Goal: Task Accomplishment & Management: Manage account settings

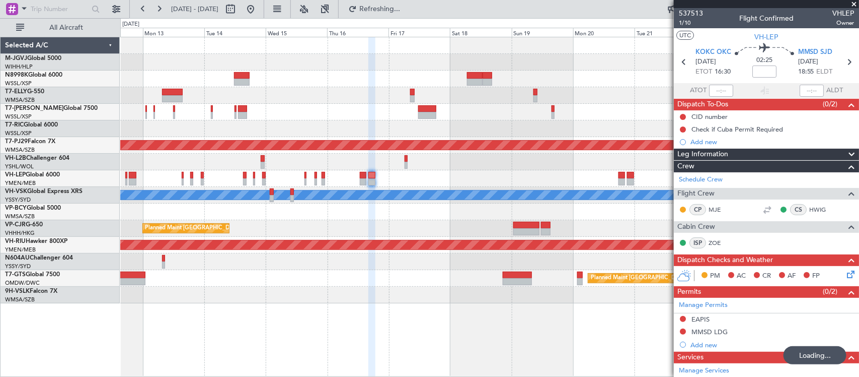
scroll to position [218, 0]
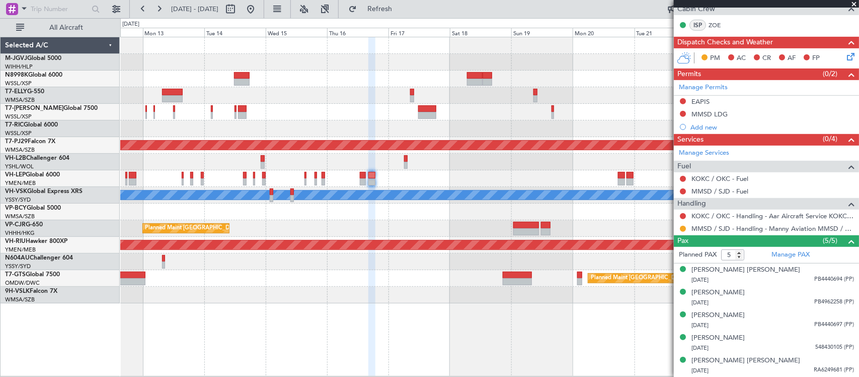
click at [515, 129] on div at bounding box center [489, 128] width 739 height 17
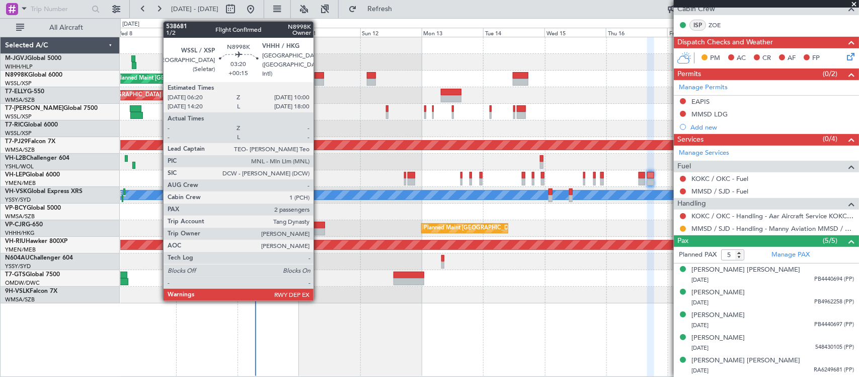
click at [319, 81] on div at bounding box center [320, 82] width 10 height 7
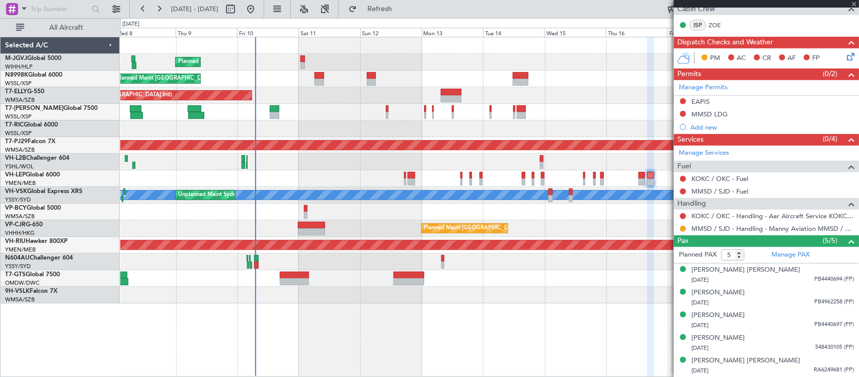
click at [474, 205] on div "Planned Maint [GEOGRAPHIC_DATA] (Seletar) Planned Maint [GEOGRAPHIC_DATA] (Sele…" at bounding box center [489, 170] width 739 height 266
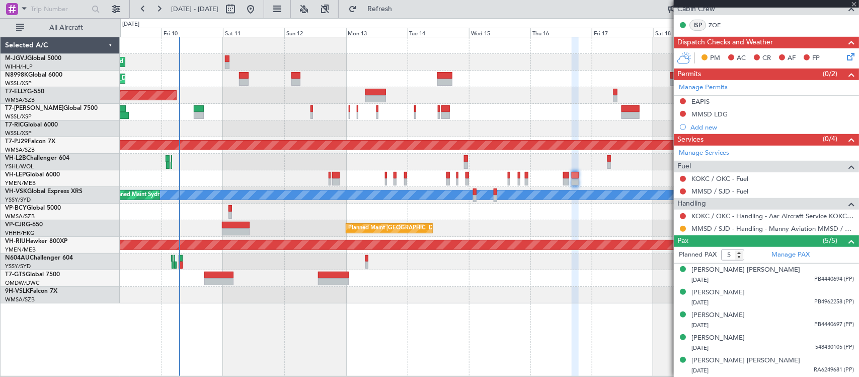
type input "+00:15"
type input "2"
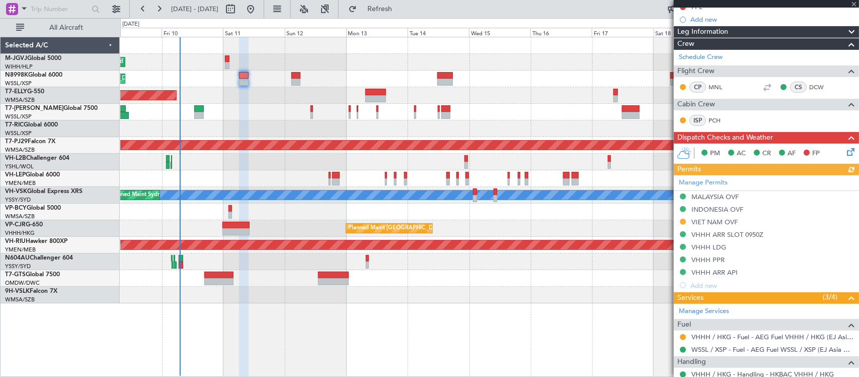
scroll to position [263, 0]
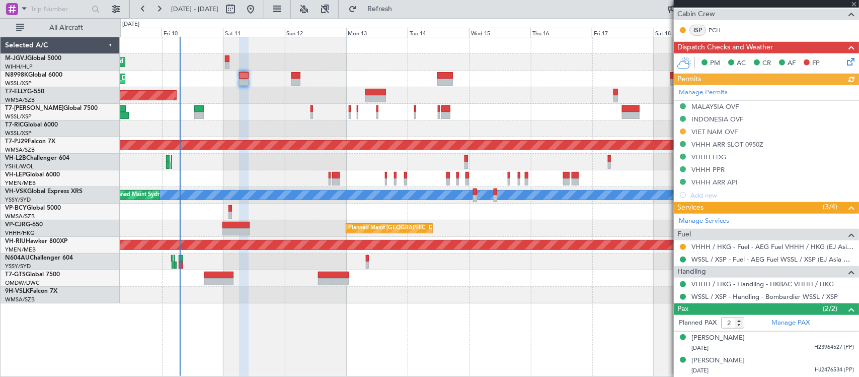
click at [719, 91] on div "Manage Permits MALAYSIA OVF INDONESIA OVF VIET NAM OVF VHHH ARR SLOT 0950Z VHHH…" at bounding box center [766, 143] width 185 height 116
click at [681, 244] on button at bounding box center [683, 247] width 6 height 6
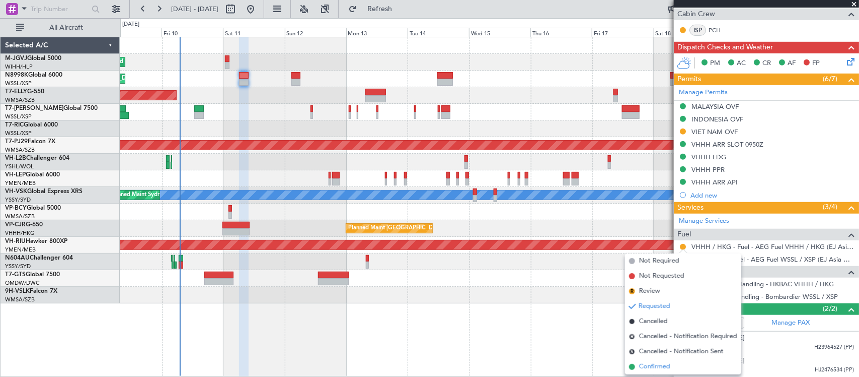
click at [662, 364] on span "Confirmed" at bounding box center [654, 367] width 31 height 10
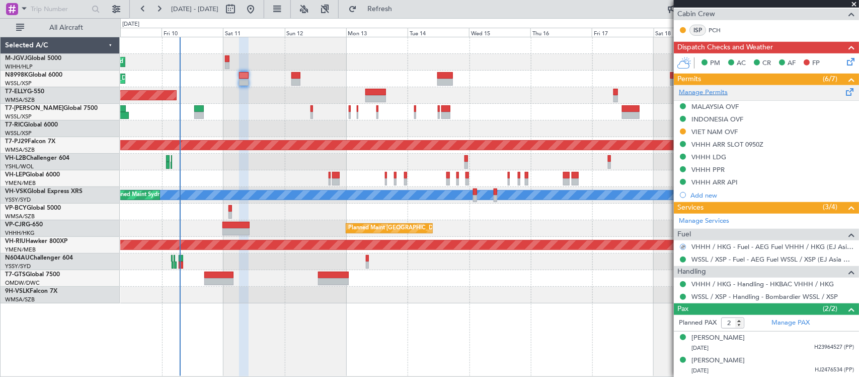
click at [709, 90] on link "Manage Permits" at bounding box center [703, 93] width 49 height 10
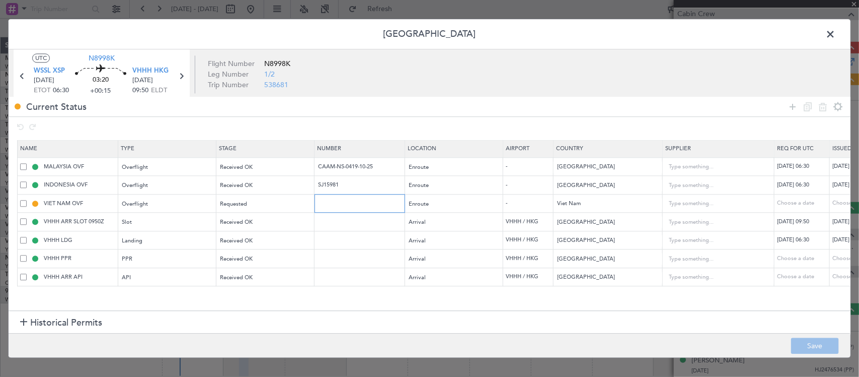
click at [339, 207] on input "text" at bounding box center [361, 203] width 88 height 9
paste input "OF-6936/10/2025VN"
type input "OF-6936/10/2025VN"
click at [835, 200] on div "Choose a date" at bounding box center [859, 203] width 52 height 9
select select "10"
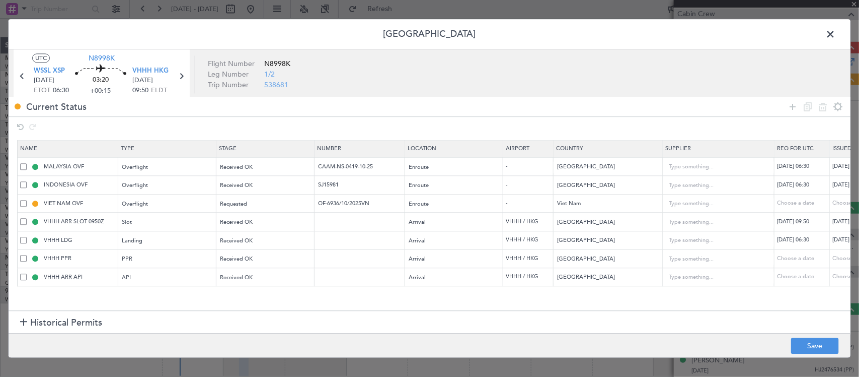
select select "2025"
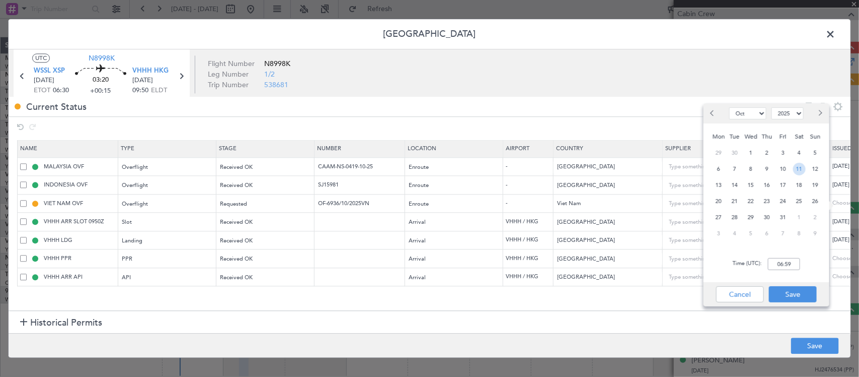
click at [801, 165] on span "11" at bounding box center [799, 169] width 13 height 13
click at [783, 263] on input "00:00" at bounding box center [784, 264] width 32 height 12
type input "06:30"
click at [804, 292] on button "Save" at bounding box center [793, 294] width 48 height 16
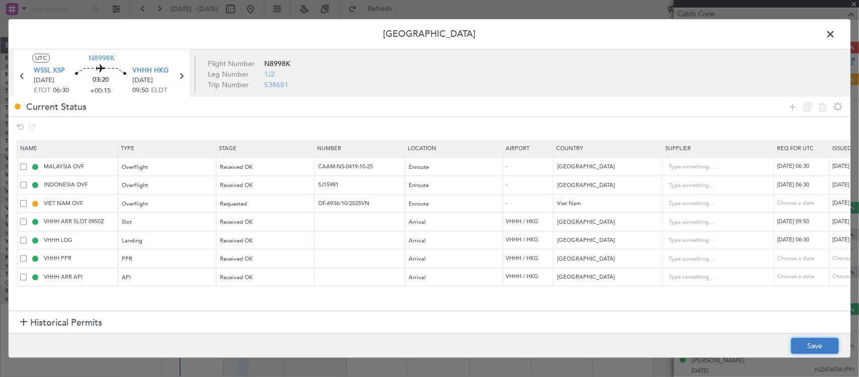
click at [810, 340] on button "Save" at bounding box center [815, 346] width 48 height 16
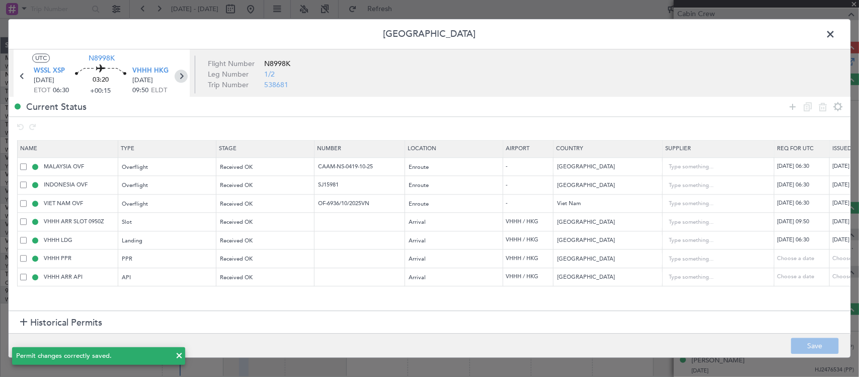
click at [183, 76] on icon at bounding box center [181, 76] width 13 height 13
type input "0"
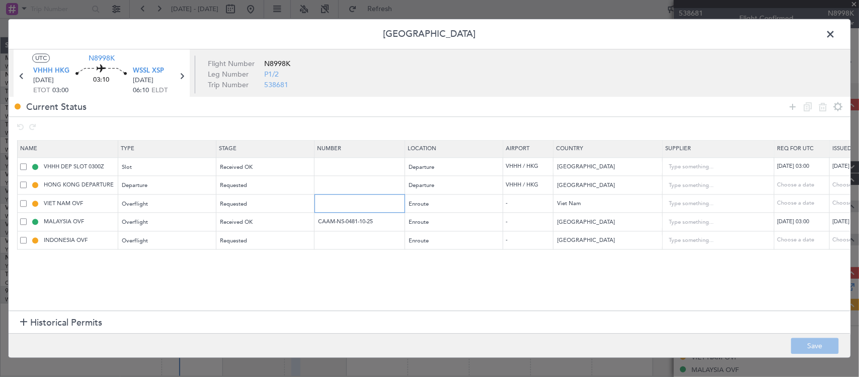
click at [346, 205] on input "text" at bounding box center [361, 203] width 88 height 9
paste input "OF-6936/10/2025VN"
type input "OF-6936/10/2025VN"
click at [839, 202] on div "Choose a date" at bounding box center [859, 203] width 52 height 9
select select "10"
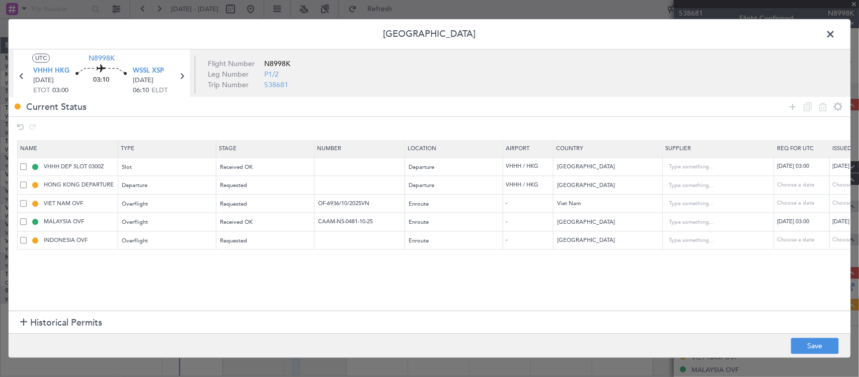
select select "2025"
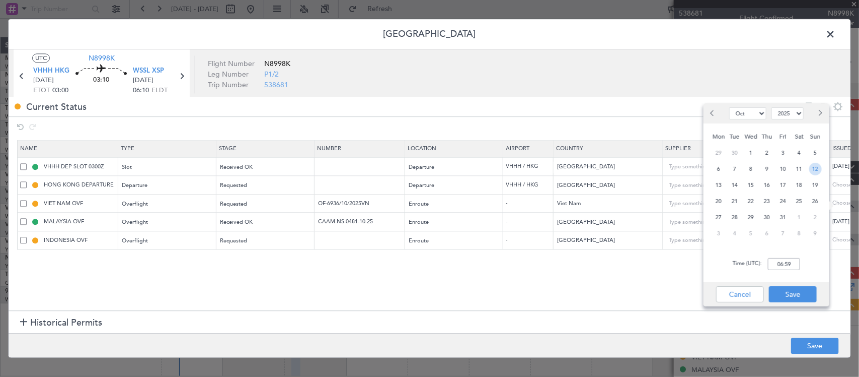
click at [817, 170] on span "12" at bounding box center [816, 169] width 13 height 13
click at [788, 264] on input "00:00" at bounding box center [784, 264] width 32 height 12
type input "03:00"
click at [786, 288] on button "Save" at bounding box center [793, 294] width 48 height 16
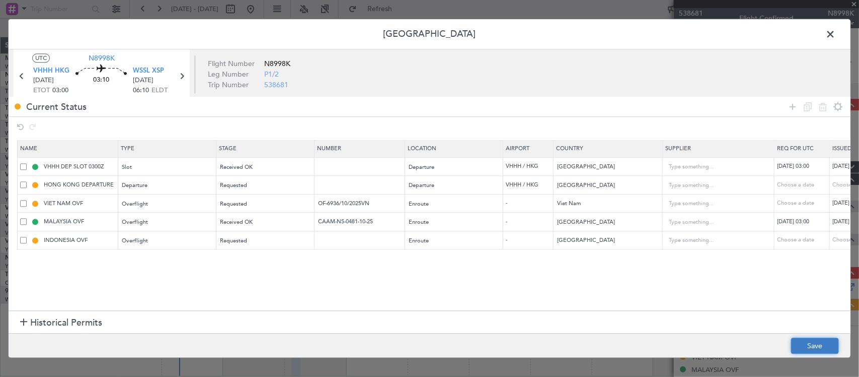
click at [808, 345] on button "Save" at bounding box center [815, 346] width 48 height 16
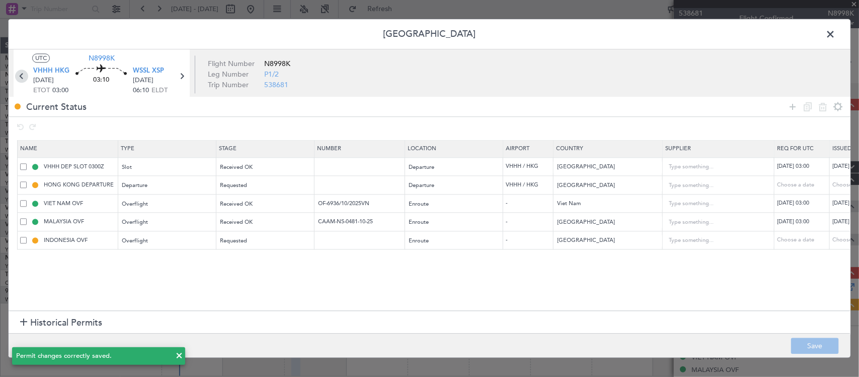
click at [16, 77] on icon at bounding box center [21, 76] width 13 height 13
type input "+00:15"
type input "2"
type input "+00:15"
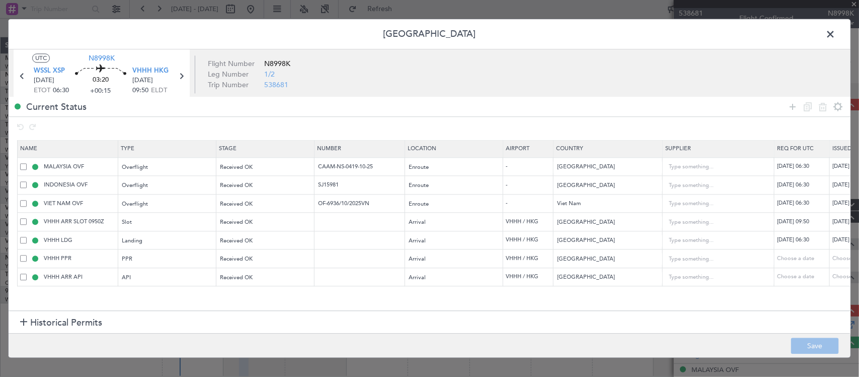
click at [836, 33] on span at bounding box center [836, 37] width 0 height 20
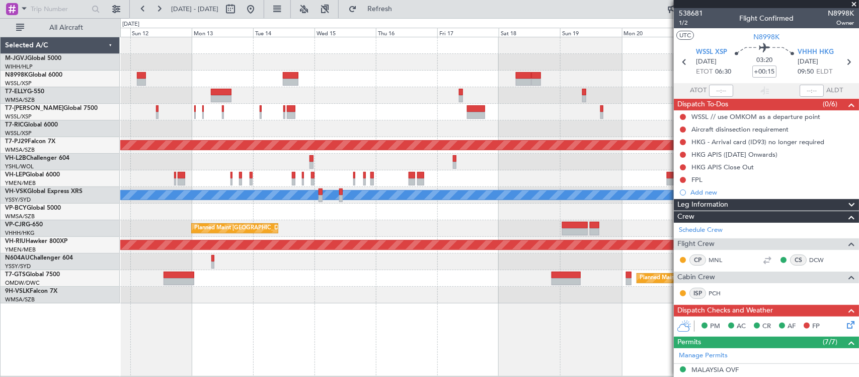
click at [394, 127] on div "Planned Maint [GEOGRAPHIC_DATA] (Seletar) Planned Maint [GEOGRAPHIC_DATA] (Sele…" at bounding box center [489, 170] width 739 height 266
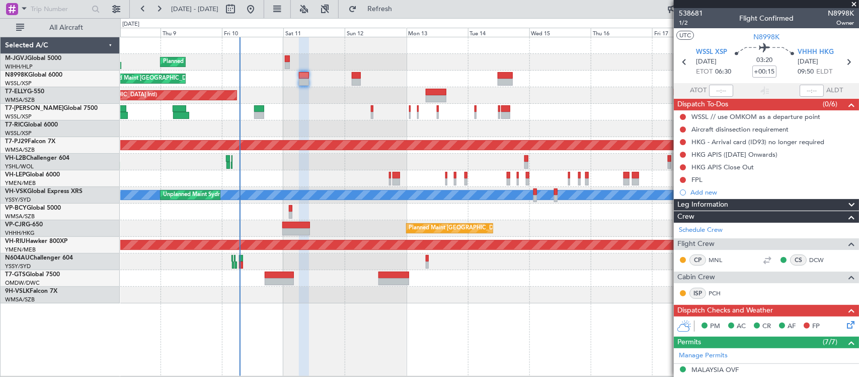
click at [467, 215] on div at bounding box center [489, 211] width 739 height 17
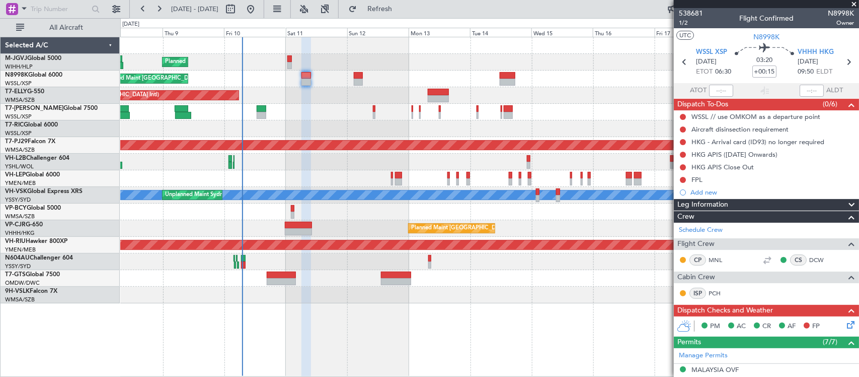
click at [366, 177] on div at bounding box center [489, 178] width 739 height 17
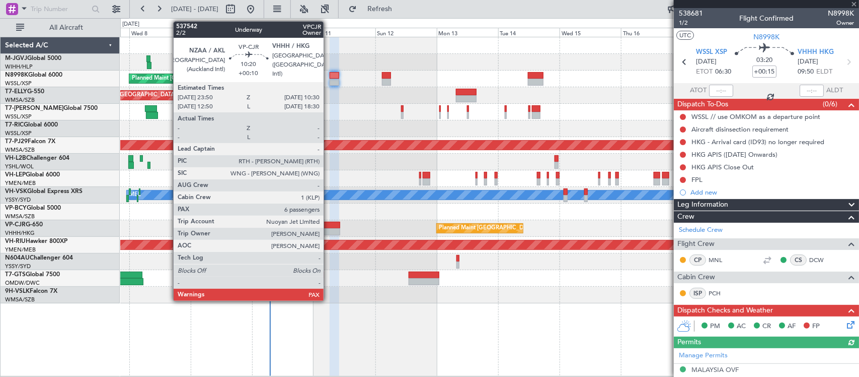
click at [329, 227] on div at bounding box center [327, 225] width 28 height 7
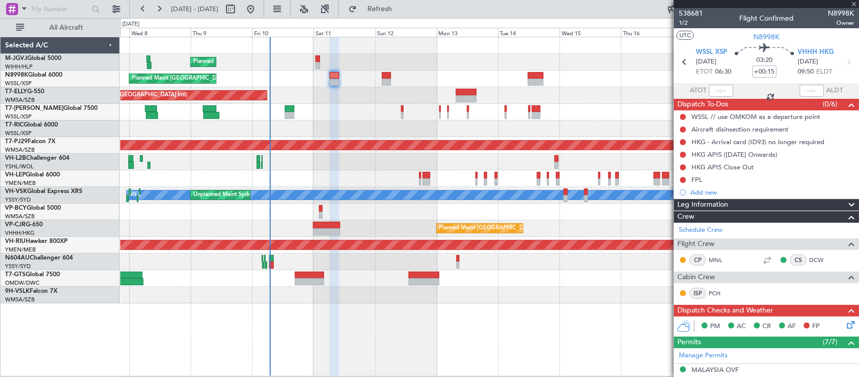
type input "+00:10"
type input "6"
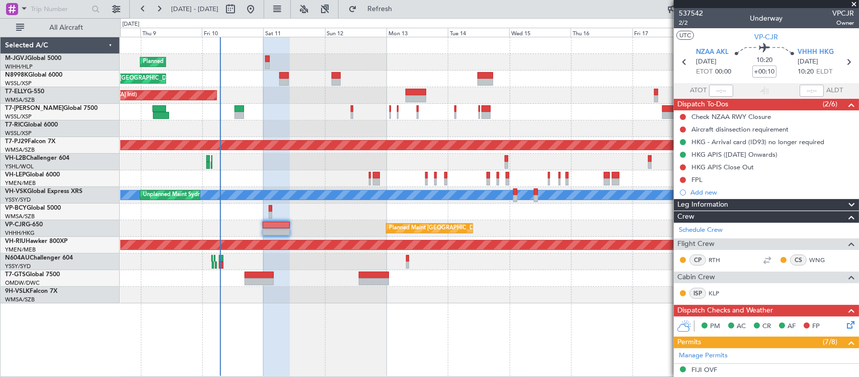
click at [449, 82] on div "Planned Maint [GEOGRAPHIC_DATA] (Seletar)" at bounding box center [489, 78] width 739 height 17
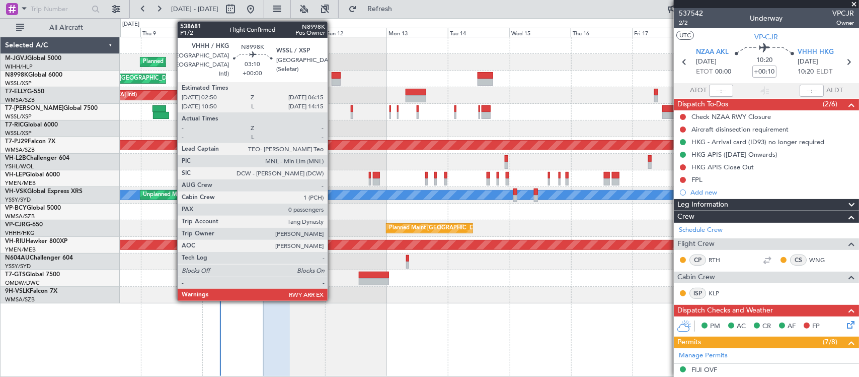
click at [333, 79] on div at bounding box center [336, 82] width 9 height 7
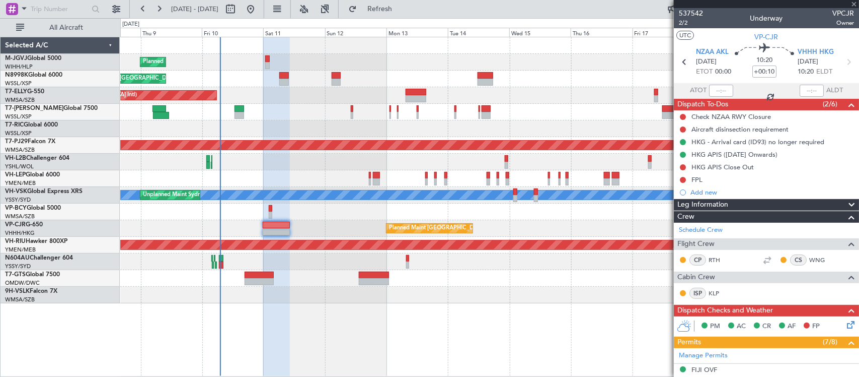
type input "0"
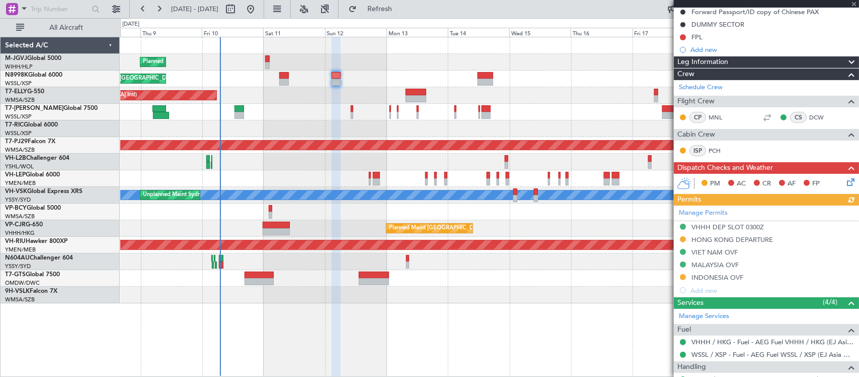
scroll to position [155, 0]
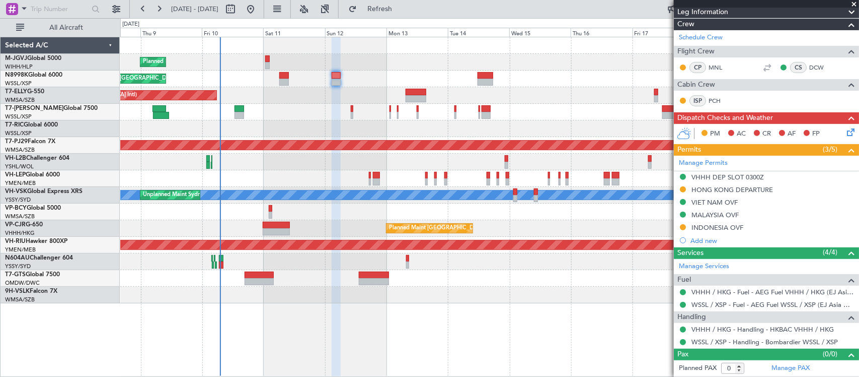
click at [718, 163] on link "Manage Permits" at bounding box center [703, 163] width 49 height 10
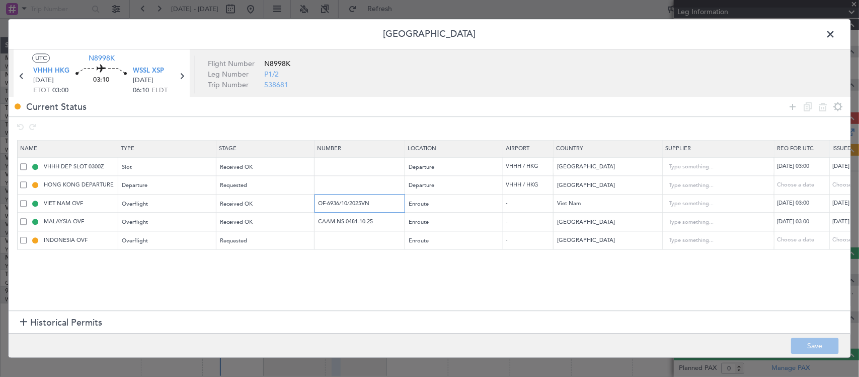
click at [374, 200] on input "OF-6936/10/2025VN" at bounding box center [361, 203] width 88 height 9
drag, startPoint x: 382, startPoint y: 202, endPoint x: 253, endPoint y: 201, distance: 128.9
click at [253, 201] on tr "VIET NAM OVF Overflight Received OK OF-6936/10/2025VN Enroute - Viet Nam 12/10/…" at bounding box center [660, 203] width 1284 height 19
paste input "7"
type input "OF-6937/10/2025VN"
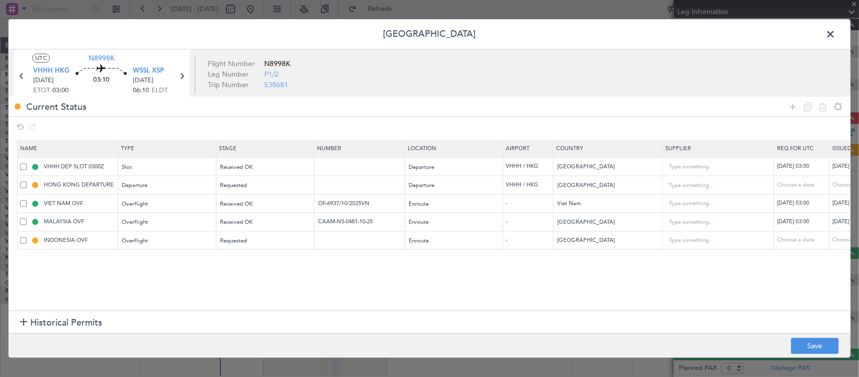
click at [811, 337] on footer "Save" at bounding box center [430, 345] width 842 height 24
click at [812, 341] on button "Save" at bounding box center [815, 346] width 48 height 16
click at [19, 76] on icon at bounding box center [21, 76] width 13 height 13
type input "+00:15"
type input "2"
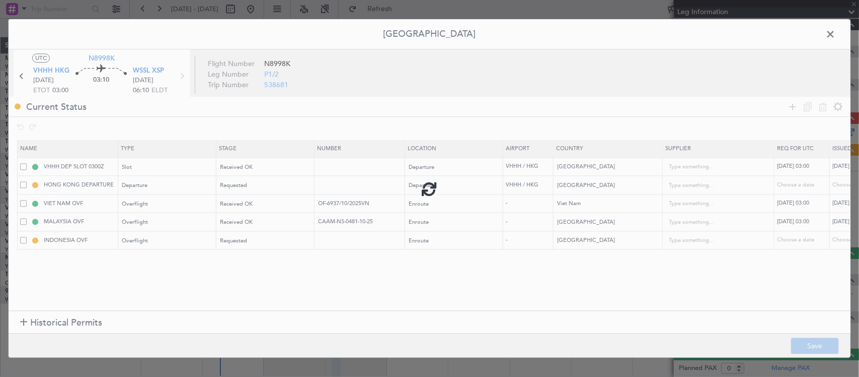
type input "+00:15"
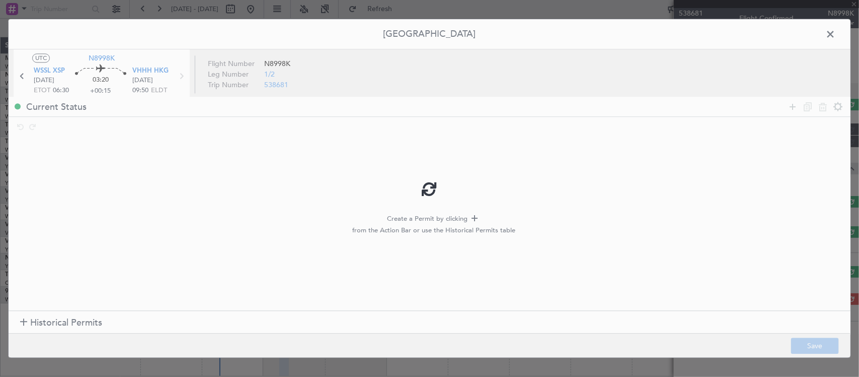
scroll to position [0, 0]
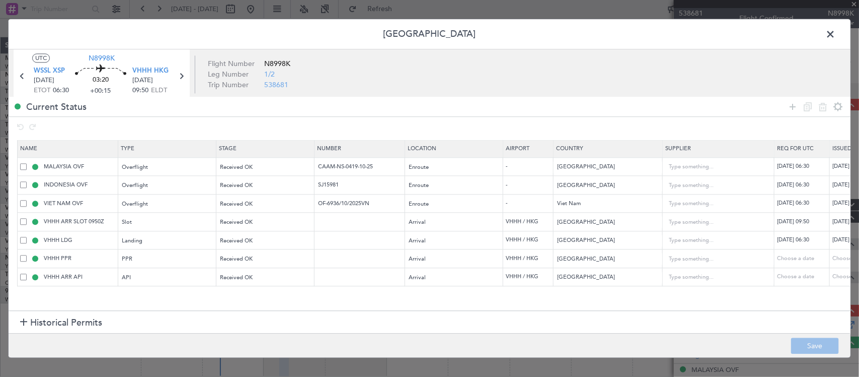
click at [836, 31] on span at bounding box center [836, 37] width 0 height 20
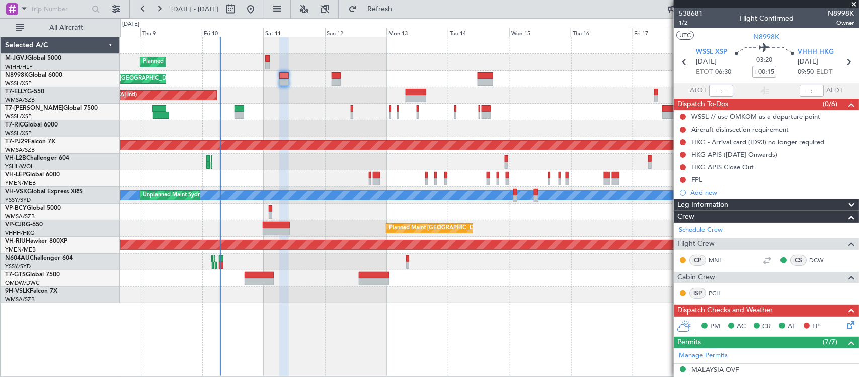
click at [459, 91] on div "Planned Maint [GEOGRAPHIC_DATA] ([GEOGRAPHIC_DATA] Intl)" at bounding box center [489, 95] width 739 height 17
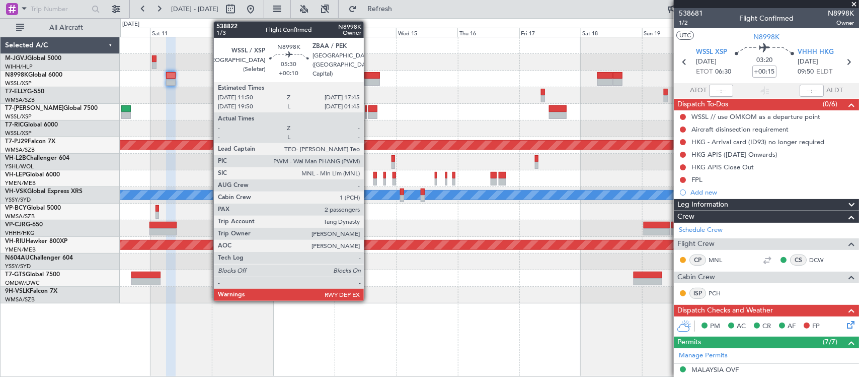
click at [369, 81] on div at bounding box center [373, 82] width 16 height 7
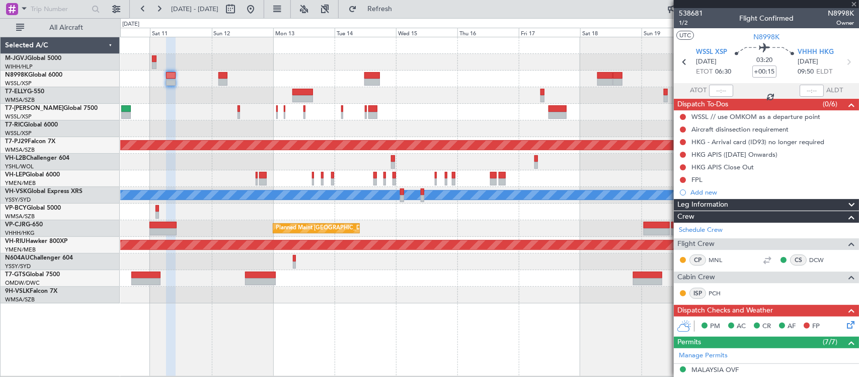
type input "+00:10"
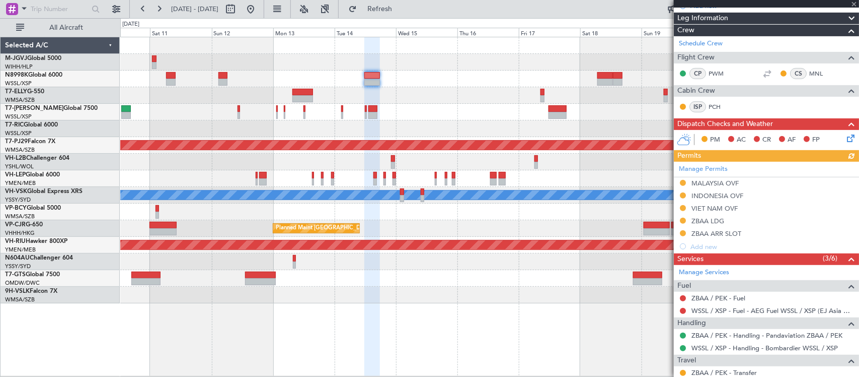
scroll to position [263, 0]
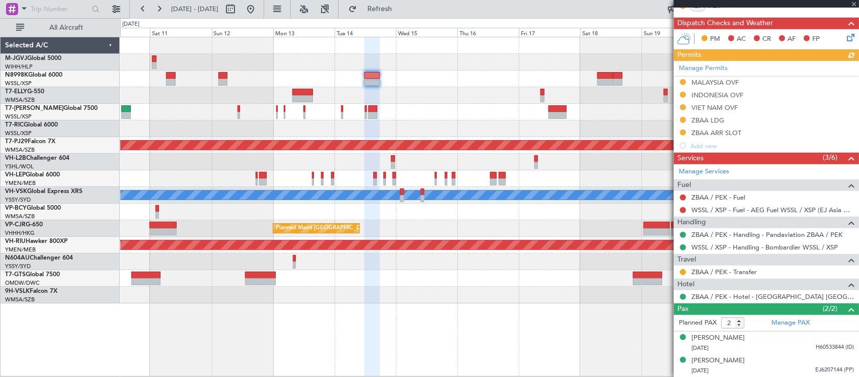
click at [713, 66] on div "Manage Permits MALAYSIA OVF INDONESIA OVF VIET NAM OVF ZBAA LDG ZBAA ARR SLOT A…" at bounding box center [766, 106] width 185 height 91
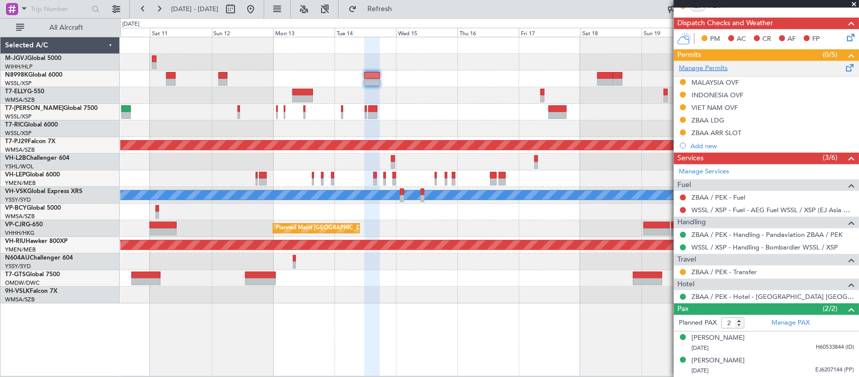
click at [718, 66] on link "Manage Permits" at bounding box center [703, 68] width 49 height 10
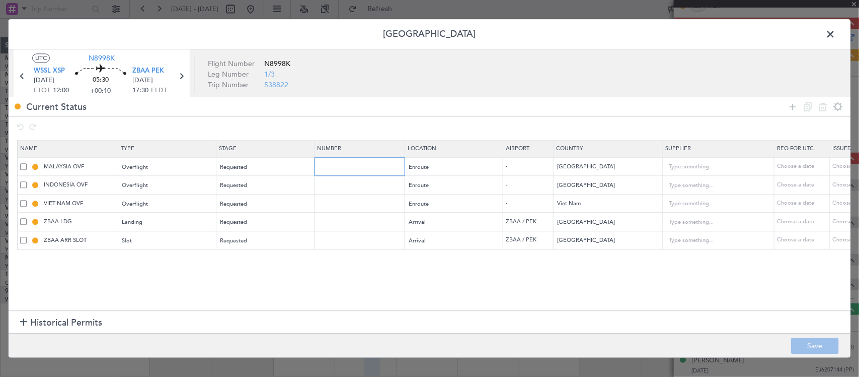
click at [347, 166] on input "text" at bounding box center [361, 166] width 88 height 9
paste input "CAAM-NS-0504-10-25"
type input "CAAM-NS-0504-10-25"
click at [837, 167] on div "Choose a date" at bounding box center [859, 167] width 52 height 9
select select "10"
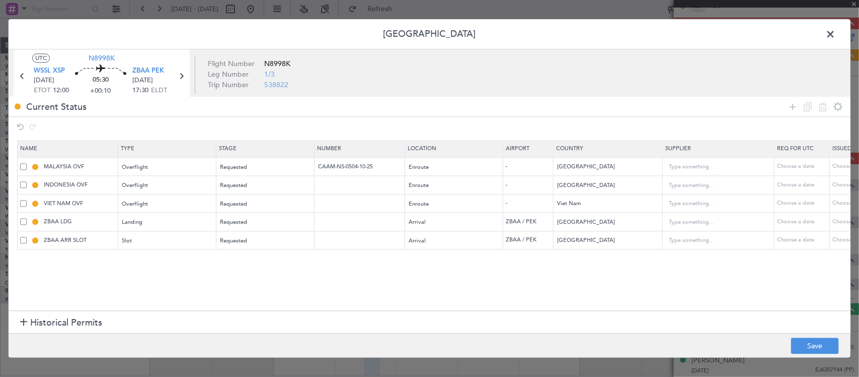
select select "2025"
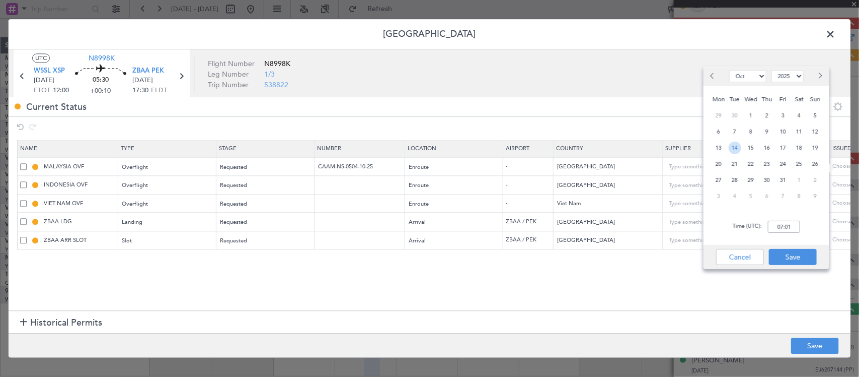
click at [735, 148] on span "14" at bounding box center [735, 147] width 13 height 13
click at [787, 225] on input "00:00" at bounding box center [784, 227] width 32 height 12
type input "12:00"
click at [791, 257] on button "Save" at bounding box center [793, 257] width 48 height 16
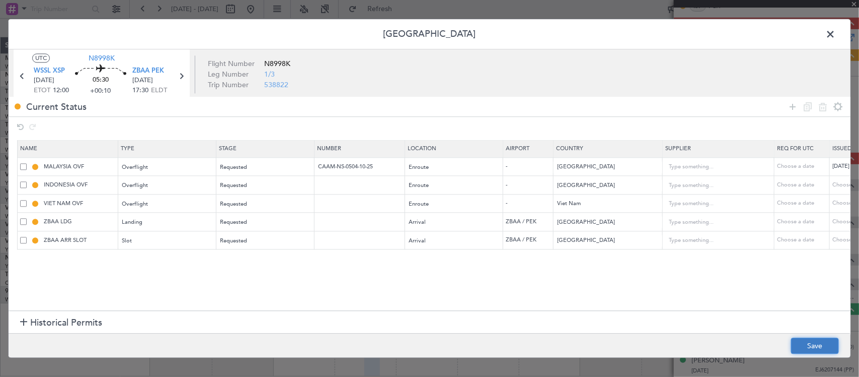
click at [825, 346] on button "Save" at bounding box center [815, 346] width 48 height 16
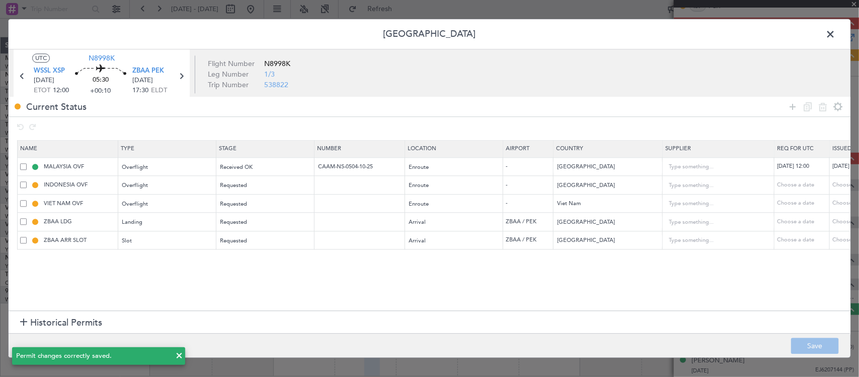
click at [836, 32] on span at bounding box center [836, 37] width 0 height 20
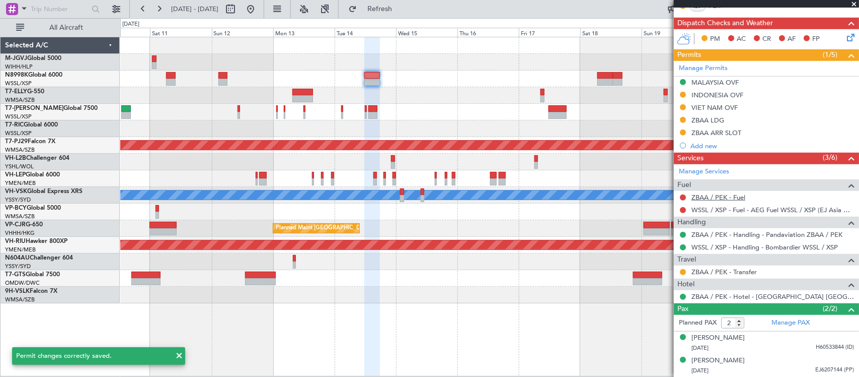
click at [704, 196] on link "ZBAA / PEK - Fuel" at bounding box center [719, 197] width 54 height 9
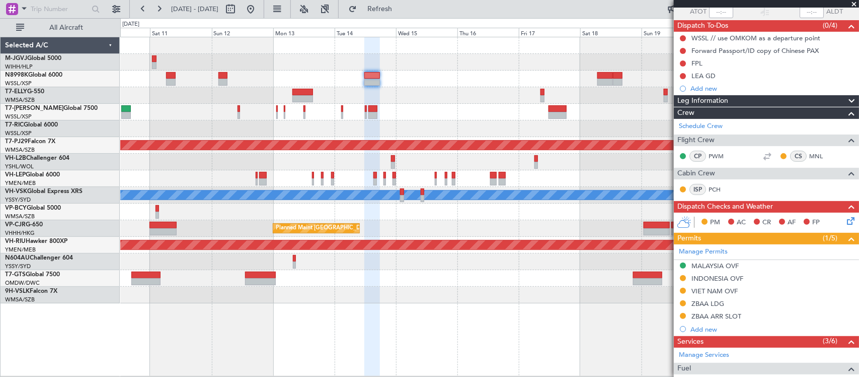
scroll to position [0, 0]
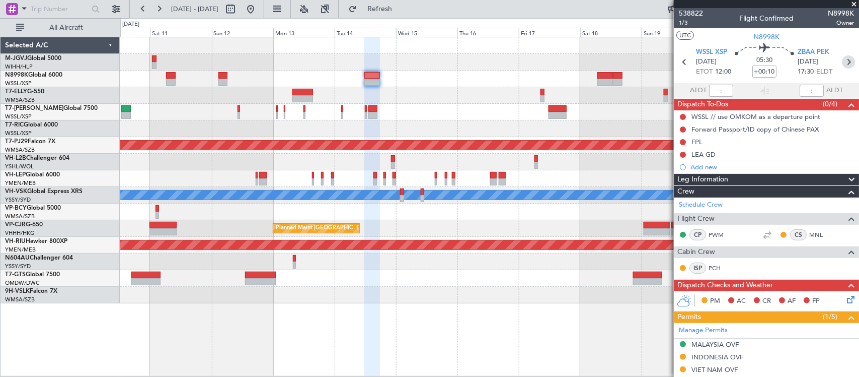
click at [842, 57] on icon at bounding box center [848, 61] width 13 height 13
click at [533, 242] on div "Planned Maint [GEOGRAPHIC_DATA] ([GEOGRAPHIC_DATA])" at bounding box center [489, 245] width 739 height 17
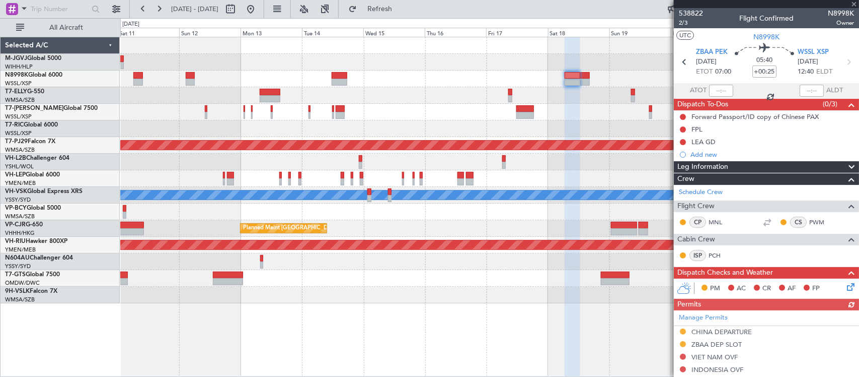
scroll to position [225, 0]
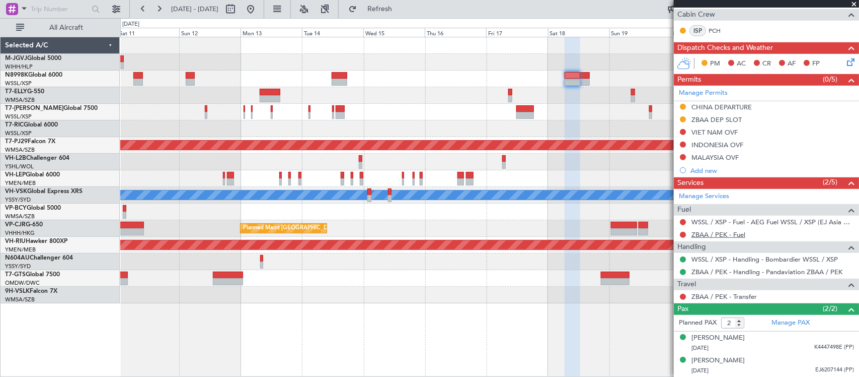
click at [711, 235] on link "ZBAA / PEK - Fuel" at bounding box center [719, 234] width 54 height 9
click at [537, 109] on div at bounding box center [489, 112] width 739 height 17
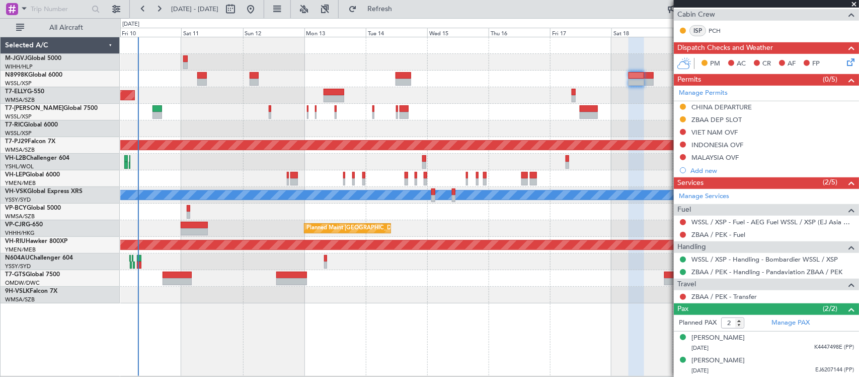
click at [467, 104] on div "Planned Maint [GEOGRAPHIC_DATA] (Seletar)" at bounding box center [489, 112] width 739 height 17
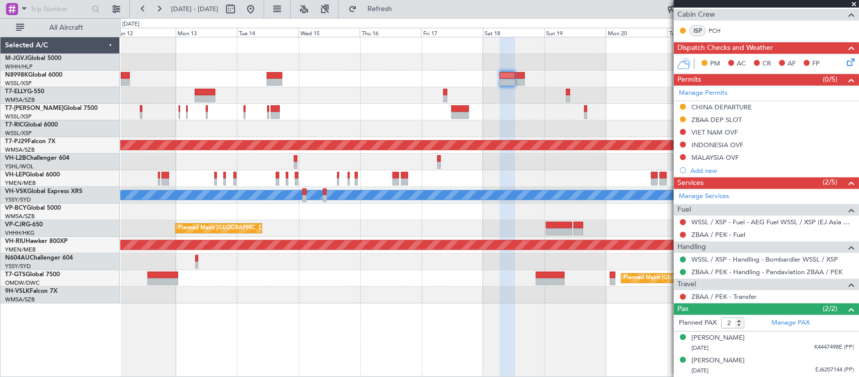
click at [555, 200] on div "Planned Maint [GEOGRAPHIC_DATA] (Seletar) Planned Maint [GEOGRAPHIC_DATA] (Sele…" at bounding box center [489, 170] width 739 height 266
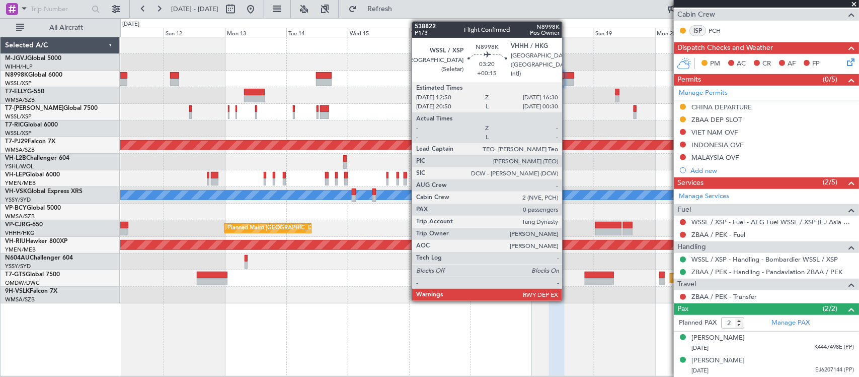
click at [567, 77] on div at bounding box center [570, 75] width 10 height 7
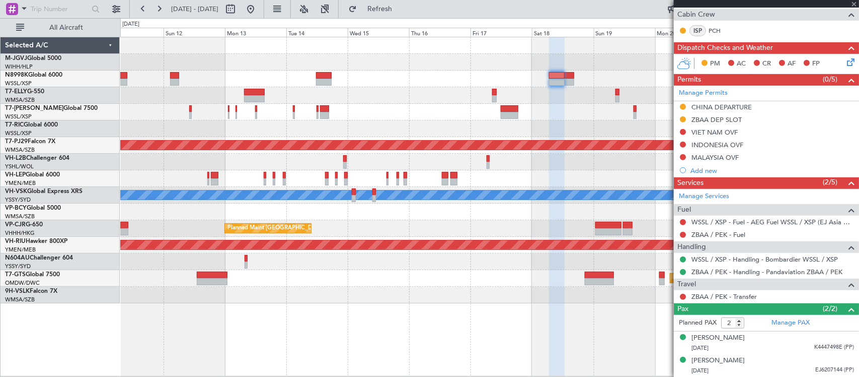
type input "+00:15"
type input "0"
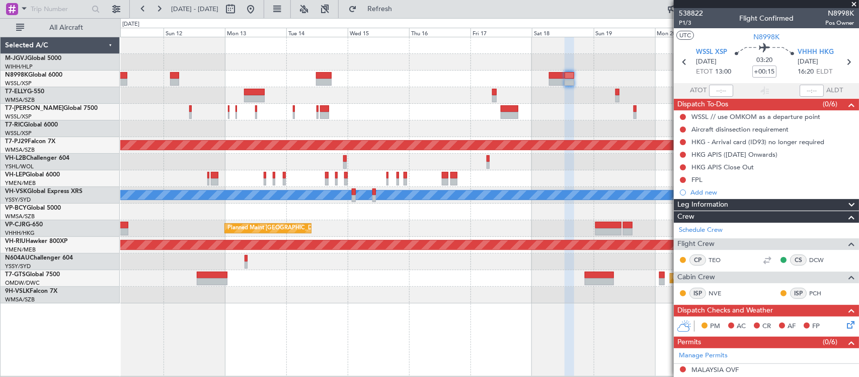
click at [557, 171] on div "Planned Maint [GEOGRAPHIC_DATA] (Seletar) Planned Maint [GEOGRAPHIC_DATA] (Sele…" at bounding box center [489, 170] width 739 height 266
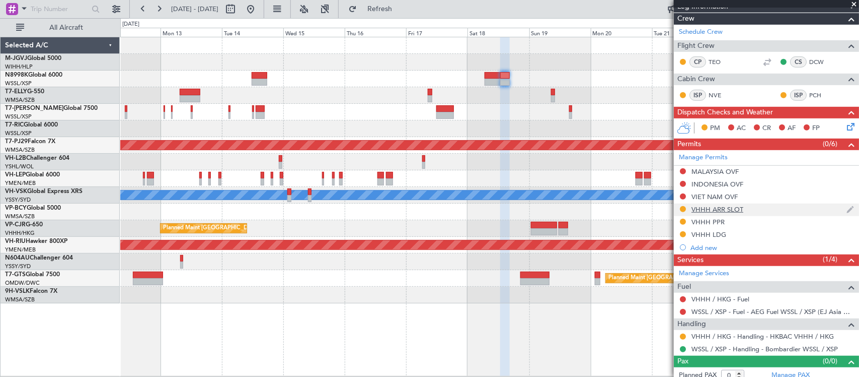
scroll to position [205, 0]
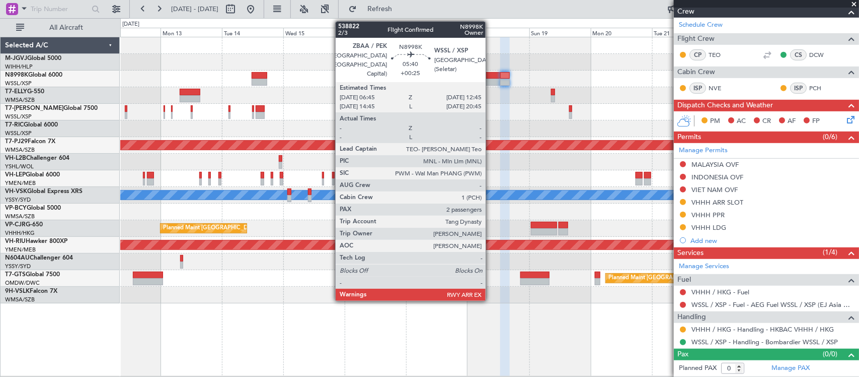
click at [491, 76] on div at bounding box center [493, 75] width 16 height 7
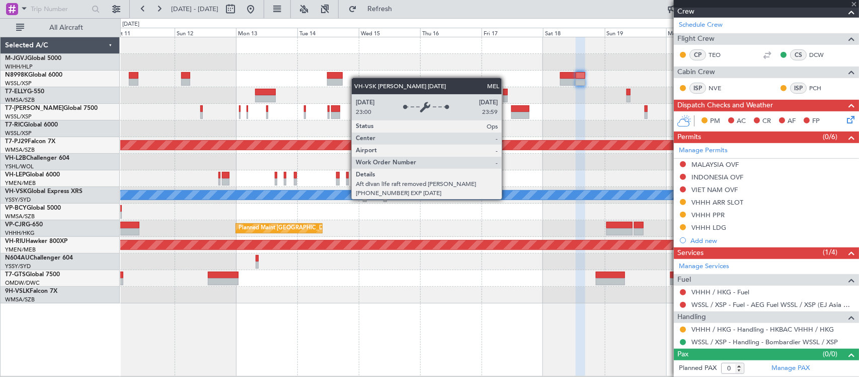
click at [583, 196] on div "MEL" at bounding box center [761, 194] width 1670 height 9
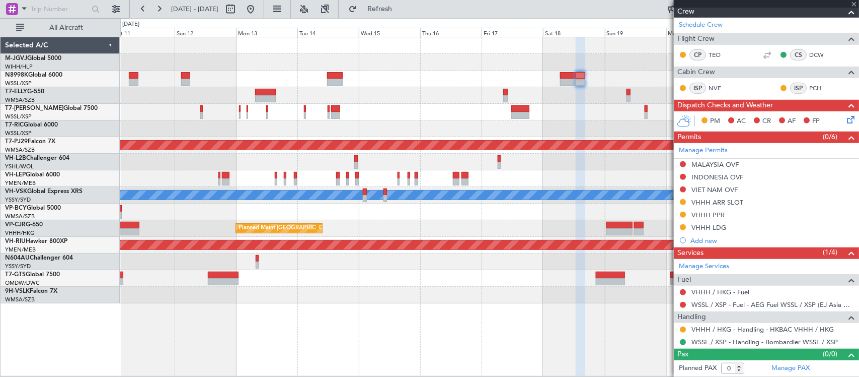
type input "+00:25"
type input "2"
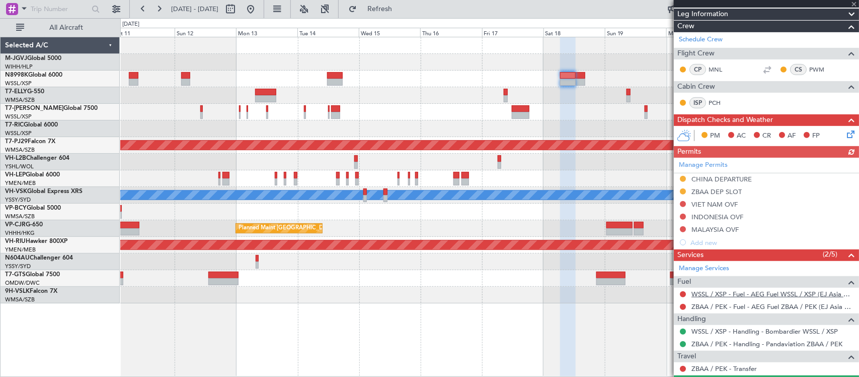
scroll to position [225, 0]
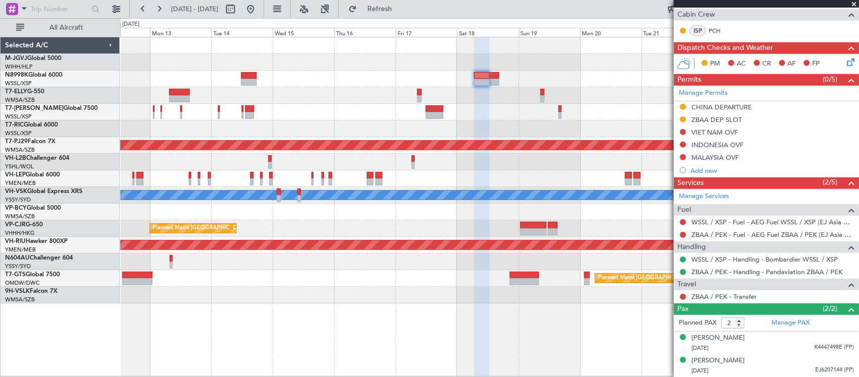
click at [467, 253] on div "Planned Maint Dubai (Dubai Intl) Planned Maint Kuala Lumpur (Sultan Abdul Aziz …" at bounding box center [489, 170] width 739 height 266
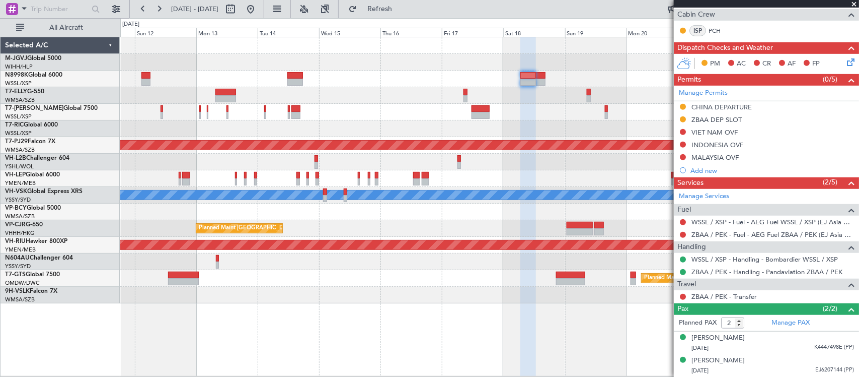
click at [575, 230] on div "Planned Maint [GEOGRAPHIC_DATA] (Seletar) Planned Maint [GEOGRAPHIC_DATA] (Sele…" at bounding box center [489, 170] width 739 height 266
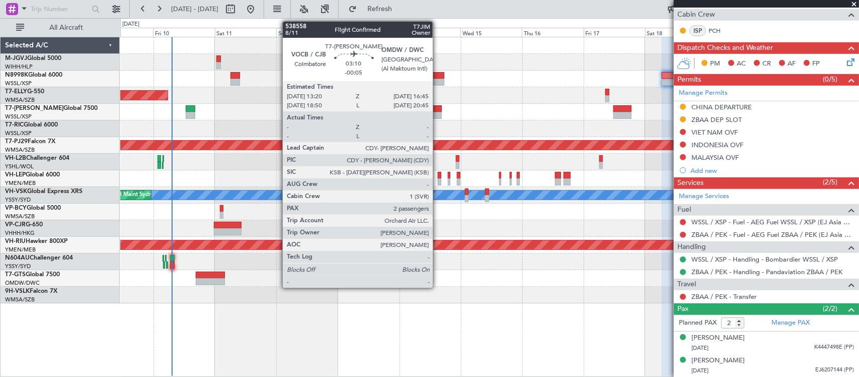
click at [438, 114] on div at bounding box center [437, 115] width 9 height 7
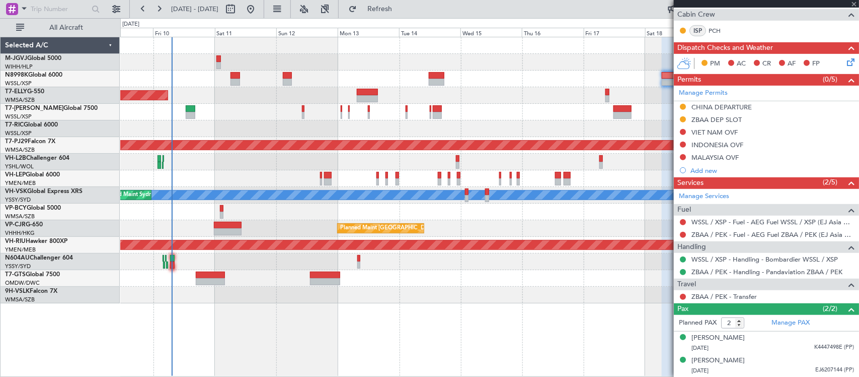
click at [519, 121] on div "Planned Maint Singapore (Seletar) Planned Maint Singapore (Seletar) Planned Mai…" at bounding box center [489, 170] width 739 height 266
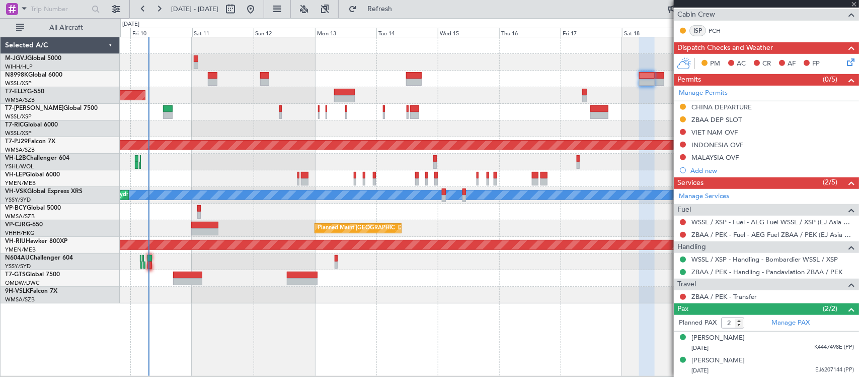
type input "-00:05"
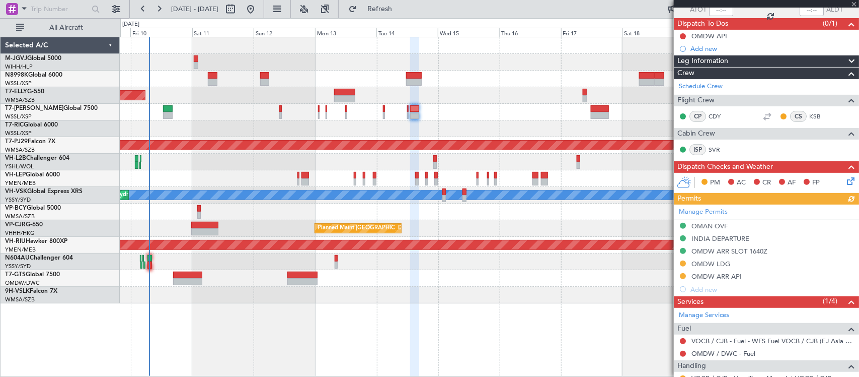
scroll to position [175, 0]
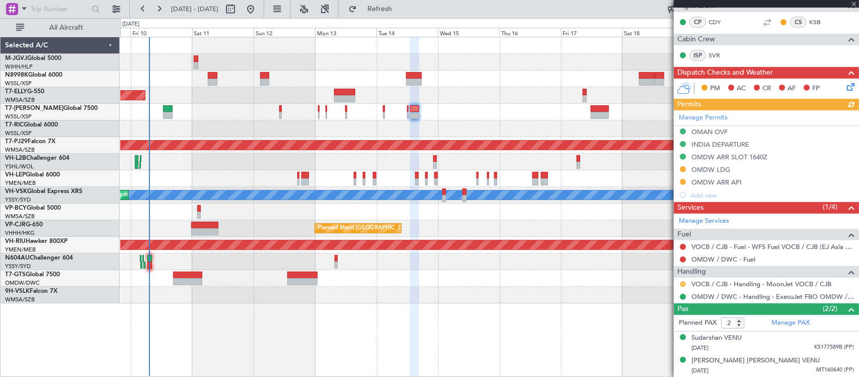
click at [683, 285] on button at bounding box center [683, 284] width 6 height 6
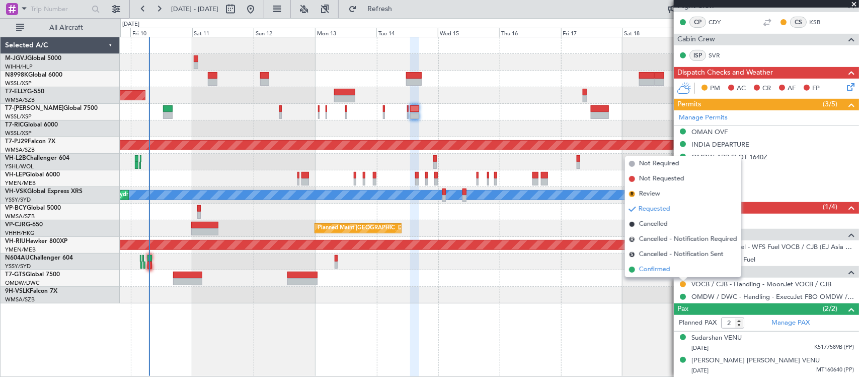
click at [644, 269] on span "Confirmed" at bounding box center [654, 269] width 31 height 10
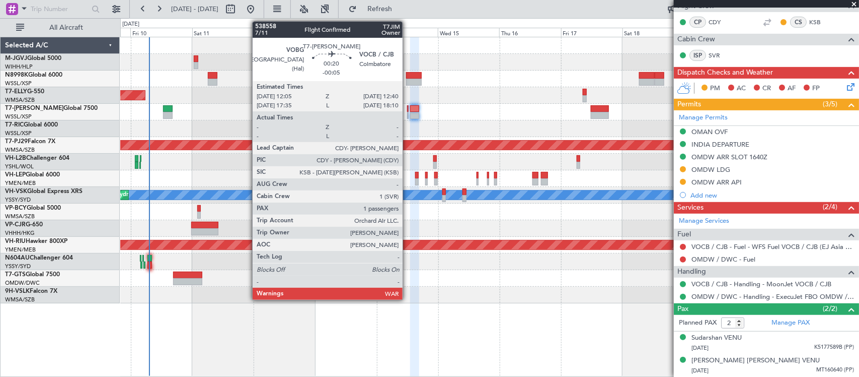
click at [408, 115] on div at bounding box center [408, 115] width 2 height 7
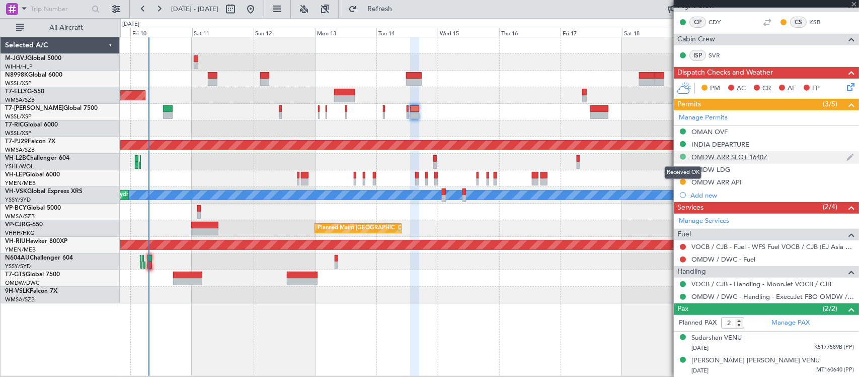
type input "1"
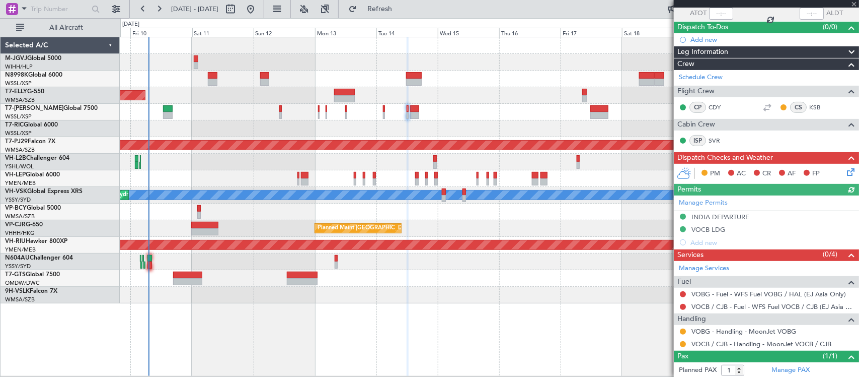
scroll to position [102, 0]
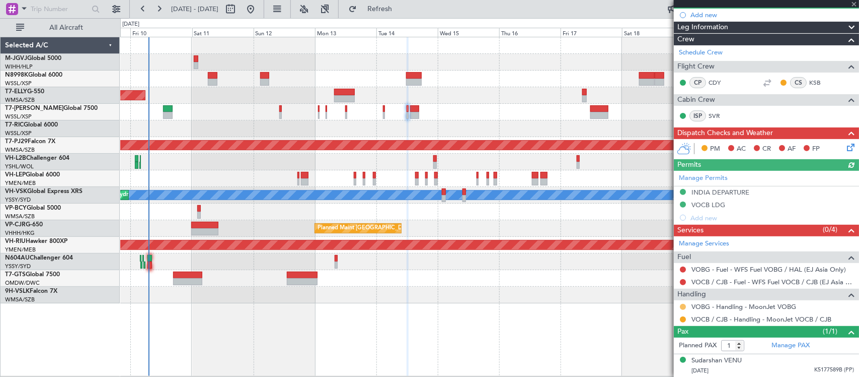
click at [683, 305] on button at bounding box center [683, 307] width 6 height 6
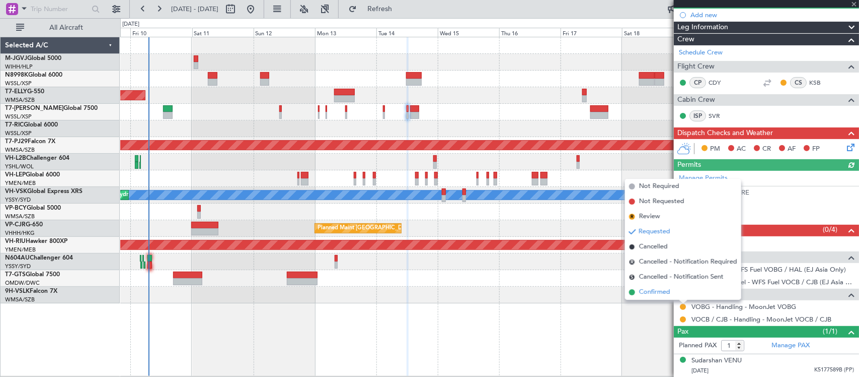
click at [668, 285] on li "Confirmed" at bounding box center [683, 291] width 116 height 15
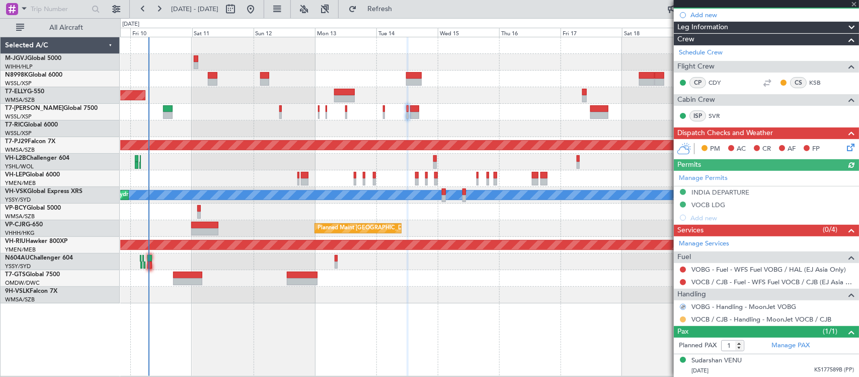
click at [683, 320] on button at bounding box center [683, 319] width 6 height 6
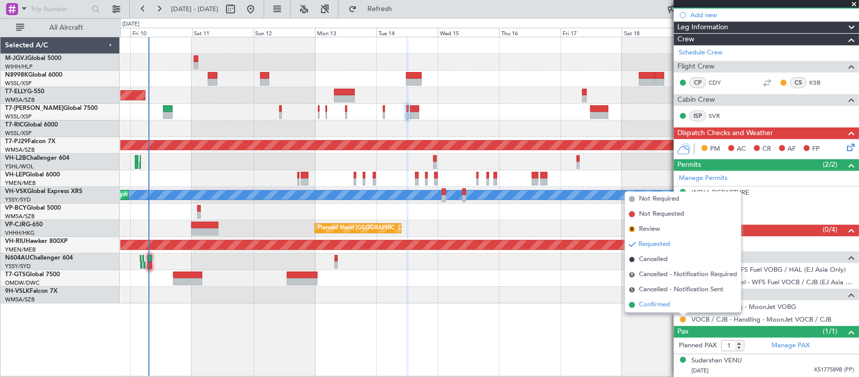
click at [659, 307] on span "Confirmed" at bounding box center [654, 305] width 31 height 10
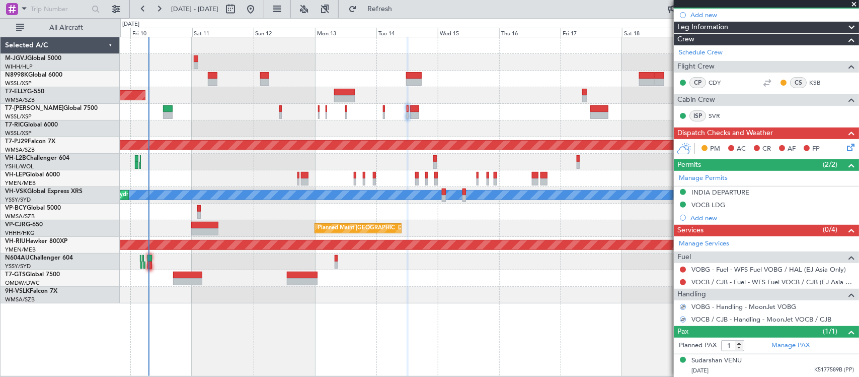
click at [540, 255] on div at bounding box center [489, 261] width 739 height 17
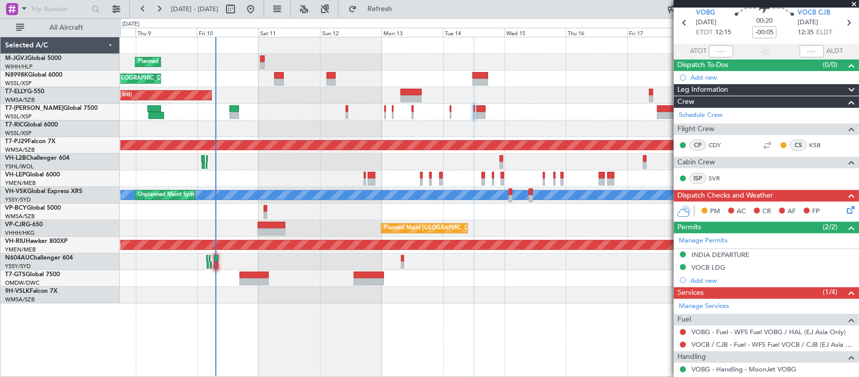
scroll to position [0, 0]
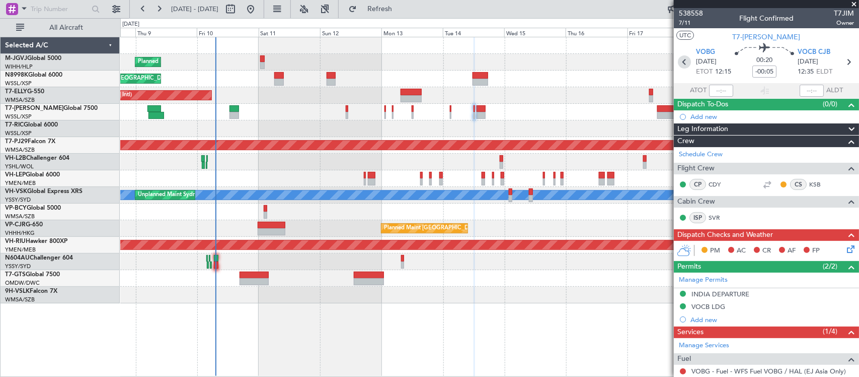
click at [686, 63] on icon at bounding box center [684, 61] width 13 height 13
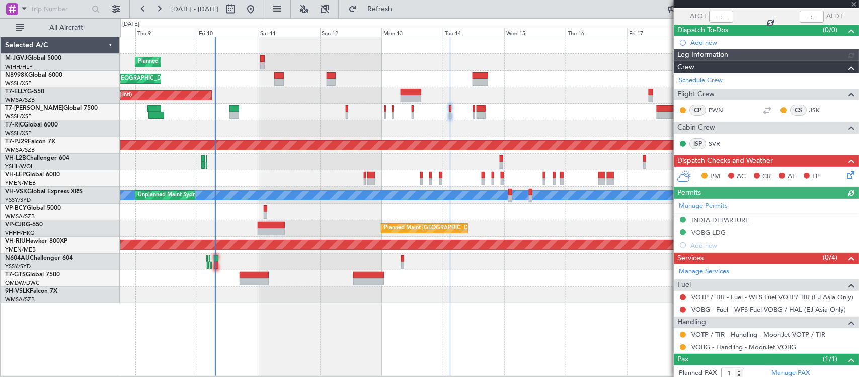
scroll to position [102, 0]
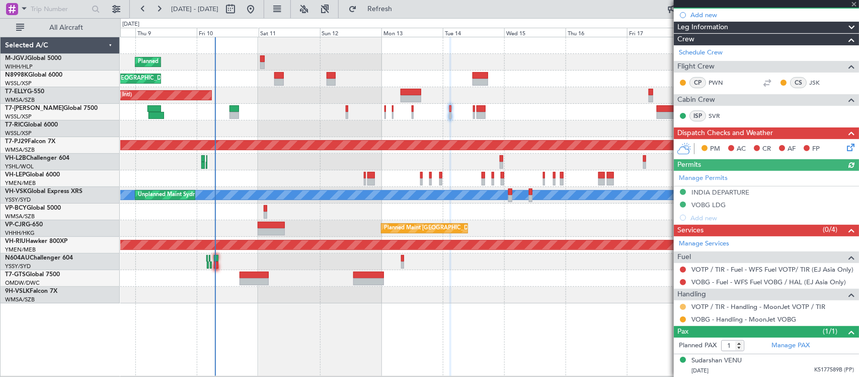
click at [682, 306] on button at bounding box center [683, 307] width 6 height 6
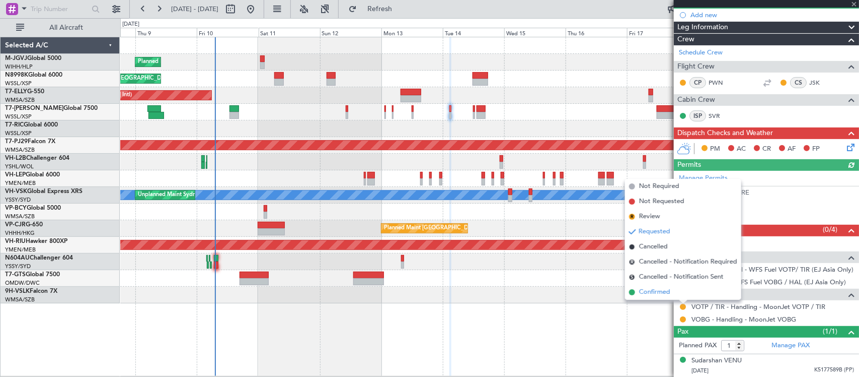
click at [673, 296] on li "Confirmed" at bounding box center [683, 291] width 116 height 15
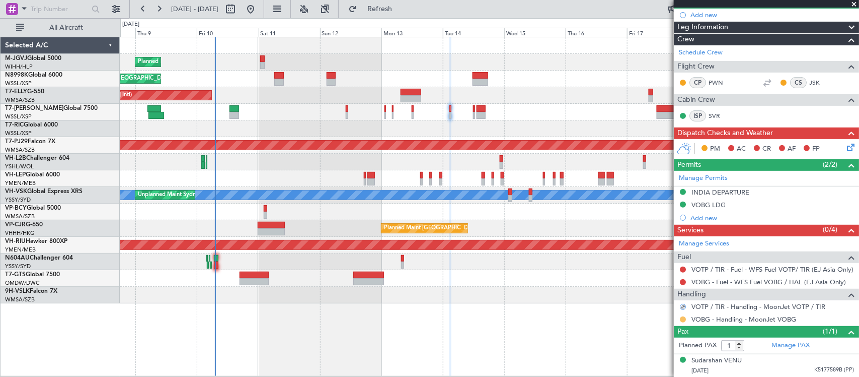
click at [684, 320] on button at bounding box center [683, 319] width 6 height 6
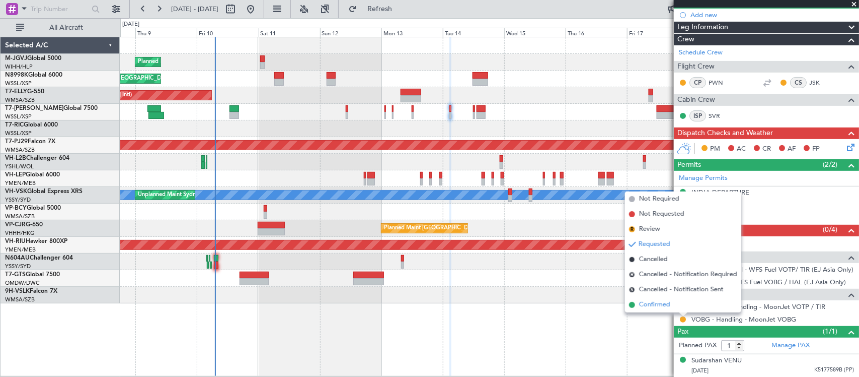
click at [674, 306] on li "Confirmed" at bounding box center [683, 304] width 116 height 15
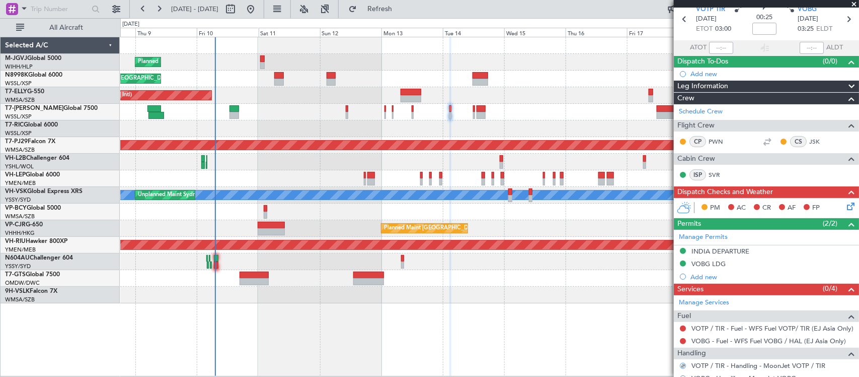
scroll to position [0, 0]
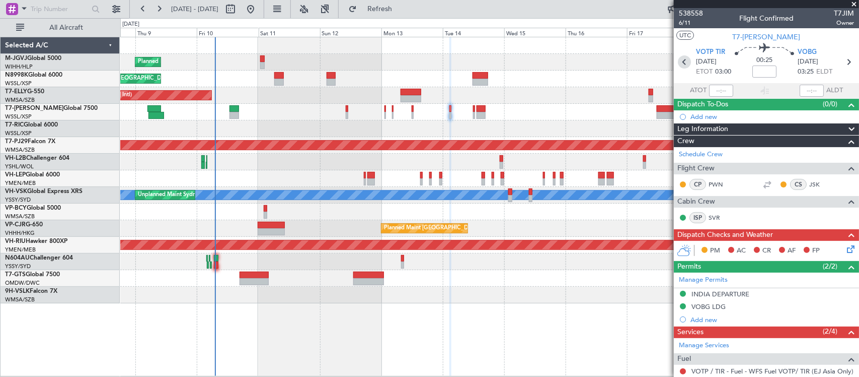
click at [681, 61] on icon at bounding box center [684, 61] width 13 height 13
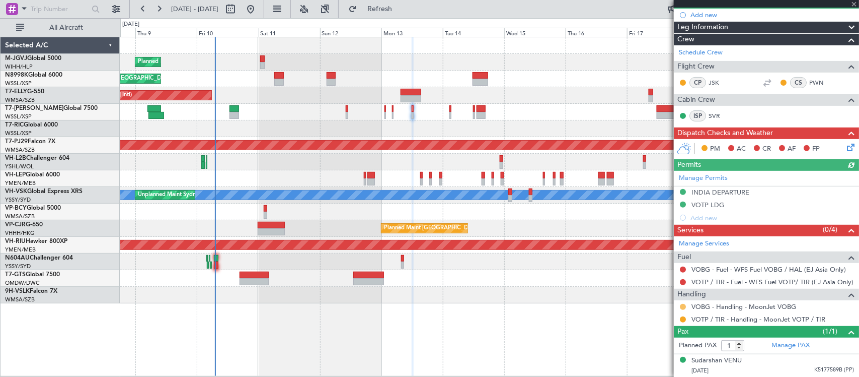
click at [685, 306] on button at bounding box center [683, 307] width 6 height 6
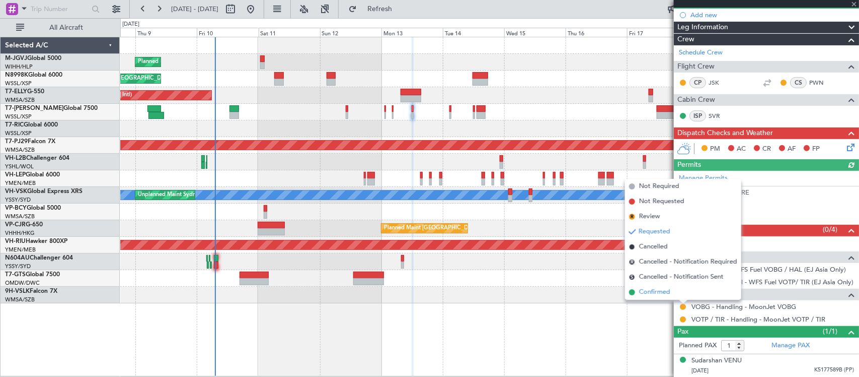
click at [677, 290] on li "Confirmed" at bounding box center [683, 291] width 116 height 15
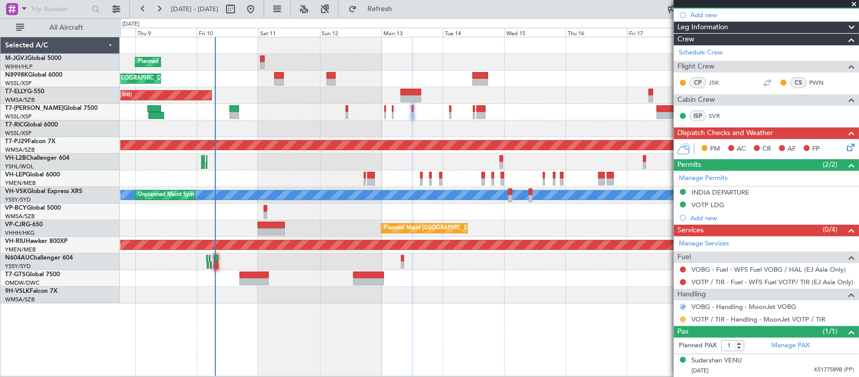
click at [683, 320] on button at bounding box center [683, 319] width 6 height 6
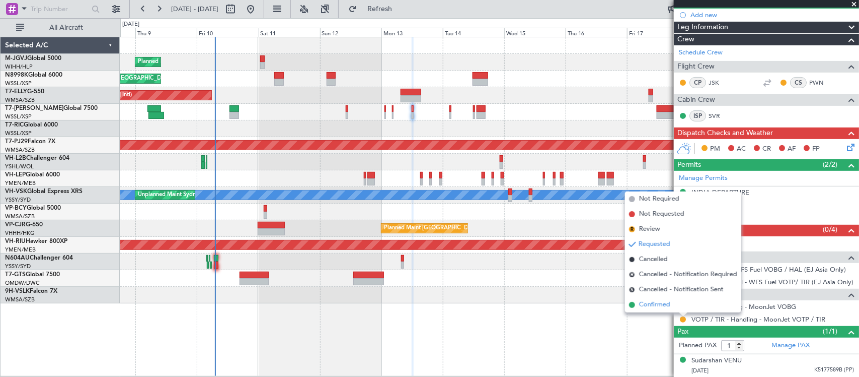
click at [680, 308] on li "Confirmed" at bounding box center [683, 304] width 116 height 15
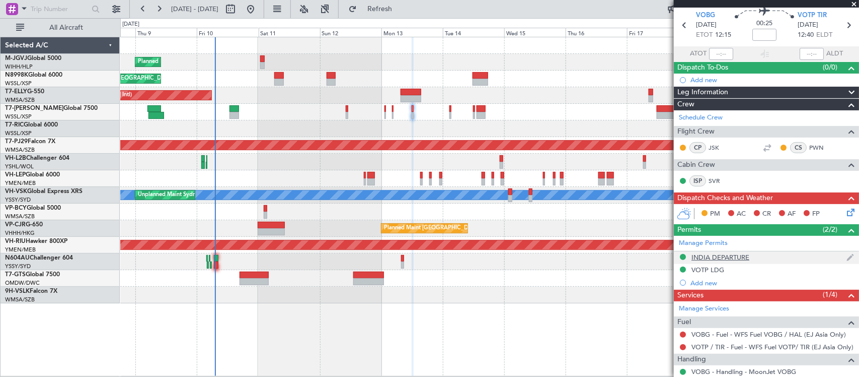
scroll to position [0, 0]
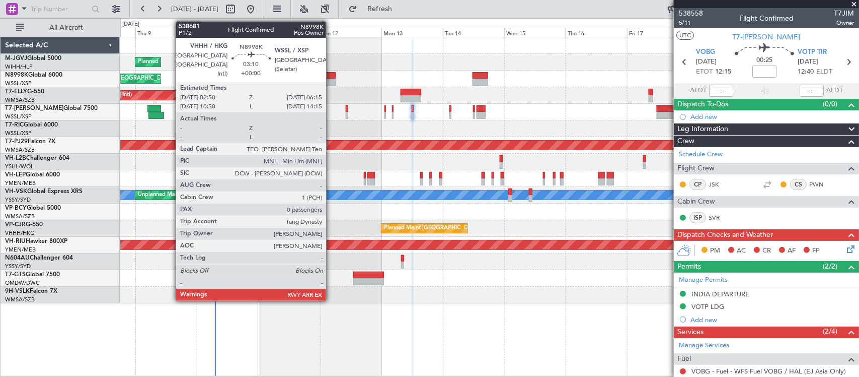
click at [331, 76] on div at bounding box center [331, 75] width 9 height 7
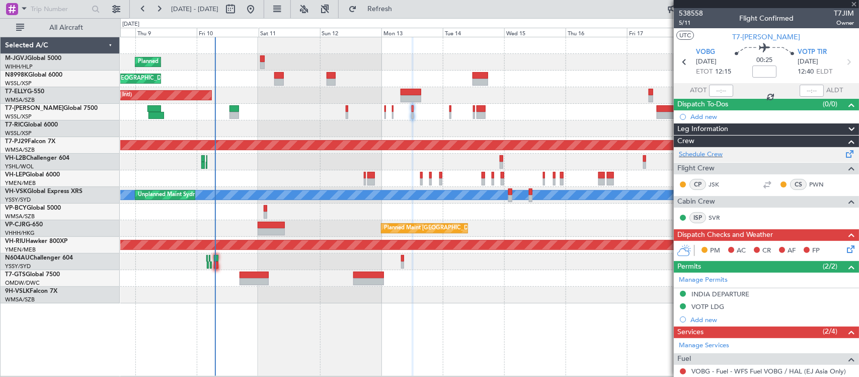
type input "0"
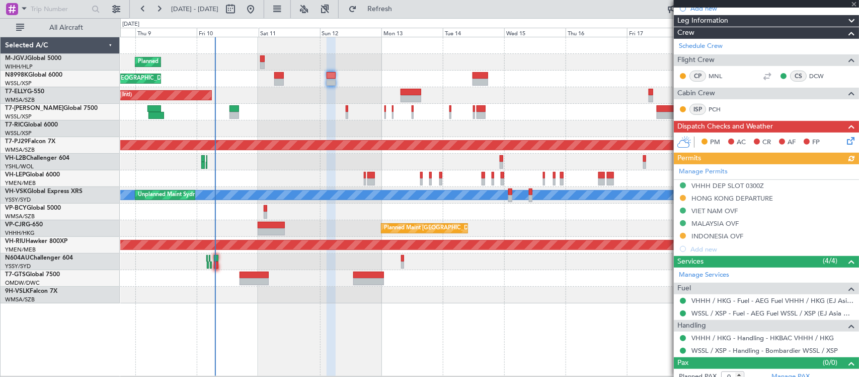
scroll to position [155, 0]
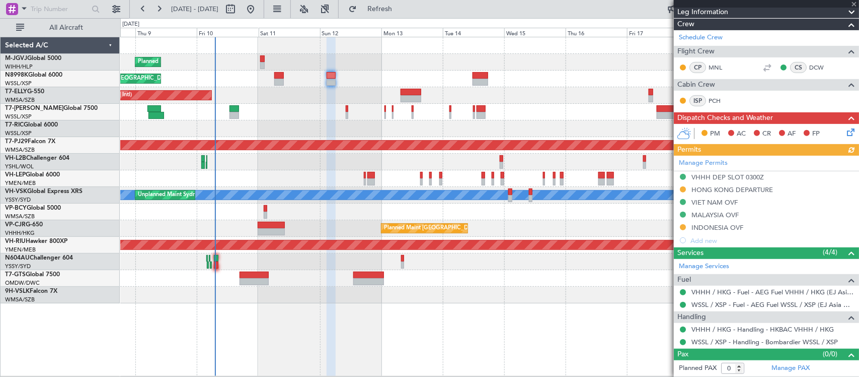
click at [705, 162] on div "Manage Permits VHHH DEP SLOT 0300Z HONG KONG DEPARTURE VIET NAM OVF MALAYSIA OV…" at bounding box center [766, 201] width 185 height 91
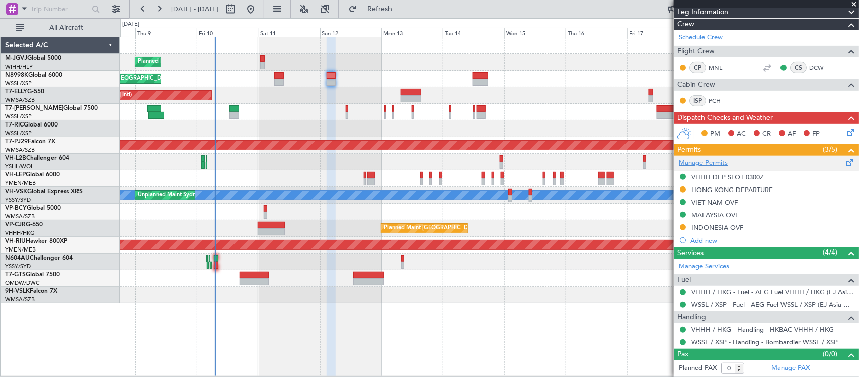
click at [709, 159] on link "Manage Permits" at bounding box center [703, 163] width 49 height 10
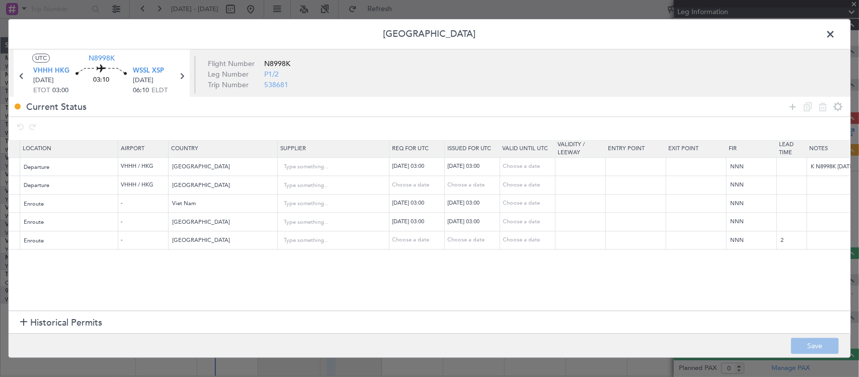
scroll to position [0, 452]
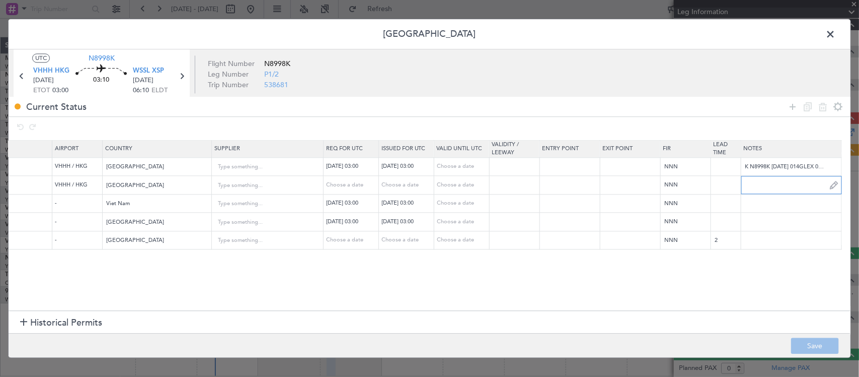
click at [779, 187] on input "text" at bounding box center [792, 184] width 100 height 15
click at [758, 185] on input "text" at bounding box center [792, 184] width 100 height 15
paste input "000000866298"
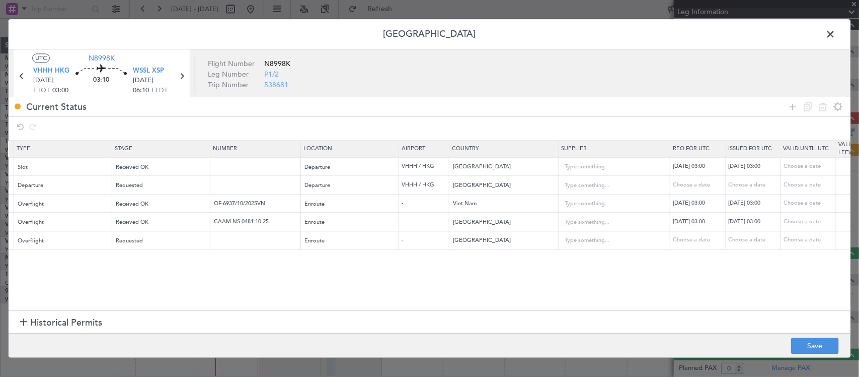
scroll to position [0, 0]
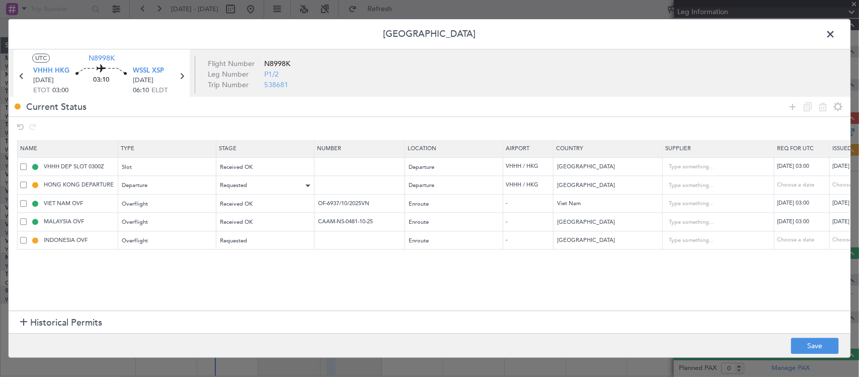
type input "000000866298"
click at [270, 190] on div "Requested" at bounding box center [263, 185] width 84 height 15
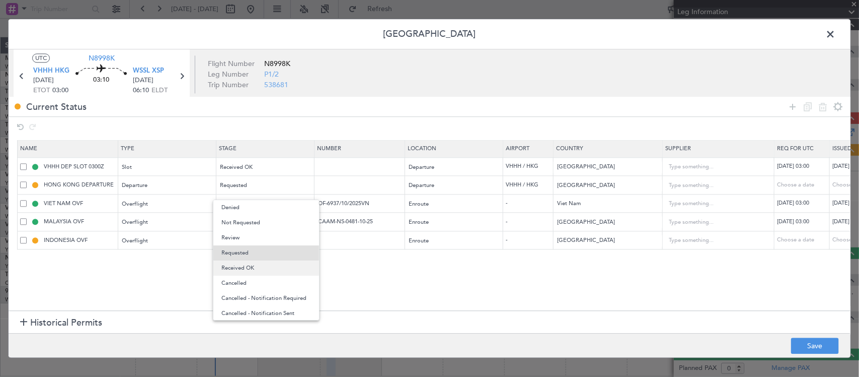
click at [263, 268] on span "Received OK" at bounding box center [267, 267] width 90 height 15
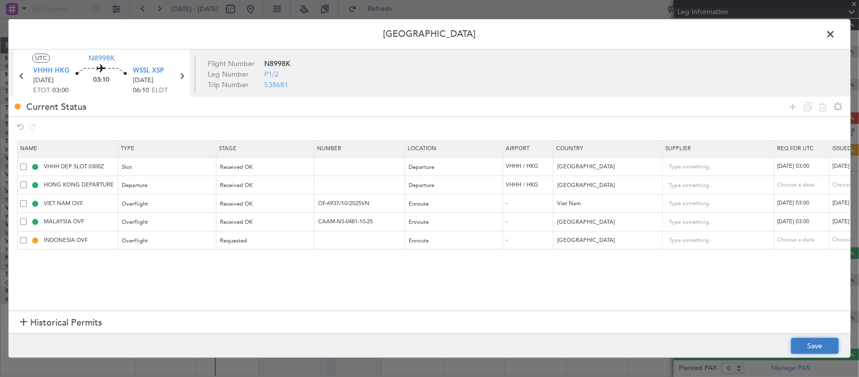
click at [819, 343] on button "Save" at bounding box center [815, 346] width 48 height 16
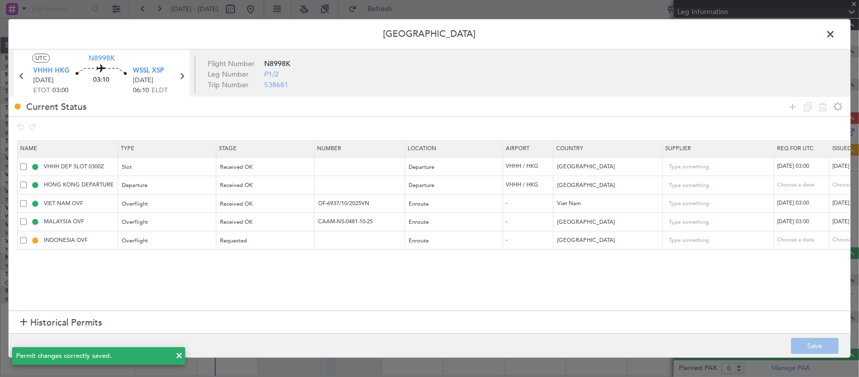
click at [836, 33] on span at bounding box center [836, 37] width 0 height 20
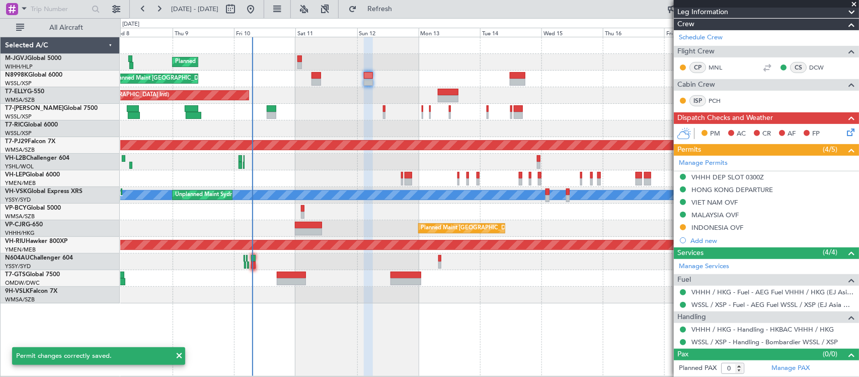
click at [530, 280] on div "Planned Maint [GEOGRAPHIC_DATA] (Seletar)" at bounding box center [489, 278] width 739 height 17
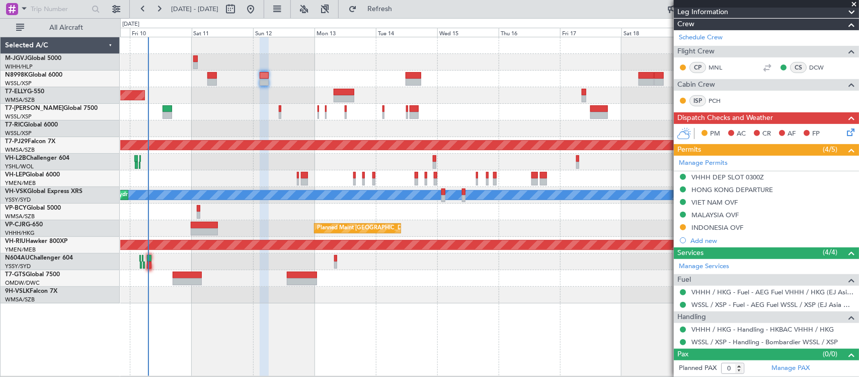
click at [459, 275] on div "Planned Maint [GEOGRAPHIC_DATA] (Seletar)" at bounding box center [489, 278] width 739 height 17
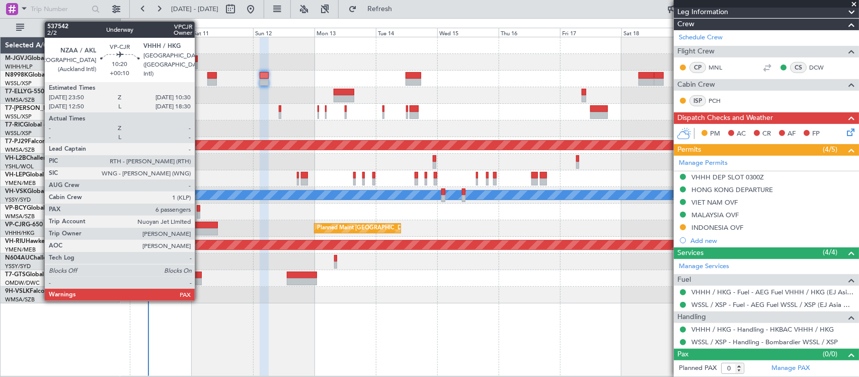
click at [200, 229] on div at bounding box center [205, 231] width 28 height 7
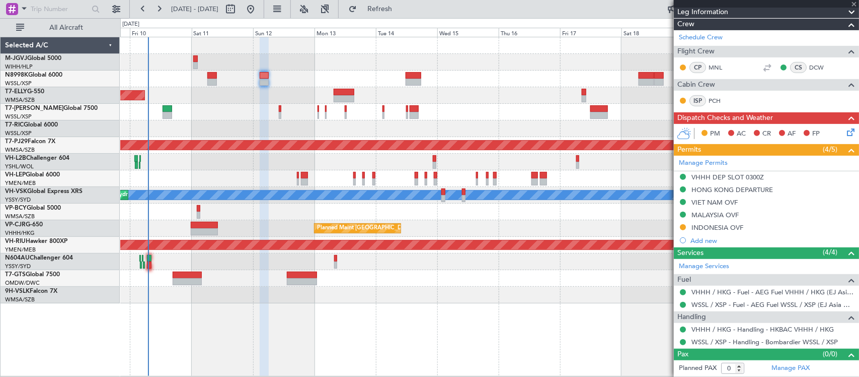
type input "+00:10"
type input "6"
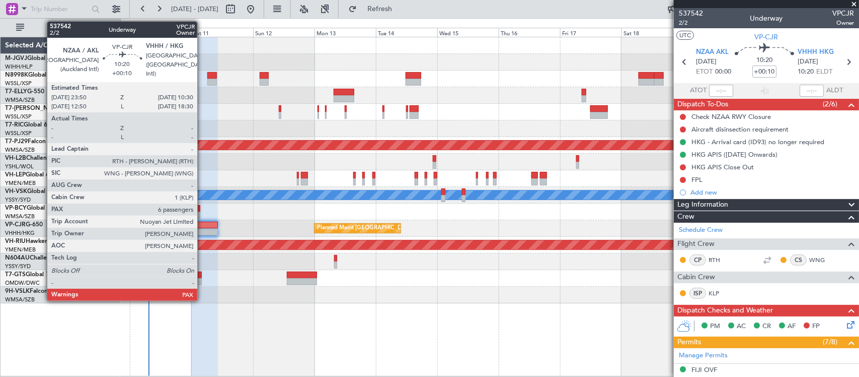
click at [203, 224] on div at bounding box center [205, 225] width 28 height 7
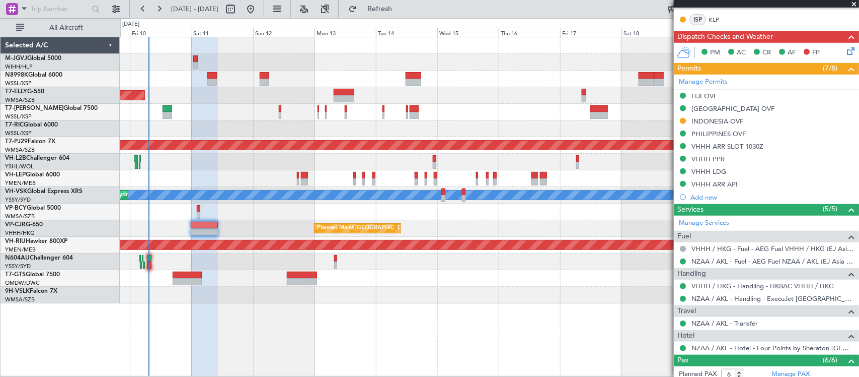
scroll to position [416, 0]
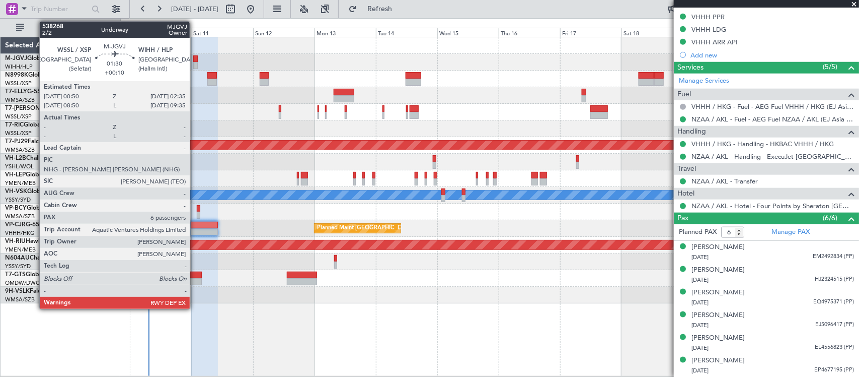
click at [195, 66] on div at bounding box center [195, 65] width 5 height 7
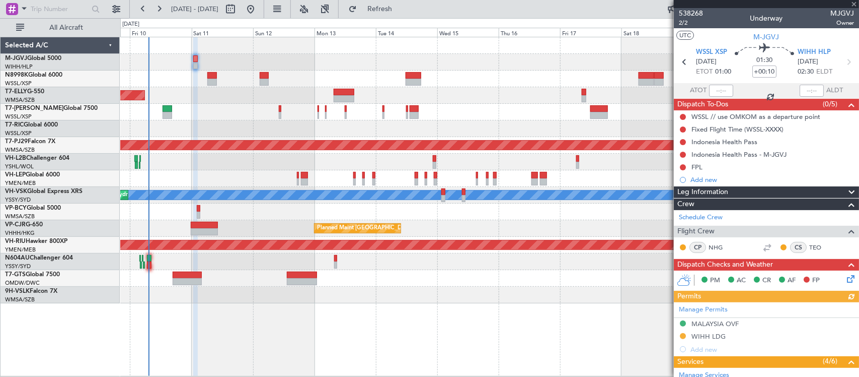
scroll to position [295, 0]
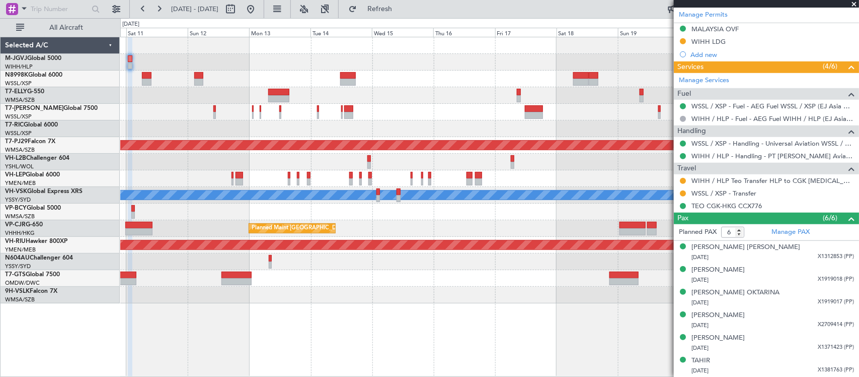
click at [432, 90] on div "Planned Maint [GEOGRAPHIC_DATA] ([GEOGRAPHIC_DATA] Intl)" at bounding box center [489, 95] width 739 height 17
click at [282, 242] on div "Planned Maint [GEOGRAPHIC_DATA] (Seletar) Planned Maint [GEOGRAPHIC_DATA] (Sele…" at bounding box center [489, 170] width 739 height 266
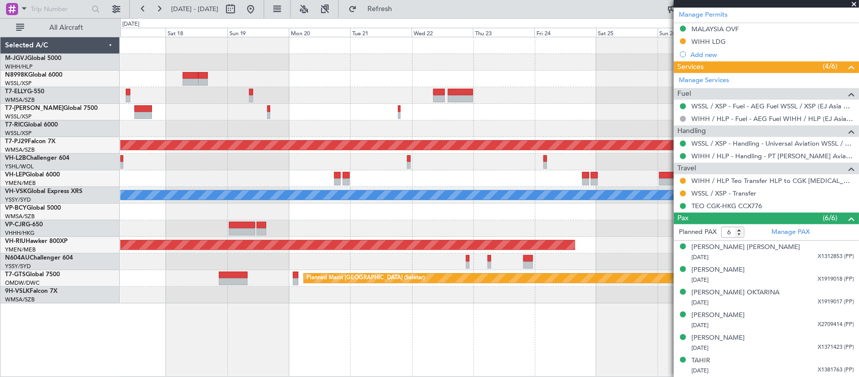
click at [348, 212] on div "Planned Maint [GEOGRAPHIC_DATA] (Sultan [PERSON_NAME] [PERSON_NAME] - Subang) […" at bounding box center [489, 170] width 739 height 266
click at [431, 195] on div "Planned Maint [GEOGRAPHIC_DATA] (Sultan [PERSON_NAME] [PERSON_NAME] - Subang) […" at bounding box center [489, 170] width 739 height 266
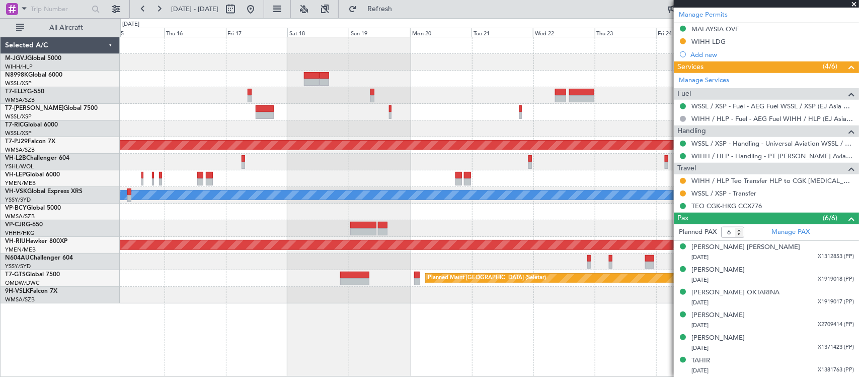
click at [555, 173] on div "Planned Maint [GEOGRAPHIC_DATA] (Sultan [PERSON_NAME] [PERSON_NAME] - Subang) […" at bounding box center [489, 170] width 739 height 266
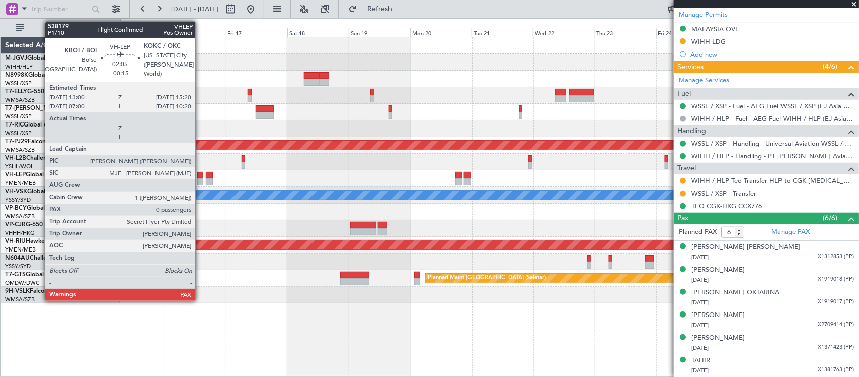
click at [200, 177] on div at bounding box center [200, 175] width 6 height 7
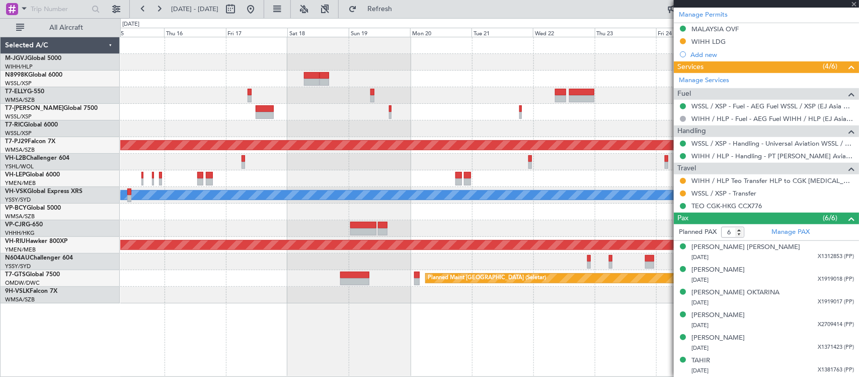
type input "-00:15"
type input "0"
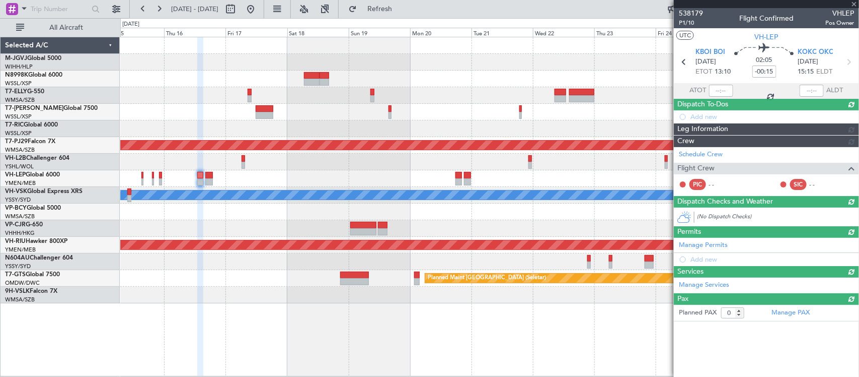
scroll to position [0, 0]
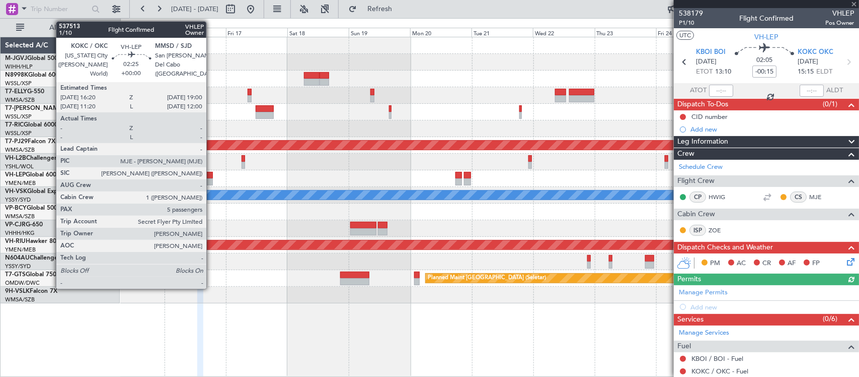
click at [211, 179] on div at bounding box center [209, 181] width 7 height 7
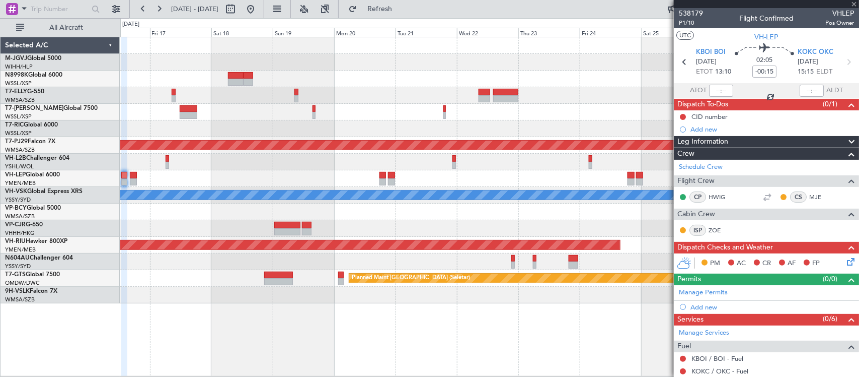
click at [452, 209] on div at bounding box center [489, 211] width 739 height 17
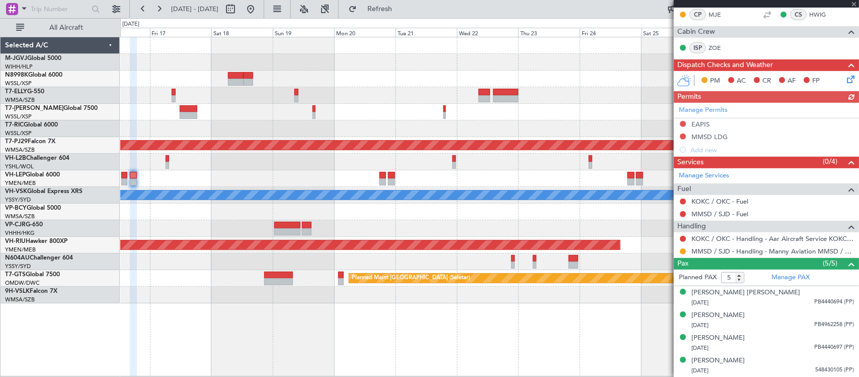
scroll to position [218, 0]
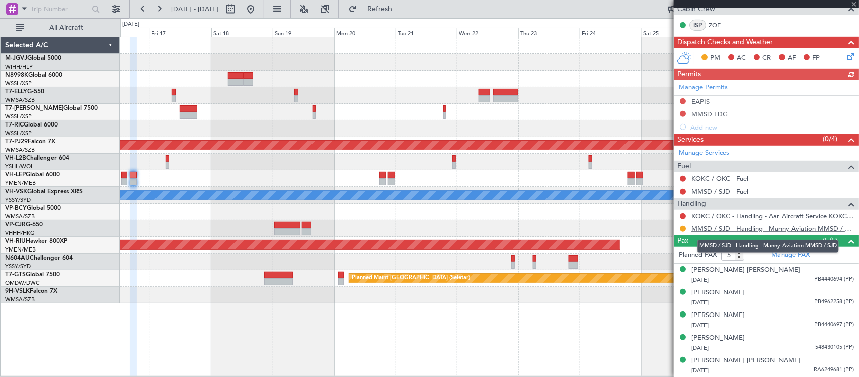
click at [703, 230] on link "MMSD / SJD - Handling - Manny Aviation MMSD / SJD" at bounding box center [773, 228] width 163 height 9
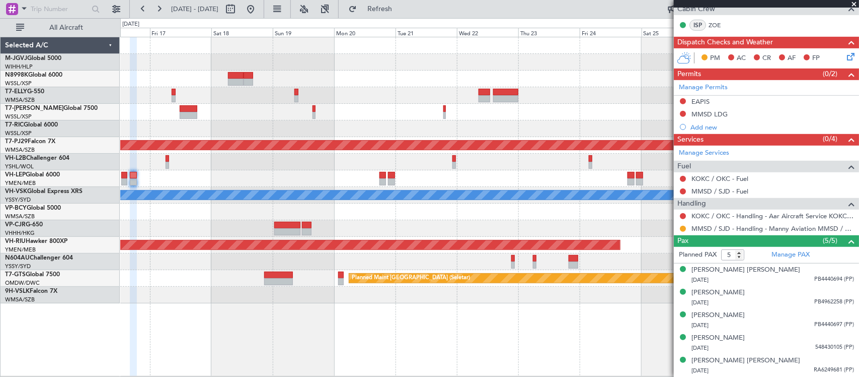
scroll to position [0, 0]
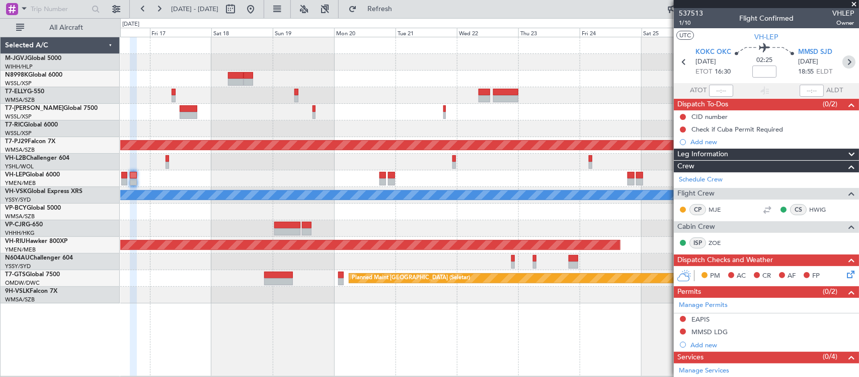
click at [843, 60] on icon at bounding box center [849, 61] width 13 height 13
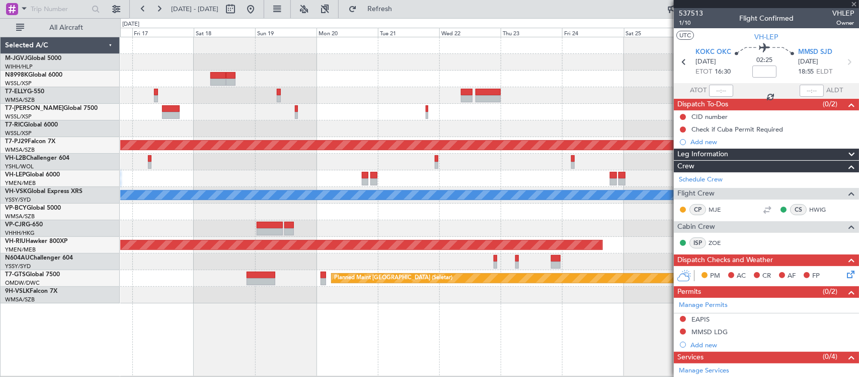
click at [518, 204] on div "Planned Maint [GEOGRAPHIC_DATA] (Sultan [PERSON_NAME] [PERSON_NAME] - Subang) […" at bounding box center [489, 170] width 739 height 266
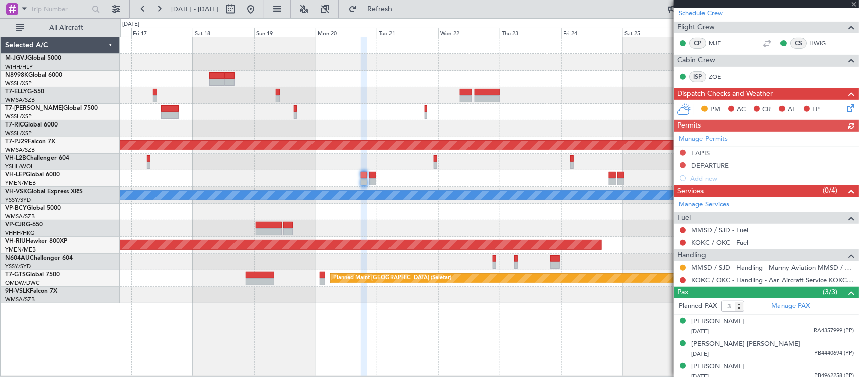
scroll to position [160, 0]
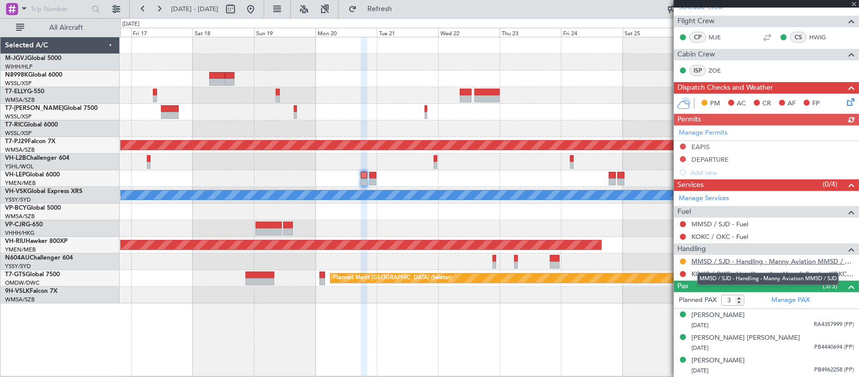
click at [711, 263] on link "MMSD / SJD - Handling - Manny Aviation MMSD / SJD" at bounding box center [773, 261] width 163 height 9
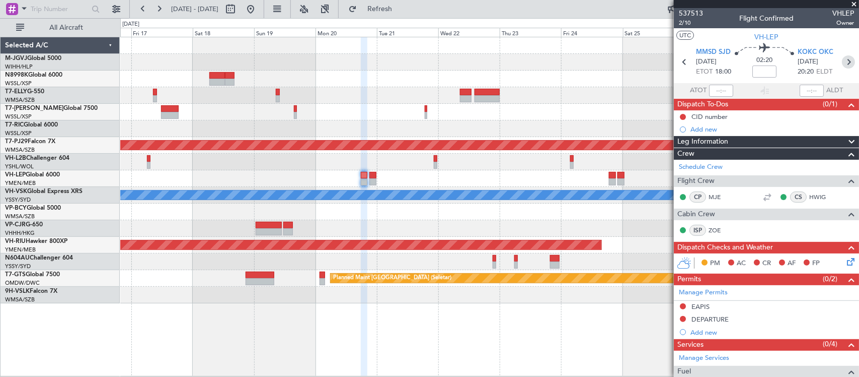
click at [845, 57] on icon at bounding box center [848, 61] width 13 height 13
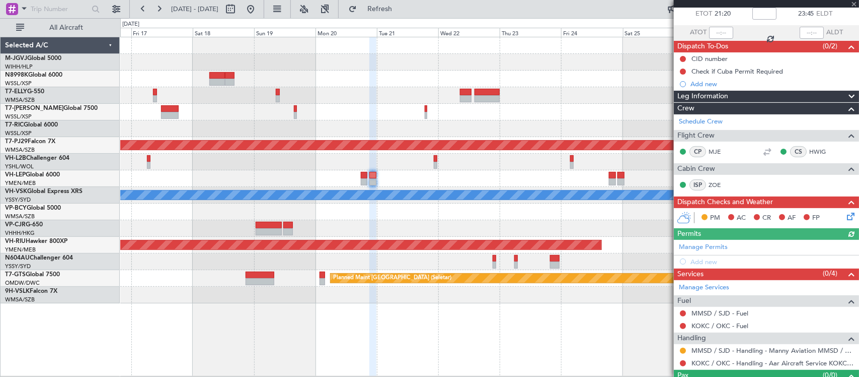
scroll to position [80, 0]
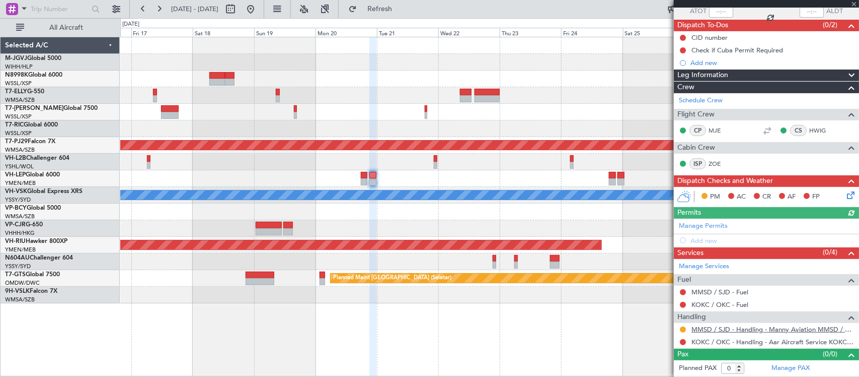
click at [724, 330] on link "MMSD / SJD - Handling - Manny Aviation MMSD / SJD" at bounding box center [773, 329] width 163 height 9
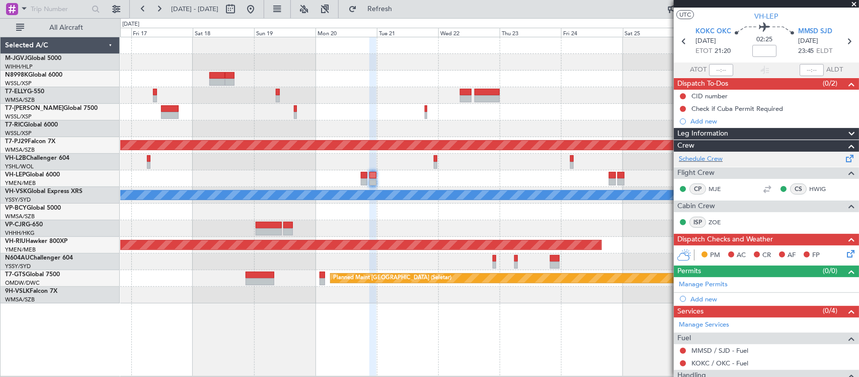
scroll to position [0, 0]
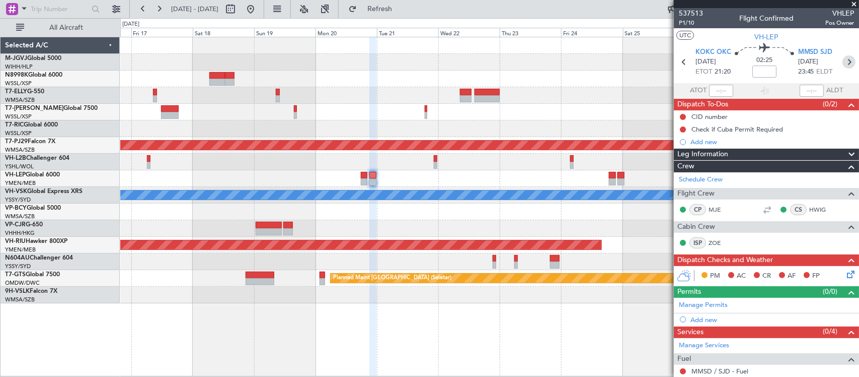
click at [843, 61] on icon at bounding box center [849, 61] width 13 height 13
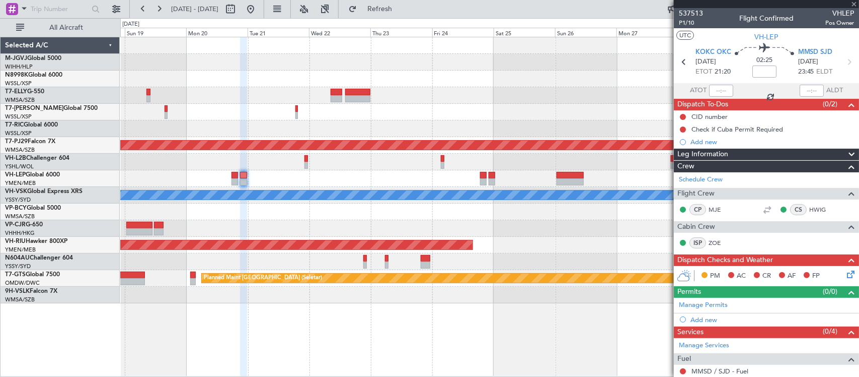
click at [396, 238] on div "Planned Maint Kuala Lumpur (Sultan Abdul Aziz Shah - Subang) MEL Planned Maint …" at bounding box center [489, 170] width 739 height 266
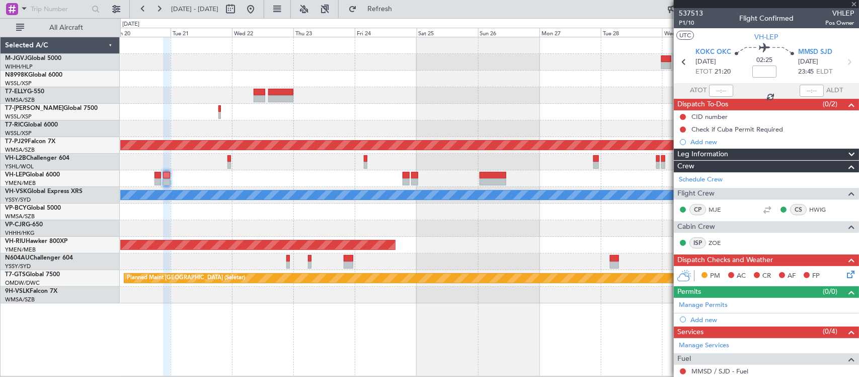
click at [519, 237] on div "Planned Maint Kuala Lumpur (Sultan Abdul Aziz Shah - Subang) MEL Planned Maint …" at bounding box center [489, 170] width 739 height 266
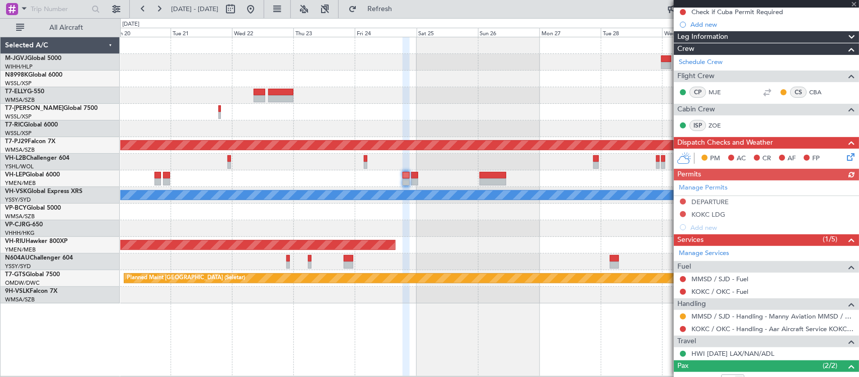
scroll to position [162, 0]
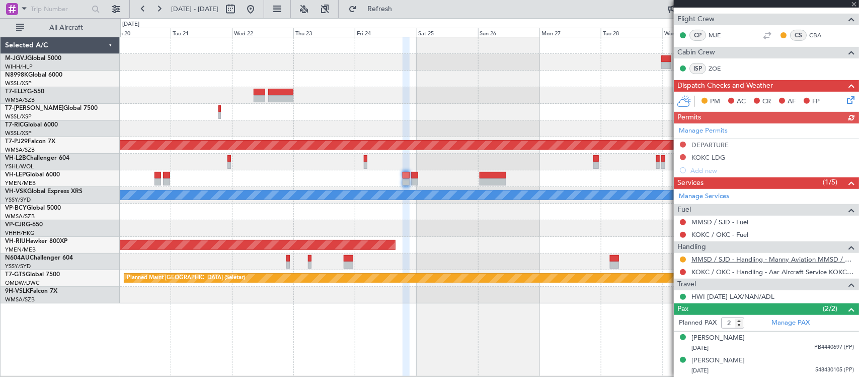
click at [719, 260] on link "MMSD / SJD - Handling - Manny Aviation MMSD / SJD" at bounding box center [773, 259] width 163 height 9
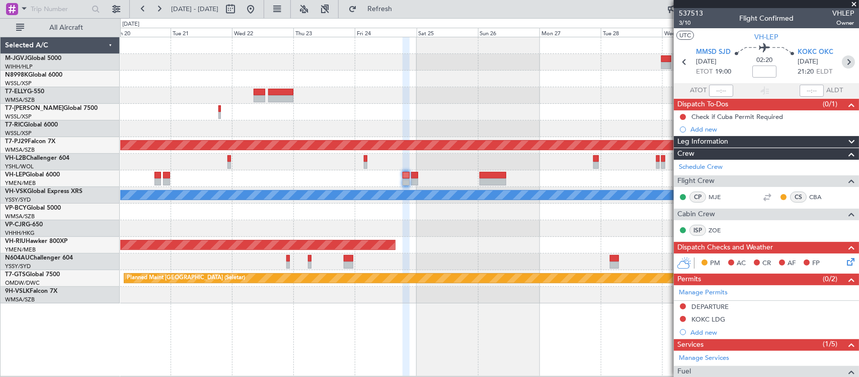
click at [842, 64] on icon at bounding box center [848, 61] width 13 height 13
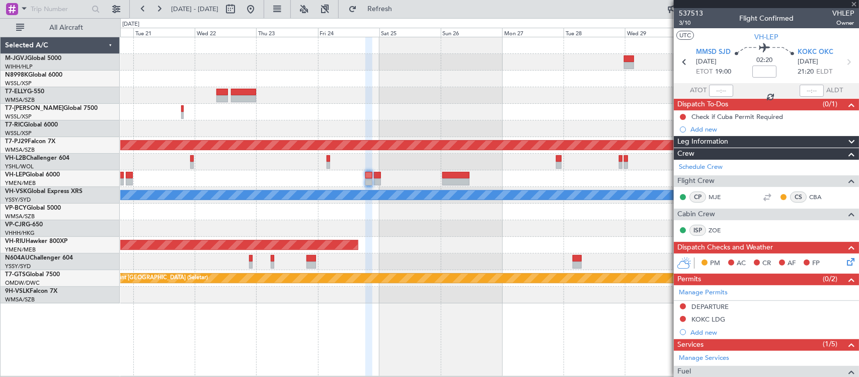
click at [536, 263] on div "Planned Maint Sydney ([PERSON_NAME] Intl)" at bounding box center [489, 261] width 739 height 17
type input "0"
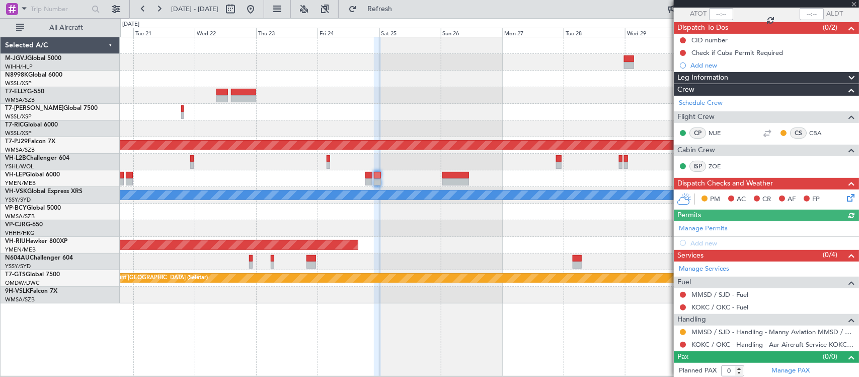
scroll to position [80, 0]
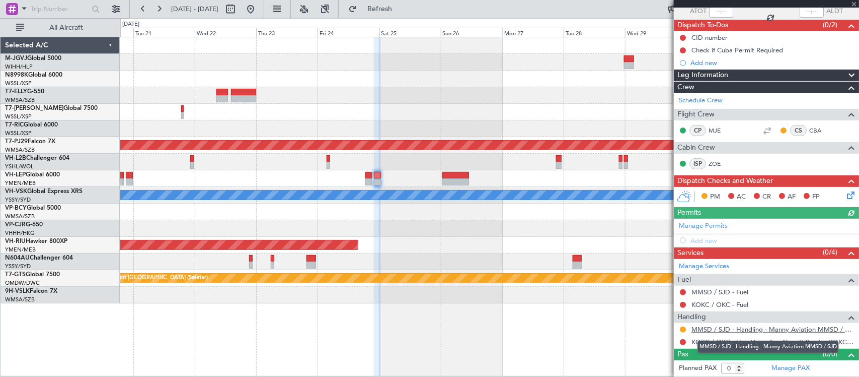
click at [720, 330] on link "MMSD / SJD - Handling - Manny Aviation MMSD / SJD" at bounding box center [773, 329] width 163 height 9
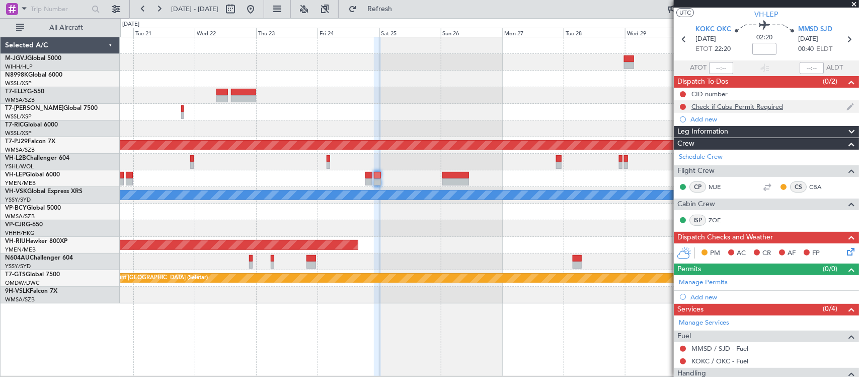
scroll to position [0, 0]
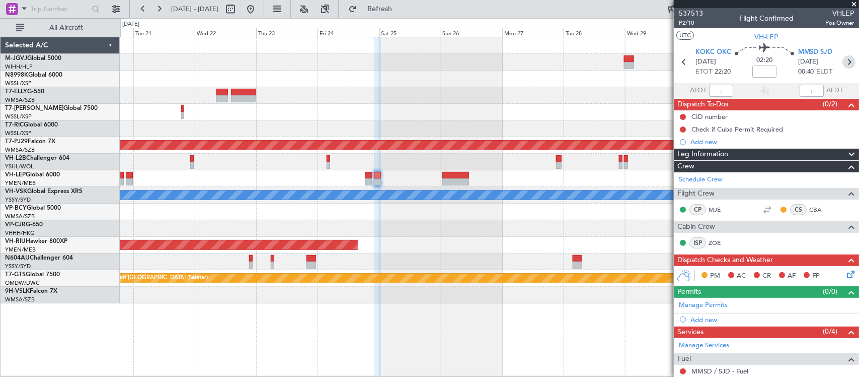
click at [843, 58] on icon at bounding box center [849, 61] width 13 height 13
type input "+00:25"
type input "1"
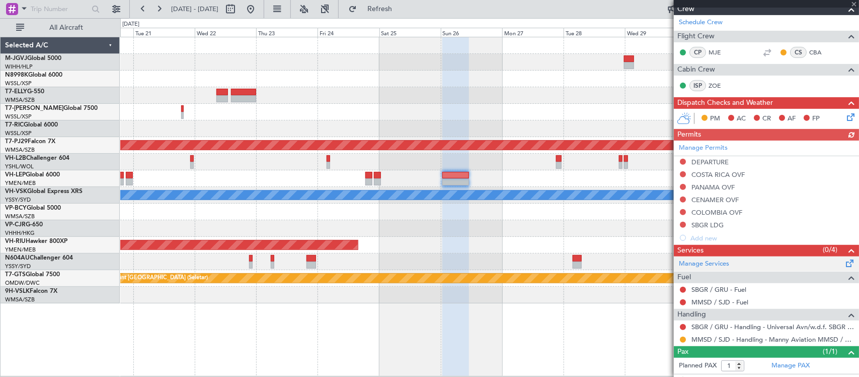
scroll to position [165, 0]
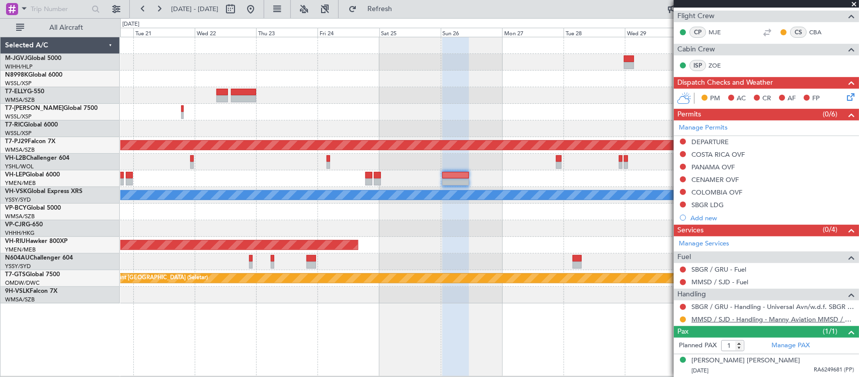
click at [705, 318] on link "MMSD / SJD - Handling - Manny Aviation MMSD / SJD" at bounding box center [773, 319] width 163 height 9
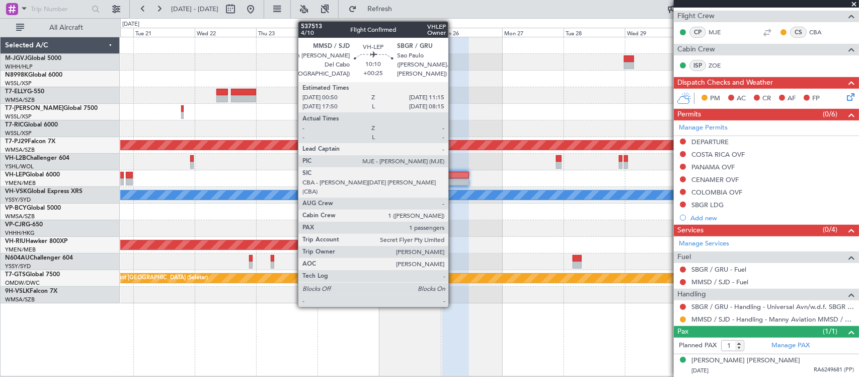
click at [454, 172] on div at bounding box center [456, 175] width 27 height 7
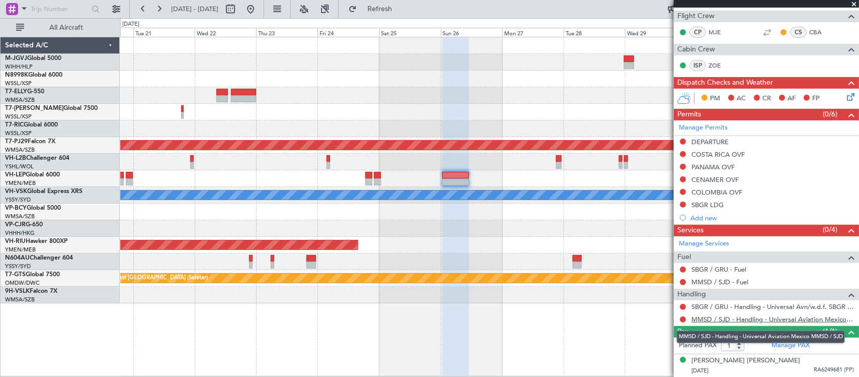
click at [712, 318] on link "MMSD / SJD - Handling - Universal Aviation Mexico MMSD / SJD" at bounding box center [773, 319] width 163 height 9
click at [617, 228] on div at bounding box center [489, 228] width 739 height 17
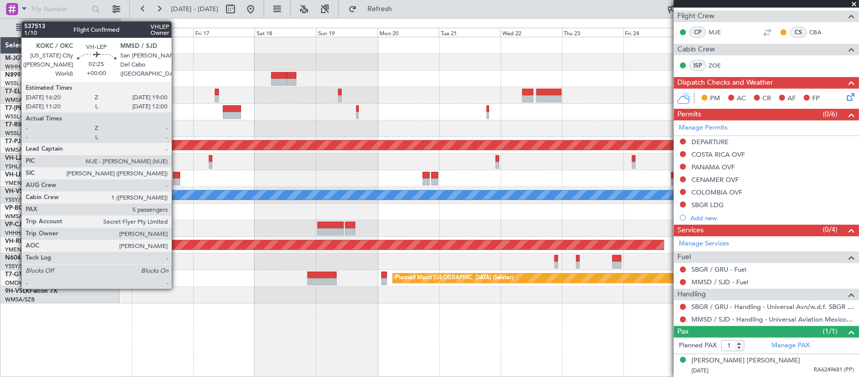
click at [177, 178] on div at bounding box center [176, 181] width 7 height 7
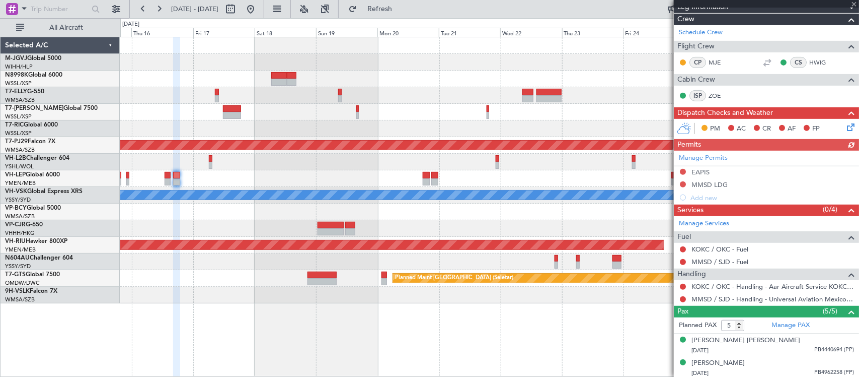
scroll to position [209, 0]
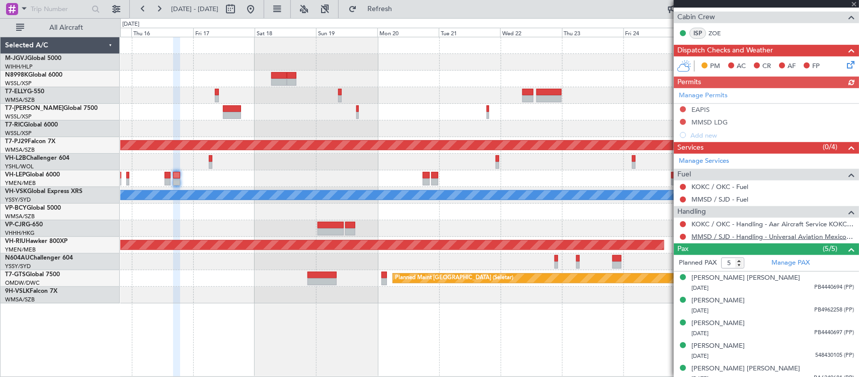
click at [712, 237] on link "MMSD / SJD - Handling - Universal Aviation Mexico MMSD / SJD" at bounding box center [773, 236] width 163 height 9
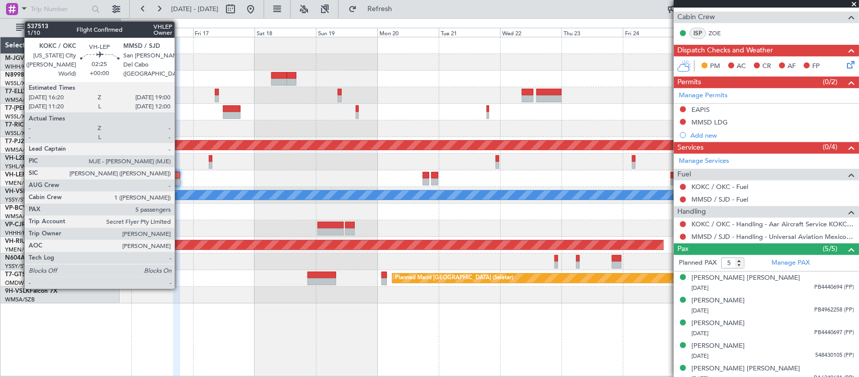
click at [180, 176] on div at bounding box center [176, 175] width 7 height 7
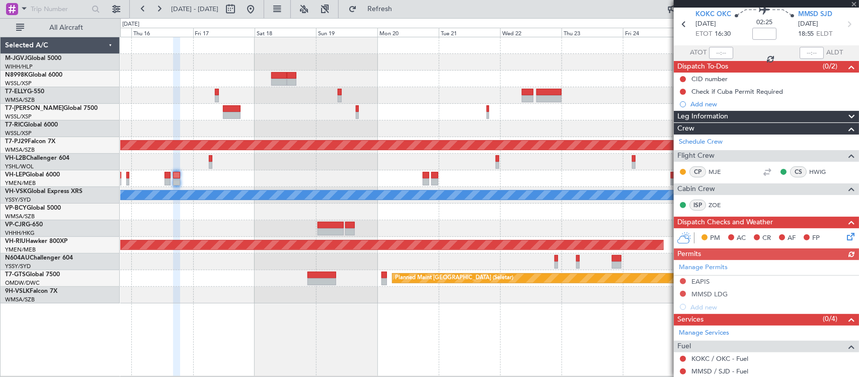
scroll to position [0, 0]
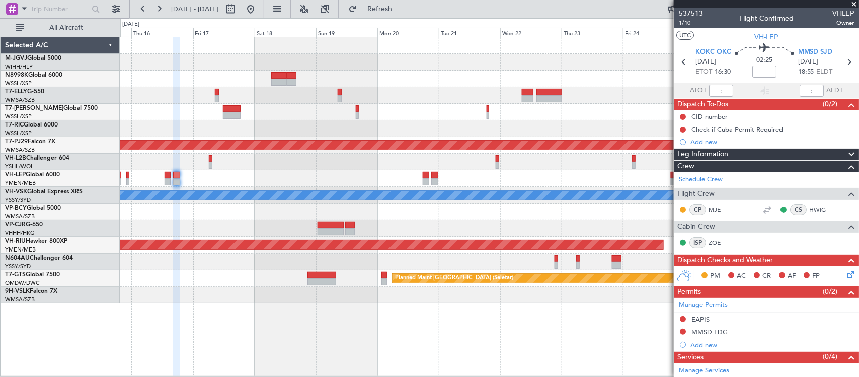
click at [403, 182] on div at bounding box center [489, 178] width 739 height 17
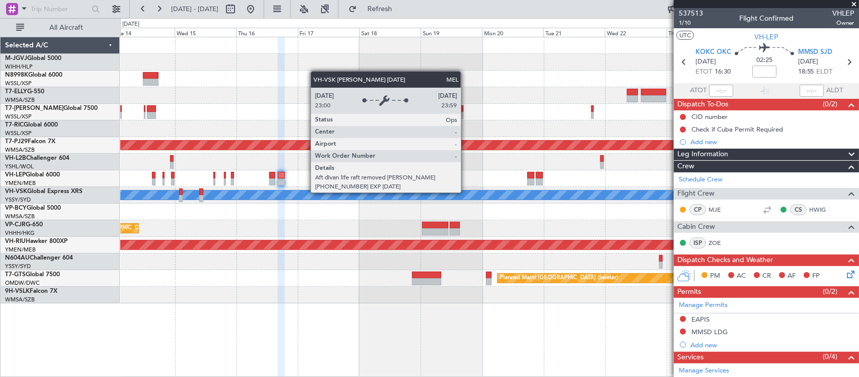
click at [383, 183] on div "Planned Maint [GEOGRAPHIC_DATA] (Sultan [PERSON_NAME] [PERSON_NAME] - Subang) […" at bounding box center [489, 170] width 739 height 266
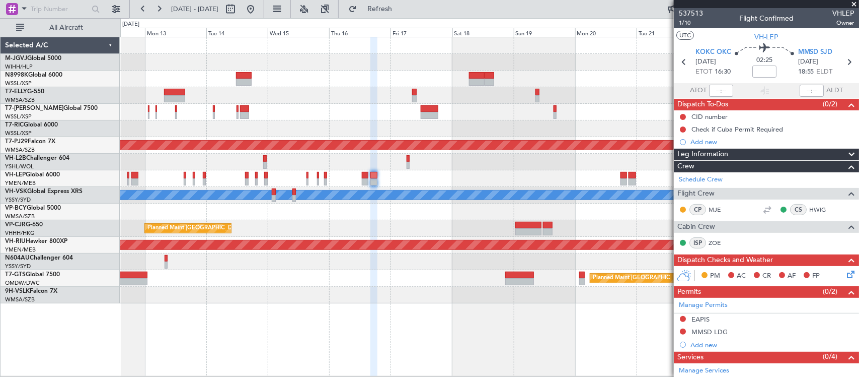
click at [462, 260] on div "Planned Maint Dubai (Dubai Intl) Planned Maint Kuala Lumpur (Sultan Abdul Aziz …" at bounding box center [489, 170] width 739 height 266
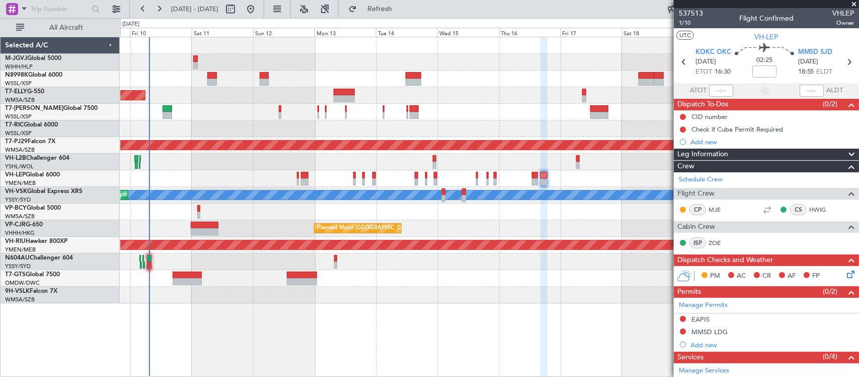
click at [534, 272] on div "Planned Maint [GEOGRAPHIC_DATA] (Seletar)" at bounding box center [489, 278] width 739 height 17
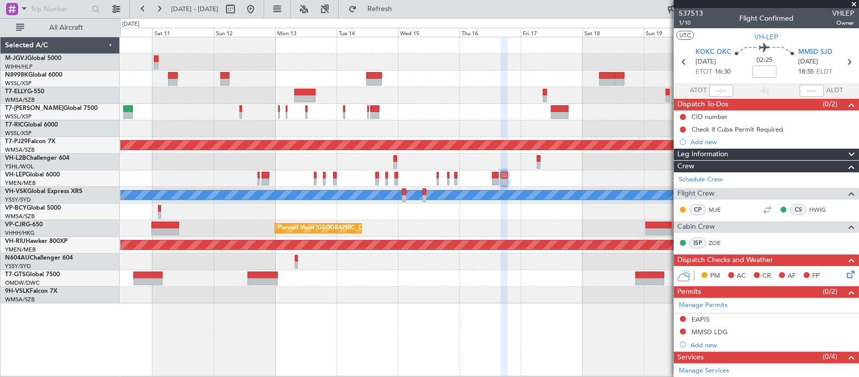
click at [514, 238] on div "Planned Maint [GEOGRAPHIC_DATA] ([GEOGRAPHIC_DATA])" at bounding box center [489, 245] width 739 height 17
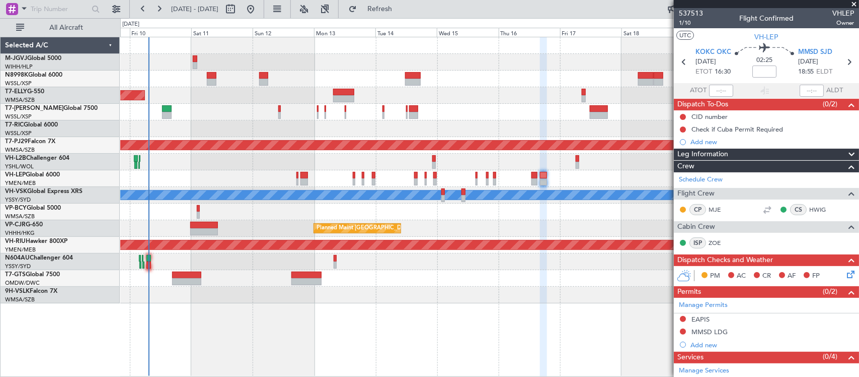
click at [303, 230] on div "Planned Maint [GEOGRAPHIC_DATA] ([GEOGRAPHIC_DATA] Intl)" at bounding box center [489, 228] width 739 height 17
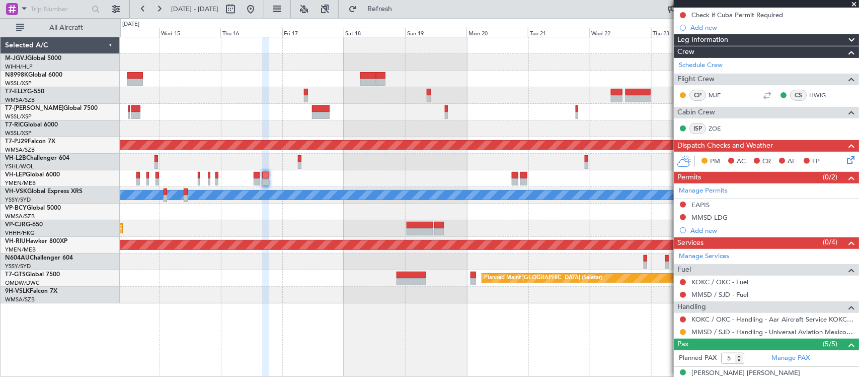
scroll to position [218, 0]
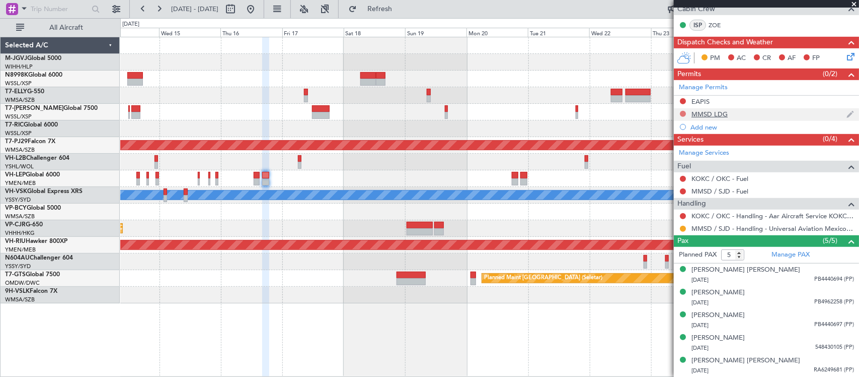
click at [681, 114] on button at bounding box center [683, 114] width 6 height 6
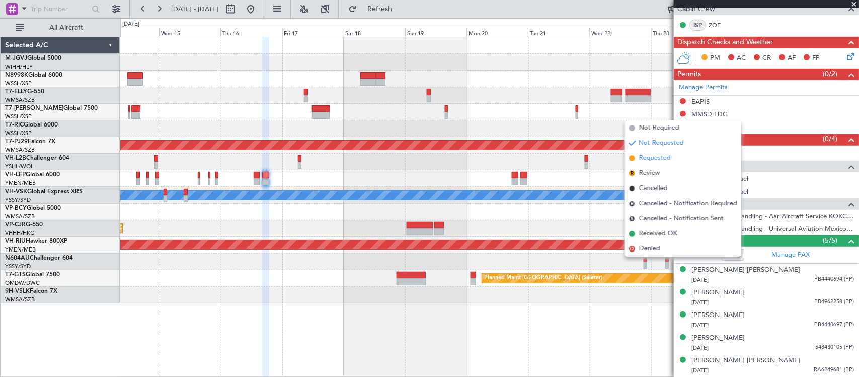
click at [665, 158] on span "Requested" at bounding box center [655, 158] width 32 height 10
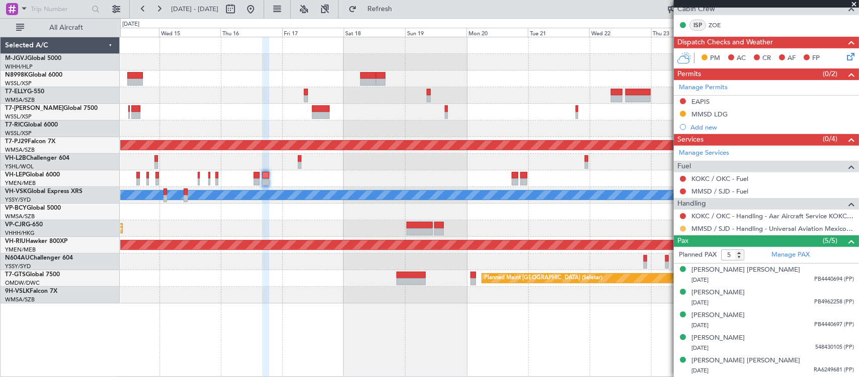
click at [683, 229] on button at bounding box center [683, 229] width 6 height 6
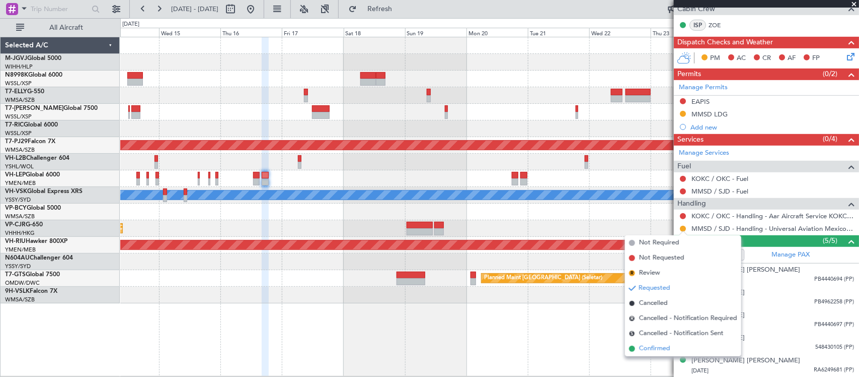
click at [675, 350] on li "Confirmed" at bounding box center [683, 348] width 116 height 15
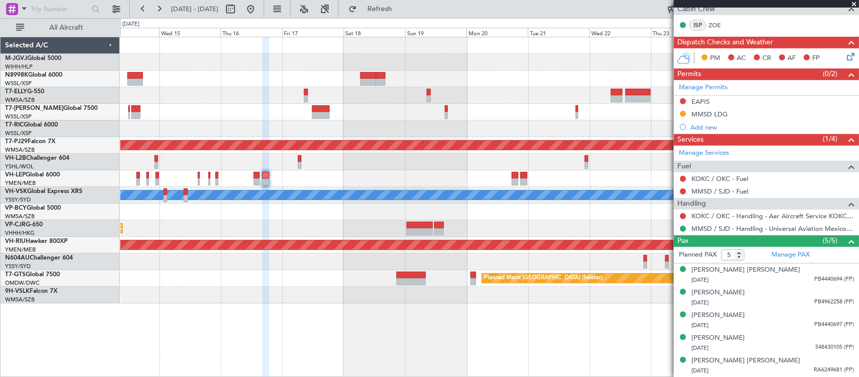
scroll to position [0, 0]
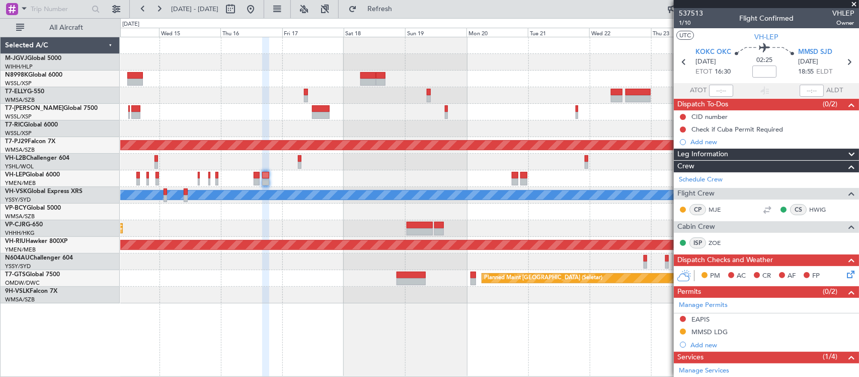
drag, startPoint x: 839, startPoint y: 58, endPoint x: 828, endPoint y: 78, distance: 22.7
click at [843, 58] on icon at bounding box center [849, 61] width 13 height 13
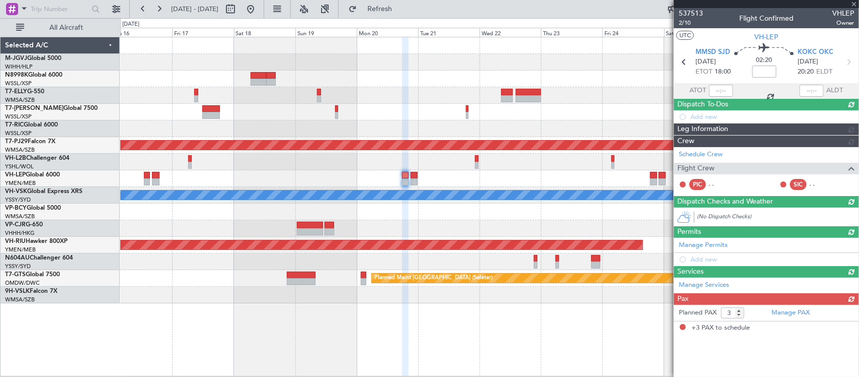
click at [466, 224] on div "Planned Maint [GEOGRAPHIC_DATA] (Sultan [PERSON_NAME] [PERSON_NAME] - Subang) […" at bounding box center [489, 170] width 739 height 266
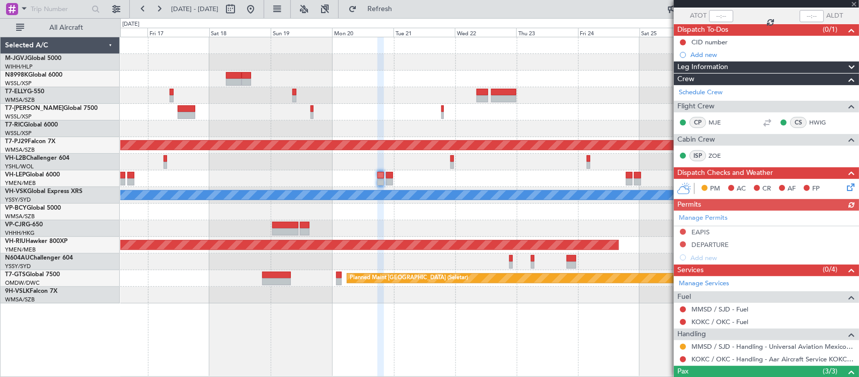
scroll to position [105, 0]
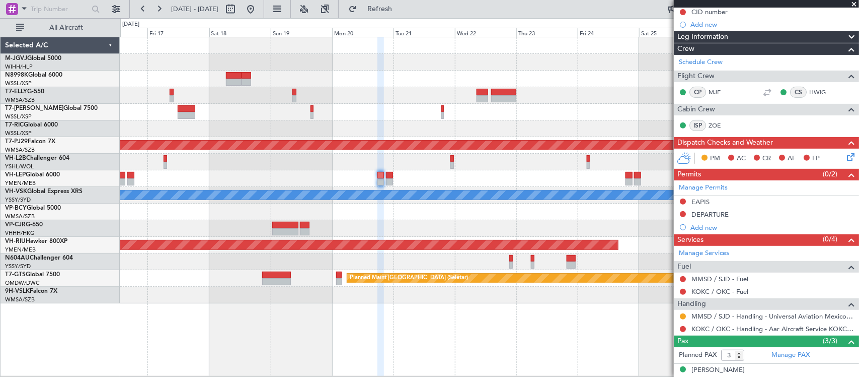
click at [683, 215] on button at bounding box center [683, 214] width 6 height 6
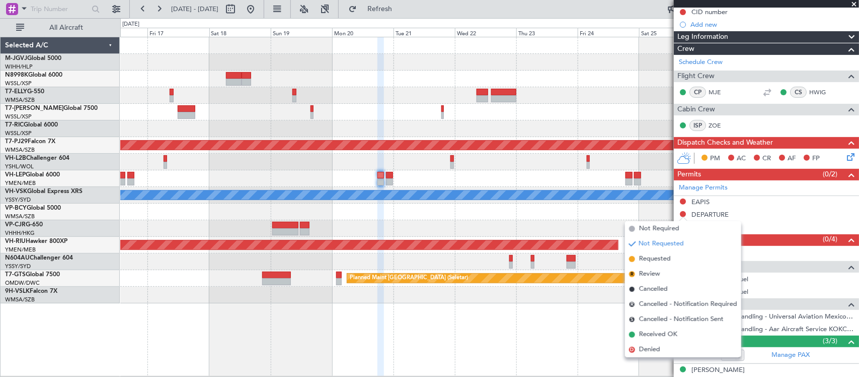
drag, startPoint x: 662, startPoint y: 258, endPoint x: 666, endPoint y: 262, distance: 5.4
click at [663, 258] on span "Requested" at bounding box center [655, 259] width 32 height 10
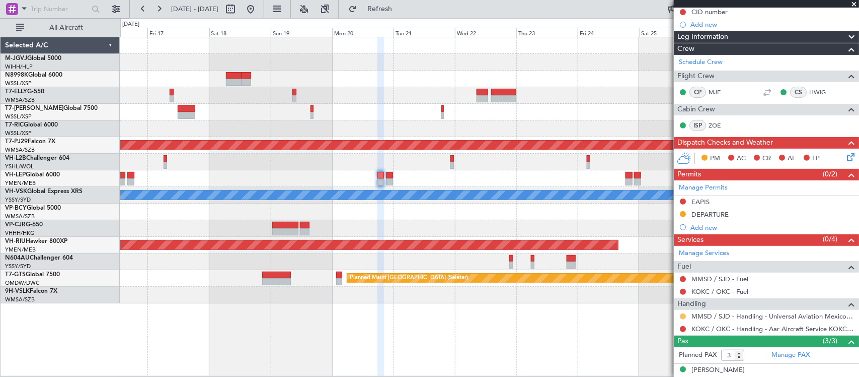
click at [683, 316] on button at bounding box center [683, 316] width 6 height 6
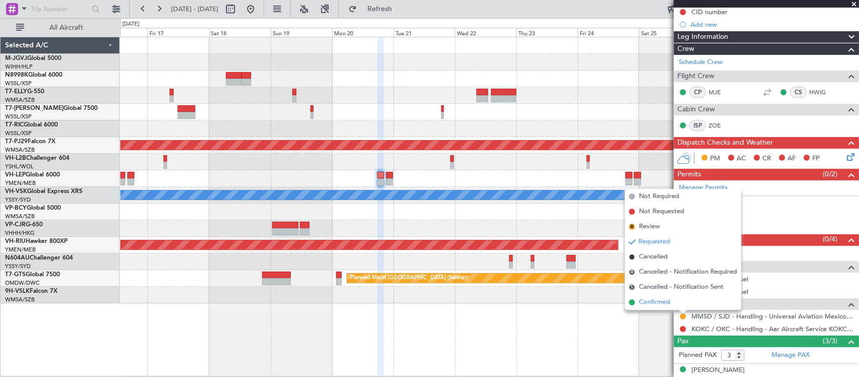
click at [682, 303] on li "Confirmed" at bounding box center [683, 302] width 116 height 15
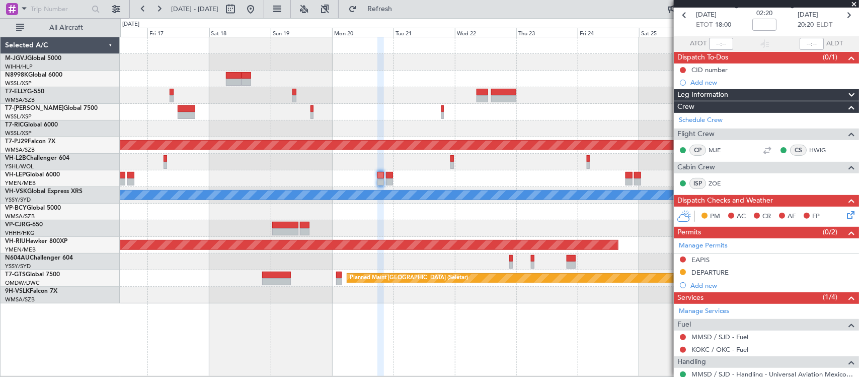
scroll to position [0, 0]
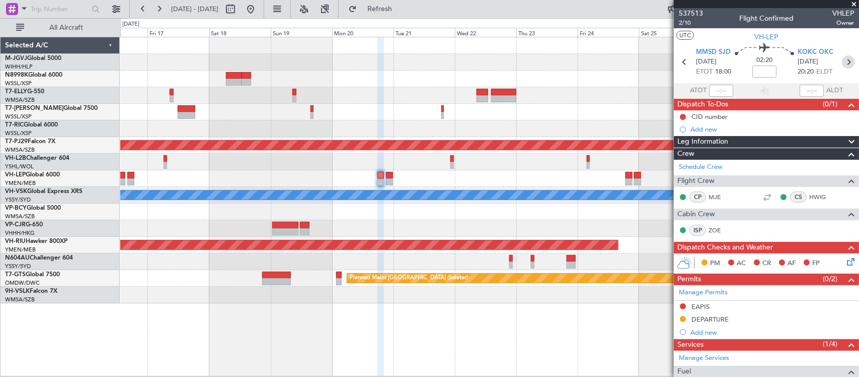
click at [844, 62] on icon at bounding box center [848, 61] width 13 height 13
type input "0"
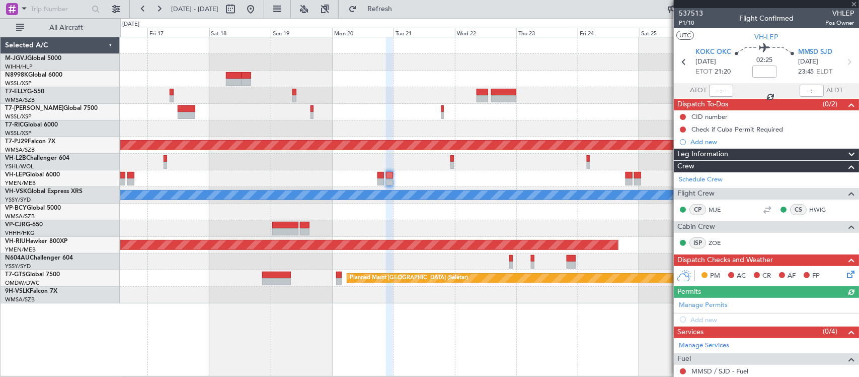
scroll to position [80, 0]
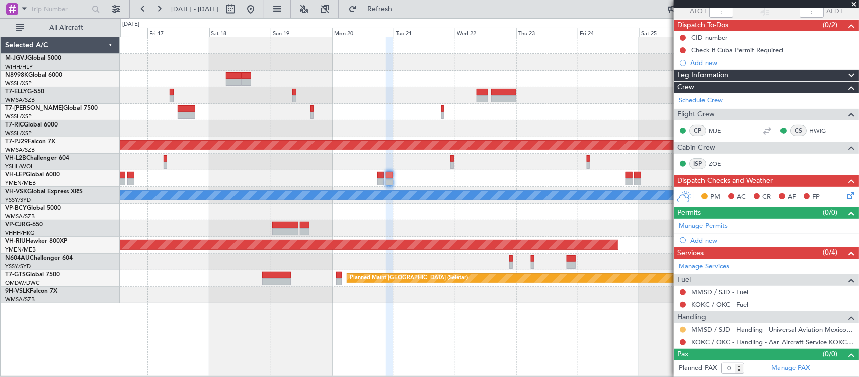
click at [682, 328] on button at bounding box center [683, 329] width 6 height 6
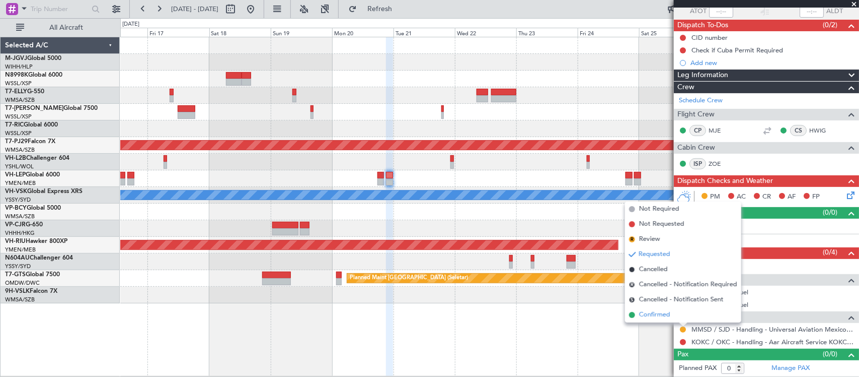
click at [682, 316] on li "Confirmed" at bounding box center [683, 314] width 116 height 15
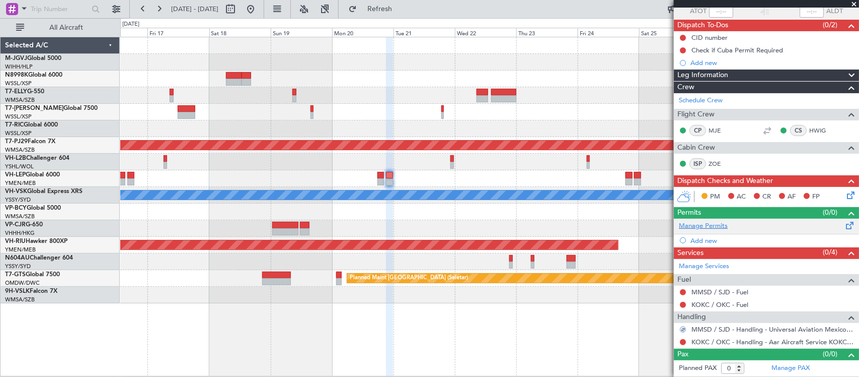
click at [697, 225] on link "Manage Permits" at bounding box center [703, 226] width 49 height 10
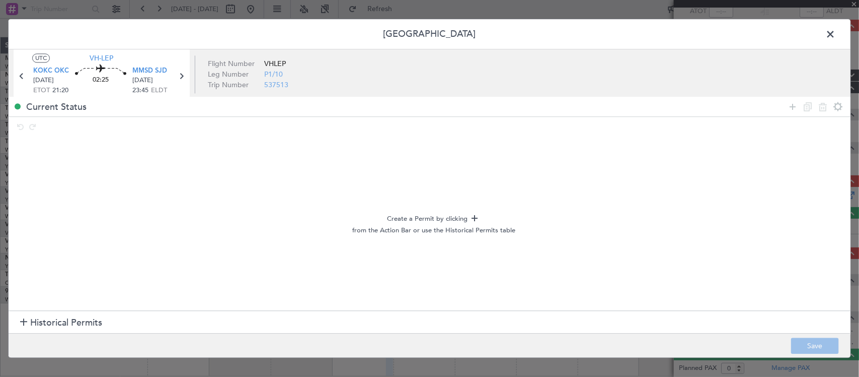
click at [175, 326] on section "Historical Permits" at bounding box center [430, 322] width 842 height 24
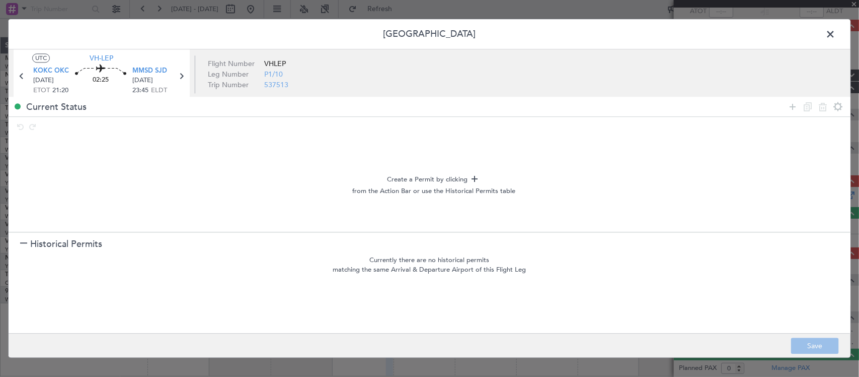
click at [64, 255] on section "Historical Permits" at bounding box center [430, 244] width 842 height 24
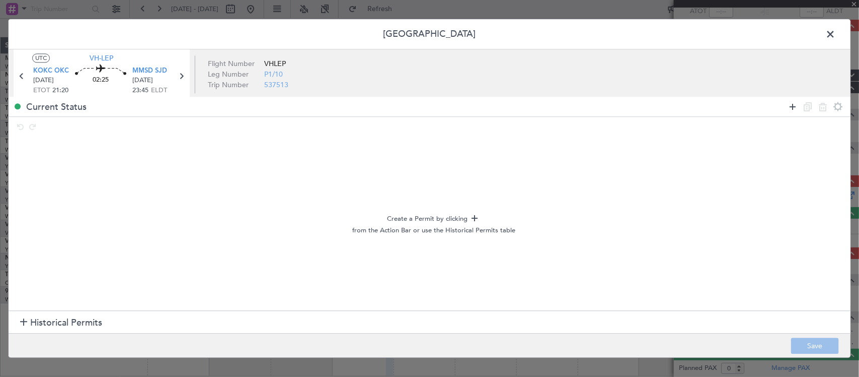
click at [791, 105] on icon at bounding box center [793, 107] width 12 height 12
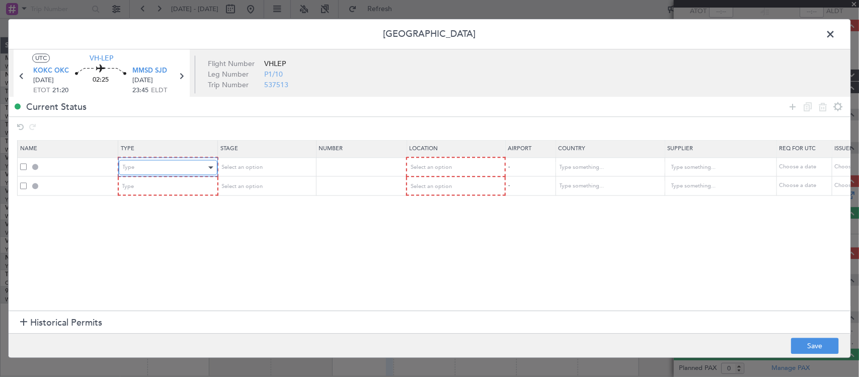
click at [192, 169] on div "Type" at bounding box center [165, 167] width 84 height 15
click at [196, 185] on div "Type" at bounding box center [165, 186] width 84 height 15
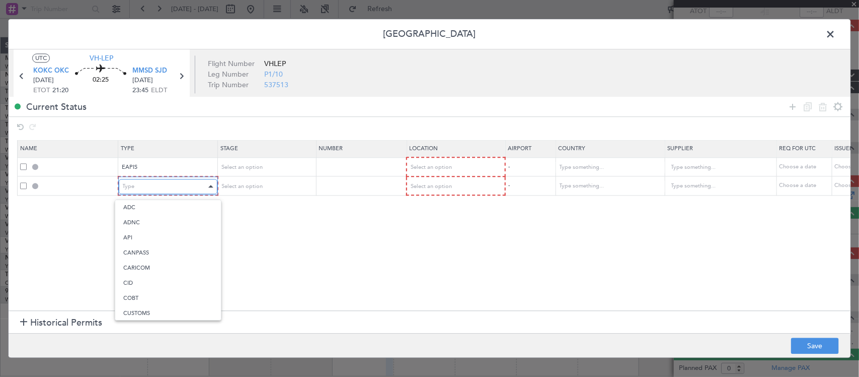
scroll to position [154, 0]
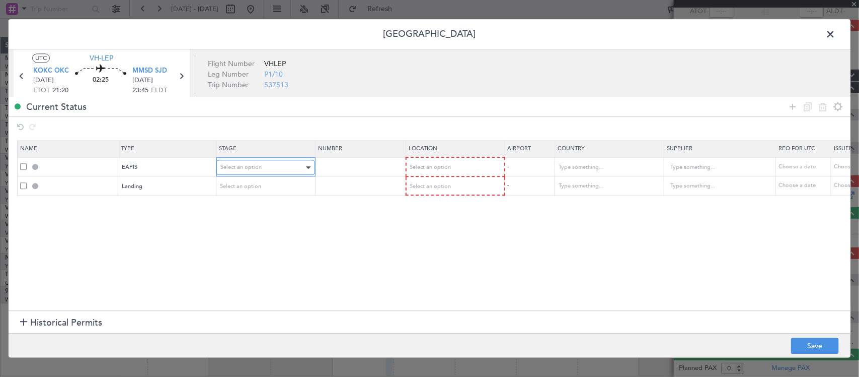
click at [266, 175] on div "Select an option" at bounding box center [263, 167] width 84 height 15
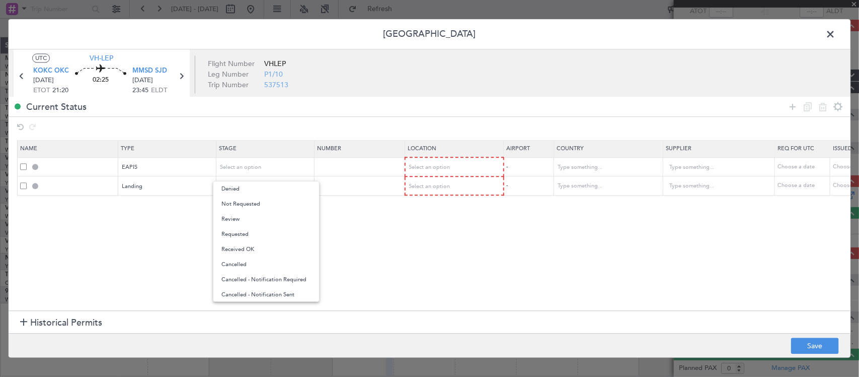
click at [270, 169] on div at bounding box center [429, 188] width 859 height 377
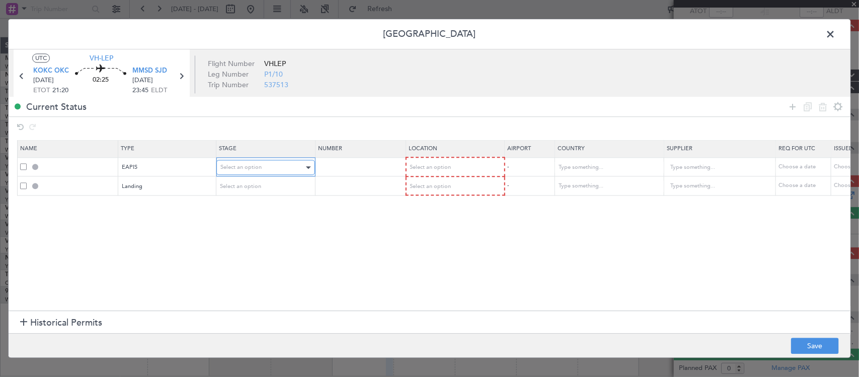
click at [269, 172] on div "Select an option" at bounding box center [263, 167] width 84 height 15
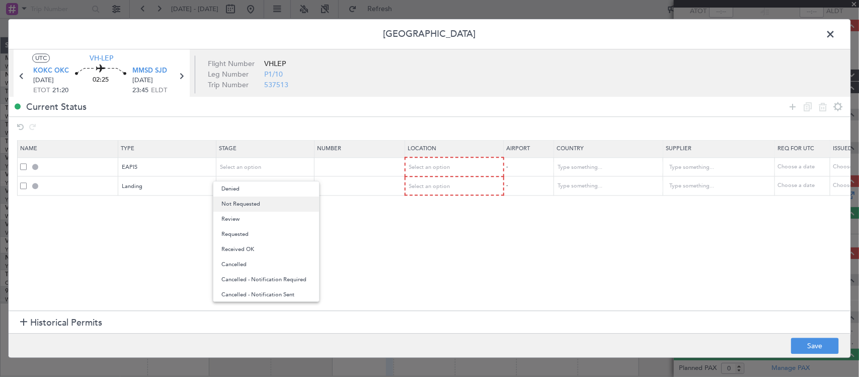
click at [260, 205] on span "Not Requested" at bounding box center [267, 203] width 90 height 15
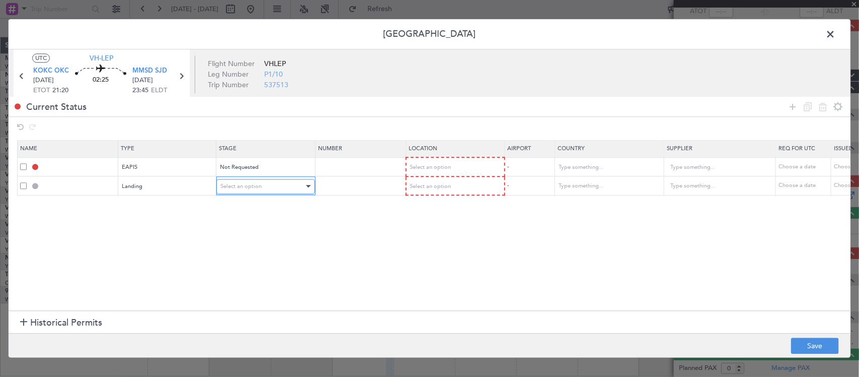
click at [265, 193] on div "Select an option" at bounding box center [263, 186] width 84 height 15
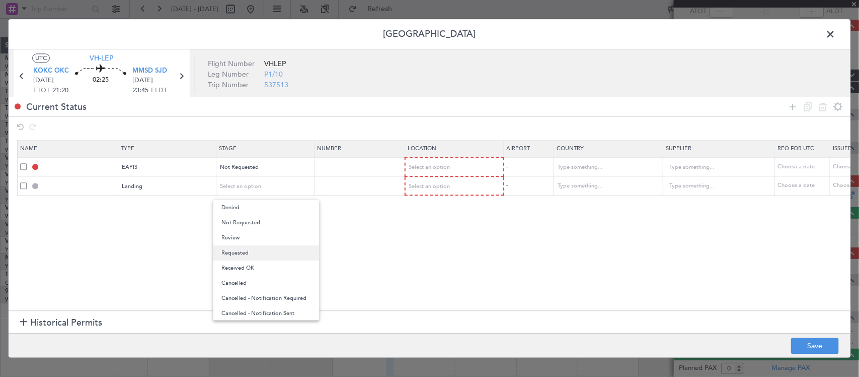
click at [274, 248] on span "Requested" at bounding box center [267, 252] width 90 height 15
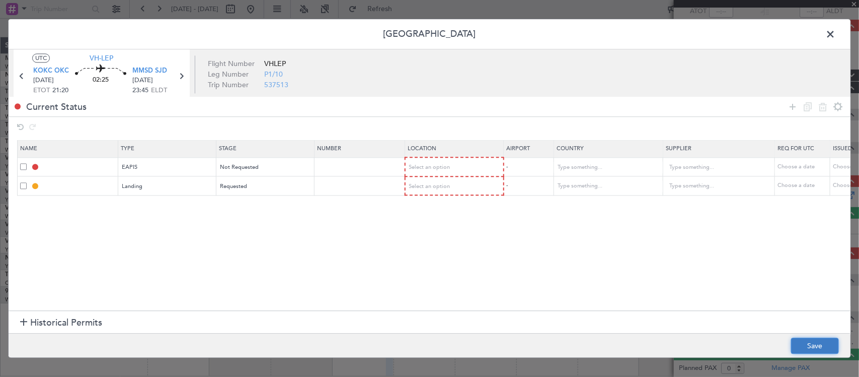
click at [805, 349] on button "Save" at bounding box center [815, 346] width 48 height 16
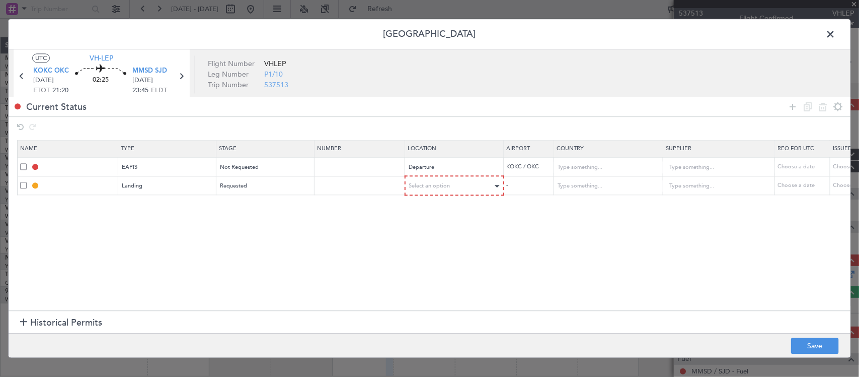
scroll to position [80, 0]
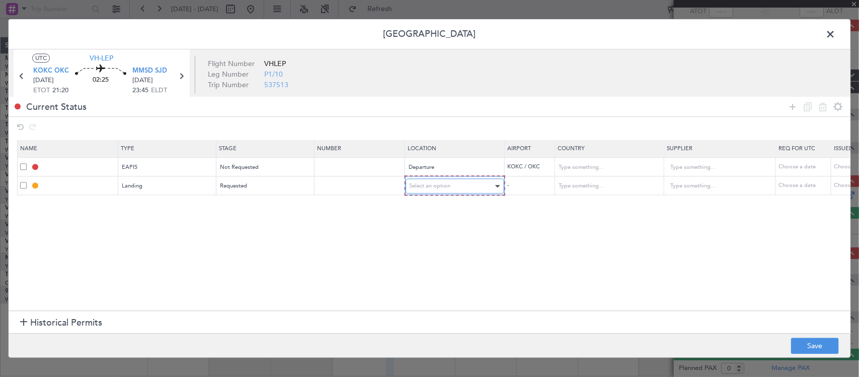
click at [454, 185] on div "Select an option" at bounding box center [452, 186] width 84 height 15
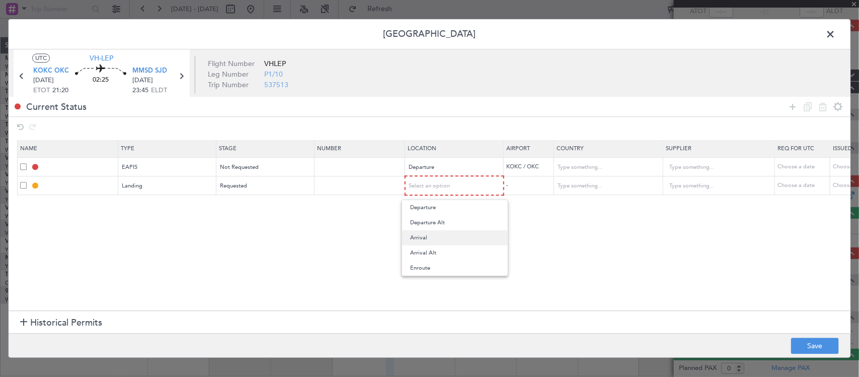
click at [468, 240] on span "Arrival" at bounding box center [455, 237] width 90 height 15
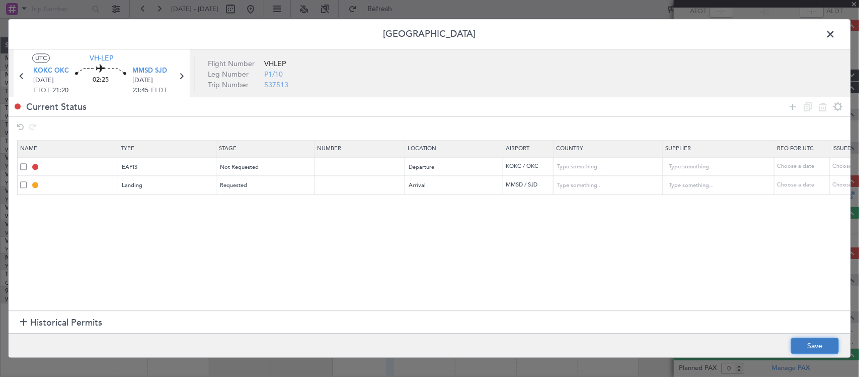
click at [814, 351] on button "Save" at bounding box center [815, 346] width 48 height 16
type input "EAPIS"
type input "United States"
type input "NNN"
type input "5"
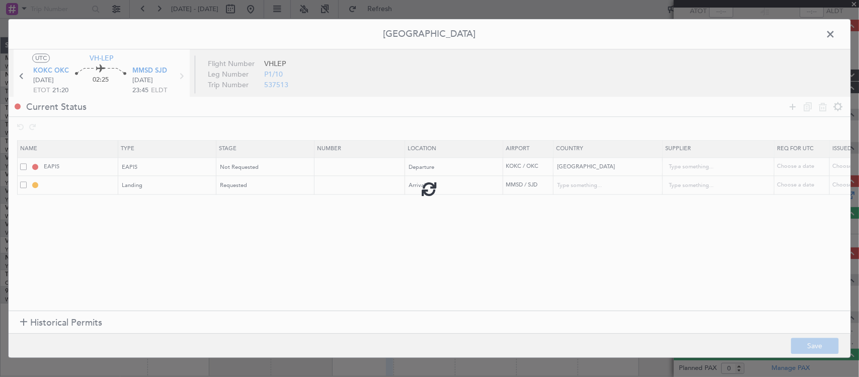
type input "MMSD LDG"
type input "Mexico"
type input "NNN"
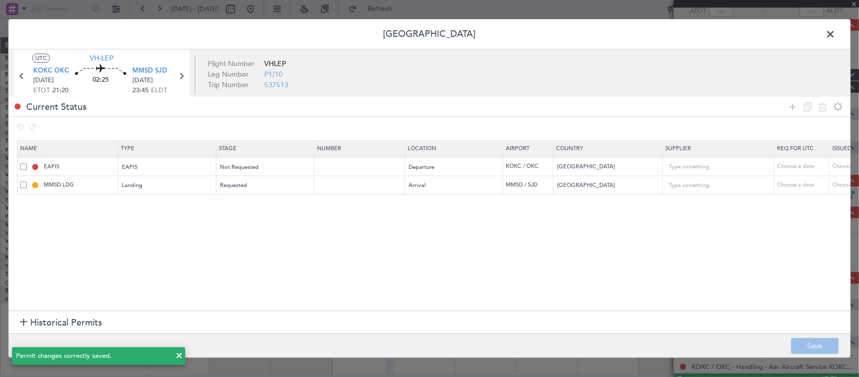
click at [182, 76] on icon at bounding box center [181, 76] width 13 height 13
type input "2"
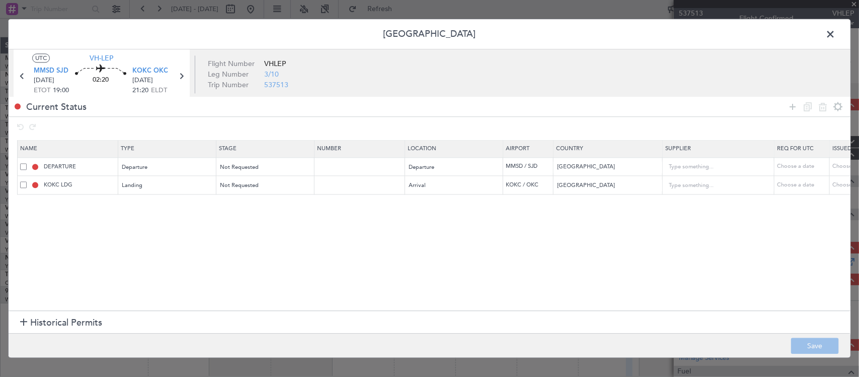
click at [54, 323] on span "Historical Permits" at bounding box center [66, 323] width 72 height 14
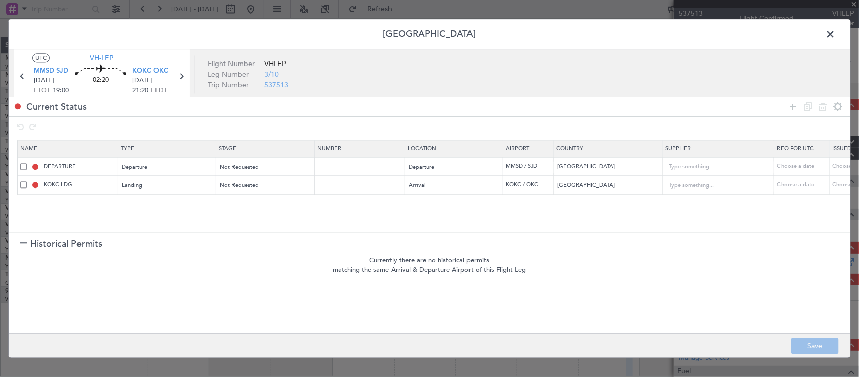
click at [57, 248] on span "Historical Permits" at bounding box center [66, 244] width 72 height 14
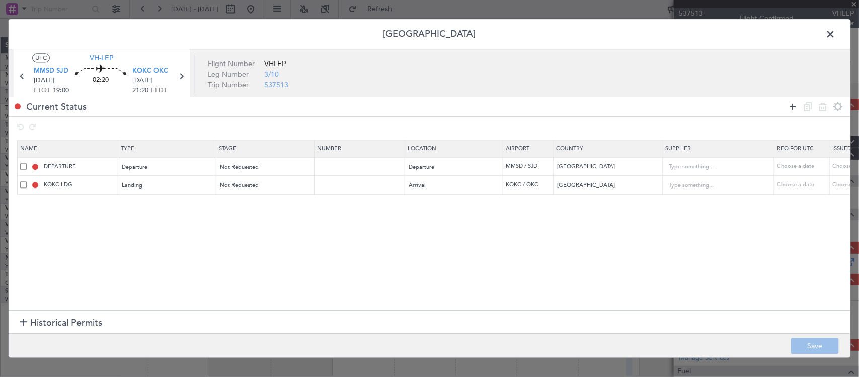
click at [793, 102] on icon at bounding box center [793, 107] width 12 height 12
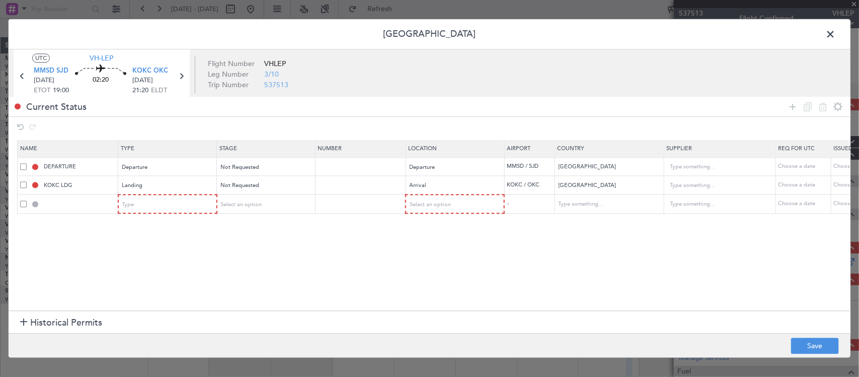
click at [165, 213] on mat-form-field "Type" at bounding box center [168, 204] width 98 height 18
click at [165, 207] on div "Type" at bounding box center [165, 204] width 84 height 15
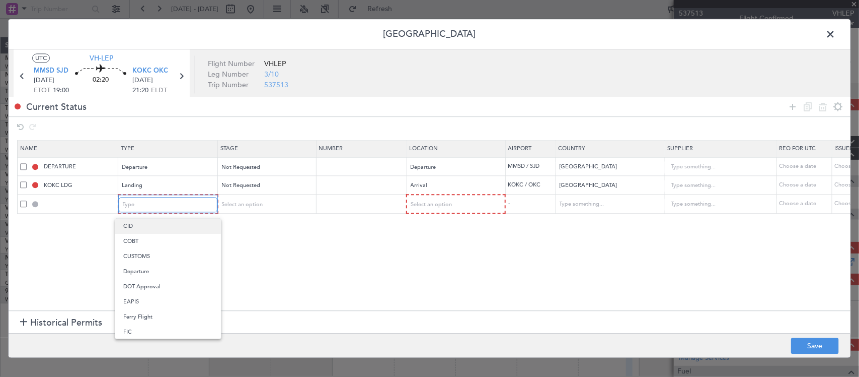
scroll to position [105, 0]
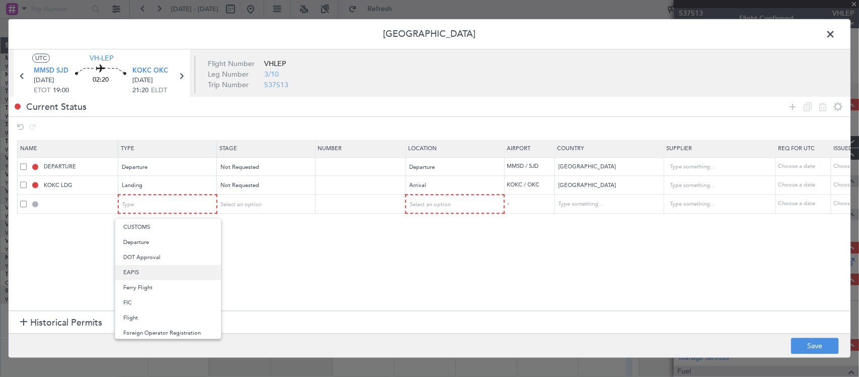
click at [161, 275] on span "EAPIS" at bounding box center [168, 272] width 90 height 15
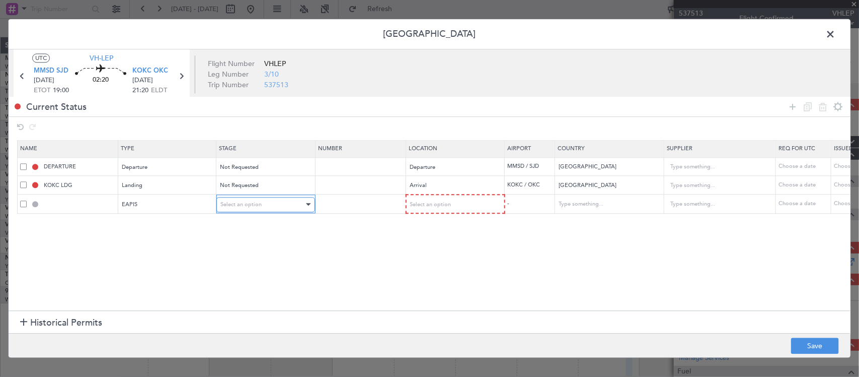
click at [252, 203] on span "Select an option" at bounding box center [241, 204] width 41 height 8
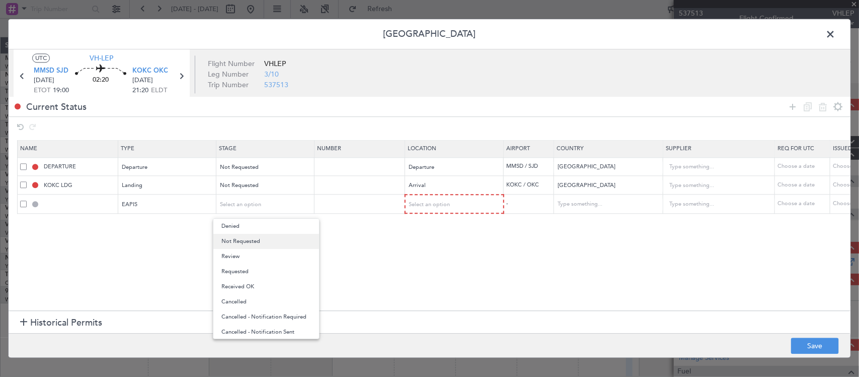
drag, startPoint x: 258, startPoint y: 268, endPoint x: 268, endPoint y: 240, distance: 30.6
click at [268, 240] on div "Denied Not Requested Review Requested Received OK Cancelled Cancelled - Notific…" at bounding box center [266, 278] width 107 height 121
click at [267, 242] on span "Not Requested" at bounding box center [267, 241] width 90 height 15
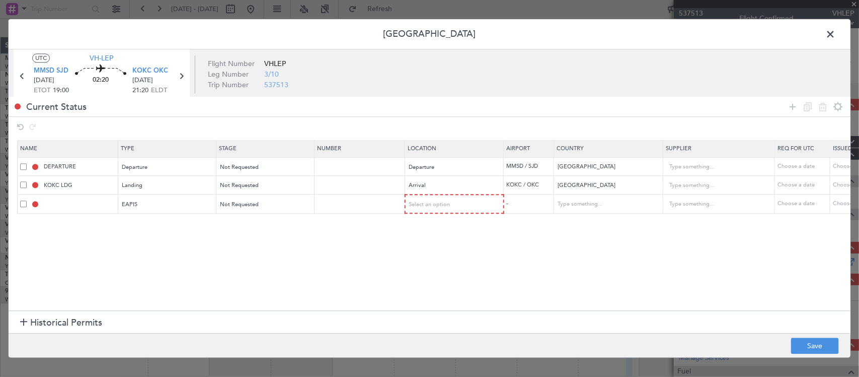
click at [413, 266] on section "Name Type Stage Number Location Airport Country Supplier Req For Utc Issued For…" at bounding box center [430, 223] width 842 height 173
click at [461, 209] on div "Select an option" at bounding box center [452, 204] width 84 height 15
click at [452, 251] on span "Arrival" at bounding box center [455, 256] width 90 height 15
click at [809, 348] on button "Save" at bounding box center [815, 346] width 48 height 16
click at [92, 185] on div at bounding box center [430, 188] width 842 height 338
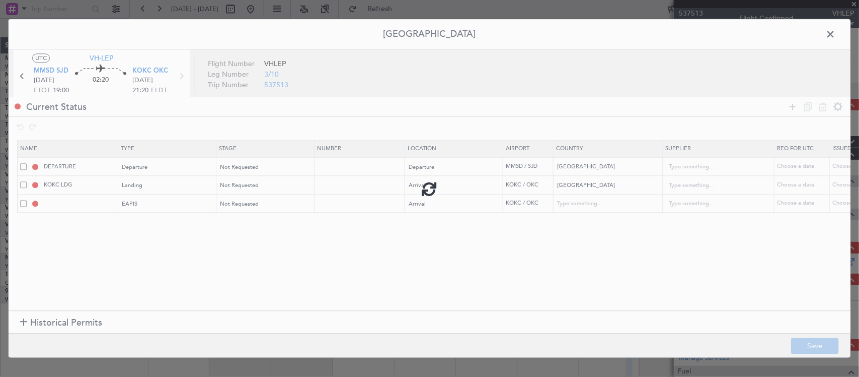
type input "EAPIS"
type input "United States"
type input "NNN"
type input "5"
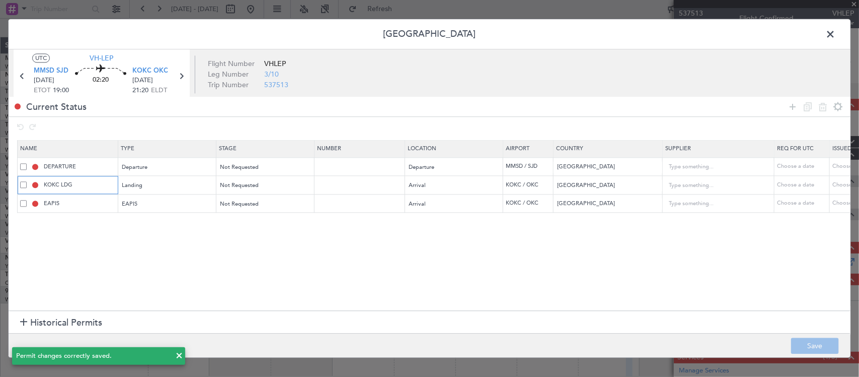
click at [101, 184] on input "KOKC LDG" at bounding box center [80, 185] width 76 height 9
type input "KOKC LDG RIGHTS"
click at [808, 343] on button "Save" at bounding box center [815, 346] width 48 height 16
click at [19, 74] on icon at bounding box center [22, 76] width 13 height 13
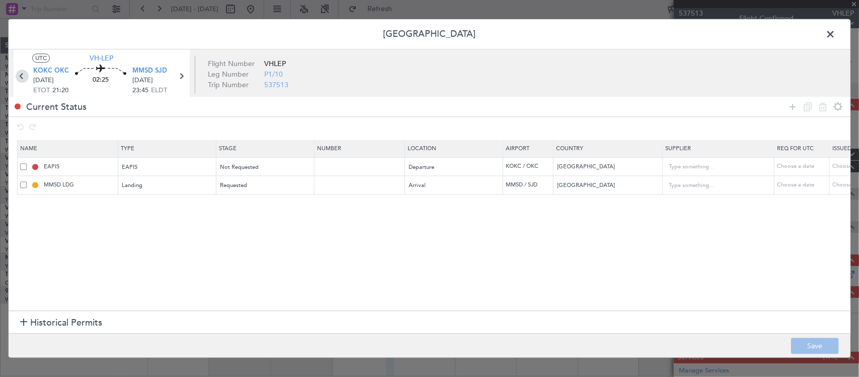
click at [24, 74] on icon at bounding box center [22, 76] width 13 height 13
type input "3"
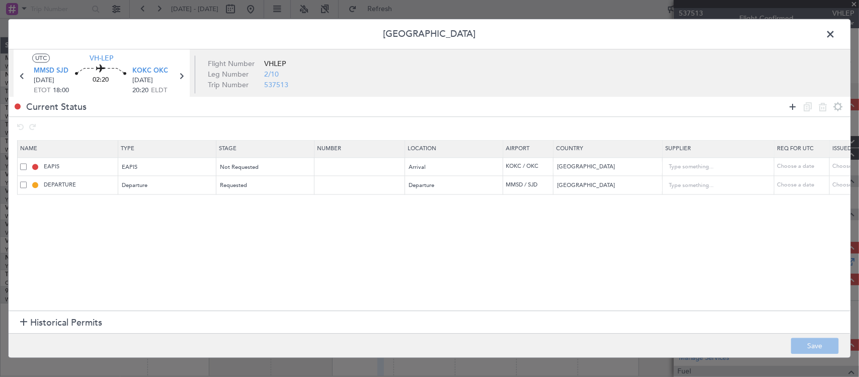
click at [791, 103] on icon at bounding box center [793, 107] width 12 height 12
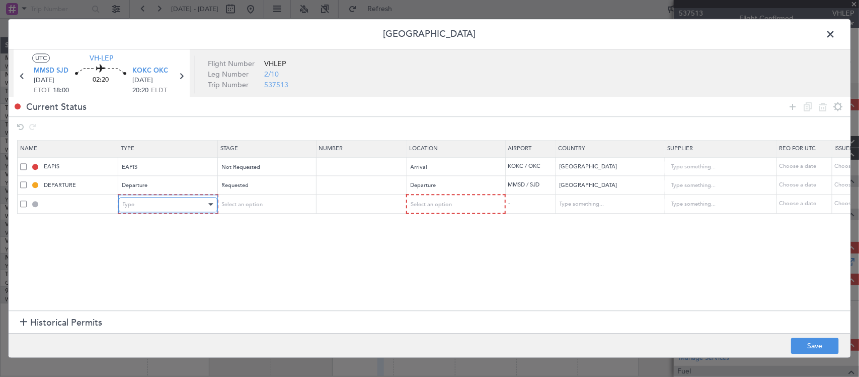
click at [165, 205] on div "Type" at bounding box center [165, 204] width 84 height 15
click at [268, 203] on div "Select an option" at bounding box center [263, 204] width 84 height 15
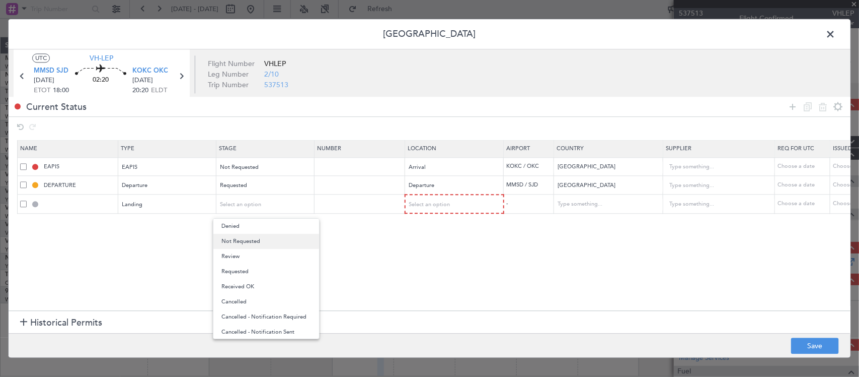
click at [263, 245] on span "Not Requested" at bounding box center [267, 241] width 90 height 15
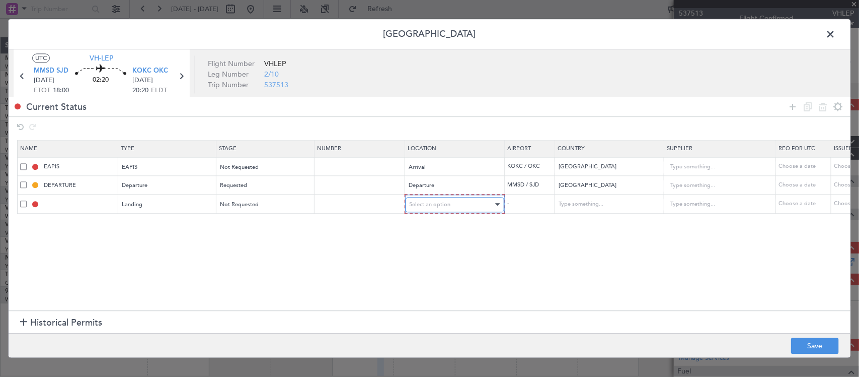
click at [417, 202] on span "Select an option" at bounding box center [430, 204] width 41 height 8
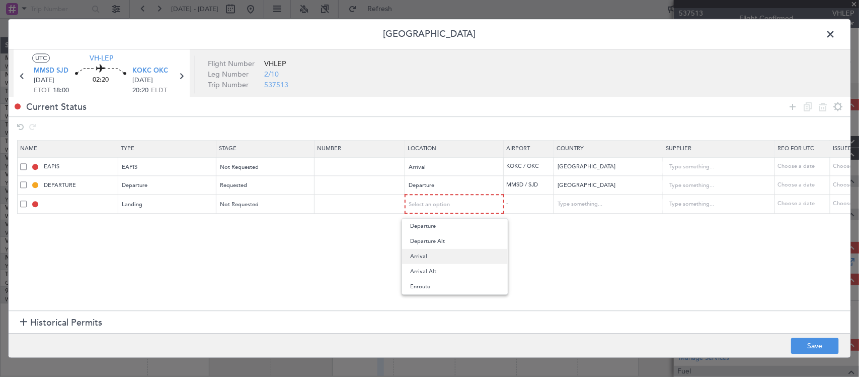
click at [457, 256] on span "Arrival" at bounding box center [455, 256] width 90 height 15
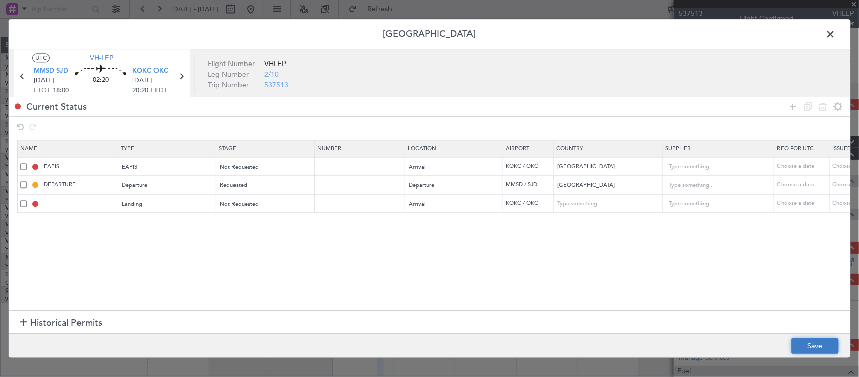
click at [833, 347] on button "Save" at bounding box center [815, 346] width 48 height 16
type input "KOKC LDG"
type input "United States"
type input "NNN"
type input "5"
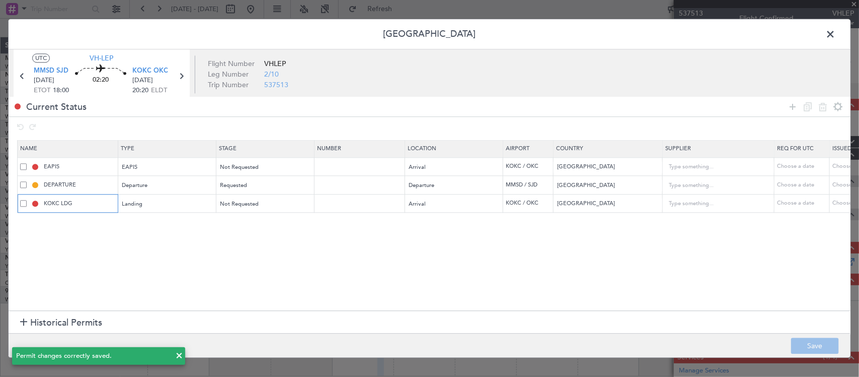
click at [83, 202] on input "KOKC LDG" at bounding box center [80, 203] width 76 height 9
type input "KOKC LDG RIGHTS"
click at [810, 339] on button "Save" at bounding box center [815, 346] width 48 height 16
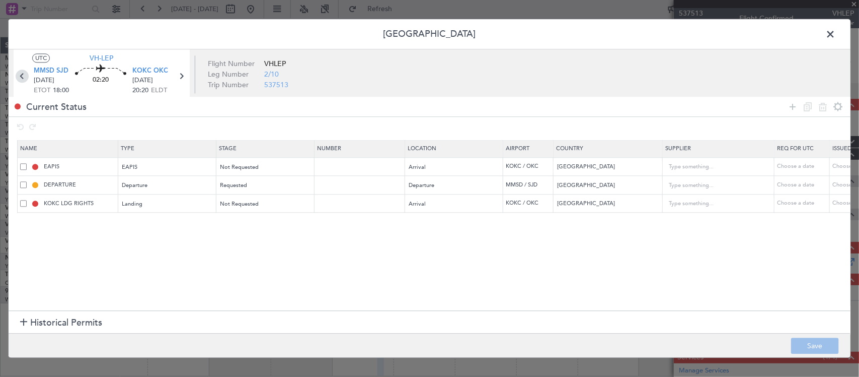
click at [23, 75] on icon at bounding box center [22, 76] width 13 height 13
type input "5"
click at [19, 76] on icon at bounding box center [22, 76] width 13 height 13
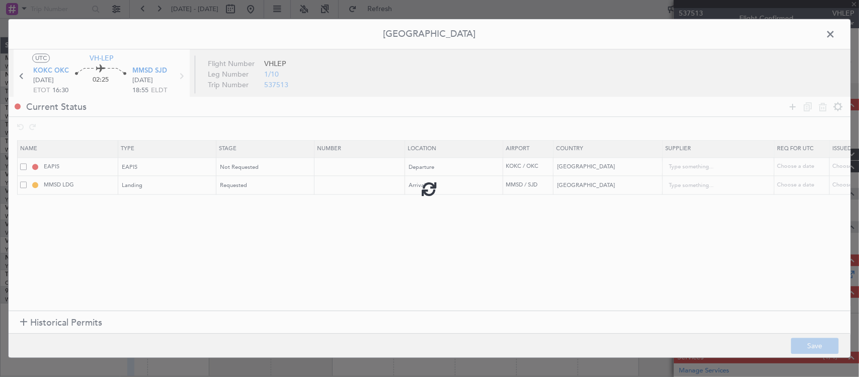
type input "-00:15"
type input "0"
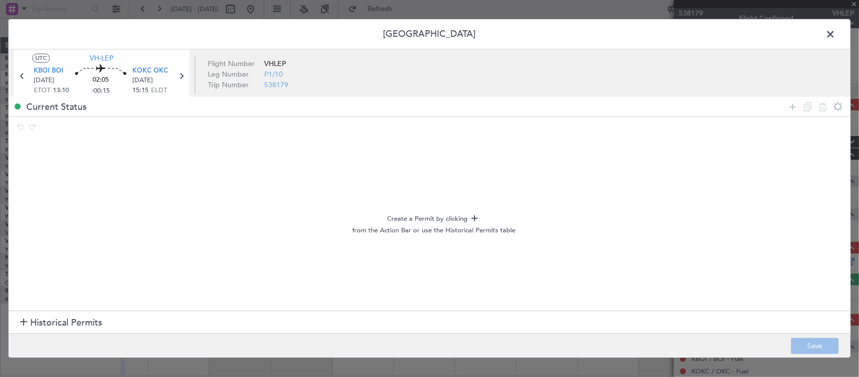
click at [836, 33] on span at bounding box center [836, 37] width 0 height 20
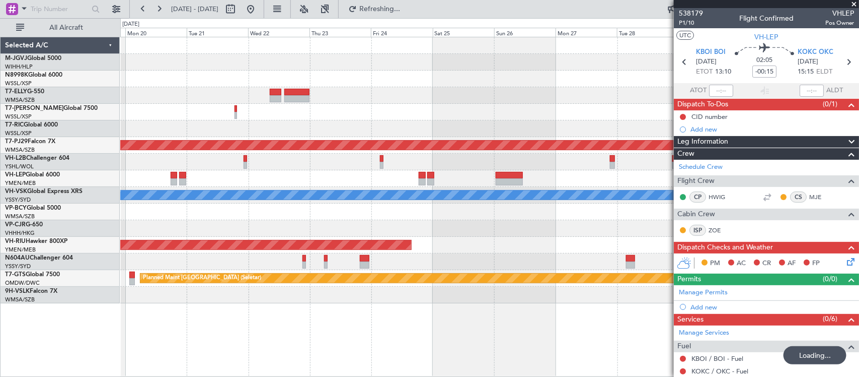
click at [390, 168] on div at bounding box center [489, 162] width 739 height 17
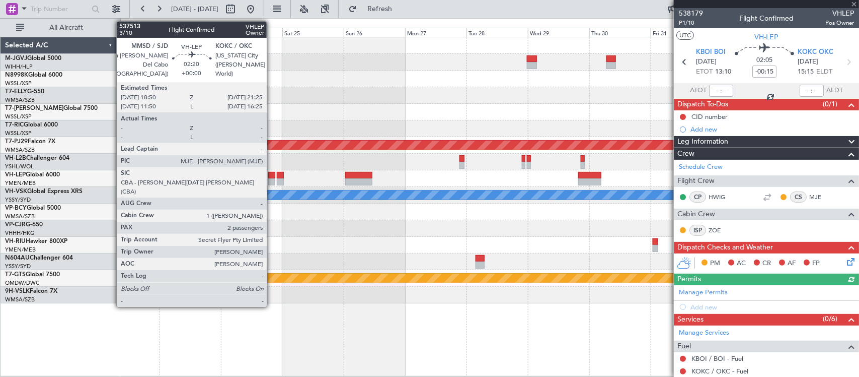
click at [272, 178] on div at bounding box center [271, 181] width 7 height 7
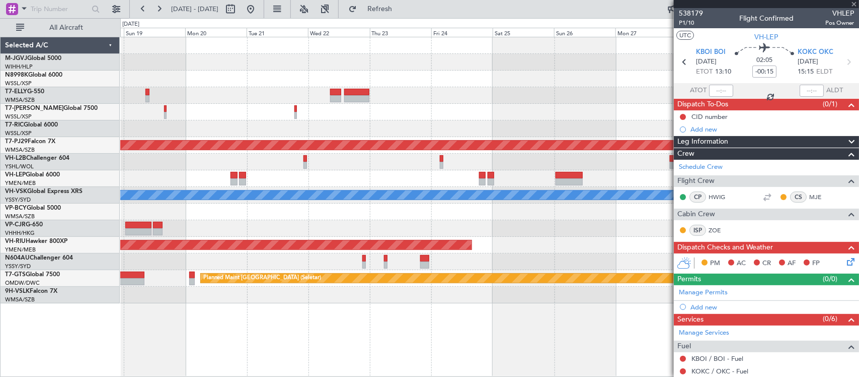
click at [557, 215] on div at bounding box center [489, 211] width 739 height 17
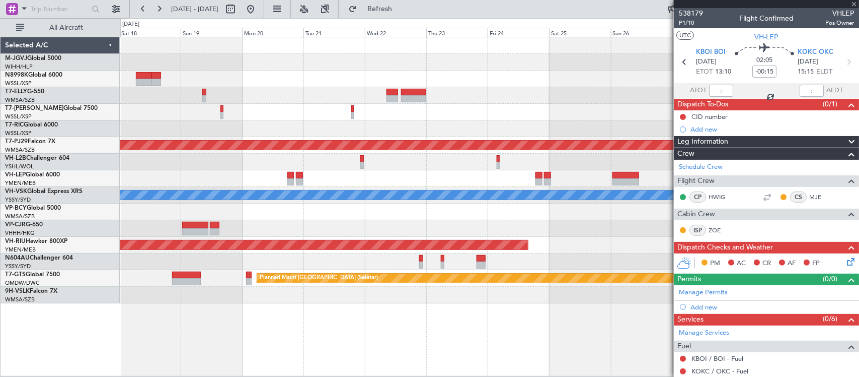
click at [276, 210] on div at bounding box center [489, 211] width 739 height 17
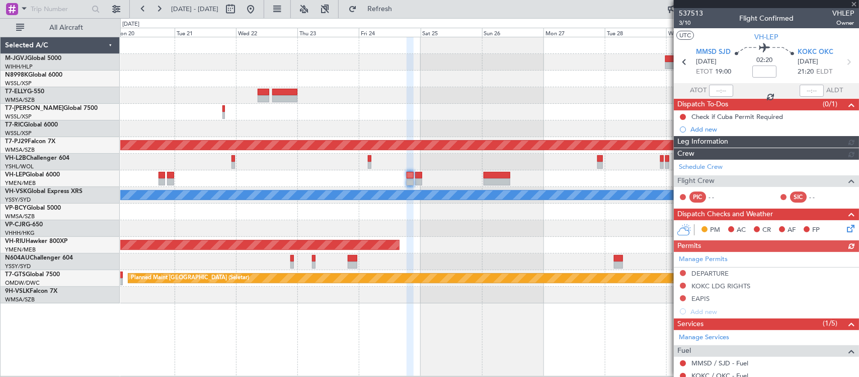
click at [423, 228] on div at bounding box center [489, 228] width 739 height 17
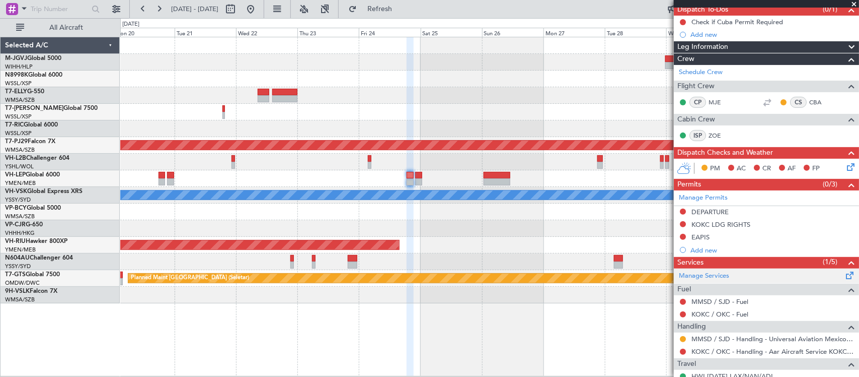
scroll to position [175, 0]
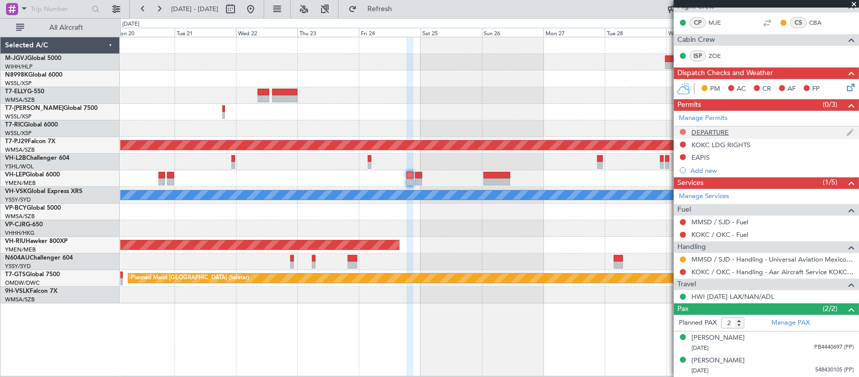
click at [684, 131] on button at bounding box center [683, 132] width 6 height 6
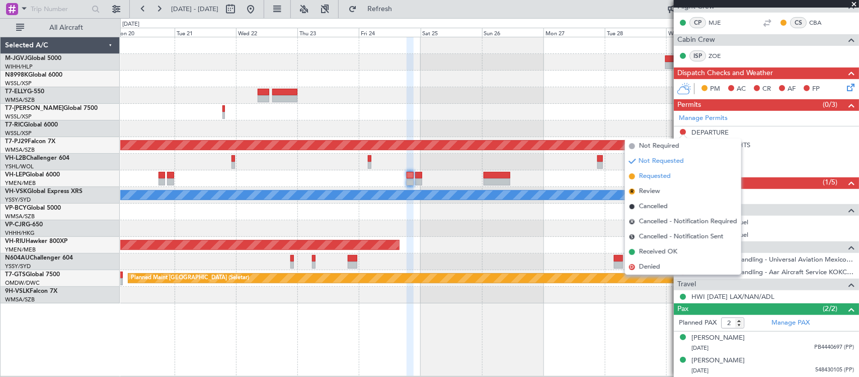
click at [653, 176] on span "Requested" at bounding box center [655, 176] width 32 height 10
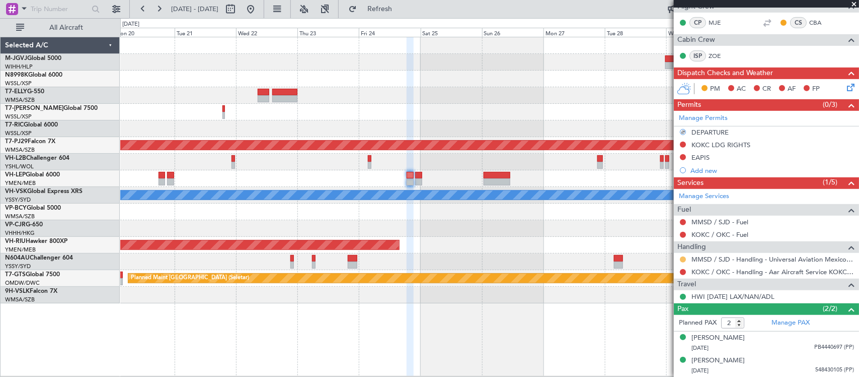
click at [683, 260] on button at bounding box center [683, 259] width 6 height 6
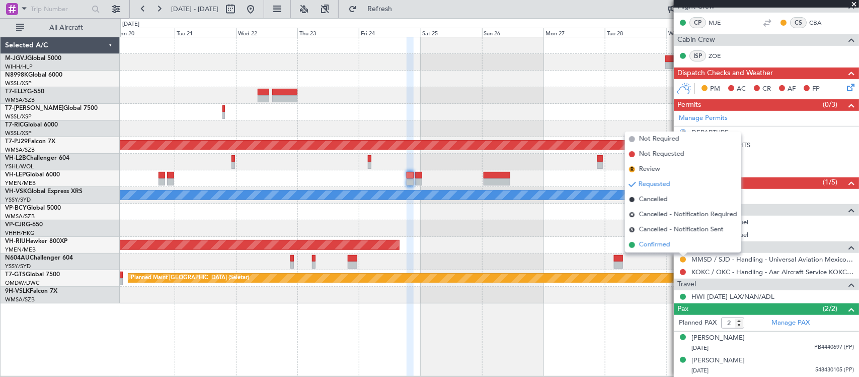
click at [673, 246] on li "Confirmed" at bounding box center [683, 244] width 116 height 15
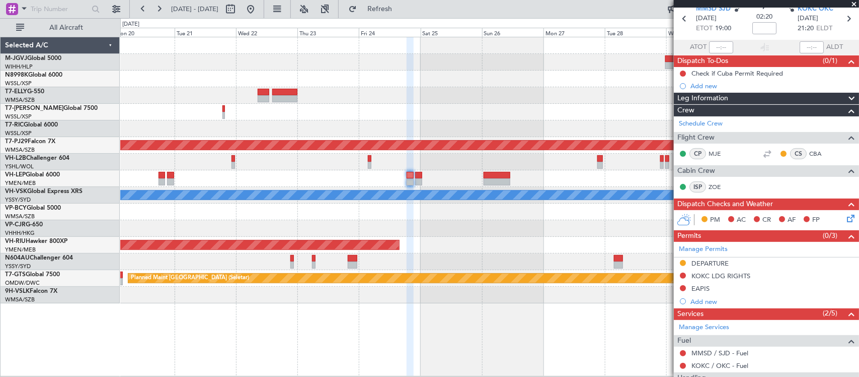
scroll to position [0, 0]
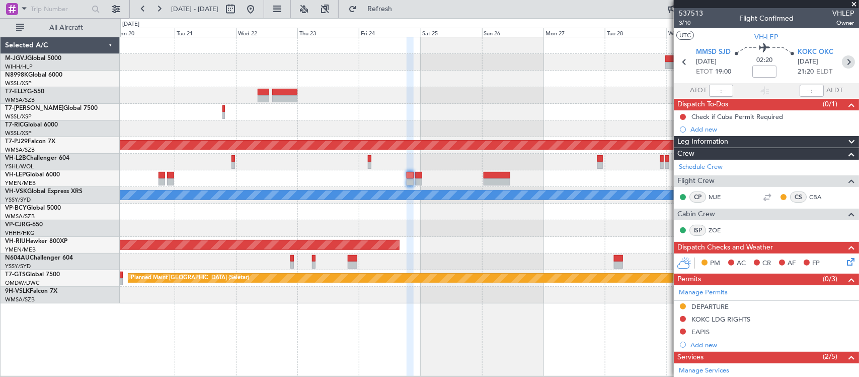
click at [842, 58] on icon at bounding box center [848, 61] width 13 height 13
type input "0"
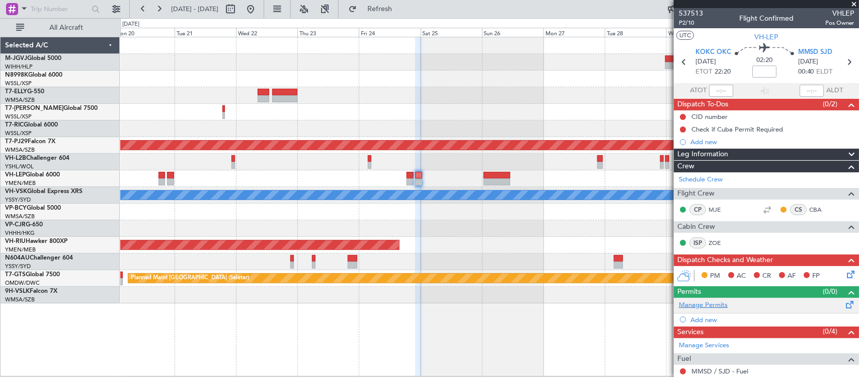
click at [703, 306] on link "Manage Permits" at bounding box center [703, 305] width 49 height 10
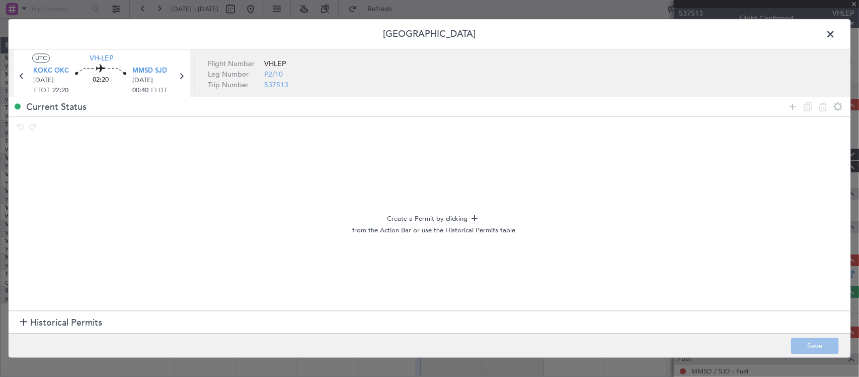
click at [99, 328] on span "Historical Permits" at bounding box center [66, 323] width 72 height 14
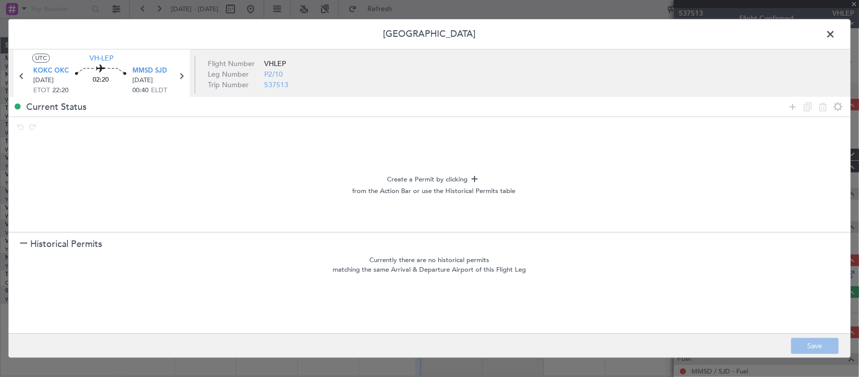
click at [70, 250] on span "Historical Permits" at bounding box center [66, 244] width 72 height 14
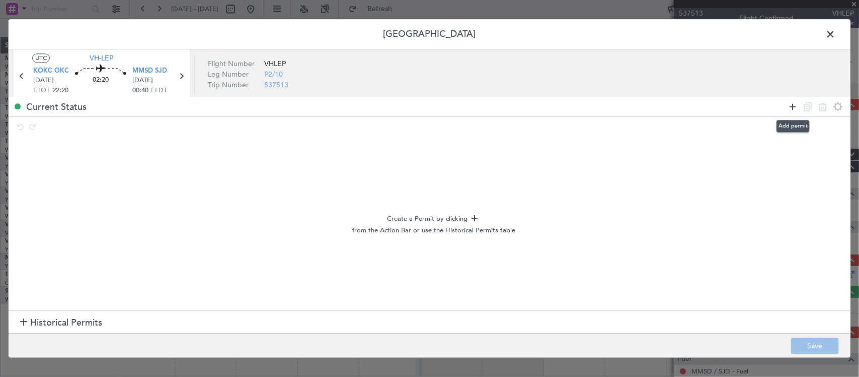
click at [789, 108] on icon at bounding box center [793, 107] width 12 height 12
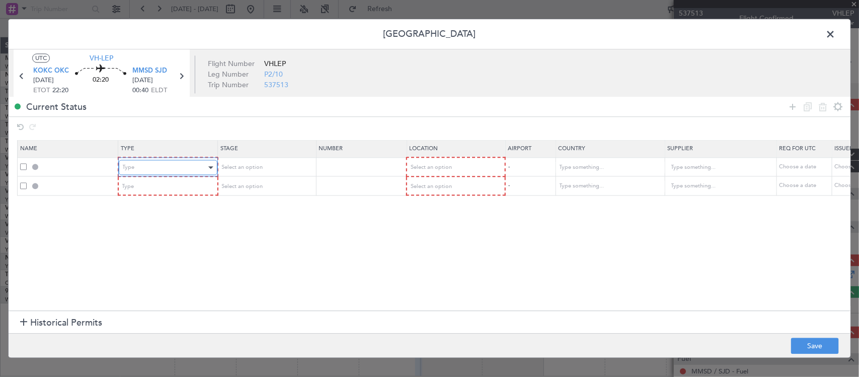
click at [180, 169] on div "Type" at bounding box center [165, 167] width 84 height 15
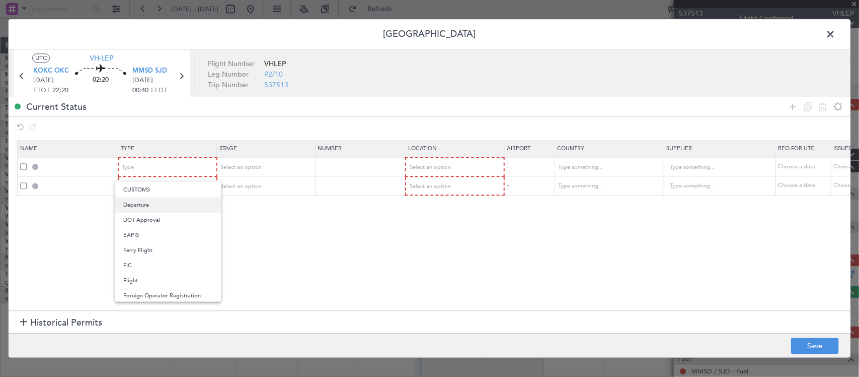
click at [169, 210] on span "Departure" at bounding box center [168, 204] width 90 height 15
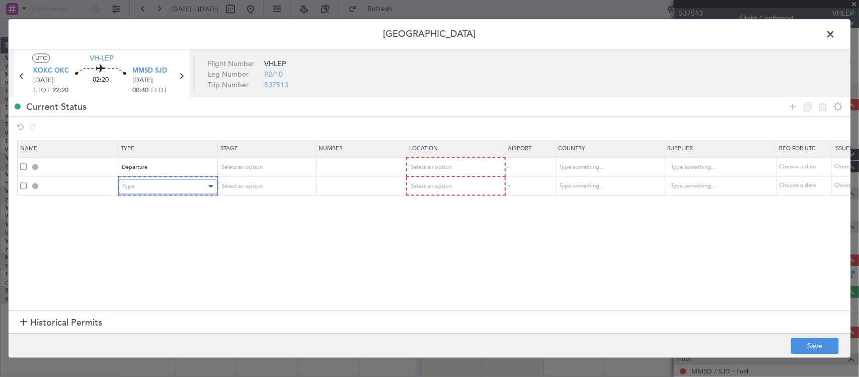
click at [169, 188] on div "Type" at bounding box center [165, 186] width 84 height 15
click at [180, 169] on div at bounding box center [429, 188] width 859 height 377
click at [184, 168] on div "Departure" at bounding box center [164, 167] width 84 height 15
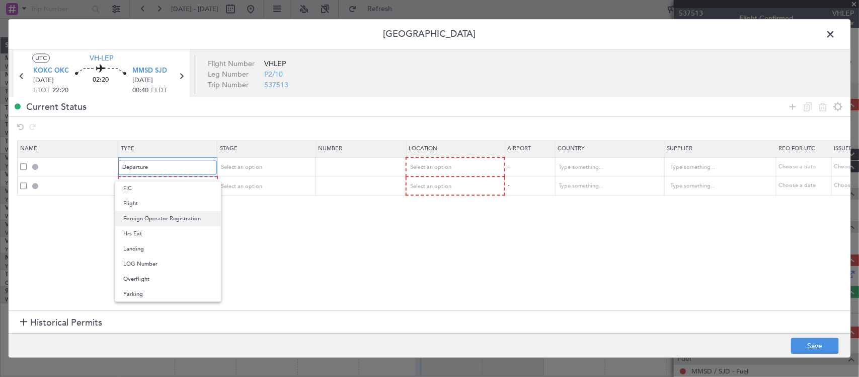
scroll to position [77, 0]
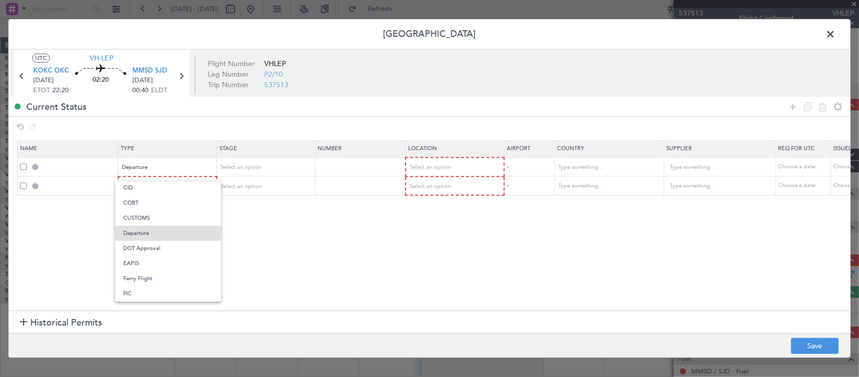
click at [173, 265] on span "EAPIS" at bounding box center [168, 263] width 90 height 15
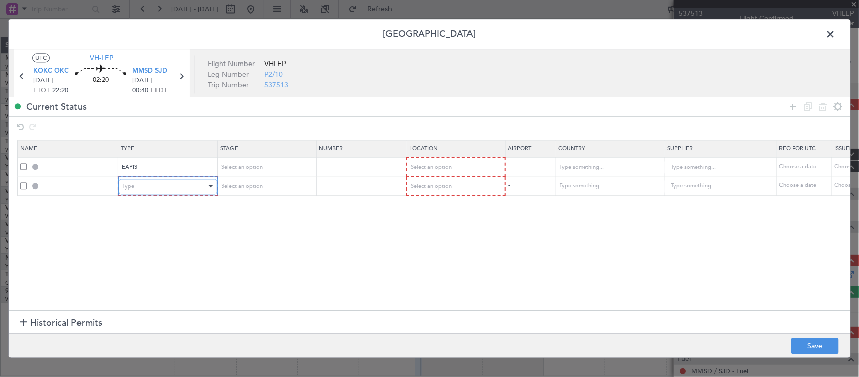
click at [183, 190] on div "Type" at bounding box center [165, 186] width 84 height 15
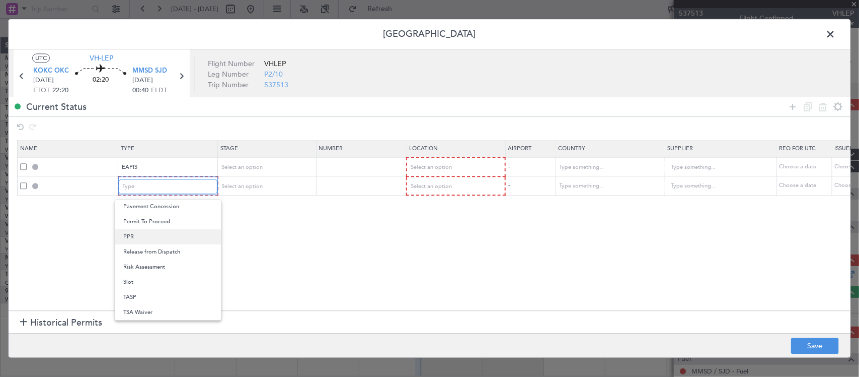
scroll to position [198, 0]
click at [171, 252] on span "Landing" at bounding box center [168, 251] width 90 height 15
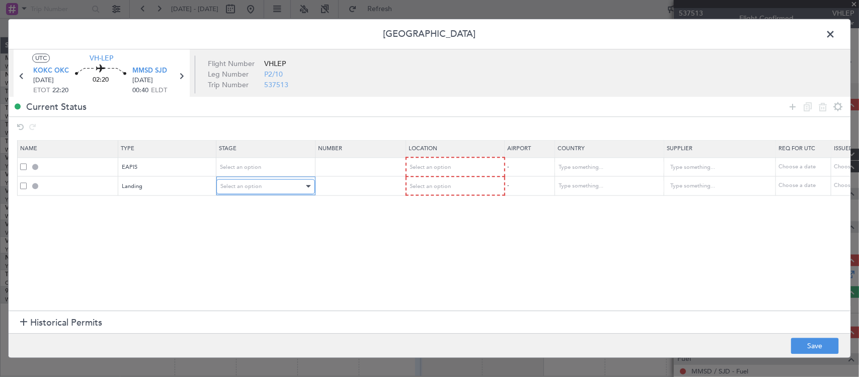
click at [253, 179] on div "Select an option" at bounding box center [263, 186] width 84 height 15
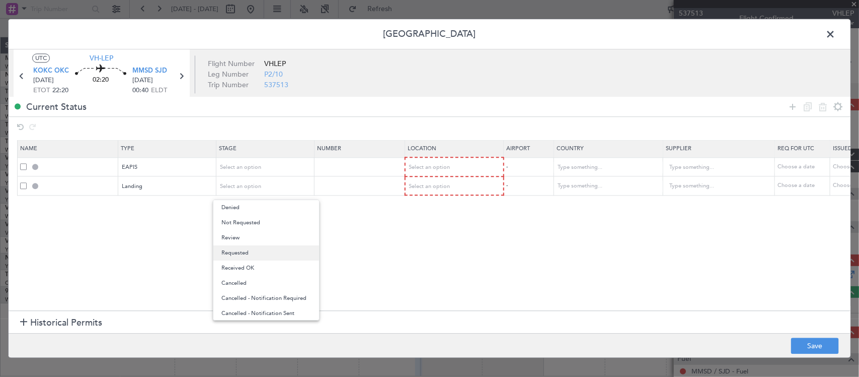
click at [266, 249] on span "Requested" at bounding box center [267, 252] width 90 height 15
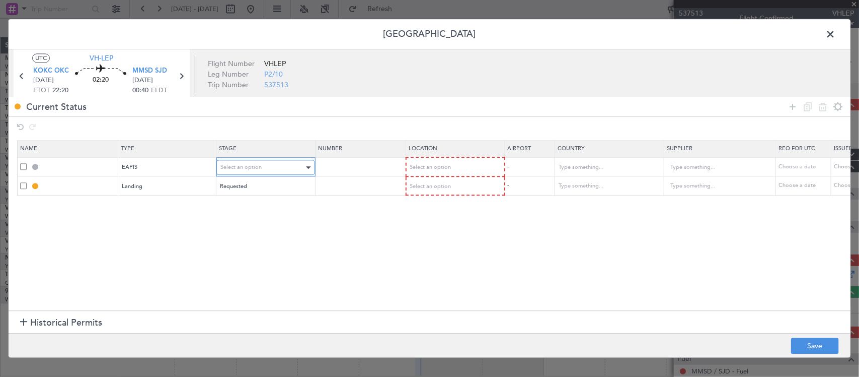
click at [272, 169] on div "Select an option" at bounding box center [263, 167] width 84 height 15
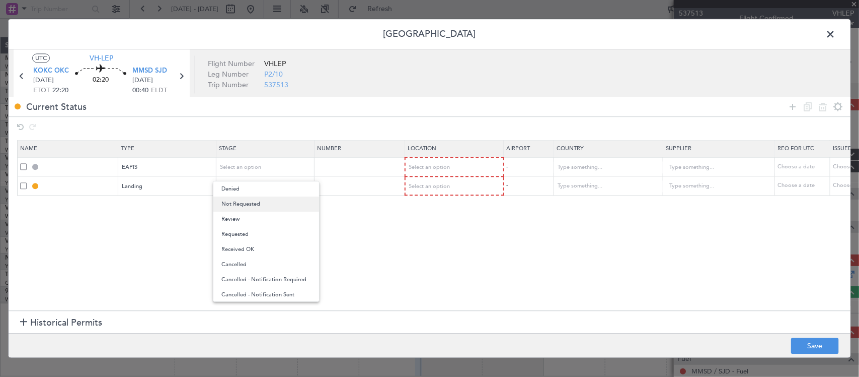
click at [272, 205] on span "Not Requested" at bounding box center [267, 203] width 90 height 15
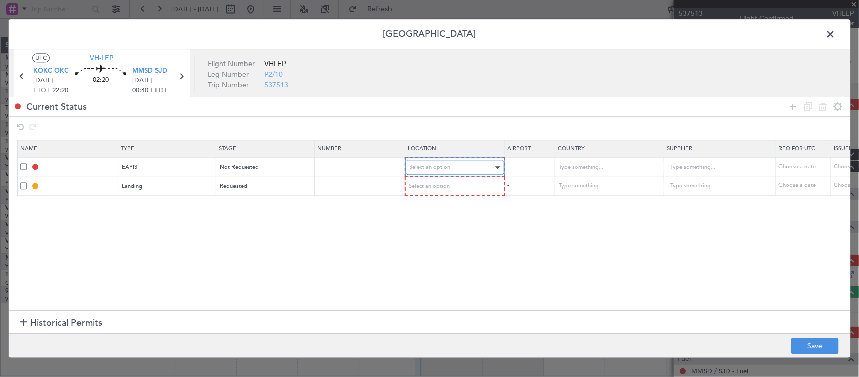
click at [448, 168] on span "Select an option" at bounding box center [430, 168] width 41 height 8
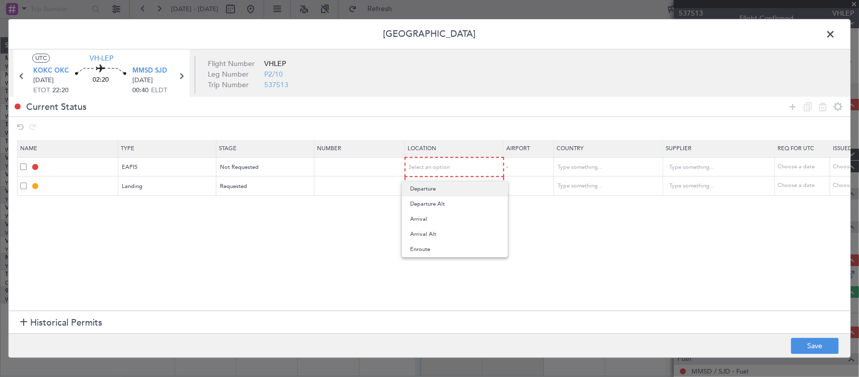
click at [459, 190] on span "Departure" at bounding box center [455, 188] width 90 height 15
click at [459, 186] on div "Select an option" at bounding box center [452, 186] width 84 height 15
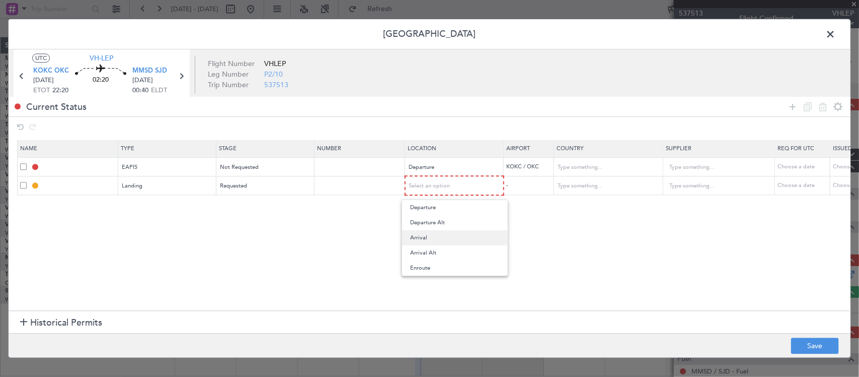
click at [459, 243] on span "Arrival" at bounding box center [455, 237] width 90 height 15
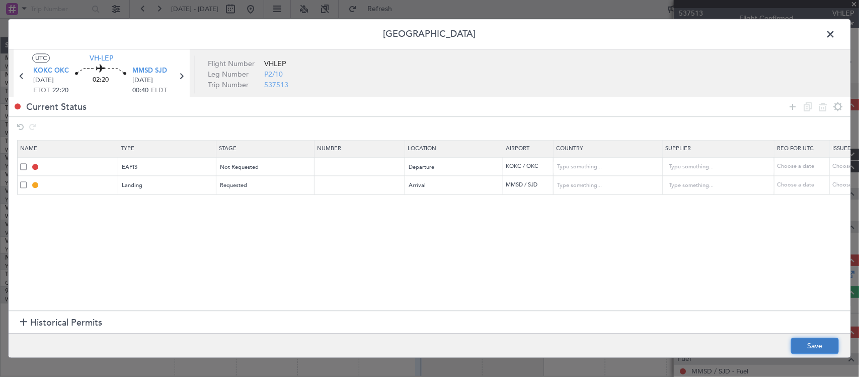
click at [806, 341] on button "Save" at bounding box center [815, 346] width 48 height 16
type input "EAPIS"
type input "United States"
type input "NNN"
type input "5"
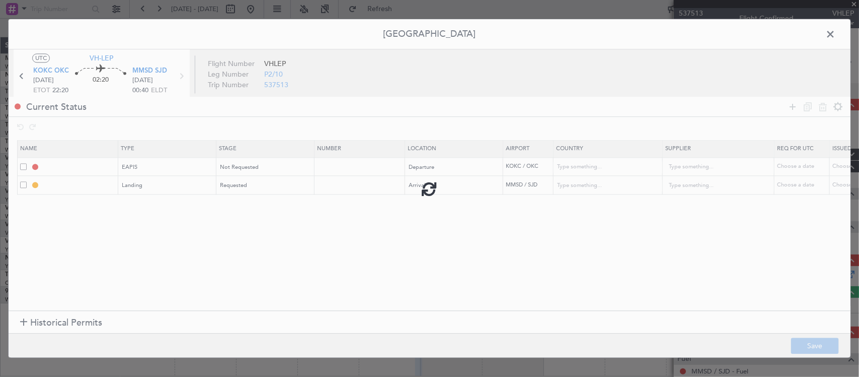
type input "MMSD LDG"
type input "Mexico"
type input "NNN"
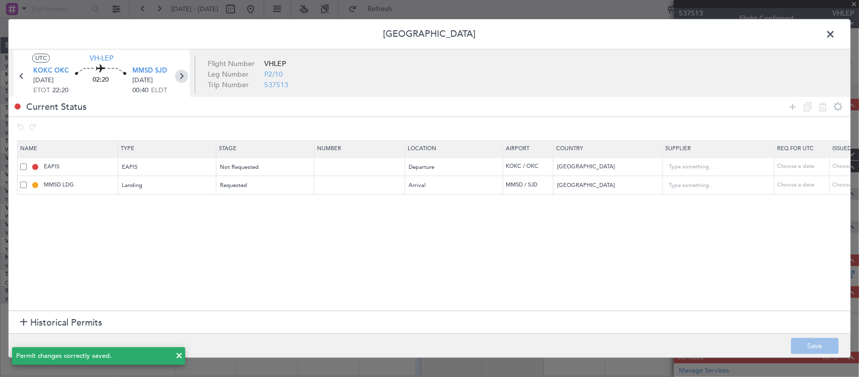
click at [182, 78] on icon at bounding box center [181, 76] width 13 height 13
type input "+00:25"
type input "1"
type input "+00:25"
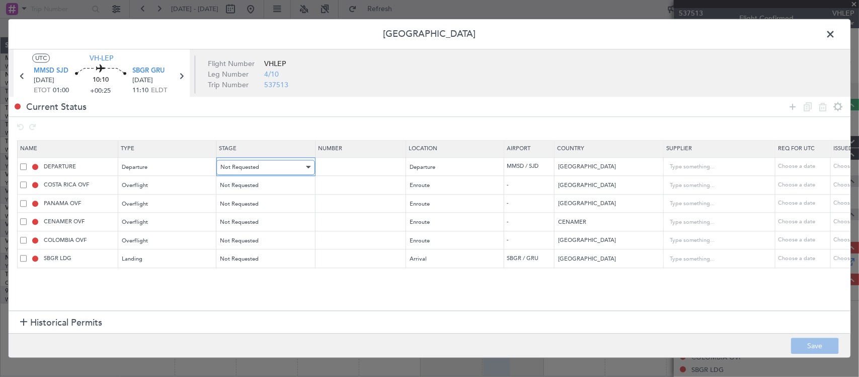
click at [273, 166] on div "Not Requested" at bounding box center [263, 167] width 84 height 15
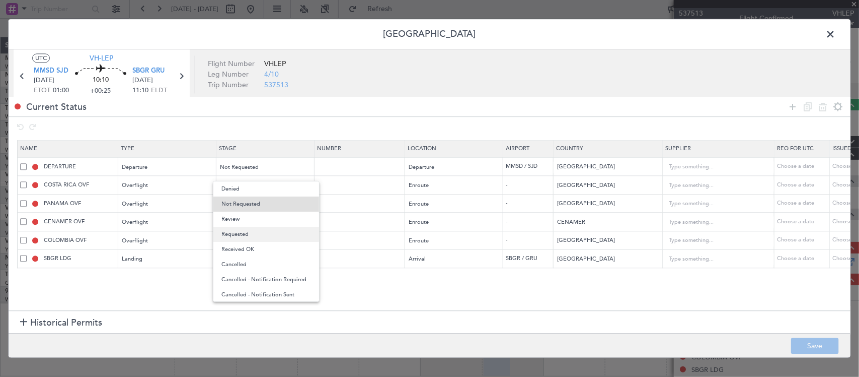
click at [275, 232] on span "Requested" at bounding box center [267, 234] width 90 height 15
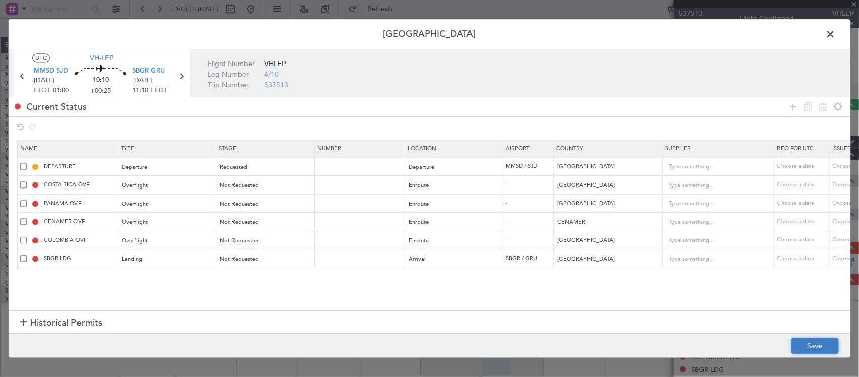
click at [806, 338] on button "Save" at bounding box center [815, 346] width 48 height 16
click at [836, 29] on span at bounding box center [836, 37] width 0 height 20
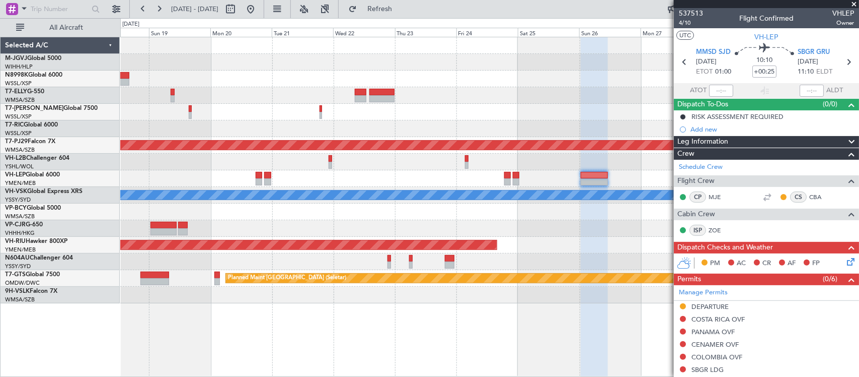
click at [522, 210] on div at bounding box center [489, 211] width 739 height 17
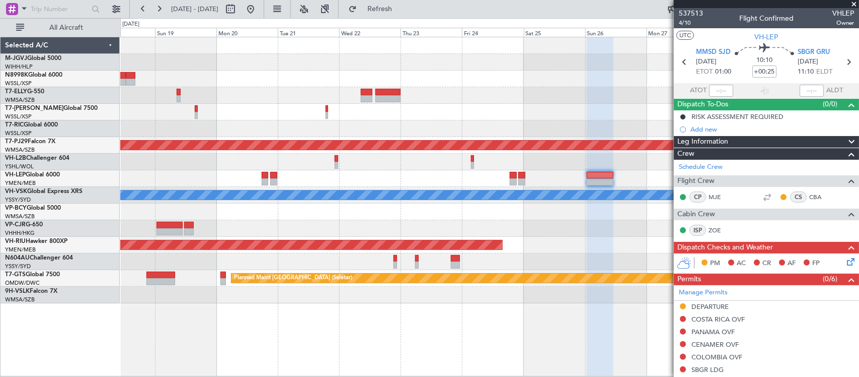
click at [514, 215] on div "Planned Maint Kuala Lumpur (Sultan Abdul Aziz Shah - Subang) MEL Planned Maint …" at bounding box center [489, 170] width 739 height 266
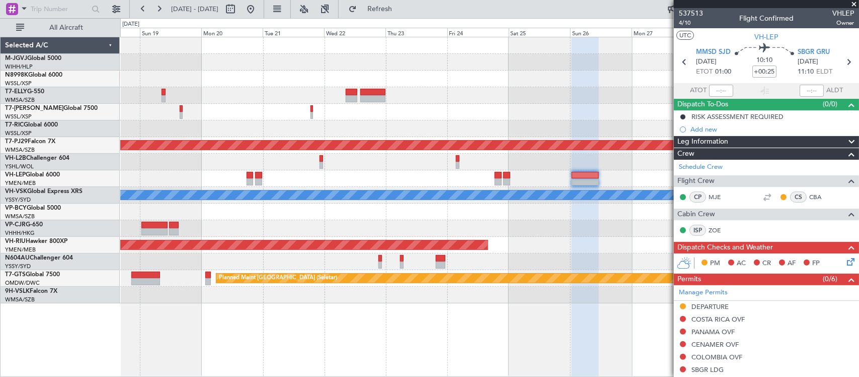
click at [418, 219] on div at bounding box center [489, 211] width 739 height 17
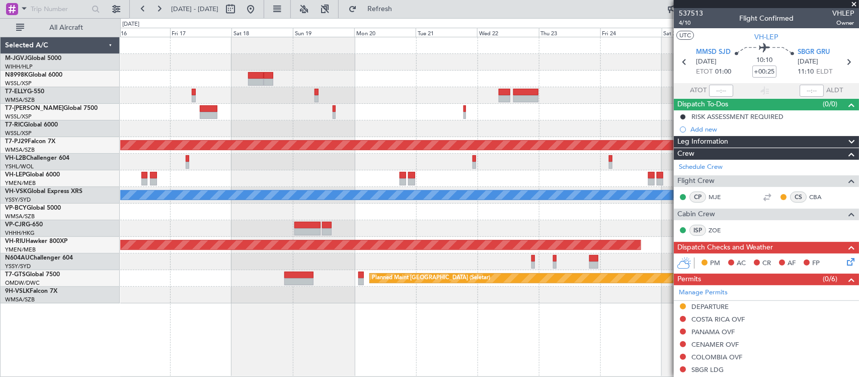
click at [578, 204] on div at bounding box center [489, 211] width 739 height 17
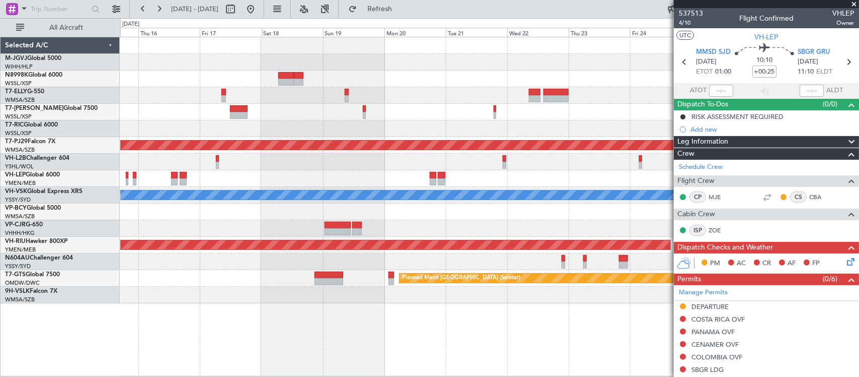
click at [495, 215] on div "Planned Maint [GEOGRAPHIC_DATA] (Sultan [PERSON_NAME] [PERSON_NAME] - Subang) […" at bounding box center [489, 170] width 739 height 266
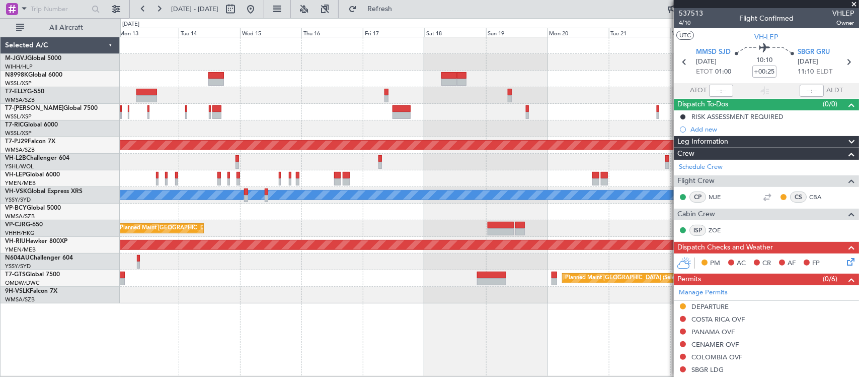
click at [462, 215] on div at bounding box center [489, 211] width 739 height 17
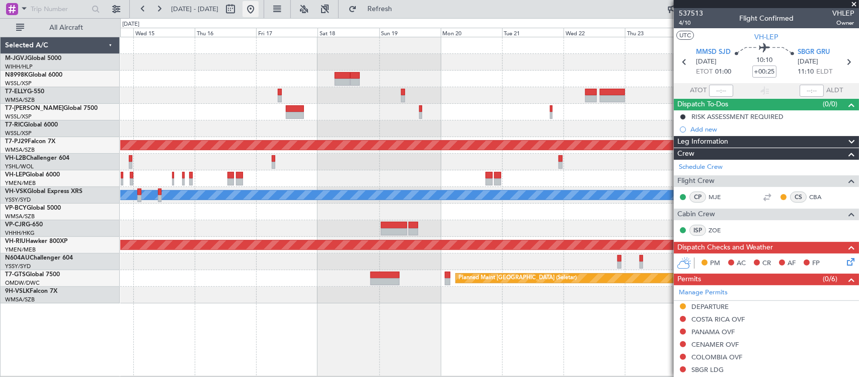
drag, startPoint x: 279, startPoint y: 9, endPoint x: 284, endPoint y: 14, distance: 7.5
click at [259, 9] on button at bounding box center [251, 9] width 16 height 16
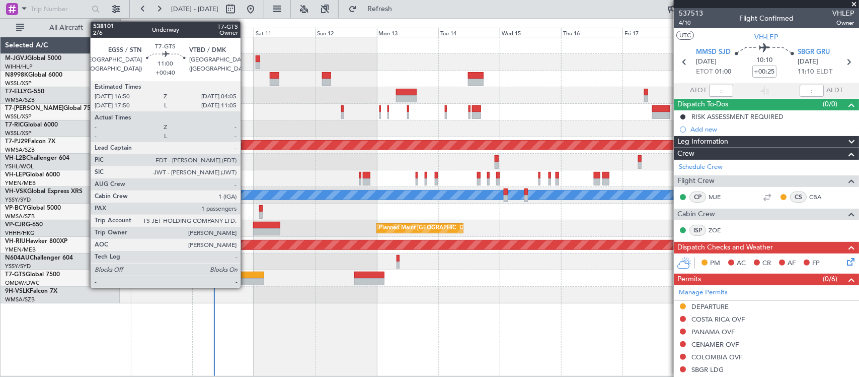
click at [246, 281] on div at bounding box center [249, 281] width 29 height 7
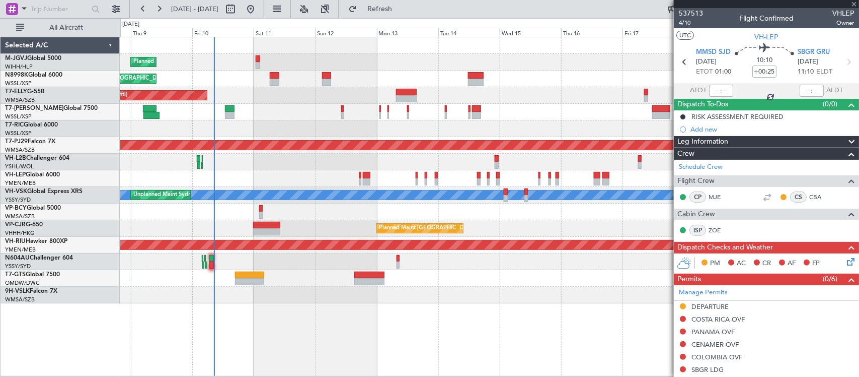
type input "+00:40"
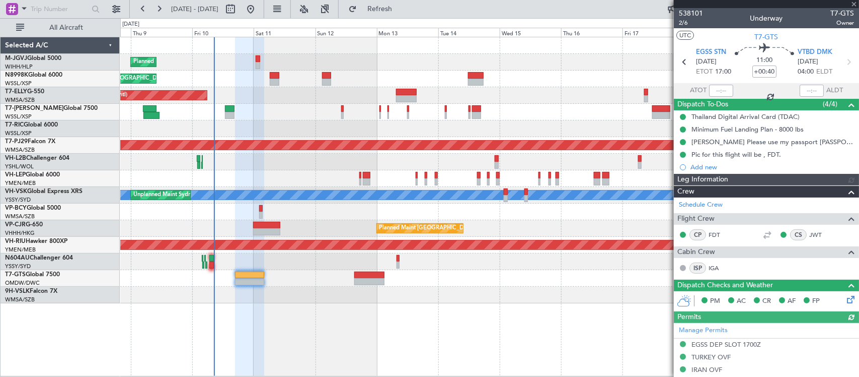
type input "Anita Mani (ANI)"
type input "7425"
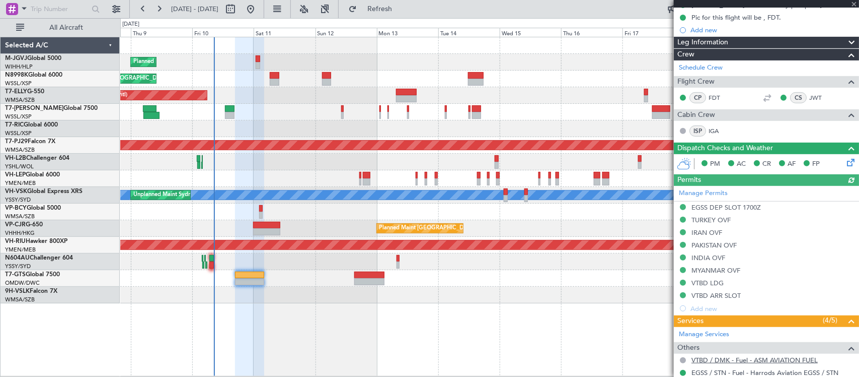
scroll to position [241, 0]
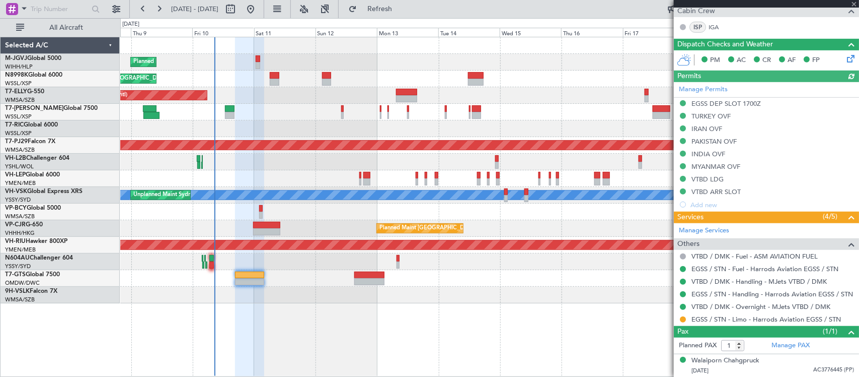
type input "Anita Mani (ANI)"
type input "7425"
click at [408, 133] on div at bounding box center [489, 128] width 739 height 17
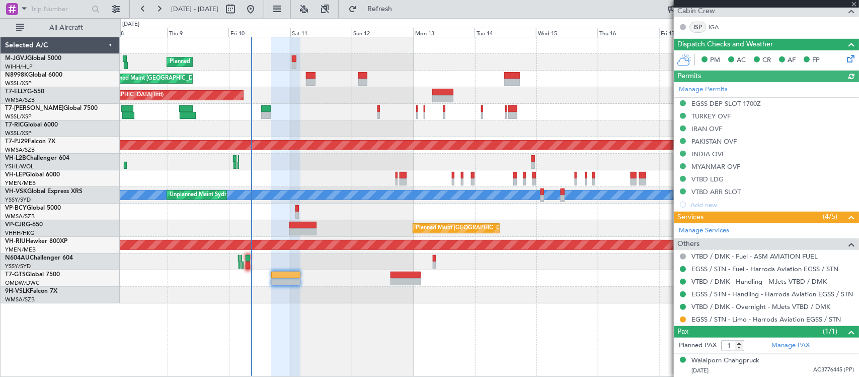
type input "Anita Mani (ANI)"
type input "7425"
click at [416, 175] on div at bounding box center [489, 178] width 739 height 17
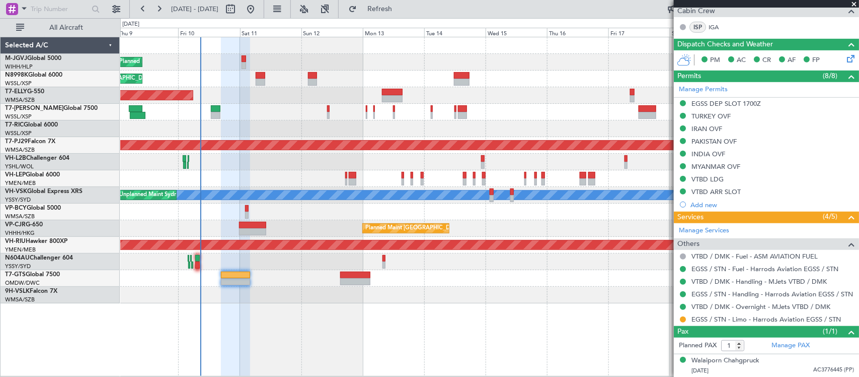
click at [267, 175] on div at bounding box center [489, 178] width 739 height 17
type input "Anita Mani (ANI)"
type input "7425"
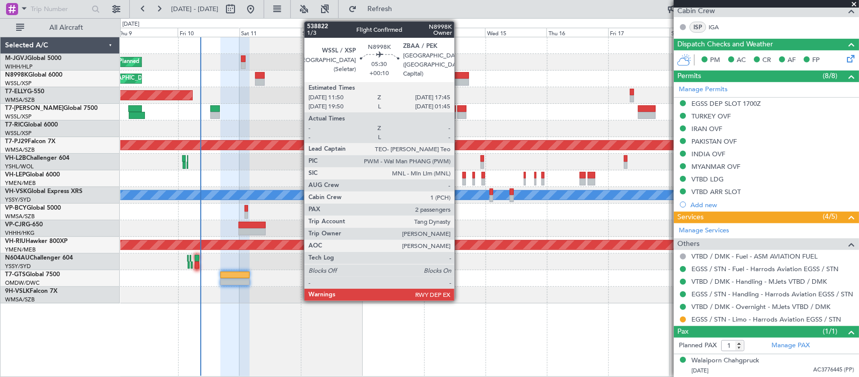
click at [460, 77] on div at bounding box center [462, 75] width 16 height 7
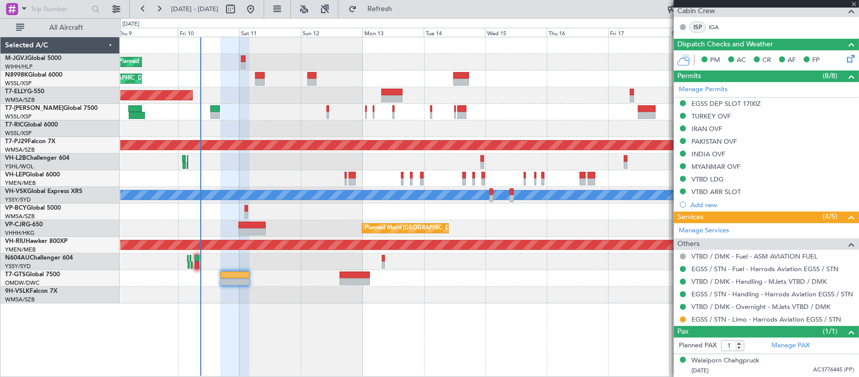
click at [421, 97] on div "Planned Maint Singapore (Seletar) Planned Maint Singapore (Seletar) Planned Mai…" at bounding box center [489, 170] width 739 height 266
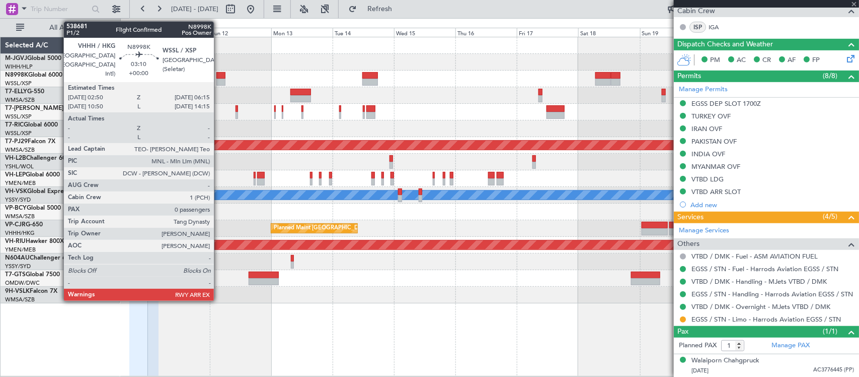
click at [219, 76] on div at bounding box center [221, 75] width 9 height 7
type input "+00:10"
type input "2"
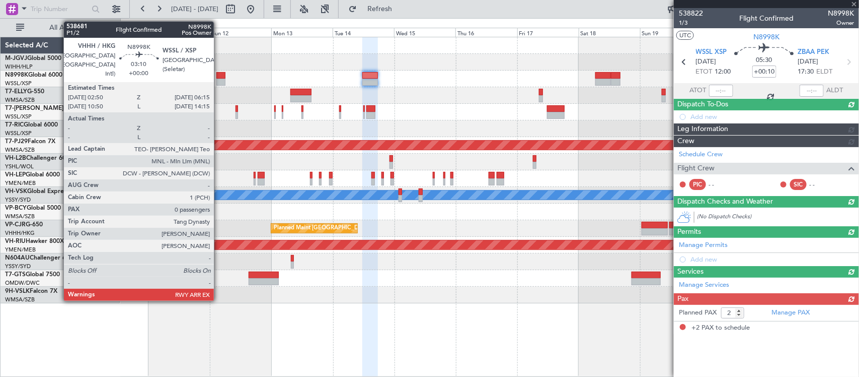
scroll to position [0, 0]
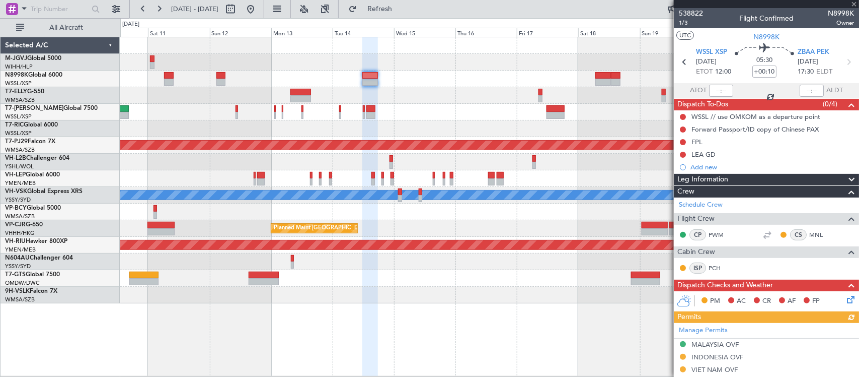
type input "0"
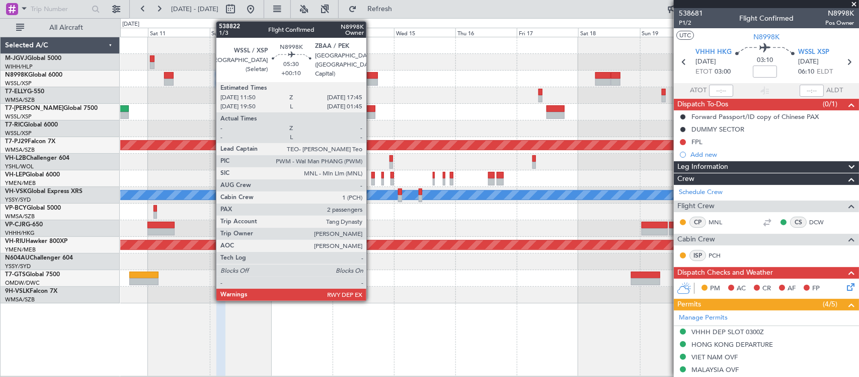
click at [372, 74] on div at bounding box center [371, 75] width 16 height 7
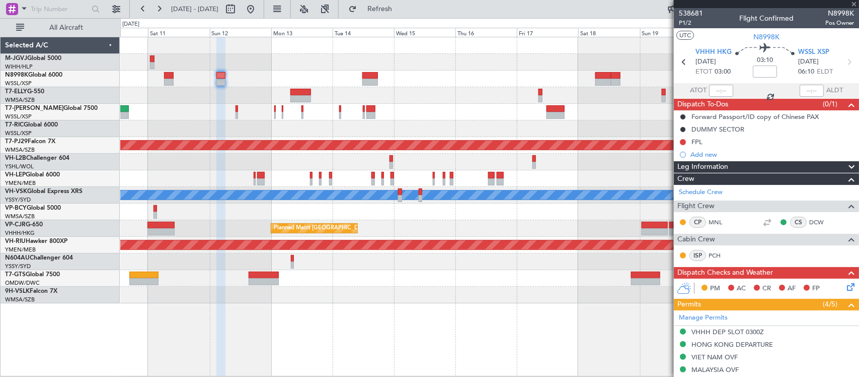
type input "+00:10"
type input "2"
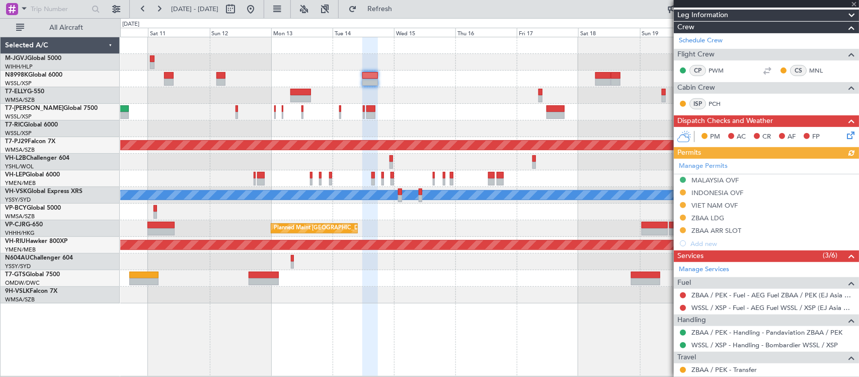
scroll to position [263, 0]
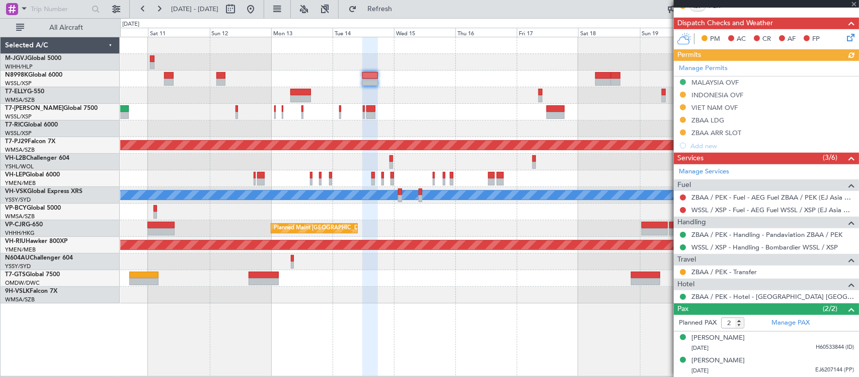
click at [703, 66] on div "Manage Permits MALAYSIA OVF INDONESIA OVF VIET NAM OVF ZBAA LDG ZBAA ARR SLOT A…" at bounding box center [766, 106] width 185 height 91
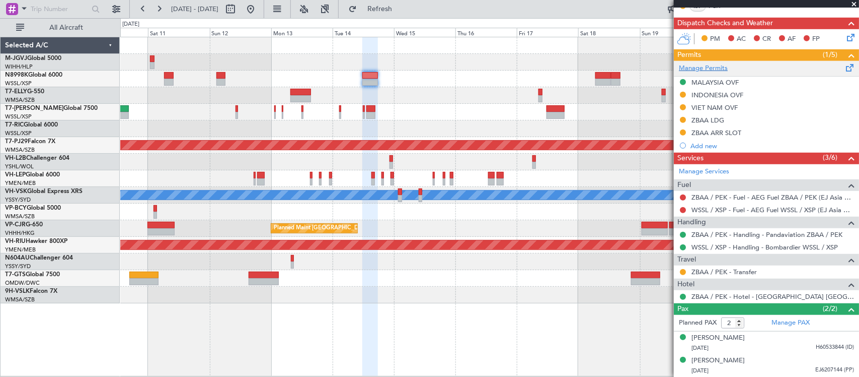
click at [713, 64] on link "Manage Permits" at bounding box center [703, 68] width 49 height 10
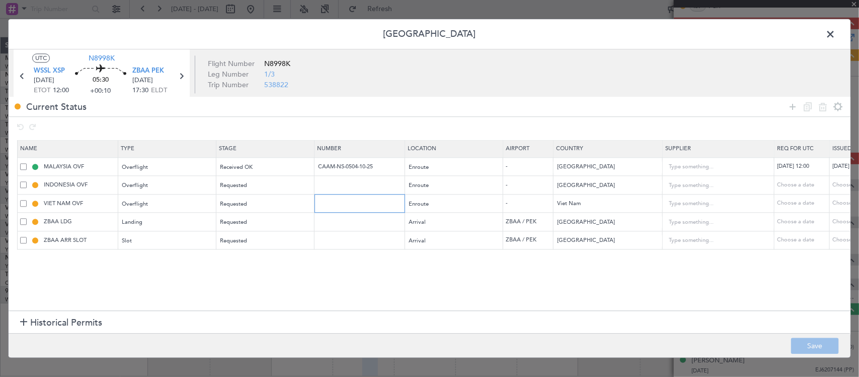
click at [351, 204] on input "text" at bounding box center [361, 203] width 88 height 9
paste input "OF-6944/10/2025VN"
type input "OF-6944/10/2025VN"
click at [840, 200] on div "Choose a date" at bounding box center [859, 203] width 52 height 9
select select "10"
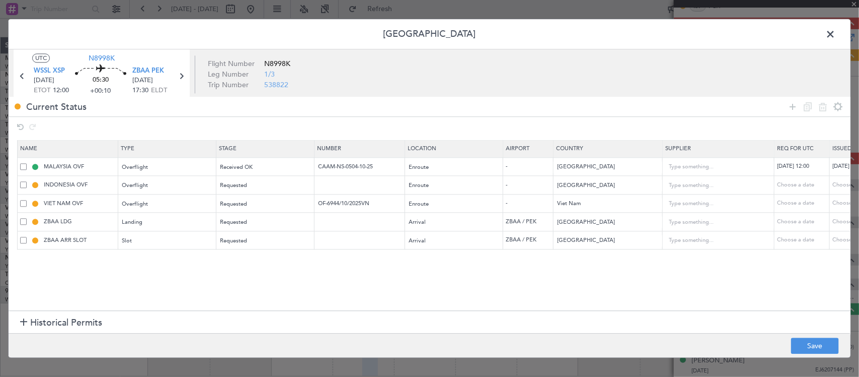
select select "2025"
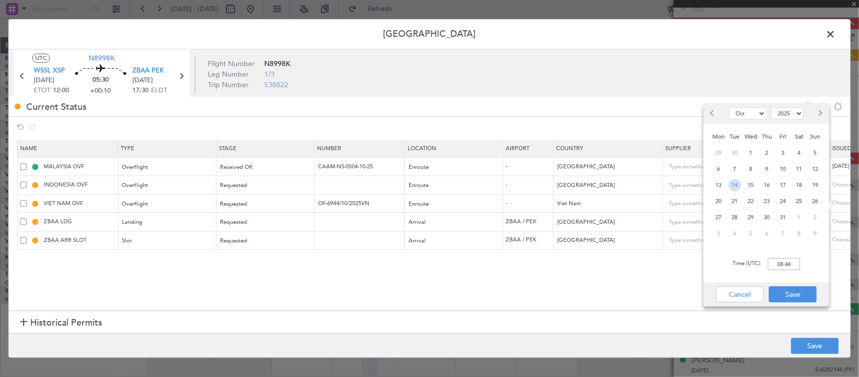
click at [738, 184] on span "14" at bounding box center [735, 185] width 13 height 13
click at [790, 265] on input "00:00" at bounding box center [784, 264] width 32 height 12
type input "12:00"
click at [804, 290] on button "Save" at bounding box center [793, 294] width 48 height 16
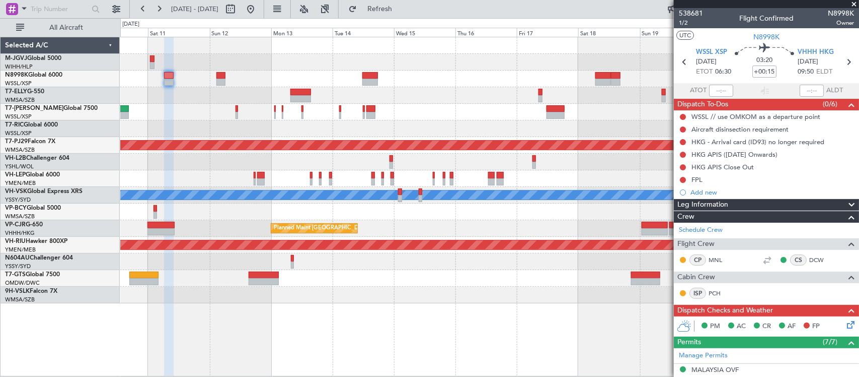
click at [307, 156] on div at bounding box center [489, 162] width 739 height 17
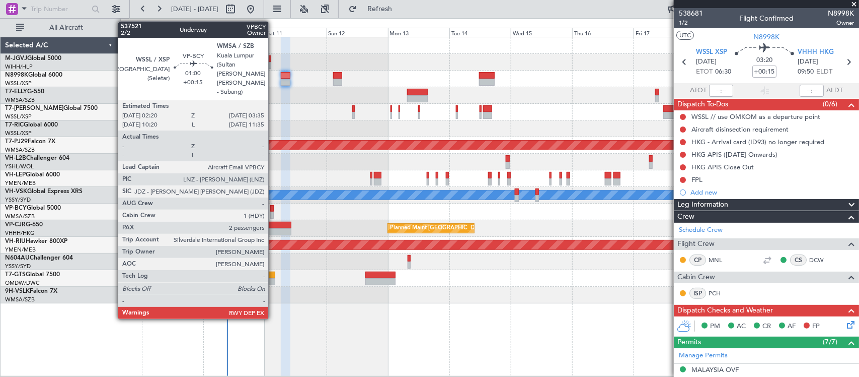
click at [273, 211] on div at bounding box center [272, 214] width 4 height 7
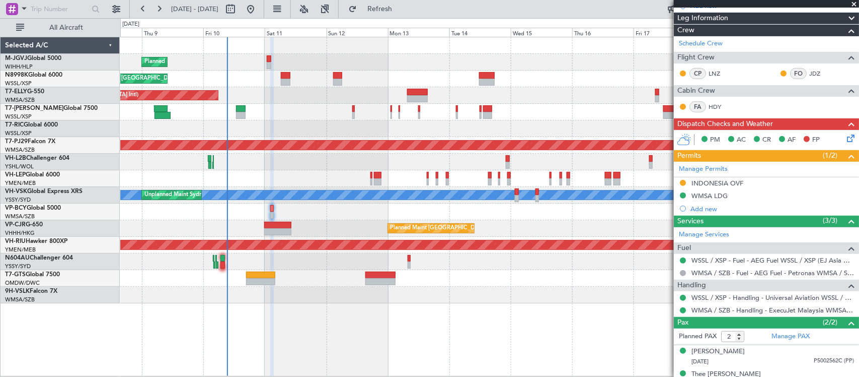
scroll to position [188, 0]
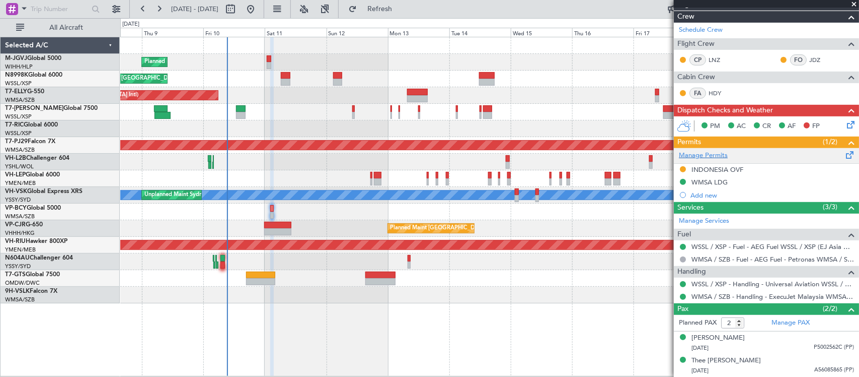
click at [694, 156] on link "Manage Permits" at bounding box center [703, 156] width 49 height 10
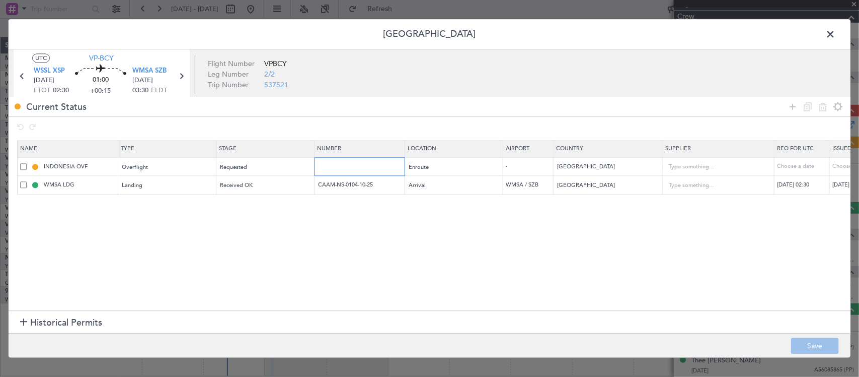
click at [355, 164] on input "text" at bounding box center [361, 166] width 88 height 9
paste input "SJ16090"
type input "SJ16090"
click at [840, 169] on div "Choose a date" at bounding box center [859, 167] width 52 height 9
select select "10"
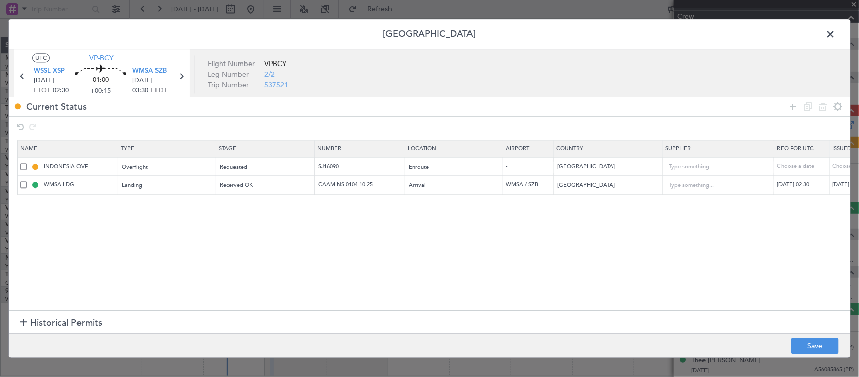
select select "2025"
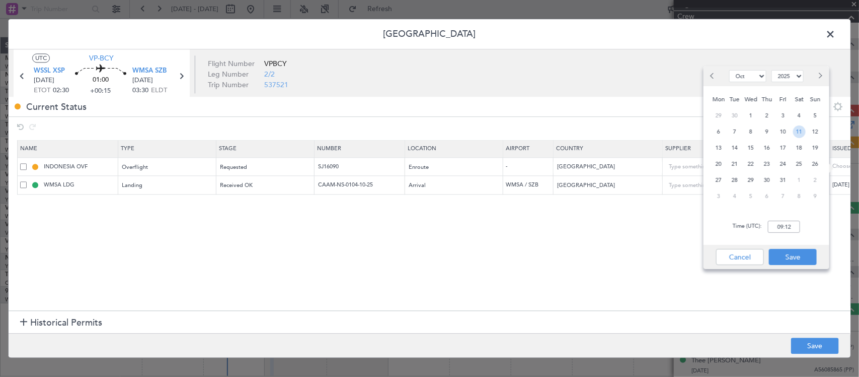
click at [799, 127] on span "11" at bounding box center [799, 131] width 13 height 13
click at [793, 230] on input "00:00" at bounding box center [784, 227] width 32 height 12
type input "02:30"
click at [799, 252] on button "Save" at bounding box center [793, 257] width 48 height 16
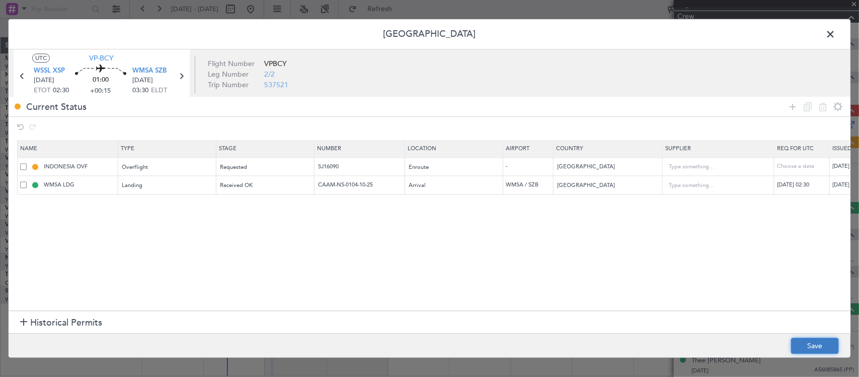
click at [822, 343] on button "Save" at bounding box center [815, 346] width 48 height 16
type input "SJ16090"
drag, startPoint x: 829, startPoint y: 34, endPoint x: 749, endPoint y: 62, distance: 85.2
click at [836, 34] on span at bounding box center [836, 37] width 0 height 20
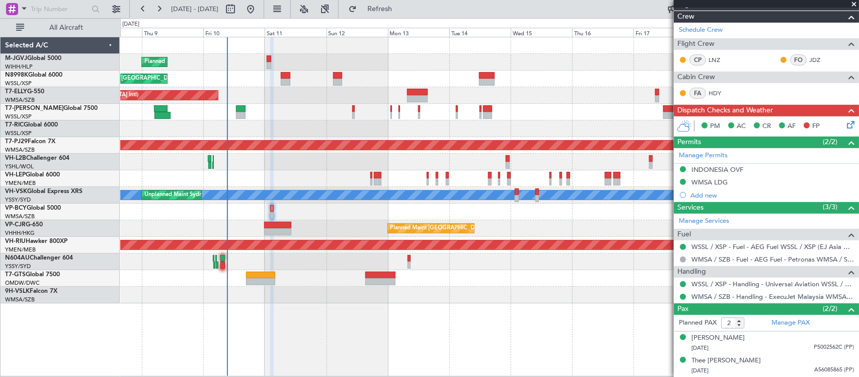
click at [340, 141] on div "Planned Maint [GEOGRAPHIC_DATA] (Sultan [PERSON_NAME] [PERSON_NAME] - Subang)" at bounding box center [489, 145] width 739 height 17
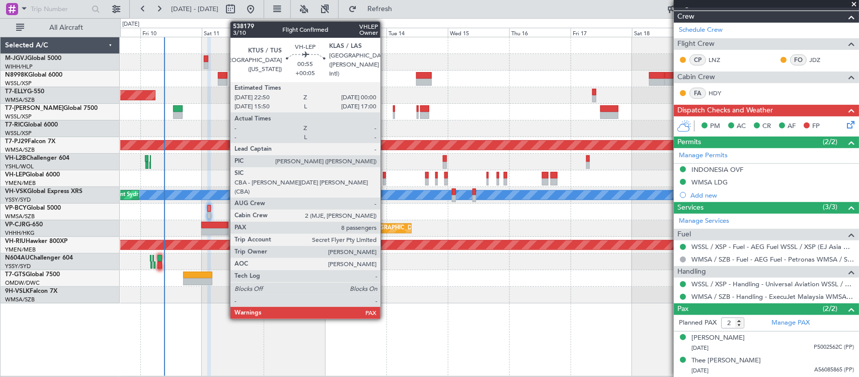
click at [386, 181] on div at bounding box center [384, 181] width 3 height 7
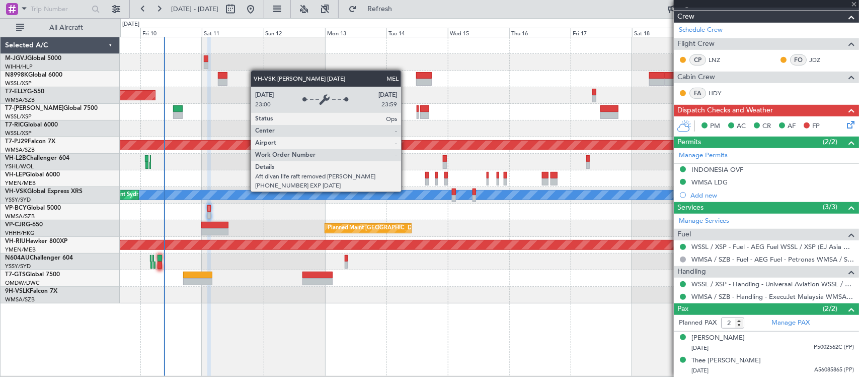
click at [370, 192] on div "MEL" at bounding box center [805, 194] width 1581 height 9
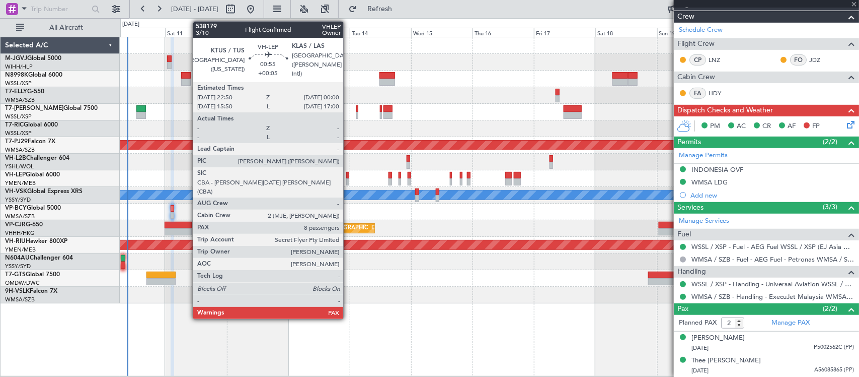
type input "+00:05"
type input "8"
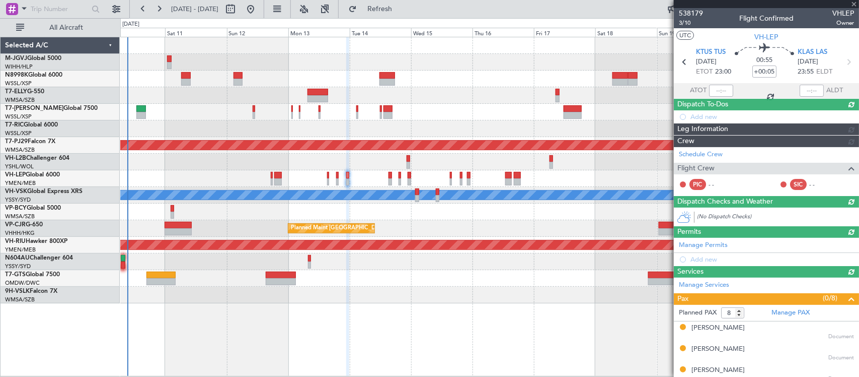
click at [319, 182] on div at bounding box center [489, 178] width 739 height 17
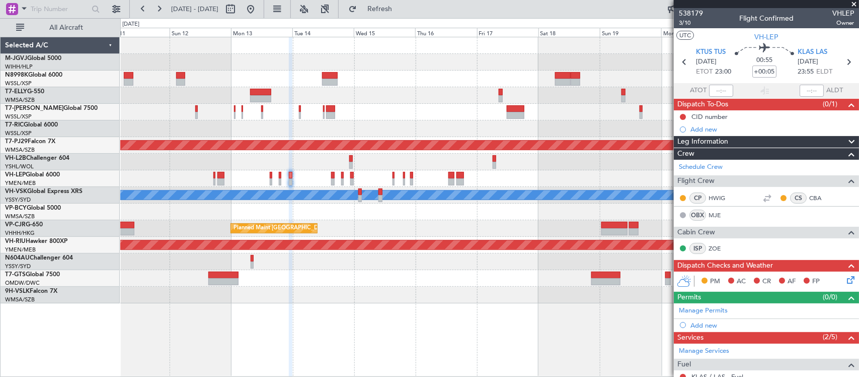
click at [424, 104] on div "Planned Maint [GEOGRAPHIC_DATA] (Seletar) Planned Maint [GEOGRAPHIC_DATA] (Sele…" at bounding box center [489, 170] width 739 height 266
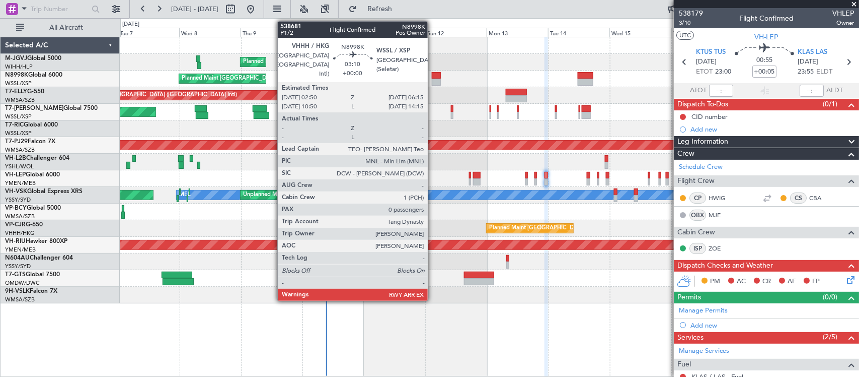
click at [433, 76] on div at bounding box center [436, 75] width 9 height 7
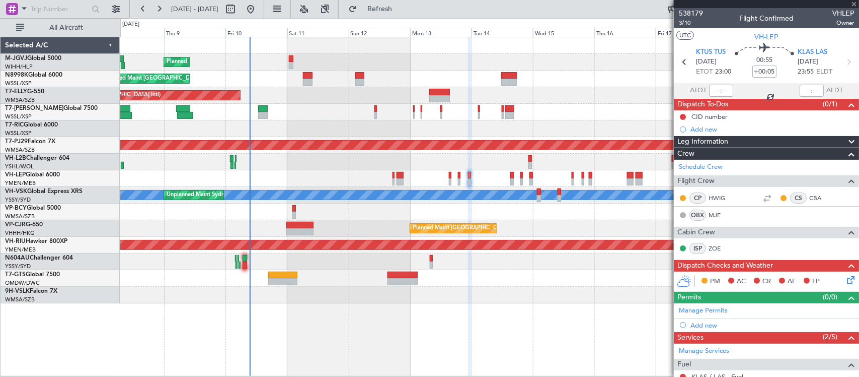
click at [391, 167] on div "Planned Maint Singapore (Seletar) Planned Maint Singapore (Seletar) Planned Mai…" at bounding box center [489, 170] width 739 height 266
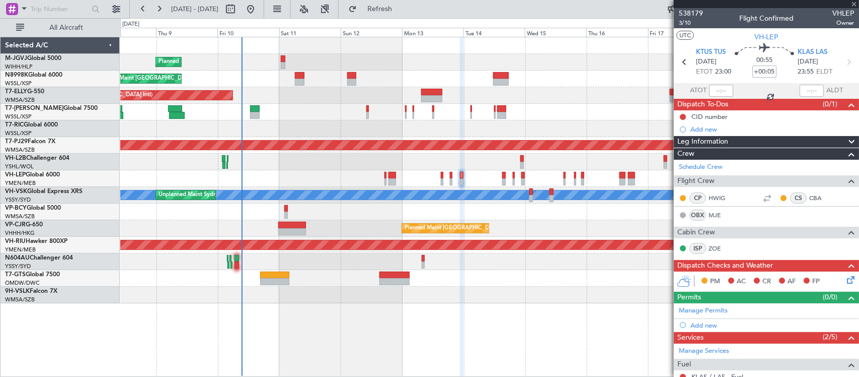
click at [462, 159] on div at bounding box center [489, 162] width 739 height 17
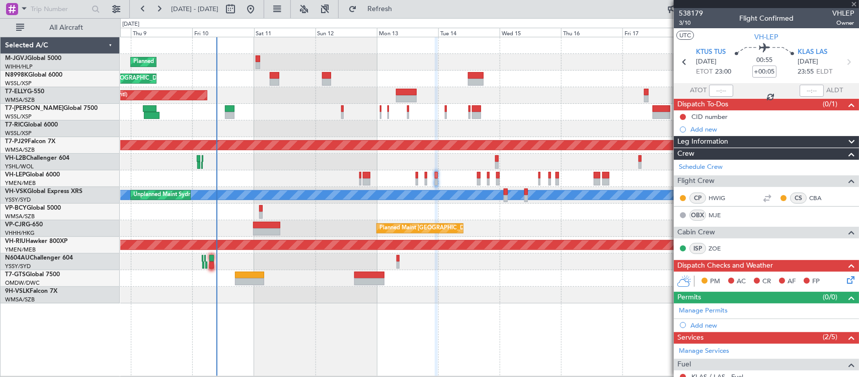
type input "0"
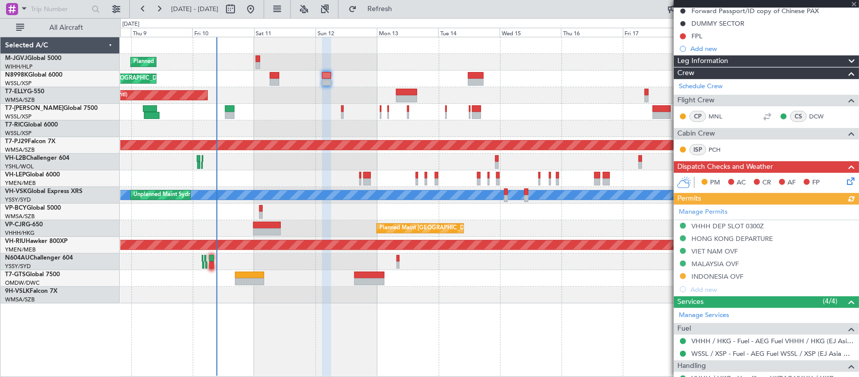
scroll to position [155, 0]
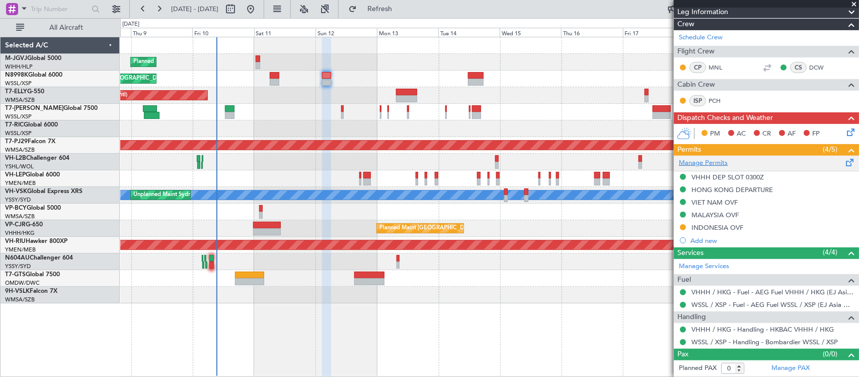
click at [716, 159] on link "Manage Permits" at bounding box center [703, 163] width 49 height 10
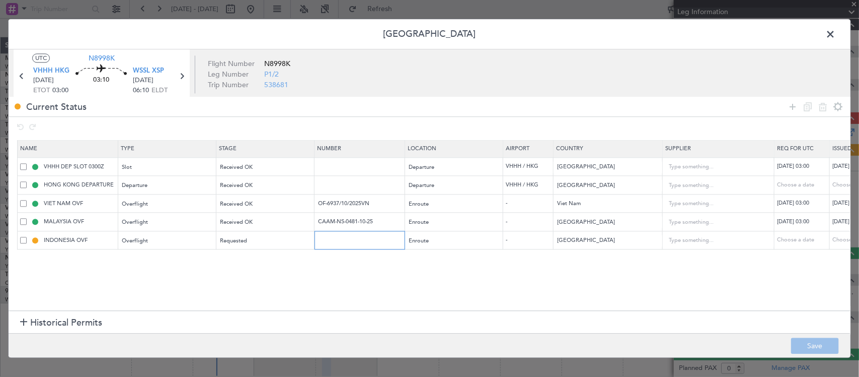
click at [345, 241] on input "text" at bounding box center [361, 240] width 88 height 9
paste input "SJ16089"
type input "SJ16089"
click at [839, 238] on div "Choose a date" at bounding box center [859, 240] width 52 height 9
select select "10"
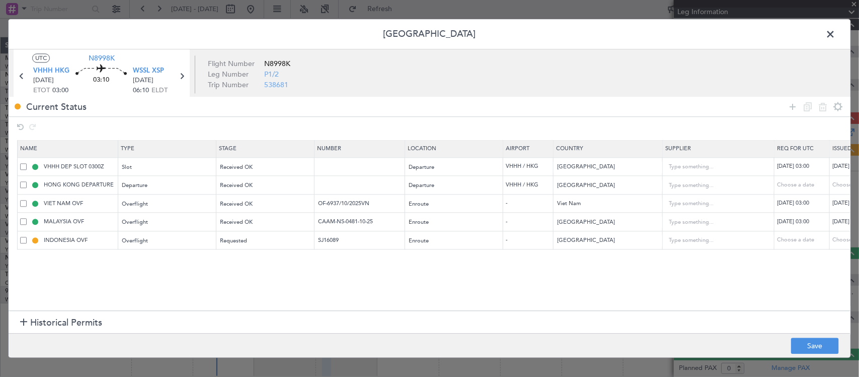
select select "2025"
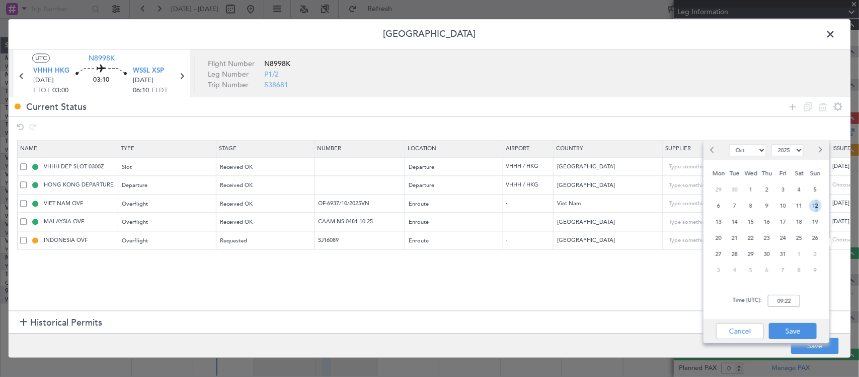
click at [814, 205] on span "12" at bounding box center [816, 205] width 13 height 13
click at [787, 303] on input "00:00" at bounding box center [784, 301] width 32 height 12
type input "03:00"
click at [806, 327] on button "Save" at bounding box center [793, 331] width 48 height 16
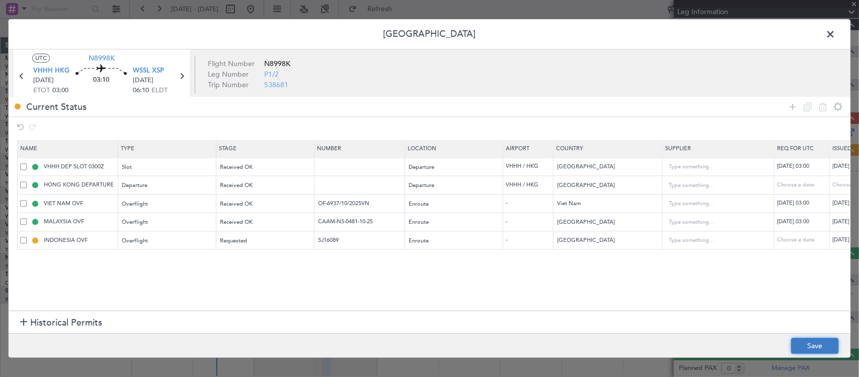
click at [812, 346] on button "Save" at bounding box center [815, 346] width 48 height 16
type input "SJ16089"
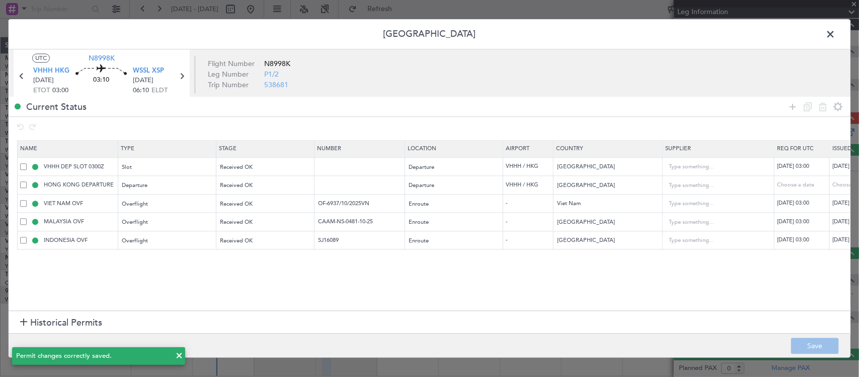
click at [836, 32] on span at bounding box center [836, 37] width 0 height 20
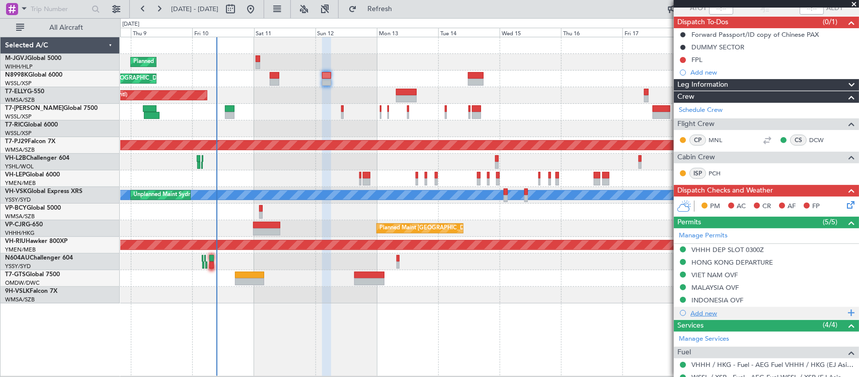
scroll to position [0, 0]
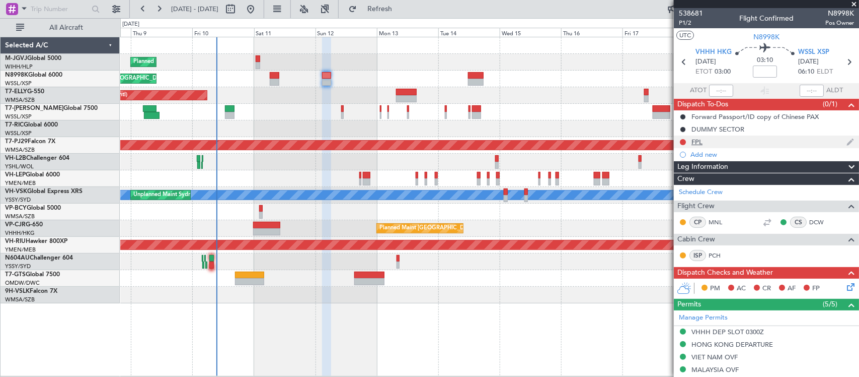
click at [704, 140] on div "FPL" at bounding box center [766, 141] width 185 height 13
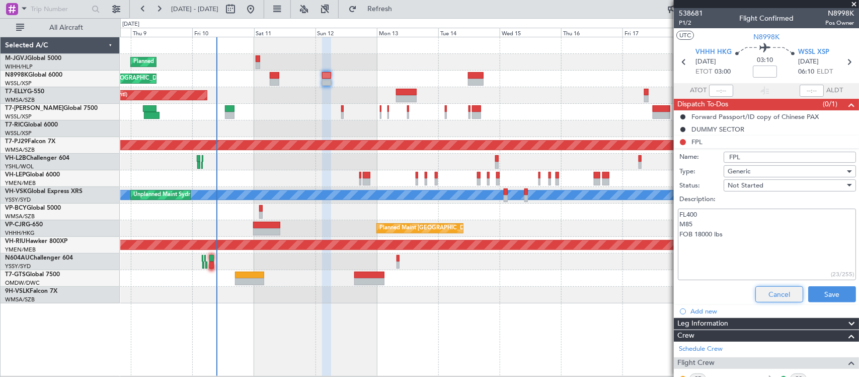
click at [768, 295] on button "Cancel" at bounding box center [780, 294] width 48 height 16
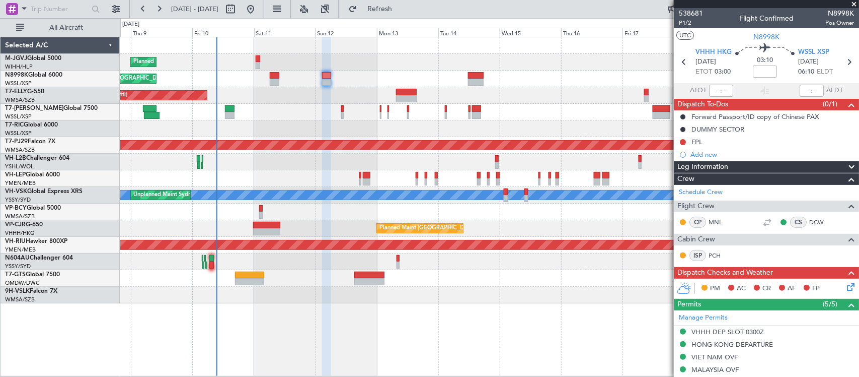
click at [454, 113] on div "Planned Maint Singapore (Seletar) Planned Maint Singapore (Seletar) Planned Mai…" at bounding box center [489, 170] width 739 height 266
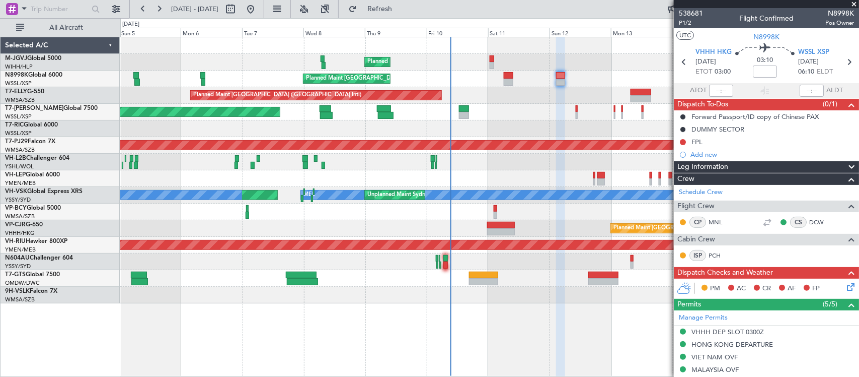
click at [451, 101] on div "Planned Maint [GEOGRAPHIC_DATA] ([GEOGRAPHIC_DATA] Intl)" at bounding box center [489, 95] width 739 height 17
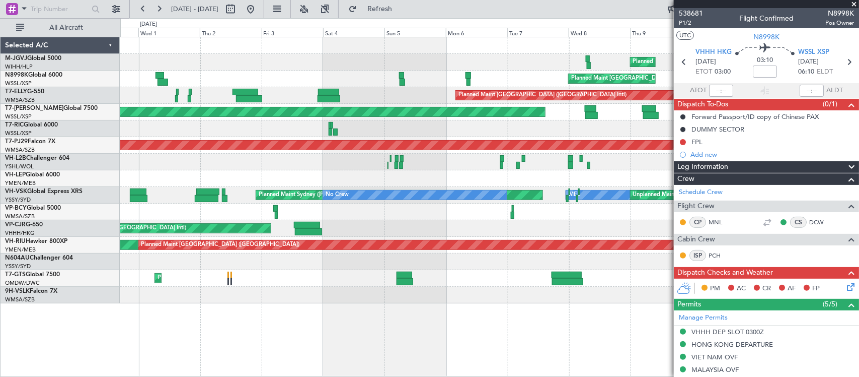
click at [507, 131] on div at bounding box center [489, 128] width 739 height 17
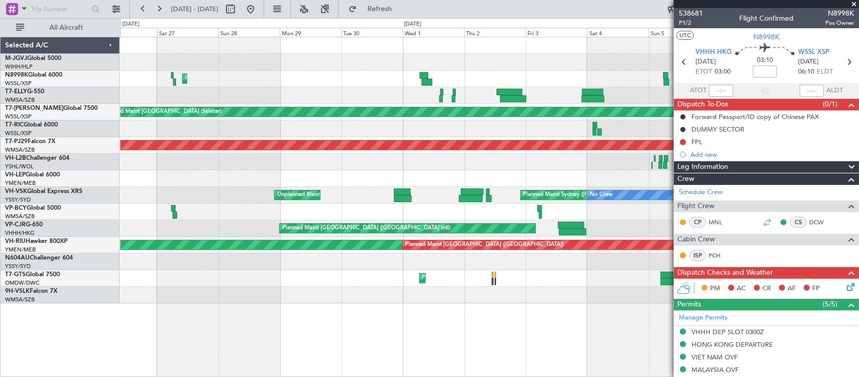
click at [574, 128] on div at bounding box center [489, 128] width 739 height 17
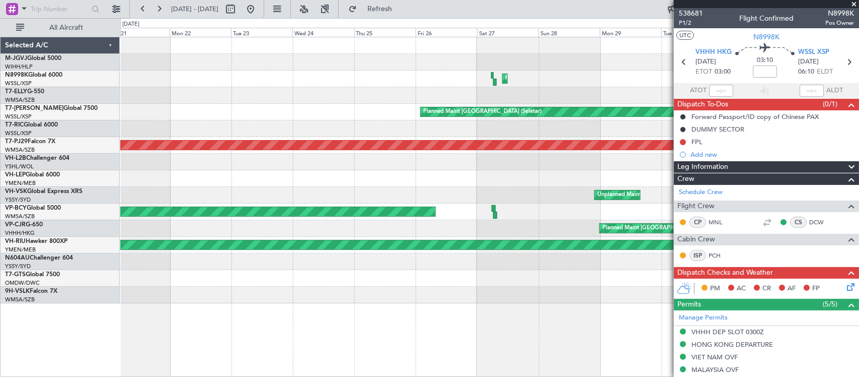
click at [447, 121] on div at bounding box center [489, 128] width 739 height 17
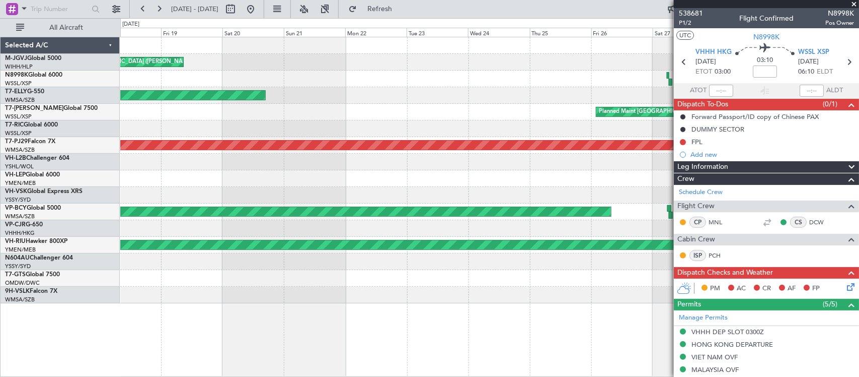
click at [308, 62] on div "MEL Jakarta (Halim Intl) MEL Jakarta (Halim Intl)" at bounding box center [489, 62] width 739 height 17
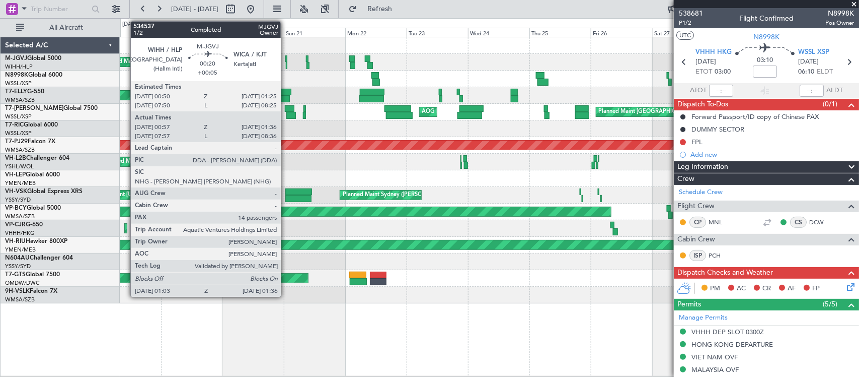
click at [286, 62] on div at bounding box center [287, 65] width 2 height 7
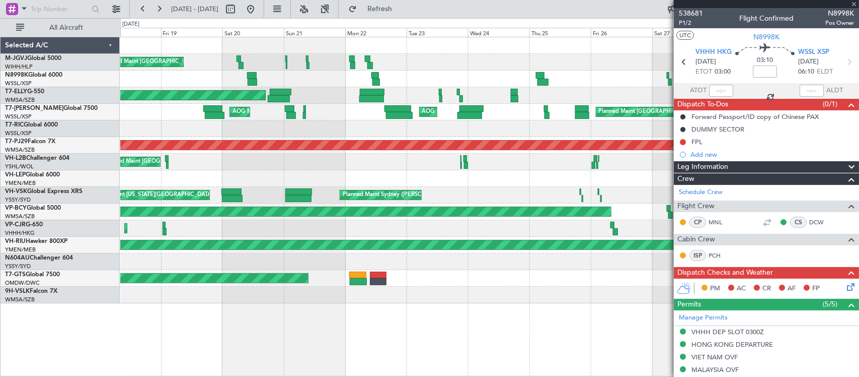
type input "+00:05"
type input "01:07"
type input "01:31"
type input "14"
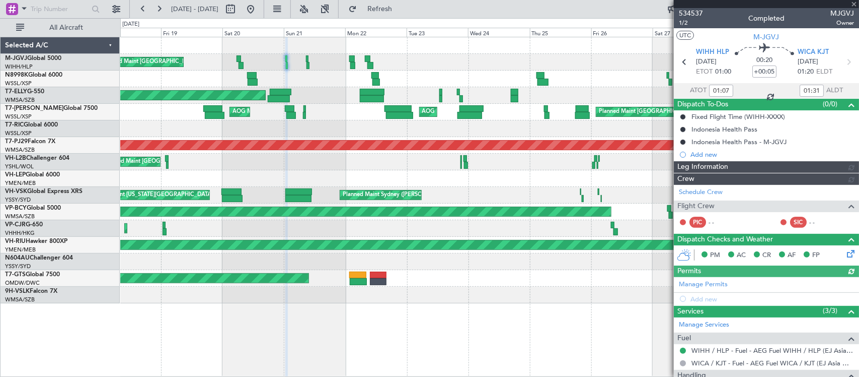
type input "Terry Leung (LEU)"
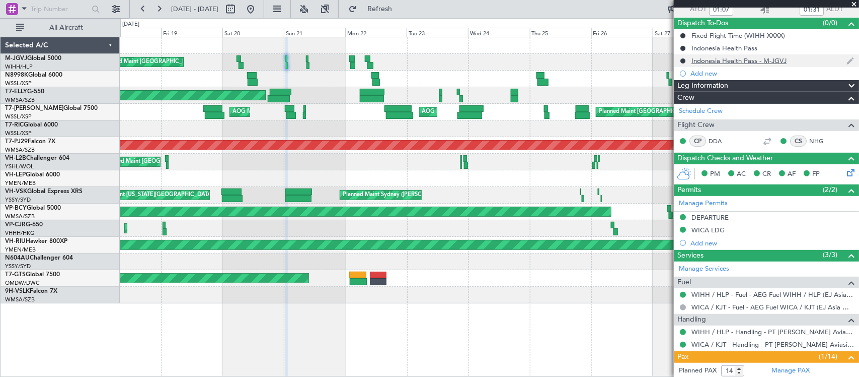
scroll to position [209, 0]
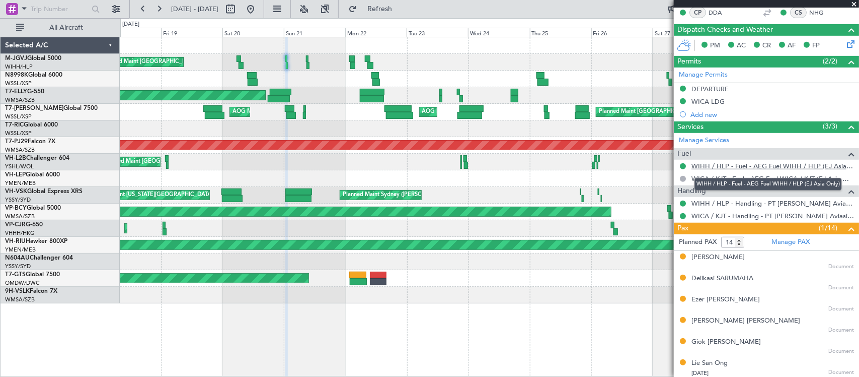
click at [795, 165] on link "WIHH / HLP - Fuel - AEG Fuel WIHH / HLP (EJ Asia Only)" at bounding box center [773, 166] width 163 height 9
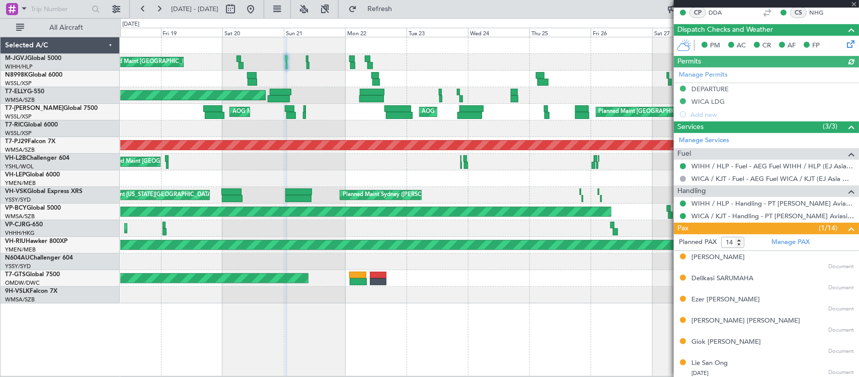
type input "Terry Leung (LEU)"
click at [164, 101] on div "MEL Dubai (Dubai Intl) Planned Maint Dubai (Dubai Intl)" at bounding box center [489, 95] width 739 height 17
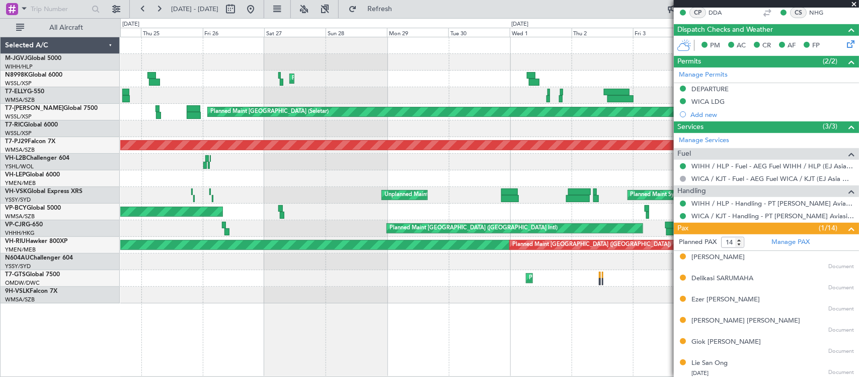
click at [158, 95] on div "Planned Maint [GEOGRAPHIC_DATA] ([GEOGRAPHIC_DATA] Intl)" at bounding box center [489, 95] width 739 height 17
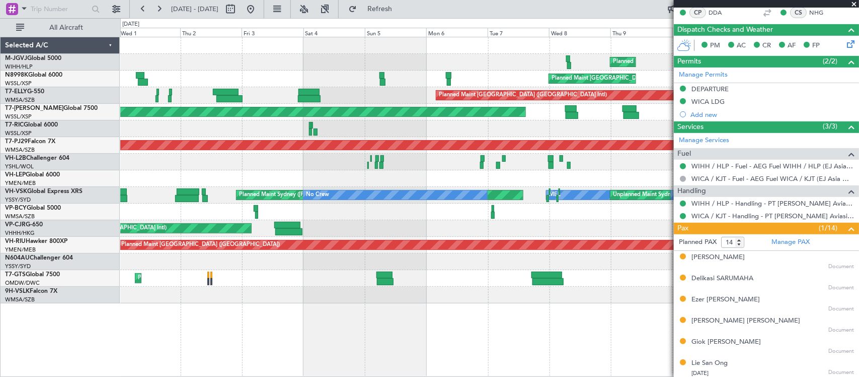
click at [327, 91] on div "Planned Maint [GEOGRAPHIC_DATA] ([GEOGRAPHIC_DATA] Intl)" at bounding box center [489, 95] width 739 height 17
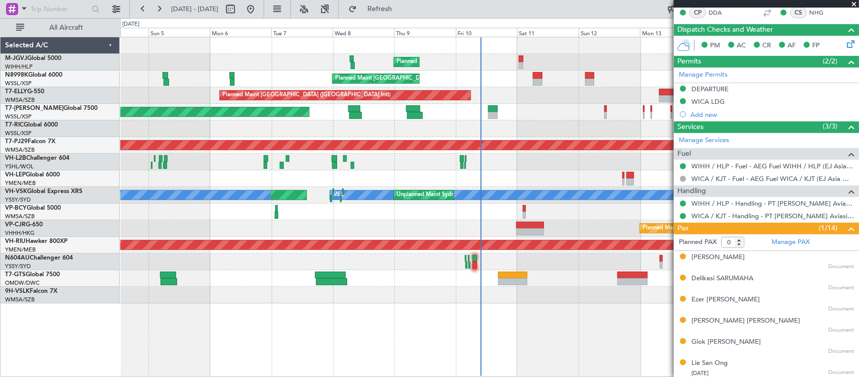
click at [393, 107] on div "Planned Maint [GEOGRAPHIC_DATA] (Seletar)" at bounding box center [489, 112] width 739 height 17
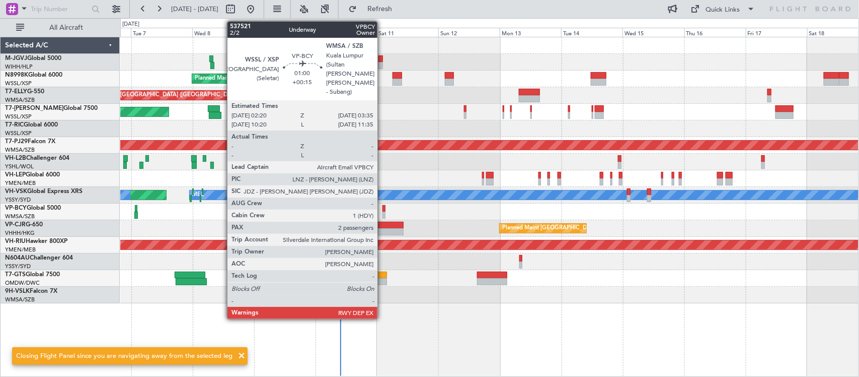
click at [383, 210] on div at bounding box center [385, 208] width 4 height 7
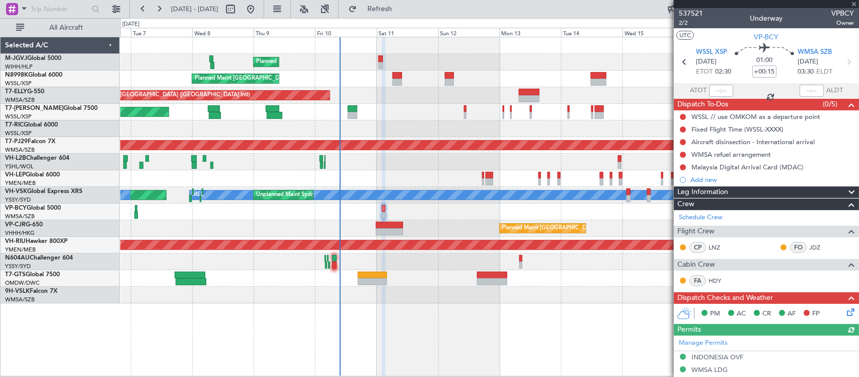
click at [699, 181] on div "Add new" at bounding box center [773, 179] width 164 height 9
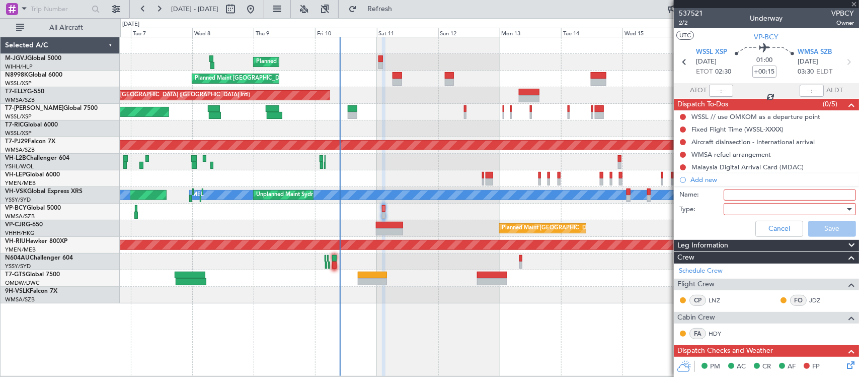
click at [740, 195] on input "Name:" at bounding box center [790, 194] width 132 height 11
type input "FPL"
click at [739, 211] on div at bounding box center [786, 208] width 117 height 15
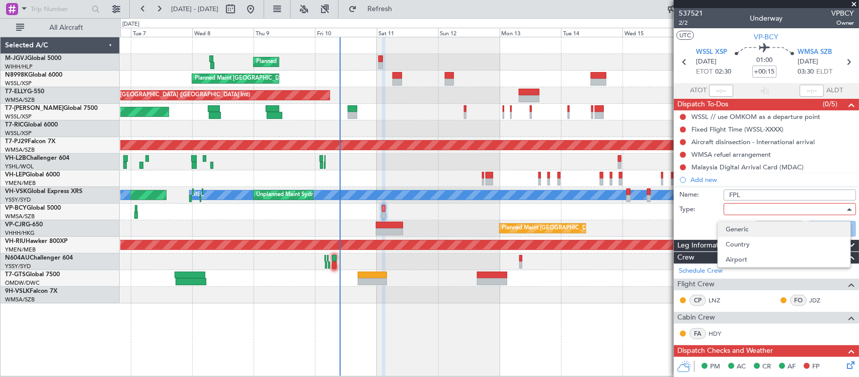
click at [744, 230] on span "Generic" at bounding box center [785, 229] width 116 height 15
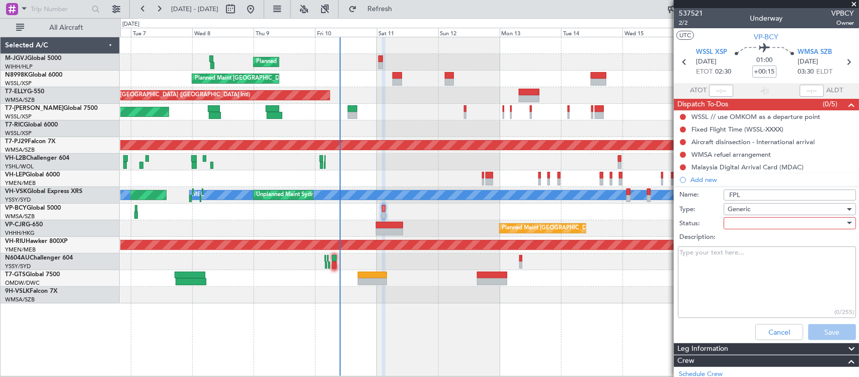
click at [743, 223] on div at bounding box center [786, 222] width 117 height 15
click at [743, 242] on span "Not Started" at bounding box center [785, 242] width 116 height 15
click at [711, 258] on textarea "Description:" at bounding box center [767, 282] width 178 height 72
type textarea "F"
type textarea "13200lbs FOB FL220"
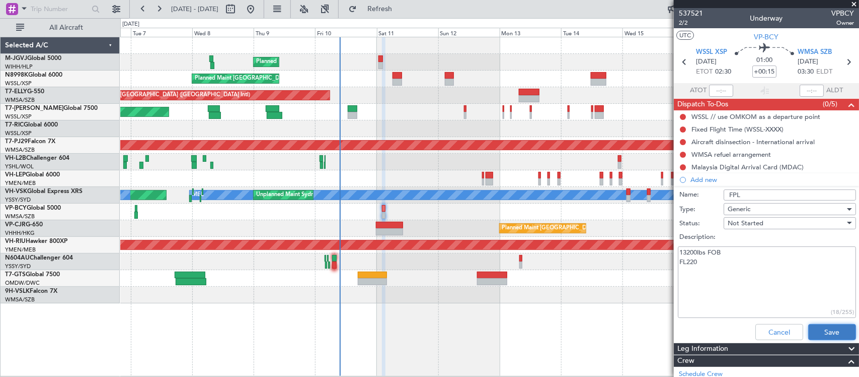
click at [832, 332] on button "Save" at bounding box center [833, 332] width 48 height 16
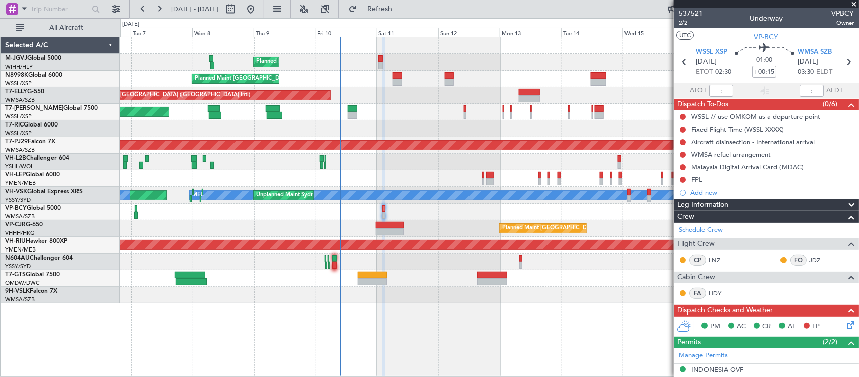
drag, startPoint x: 661, startPoint y: 132, endPoint x: 482, endPoint y: 142, distance: 179.1
click at [685, 74] on section "WSSL XSP 11/10/2025 ETOT 02:30 01:00 +00:15 WMSA SZB 11/10/2025 03:30 ELDT" at bounding box center [766, 63] width 185 height 40
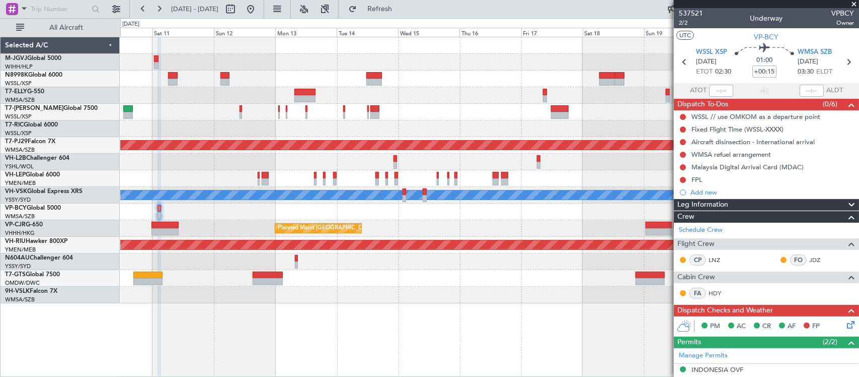
click at [392, 139] on div "Planned Maint Singapore (Seletar) Planned Maint Singapore (Seletar) Planned Mai…" at bounding box center [489, 170] width 739 height 266
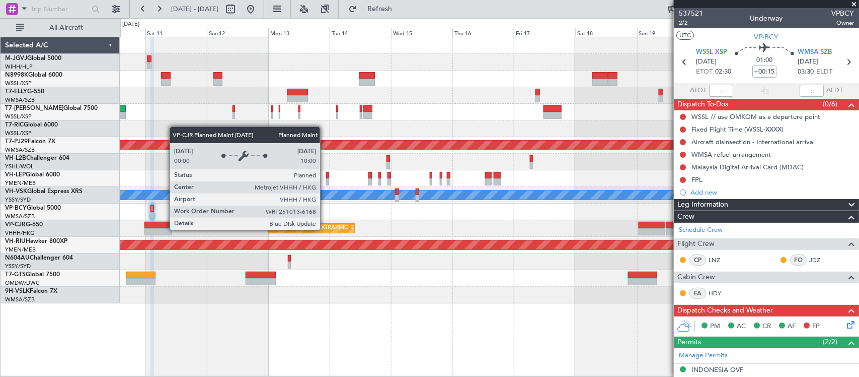
drag, startPoint x: 320, startPoint y: 325, endPoint x: 310, endPoint y: 405, distance: 81.1
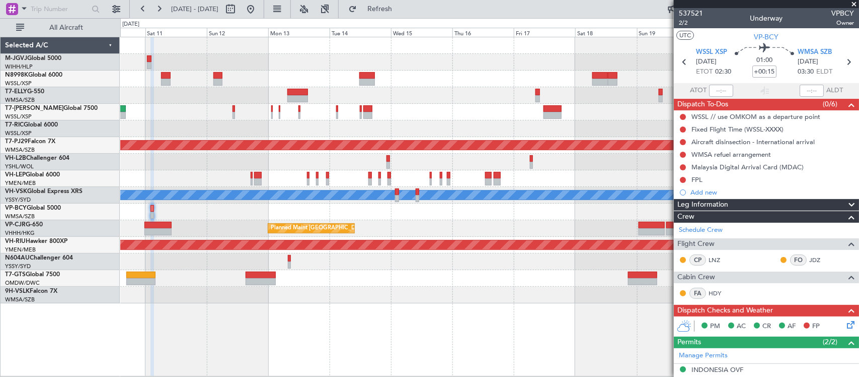
click at [501, 104] on div "Planned Maint [GEOGRAPHIC_DATA] (Seletar)" at bounding box center [489, 112] width 739 height 17
click at [404, 195] on div "Planned Maint Singapore (Seletar) Planned Maint Singapore (Seletar) Planned Mai…" at bounding box center [489, 170] width 739 height 266
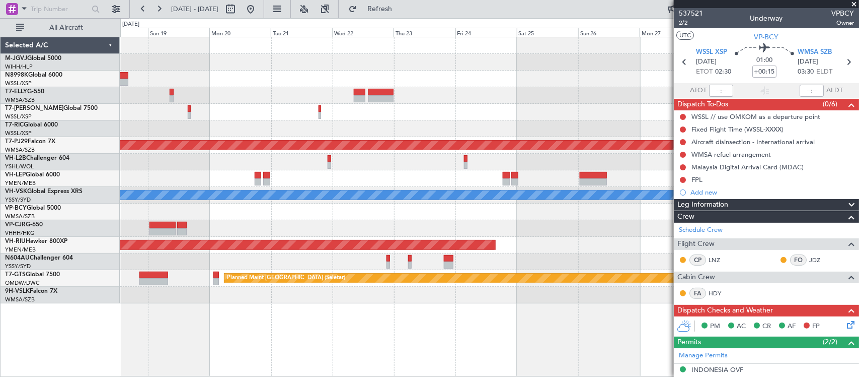
click at [331, 134] on div at bounding box center [489, 128] width 739 height 17
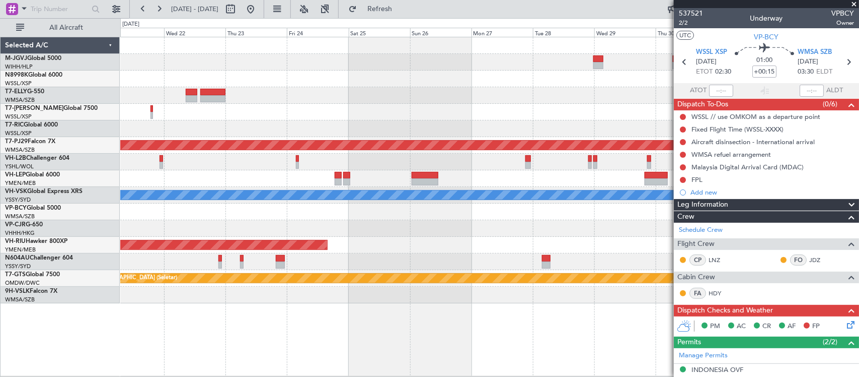
click at [315, 126] on div at bounding box center [489, 128] width 739 height 17
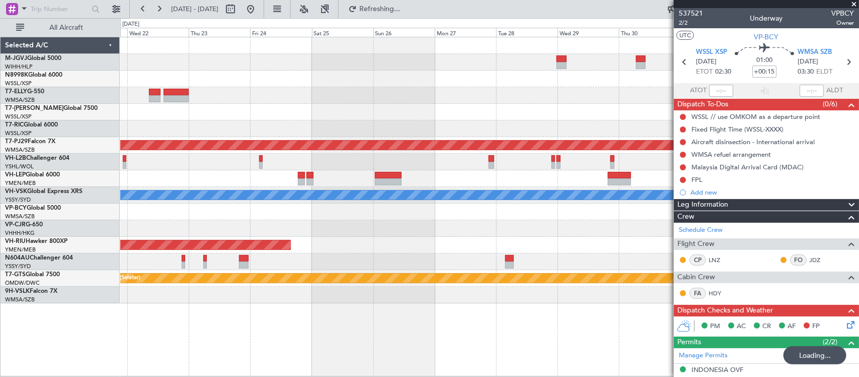
click at [486, 99] on div "Planned Maint Kuala Lumpur (Sultan Abdul Aziz Shah - Subang) MEL Planned Maint …" at bounding box center [489, 170] width 739 height 266
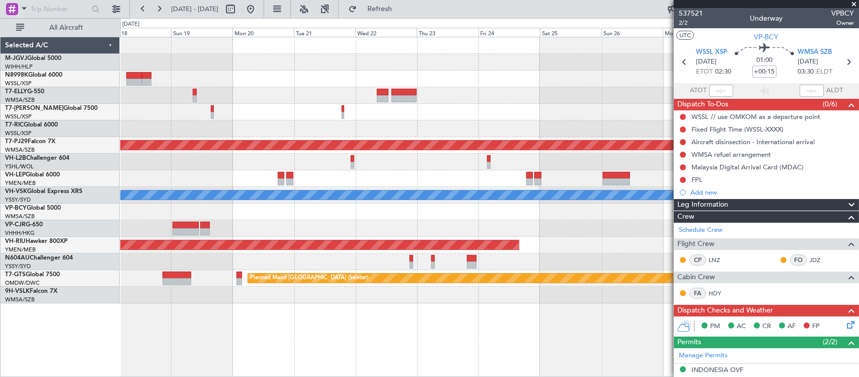
click at [423, 104] on div at bounding box center [489, 112] width 739 height 17
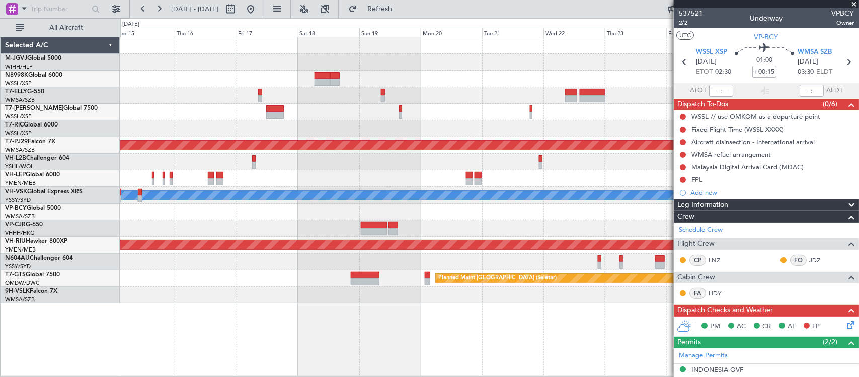
click at [366, 112] on div at bounding box center [489, 112] width 739 height 17
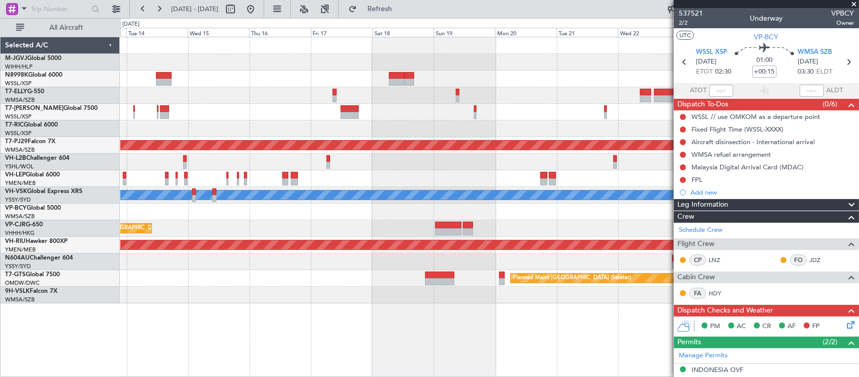
click at [434, 106] on div at bounding box center [489, 112] width 739 height 17
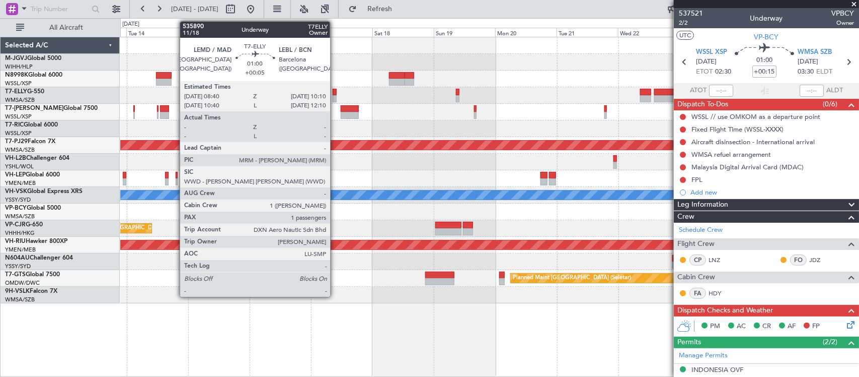
click at [335, 97] on div at bounding box center [335, 98] width 4 height 7
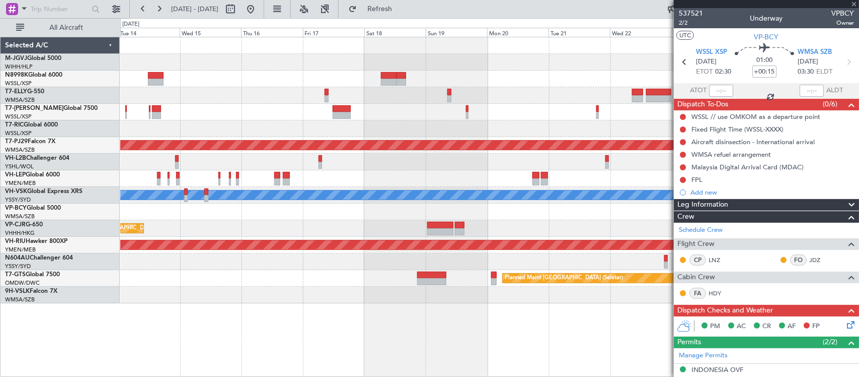
click at [532, 100] on div at bounding box center [489, 95] width 739 height 17
type input "+00:05"
type input "1"
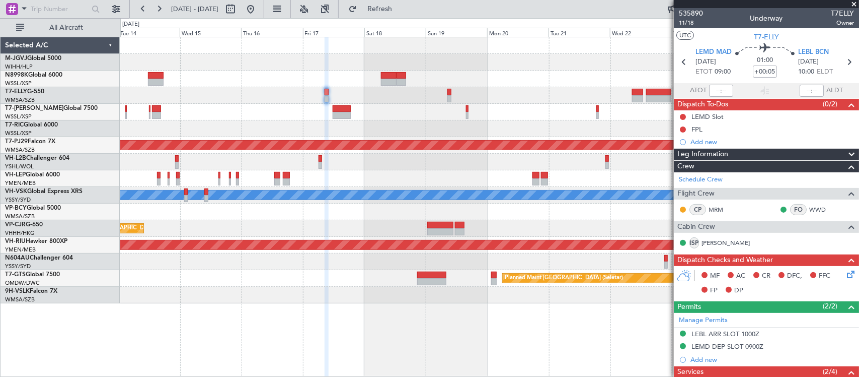
click at [550, 116] on div "Planned Maint [GEOGRAPHIC_DATA] (Sultan [PERSON_NAME] [PERSON_NAME] - Subang) […" at bounding box center [489, 170] width 739 height 266
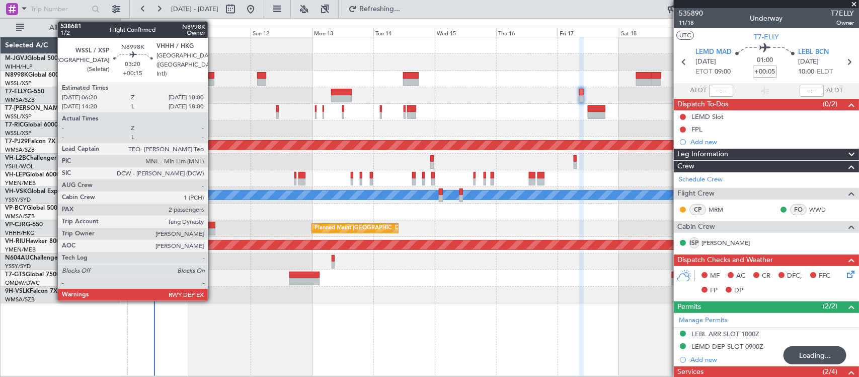
click at [213, 80] on div at bounding box center [210, 82] width 10 height 7
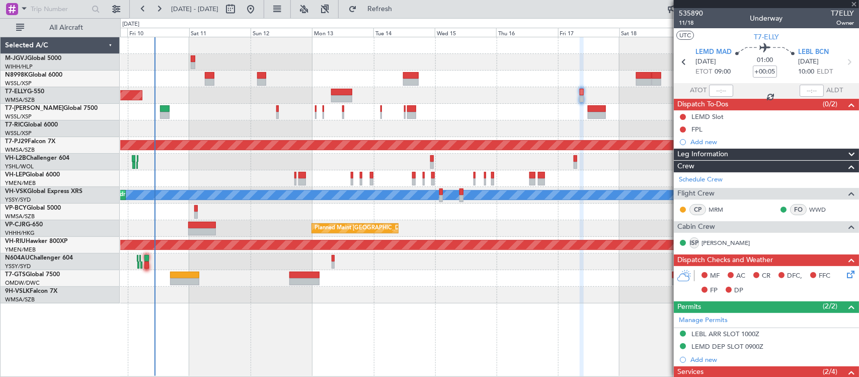
type input "+00:15"
type input "2"
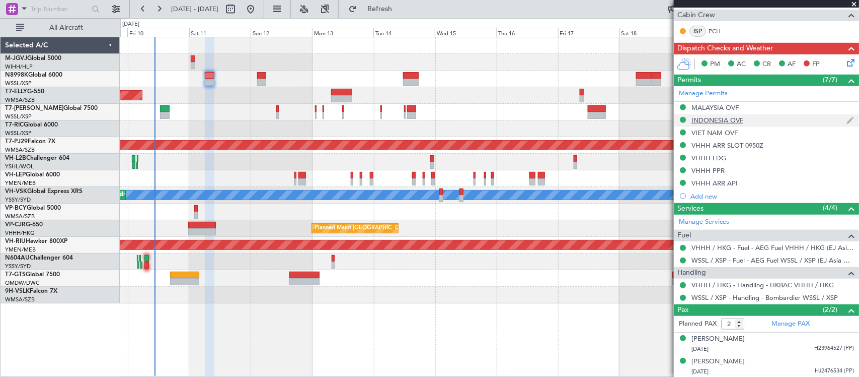
scroll to position [263, 0]
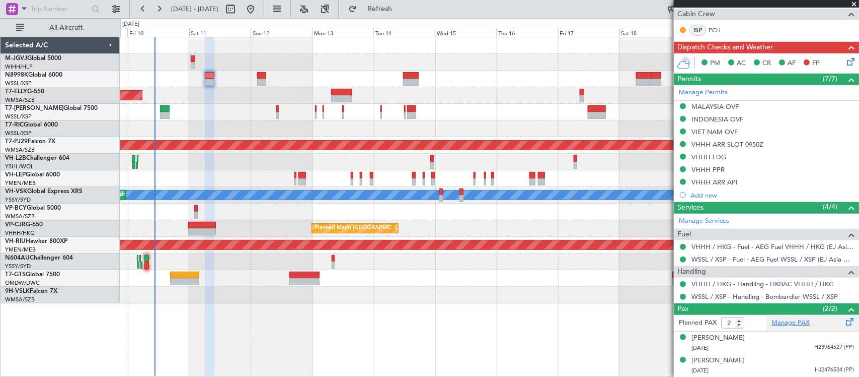
click at [788, 320] on link "Manage PAX" at bounding box center [791, 323] width 38 height 10
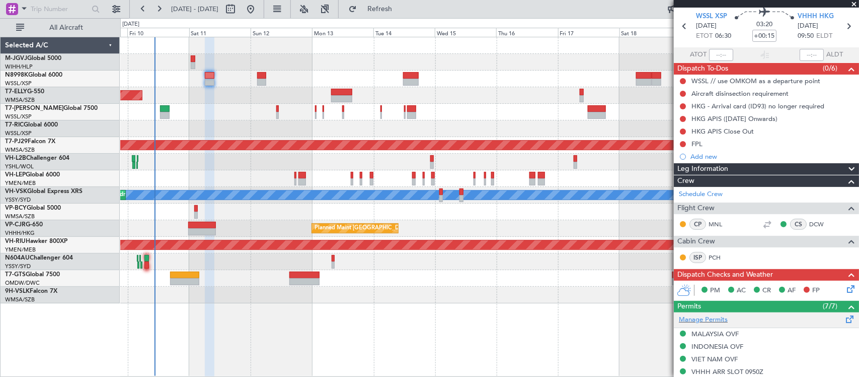
scroll to position [0, 0]
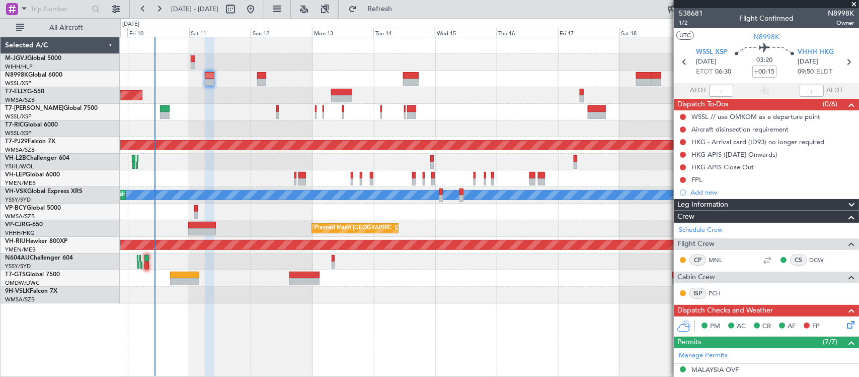
click at [708, 190] on div "Add new" at bounding box center [773, 192] width 164 height 9
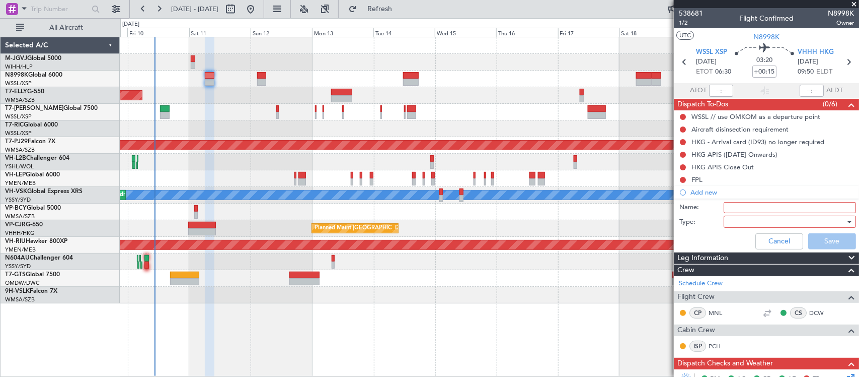
click at [757, 210] on input "Name:" at bounding box center [790, 207] width 132 height 11
type input "LEA GD"
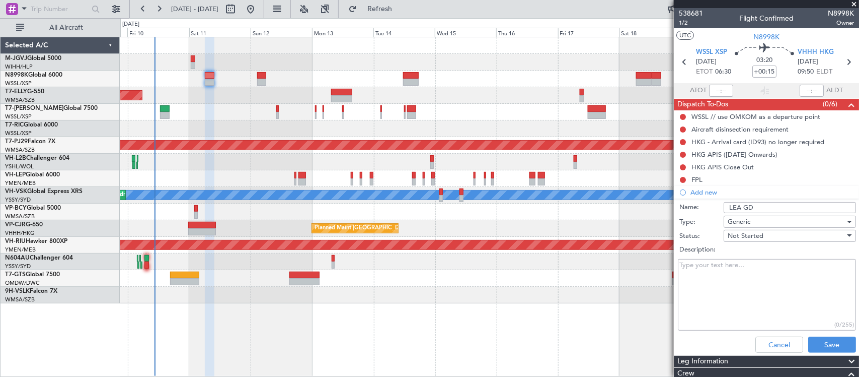
paste textarea "1. YU Wensheng (UK PP out SG, HKID in HK) 2. YU Lixuan (UK PP out SG, HKID in H…"
drag, startPoint x: 695, startPoint y: 265, endPoint x: 678, endPoint y: 265, distance: 17.6
click at [678, 265] on div "1. YU Wensheng (UK PP out SG, HKID in HK) 2. YU Lixuan (UK PP out SG, HKID in H…" at bounding box center [766, 295] width 195 height 76
drag, startPoint x: 695, startPoint y: 275, endPoint x: 663, endPoint y: 277, distance: 31.8
click at [663, 277] on fb-app "09 Oct 2025 - 21 Oct 2025 Refresh Quick Links All Aircraft Planned Maint Singap…" at bounding box center [429, 192] width 859 height 369
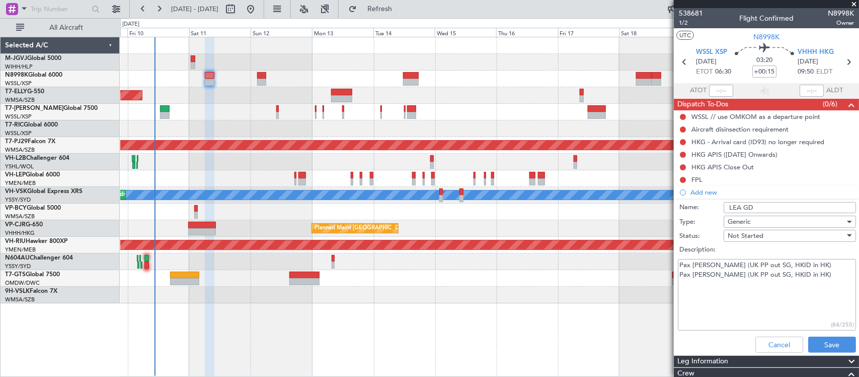
drag, startPoint x: 817, startPoint y: 278, endPoint x: 656, endPoint y: 258, distance: 162.4
click at [656, 258] on fb-app "09 Oct 2025 - 21 Oct 2025 Refresh Quick Links All Aircraft Planned Maint Singap…" at bounding box center [429, 192] width 859 height 369
type textarea "Pax YU Wensheng (UK PP out SG, HKID in HK) Pax YU Lixuan (UK PP out SG, HKID in…"
click at [819, 345] on button "Save" at bounding box center [833, 344] width 48 height 16
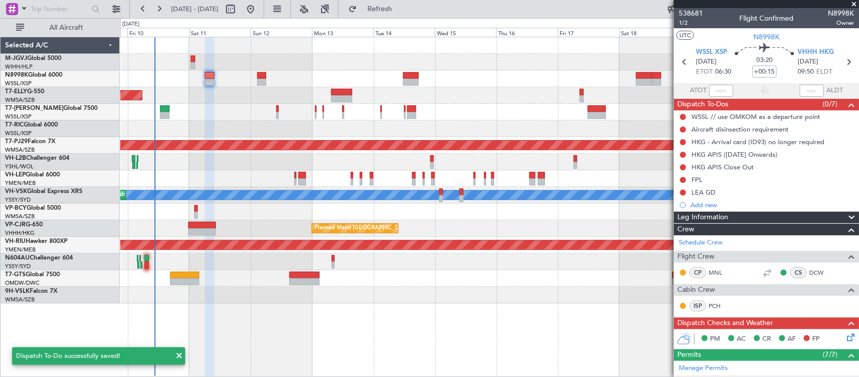
type input "7"
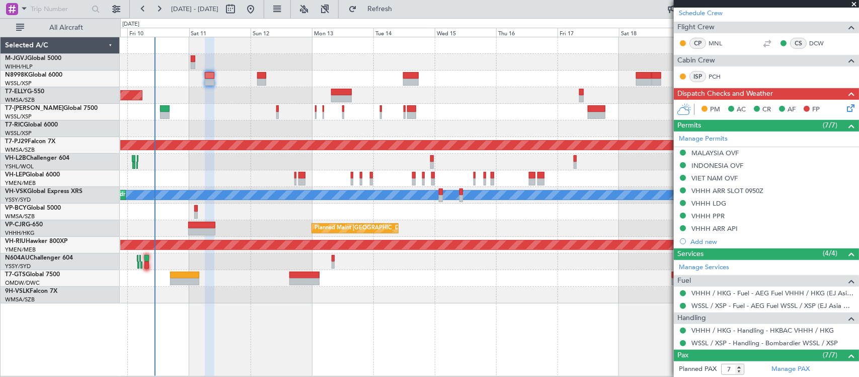
scroll to position [389, 0]
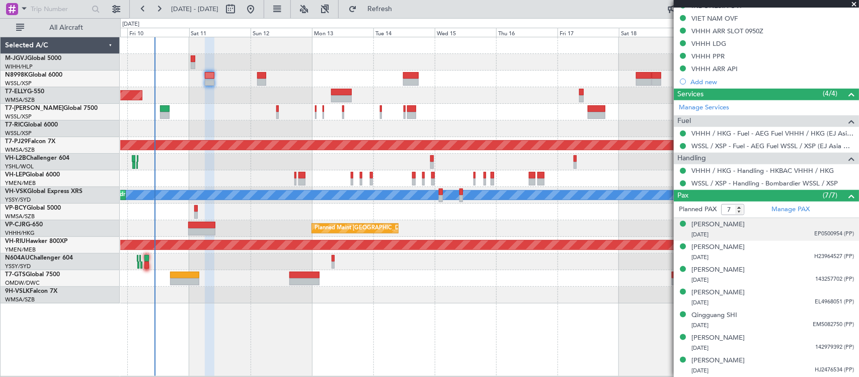
drag, startPoint x: 716, startPoint y: 225, endPoint x: 720, endPoint y: 232, distance: 7.4
click at [716, 225] on div "Hengli LIN" at bounding box center [718, 225] width 53 height 10
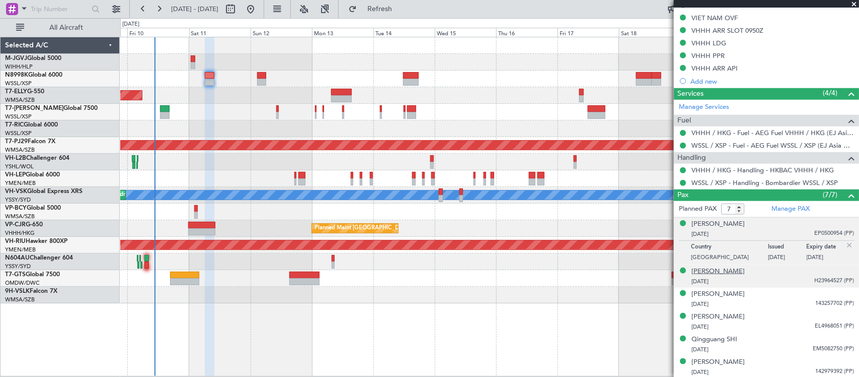
click at [718, 272] on div "[PERSON_NAME]" at bounding box center [718, 271] width 53 height 10
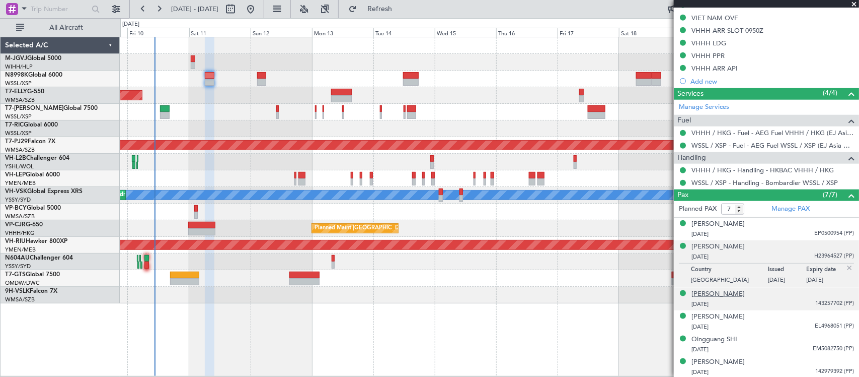
click at [712, 297] on div "Lixuan YU" at bounding box center [718, 294] width 53 height 10
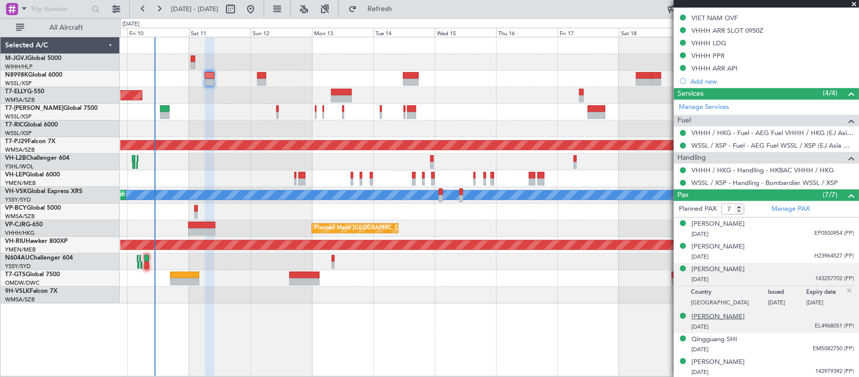
click at [724, 318] on div "Nanyan ZHANG" at bounding box center [718, 317] width 53 height 10
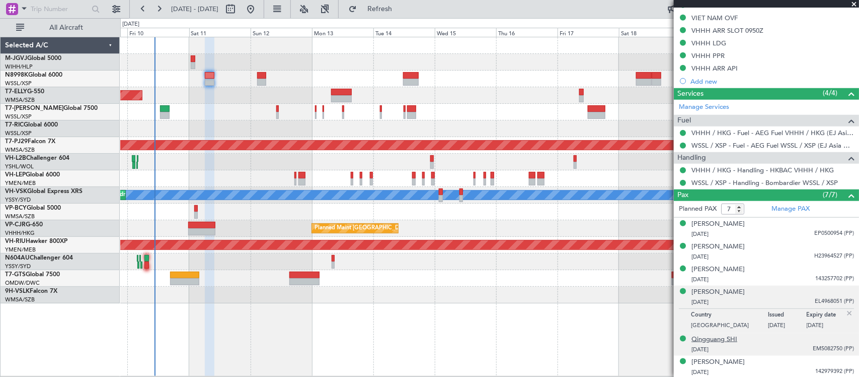
click at [724, 340] on div "Qingguang SHI" at bounding box center [715, 339] width 46 height 10
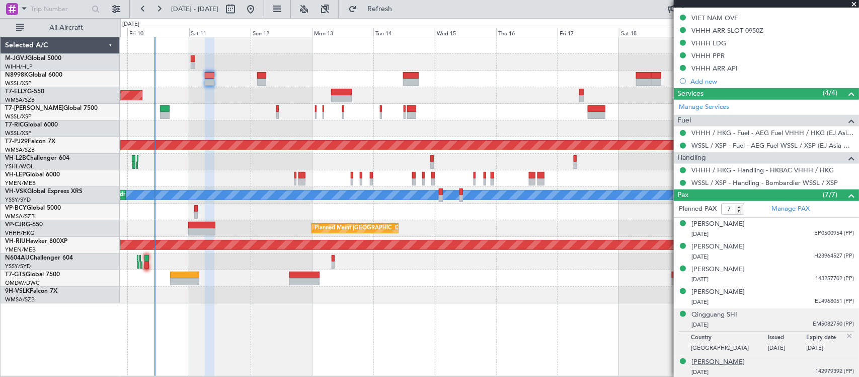
click at [725, 363] on div "Wensheng YU" at bounding box center [718, 362] width 53 height 10
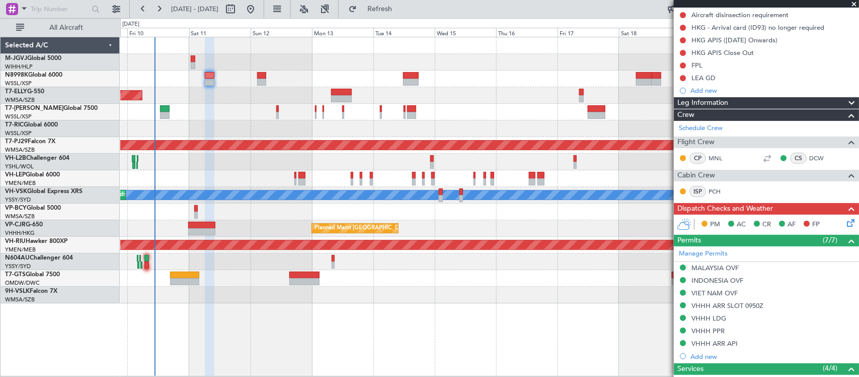
scroll to position [0, 0]
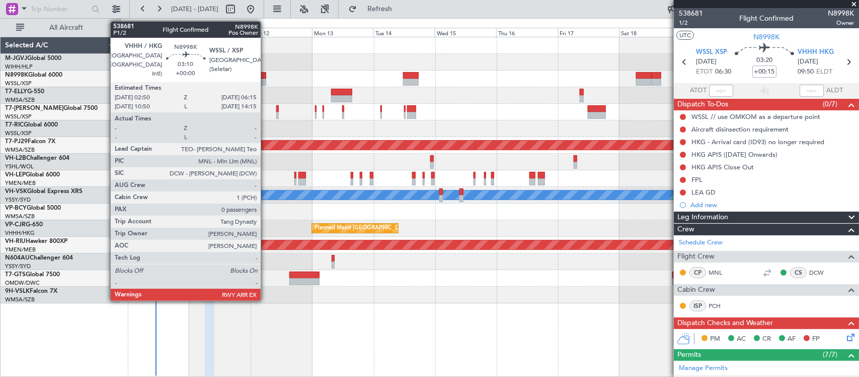
click at [266, 77] on div at bounding box center [261, 75] width 9 height 7
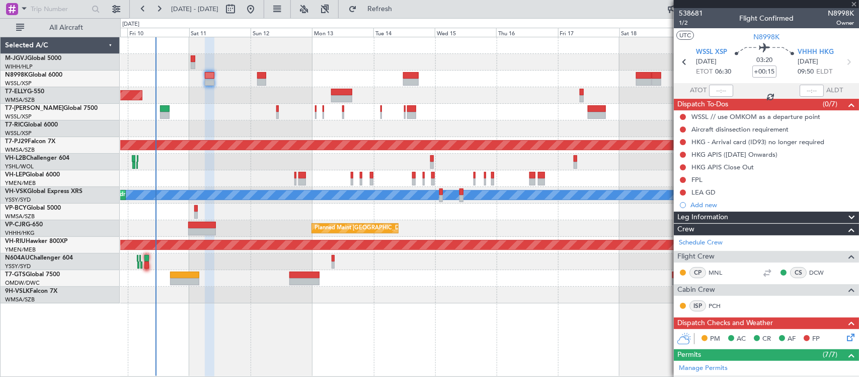
type input "0"
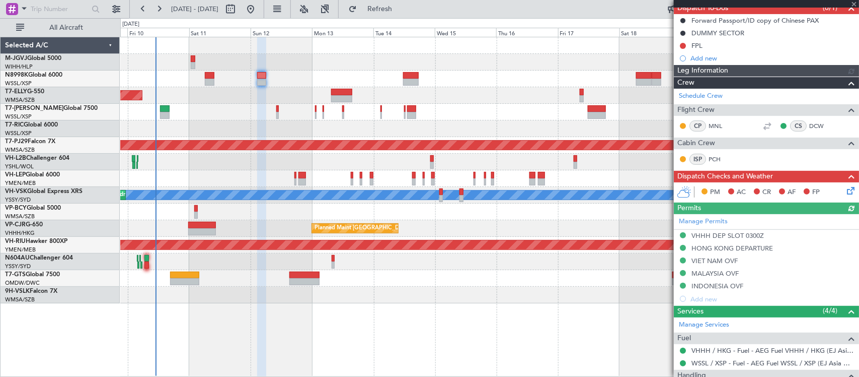
scroll to position [155, 0]
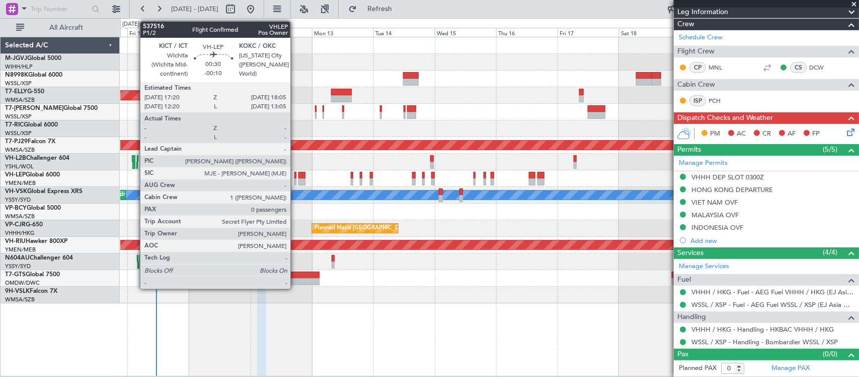
click at [296, 180] on div at bounding box center [296, 181] width 2 height 7
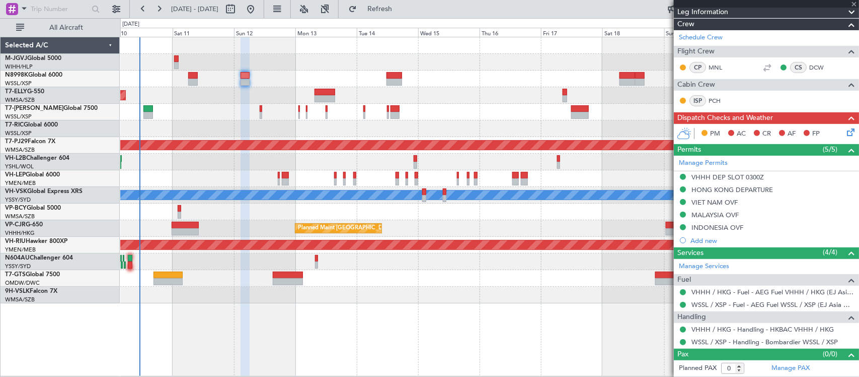
click at [459, 225] on div "Planned Maint [GEOGRAPHIC_DATA] ([GEOGRAPHIC_DATA] Intl)" at bounding box center [489, 228] width 739 height 17
type input "-00:10"
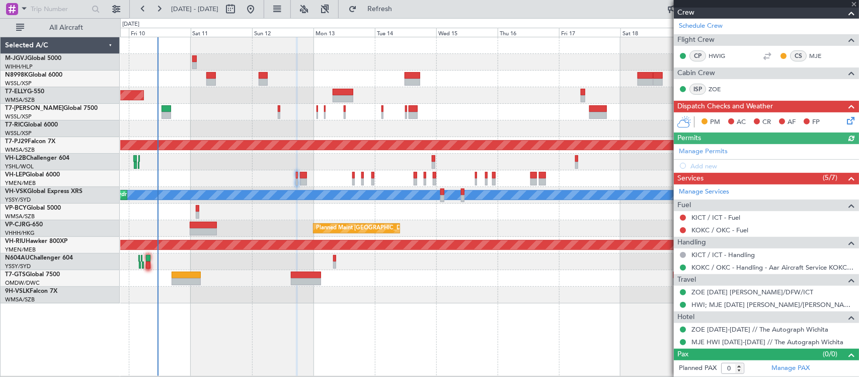
scroll to position [142, 0]
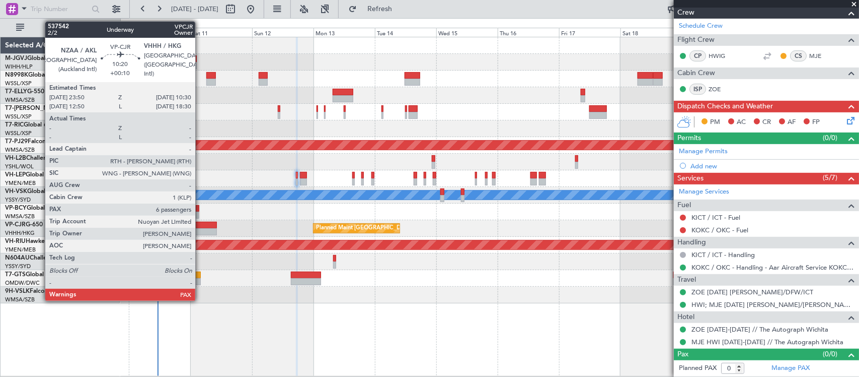
click at [200, 225] on div at bounding box center [204, 225] width 28 height 7
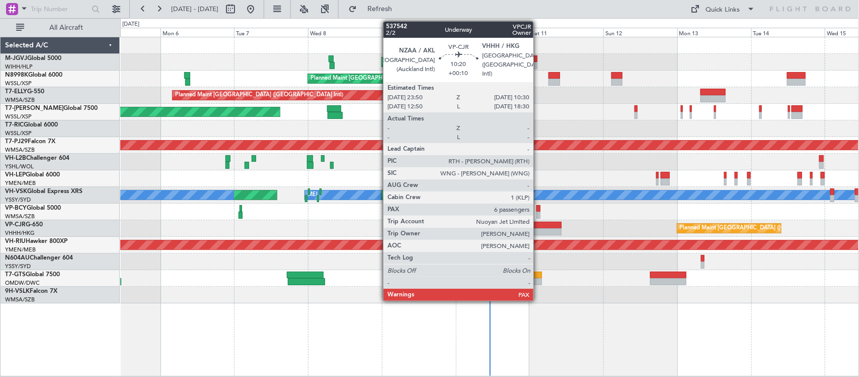
click at [538, 226] on div at bounding box center [545, 225] width 33 height 7
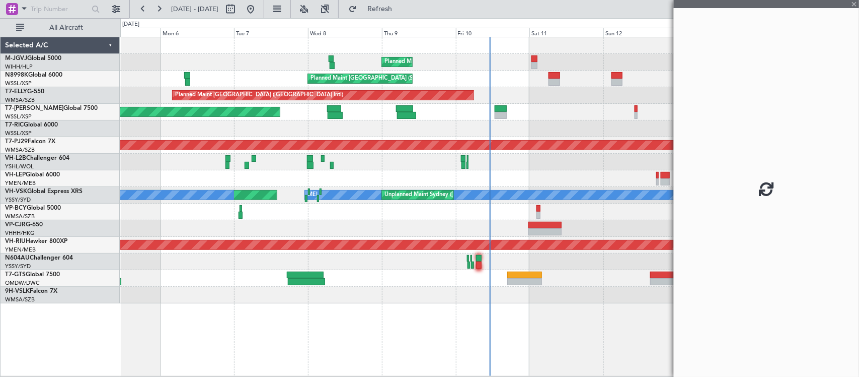
click at [518, 228] on div "Planned Maint [GEOGRAPHIC_DATA] ([GEOGRAPHIC_DATA] Intl) Planned Maint [GEOGRAP…" at bounding box center [489, 228] width 739 height 17
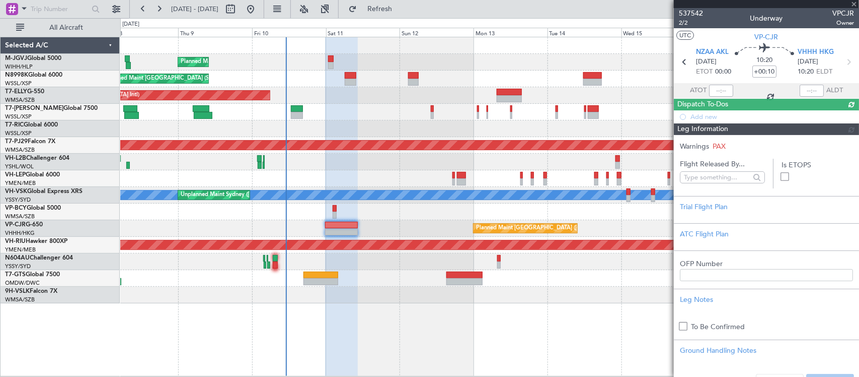
click at [496, 217] on div at bounding box center [489, 211] width 739 height 17
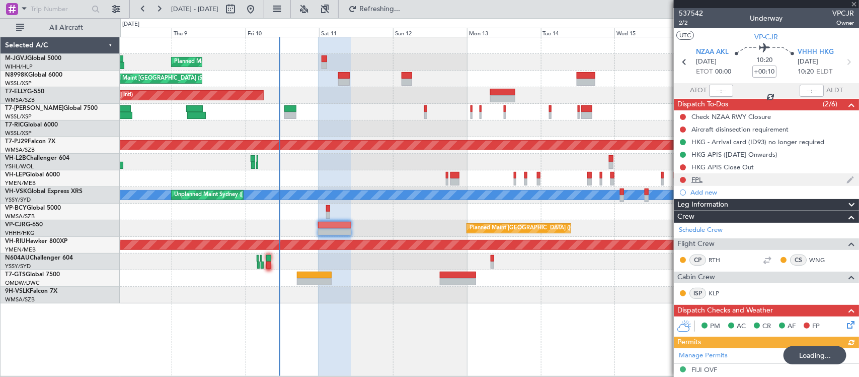
click at [696, 181] on div "FPL" at bounding box center [697, 179] width 11 height 9
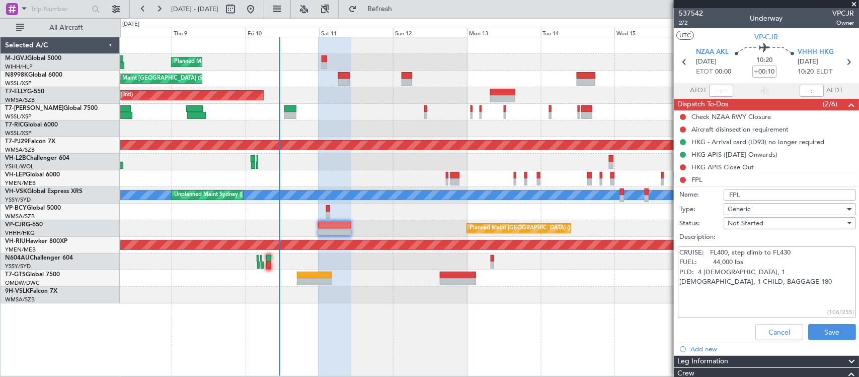
click at [837, 272] on textarea "CRUISE: FL400, step climb to FL430 FUEL: 44,000 lbs PLD: 4 [DEMOGRAPHIC_DATA], …" at bounding box center [767, 282] width 178 height 72
type textarea "CRUISE: FL400, step climb to FL430 FUEL: 44,000 lbs PLD: 4 [DEMOGRAPHIC_DATA], …"
click at [813, 331] on button "Save" at bounding box center [833, 332] width 48 height 16
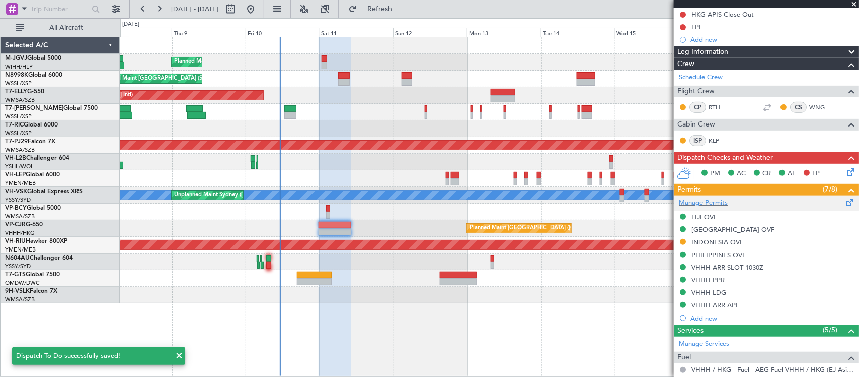
scroll to position [209, 0]
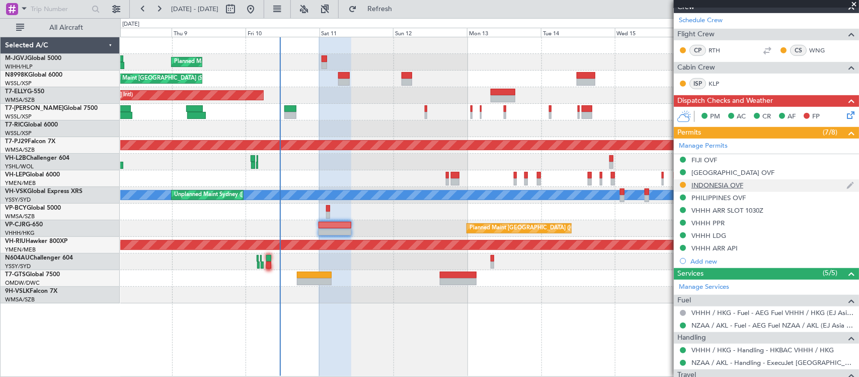
click at [726, 187] on div "INDONESIA OVF" at bounding box center [718, 185] width 52 height 9
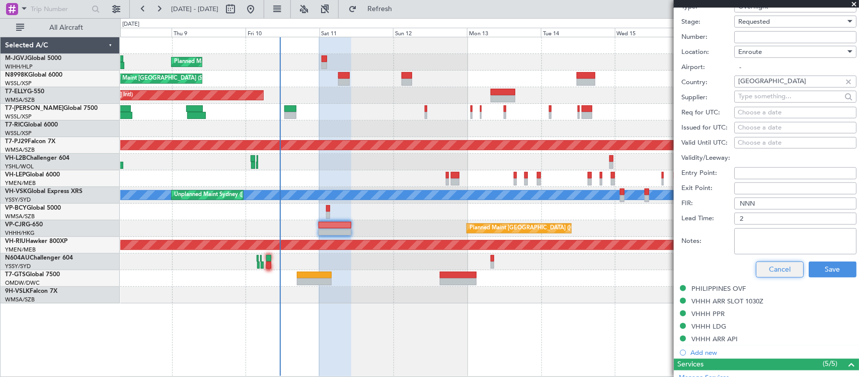
click at [774, 270] on button "Cancel" at bounding box center [780, 269] width 48 height 16
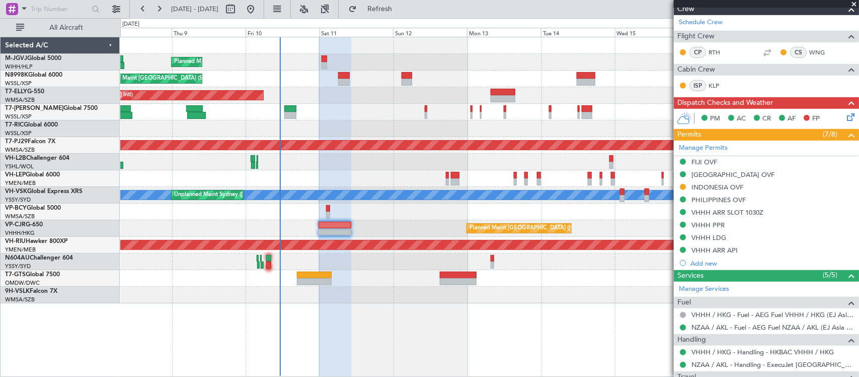
scroll to position [0, 0]
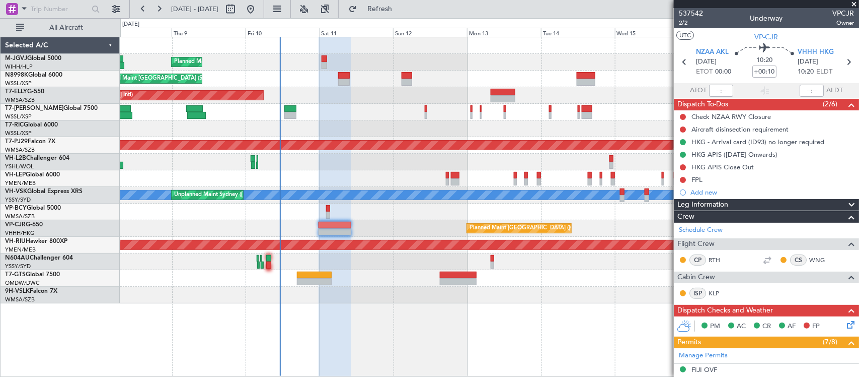
click at [423, 109] on div "Planned Maint [GEOGRAPHIC_DATA] (Seletar)" at bounding box center [489, 112] width 739 height 17
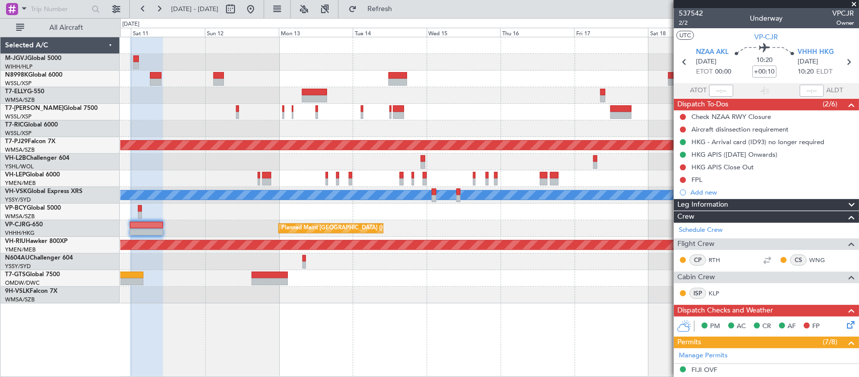
click at [413, 109] on div at bounding box center [489, 112] width 739 height 17
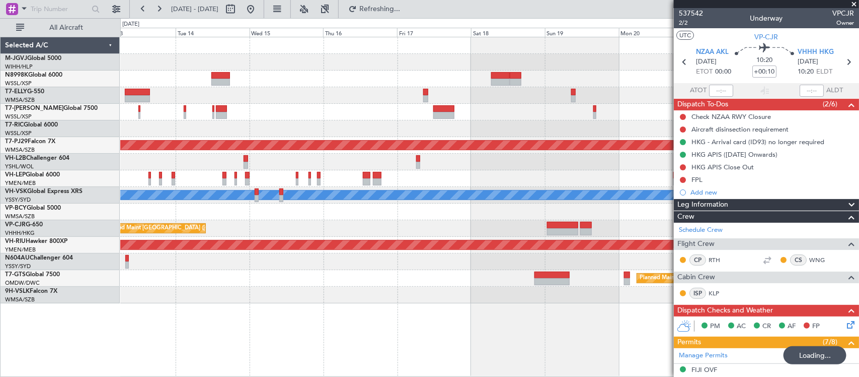
click at [510, 126] on div "Planned Maint [GEOGRAPHIC_DATA] (Sultan [PERSON_NAME] [PERSON_NAME] - Subang) […" at bounding box center [489, 170] width 739 height 266
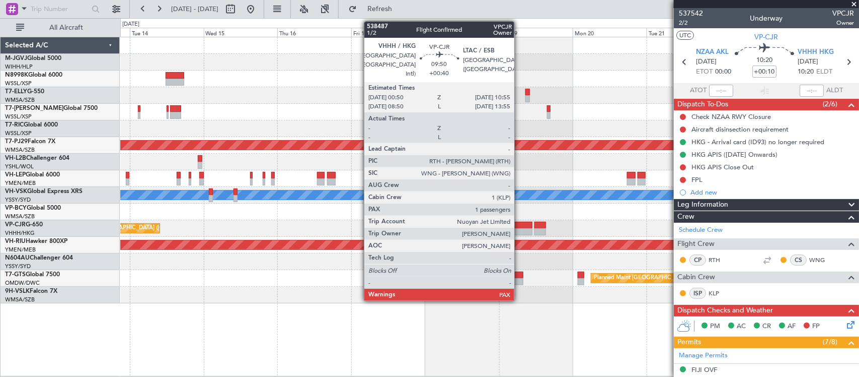
click at [520, 228] on div at bounding box center [516, 231] width 31 height 7
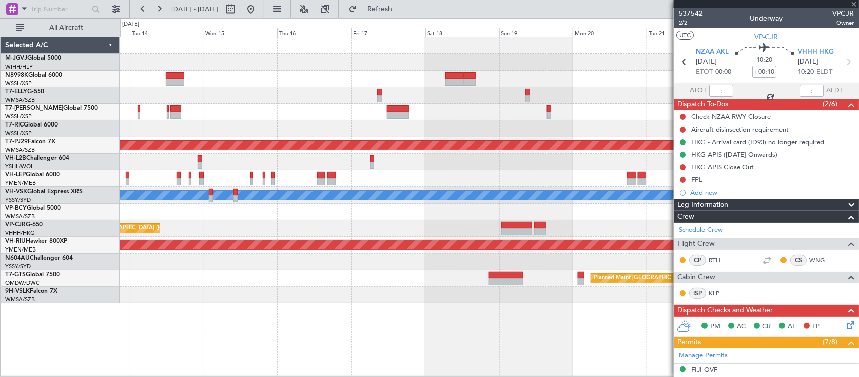
type input "+00:40"
type input "1"
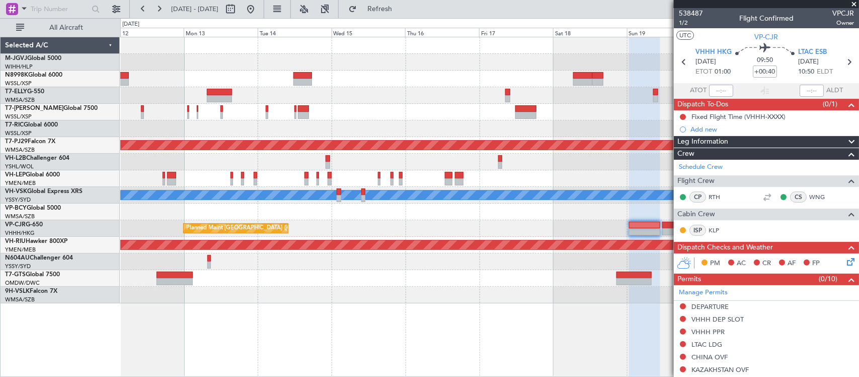
click at [543, 207] on div at bounding box center [489, 211] width 739 height 17
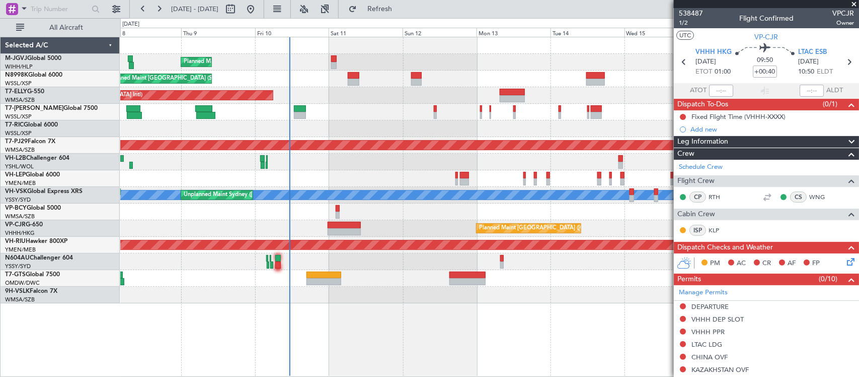
click at [613, 213] on div at bounding box center [489, 211] width 739 height 17
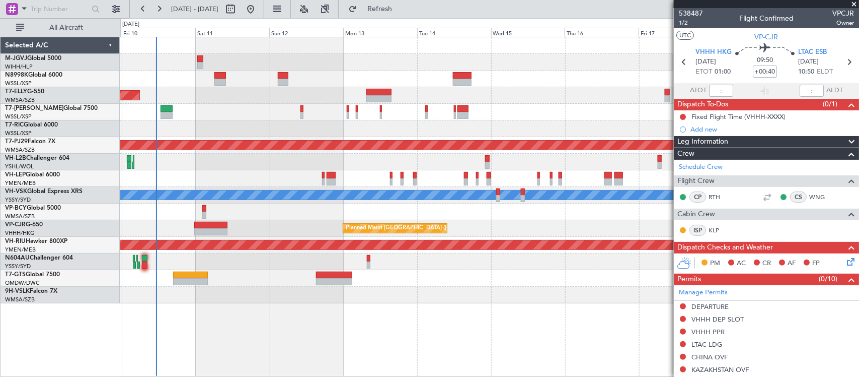
click at [430, 220] on div "Planned Maint [GEOGRAPHIC_DATA] ([GEOGRAPHIC_DATA] Intl)" at bounding box center [489, 228] width 739 height 17
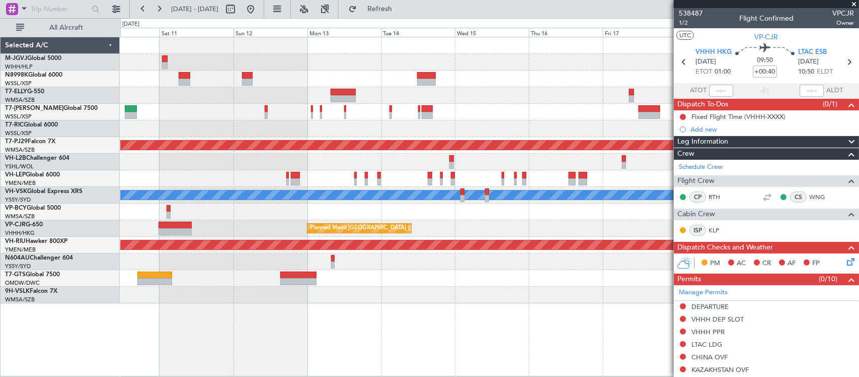
click at [404, 306] on div "Planned Maint [GEOGRAPHIC_DATA] (Seletar) Planned Maint [GEOGRAPHIC_DATA] (Sele…" at bounding box center [489, 206] width 739 height 339
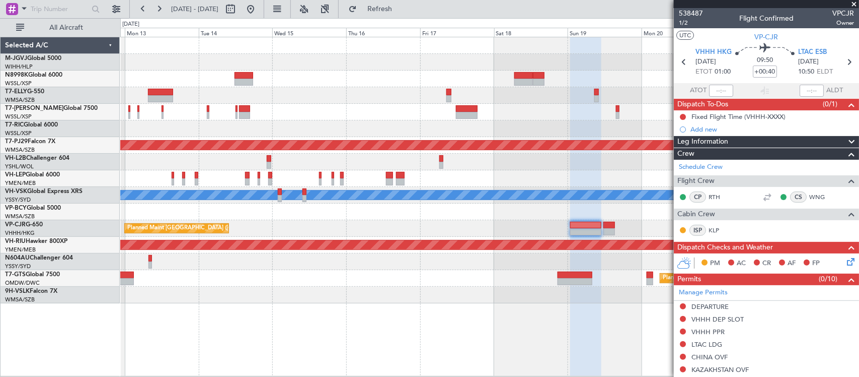
click at [439, 313] on div "Planned Maint [GEOGRAPHIC_DATA] (Sultan [PERSON_NAME] [PERSON_NAME] - Subang) […" at bounding box center [489, 206] width 739 height 339
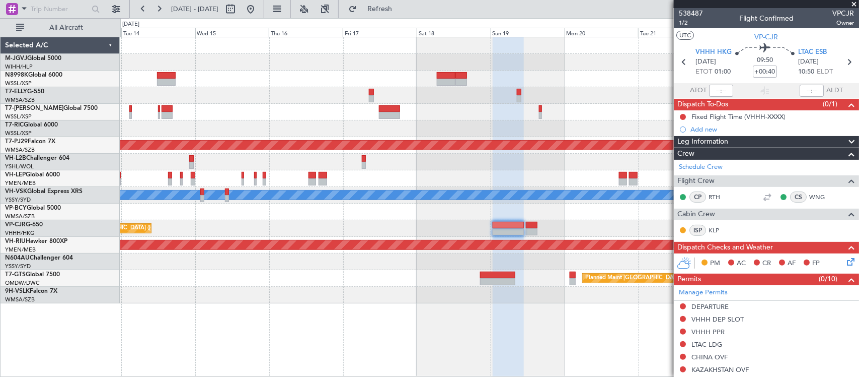
click at [443, 304] on div "Planned Maint [GEOGRAPHIC_DATA] (Sultan [PERSON_NAME] [PERSON_NAME] - Subang) […" at bounding box center [489, 207] width 739 height 340
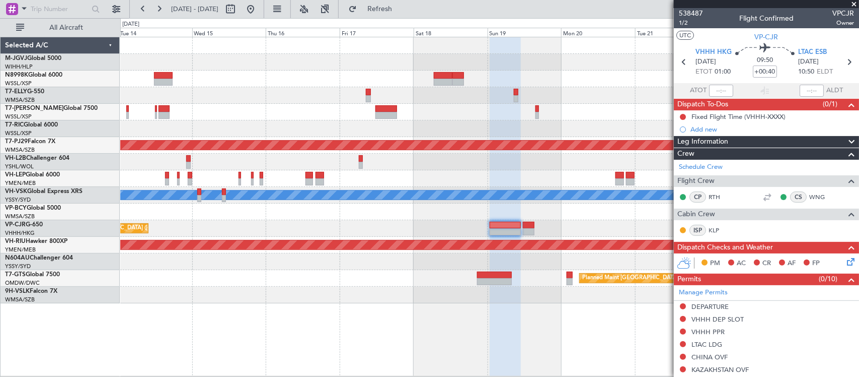
click at [562, 287] on div "Planned Maint [GEOGRAPHIC_DATA] (Sultan [PERSON_NAME] [PERSON_NAME] - Subang) […" at bounding box center [489, 206] width 739 height 339
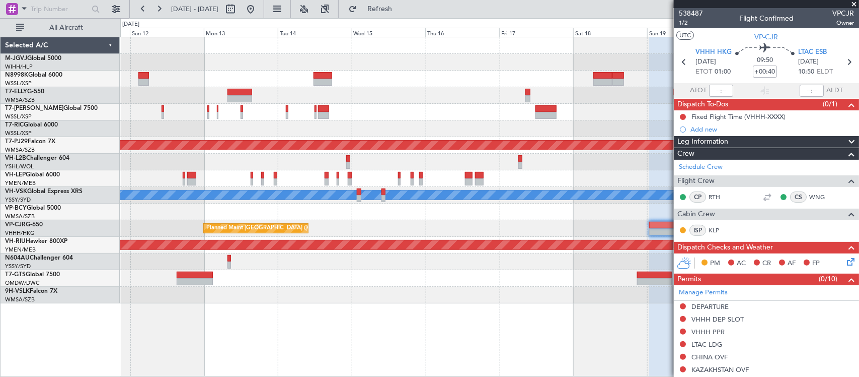
click at [452, 294] on div at bounding box center [489, 294] width 739 height 17
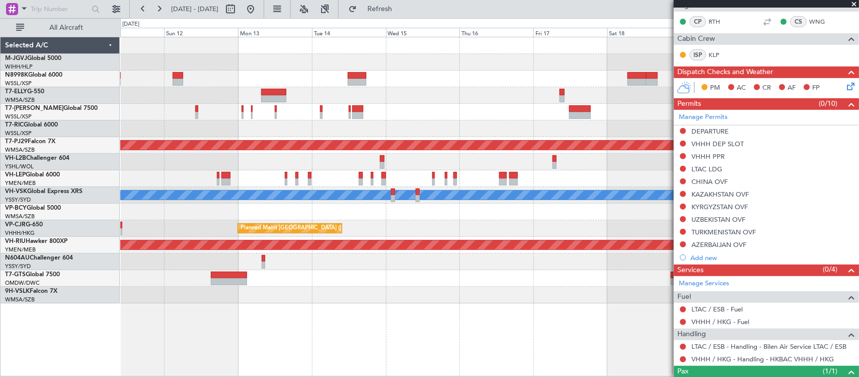
scroll to position [209, 0]
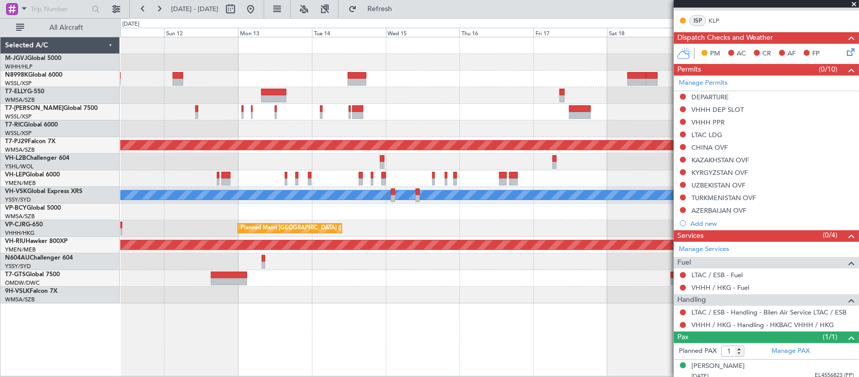
click at [517, 169] on div "Planned Maint [GEOGRAPHIC_DATA] (Seletar) Planned Maint [GEOGRAPHIC_DATA] (Sele…" at bounding box center [489, 170] width 739 height 266
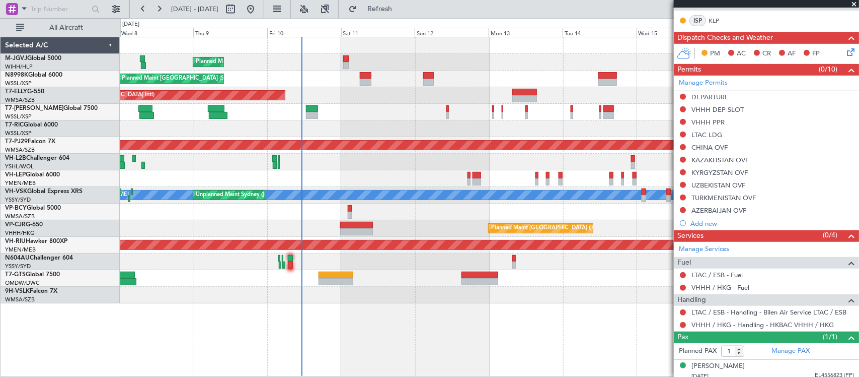
click at [381, 172] on div at bounding box center [489, 178] width 739 height 17
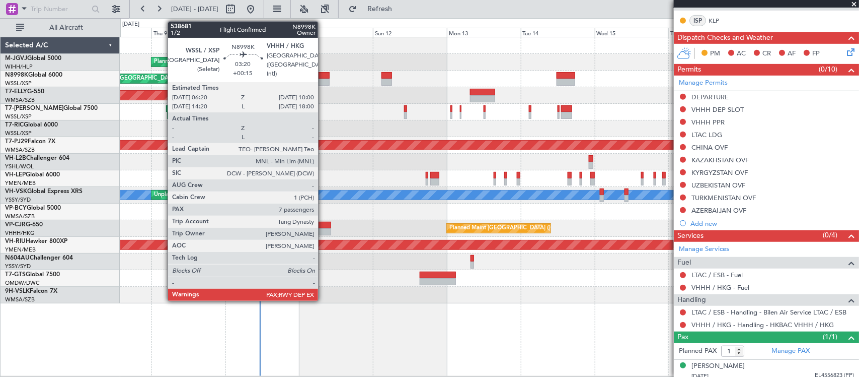
click at [323, 72] on div at bounding box center [324, 75] width 12 height 7
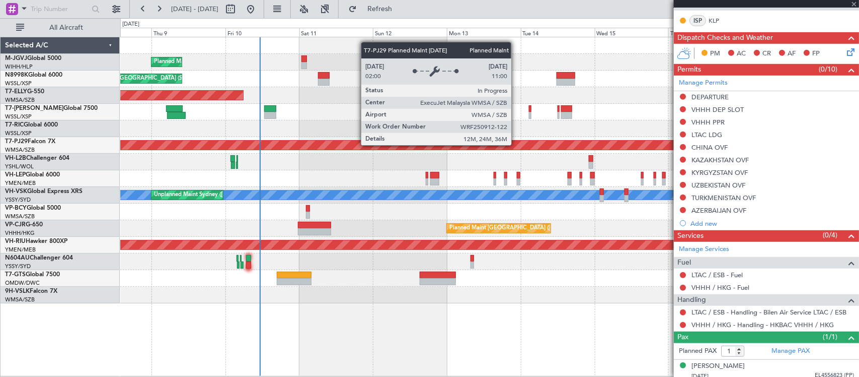
type input "+00:15"
type input "7"
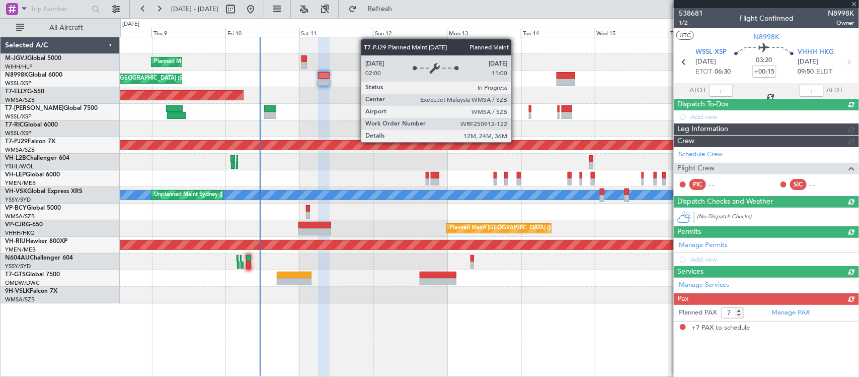
scroll to position [0, 0]
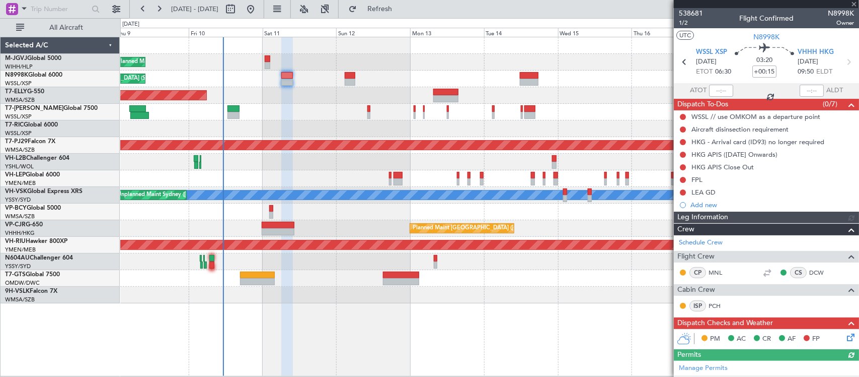
click at [483, 128] on div at bounding box center [489, 128] width 739 height 17
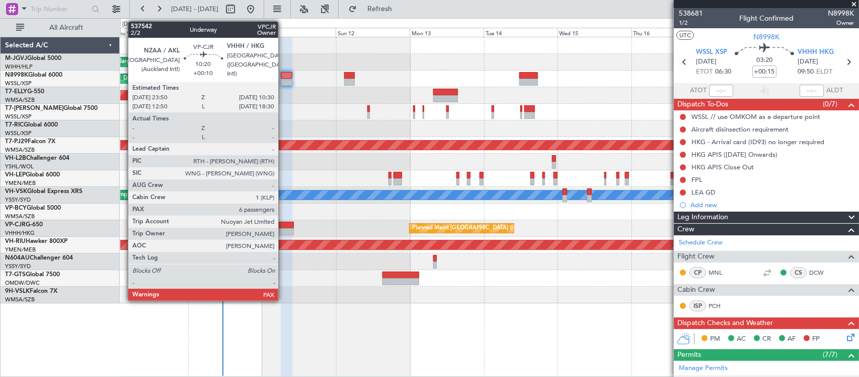
click at [283, 233] on div at bounding box center [277, 231] width 33 height 7
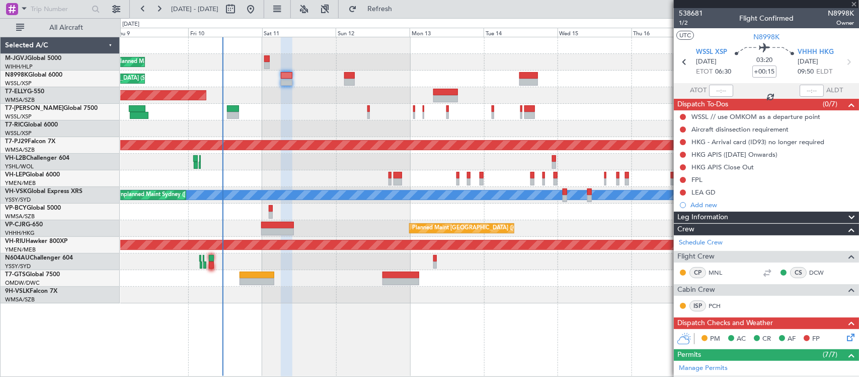
type input "+00:10"
type input "6"
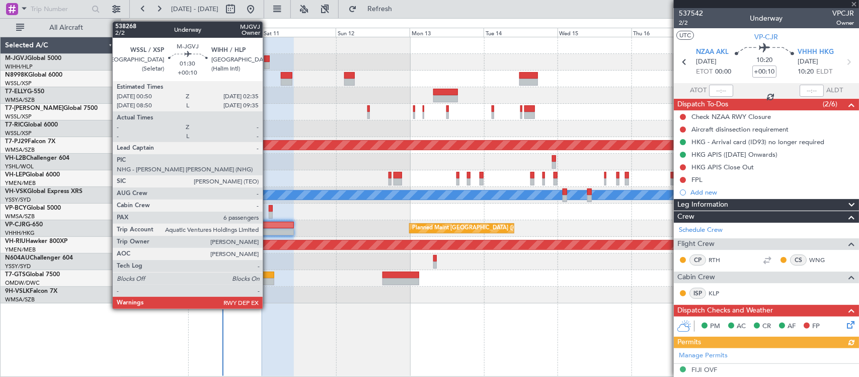
click at [268, 64] on div at bounding box center [267, 65] width 6 height 7
